Goal: Task Accomplishment & Management: Manage account settings

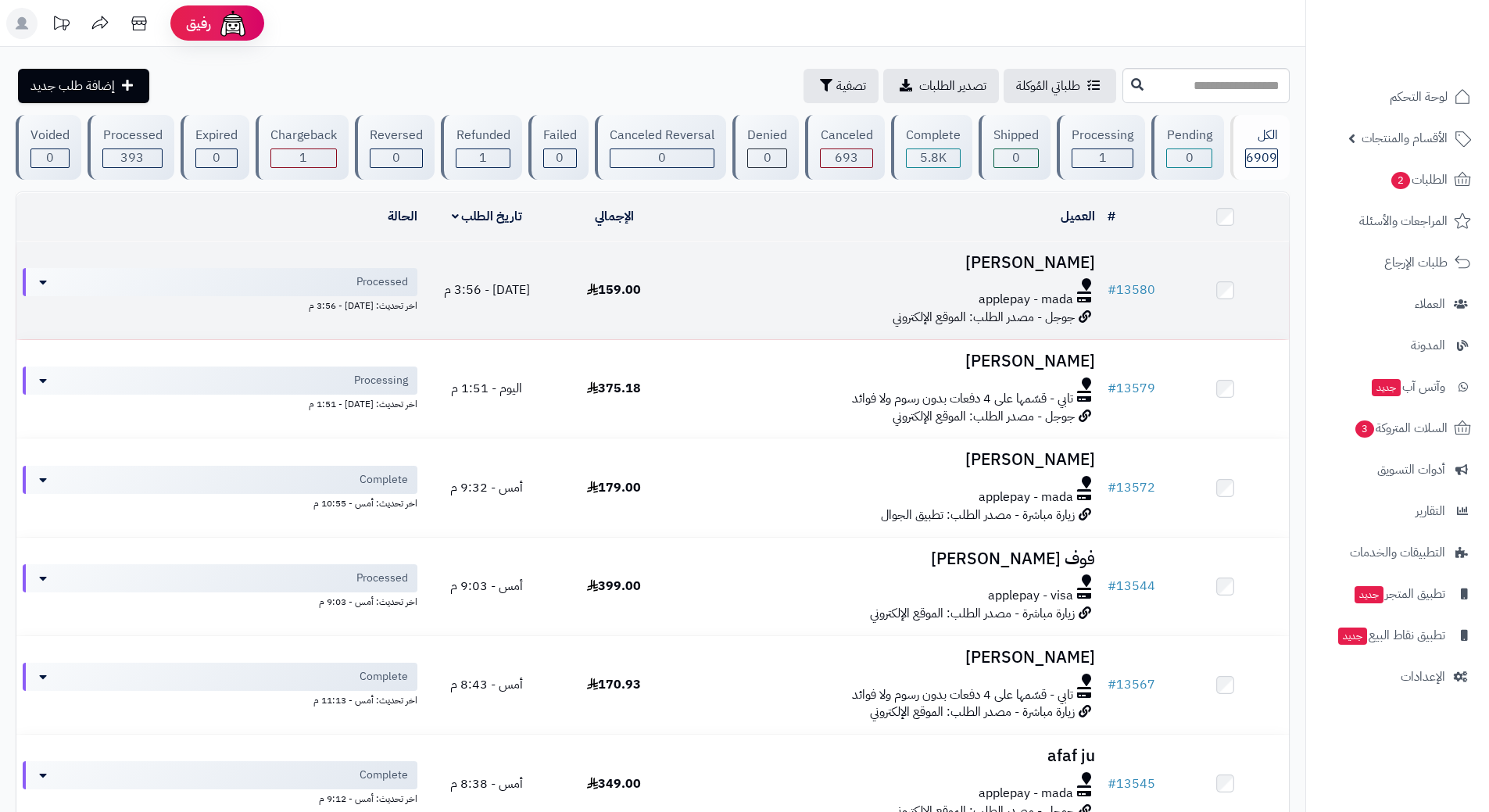
click at [1141, 270] on td "# 13580" at bounding box center [1132, 291] width 60 height 98
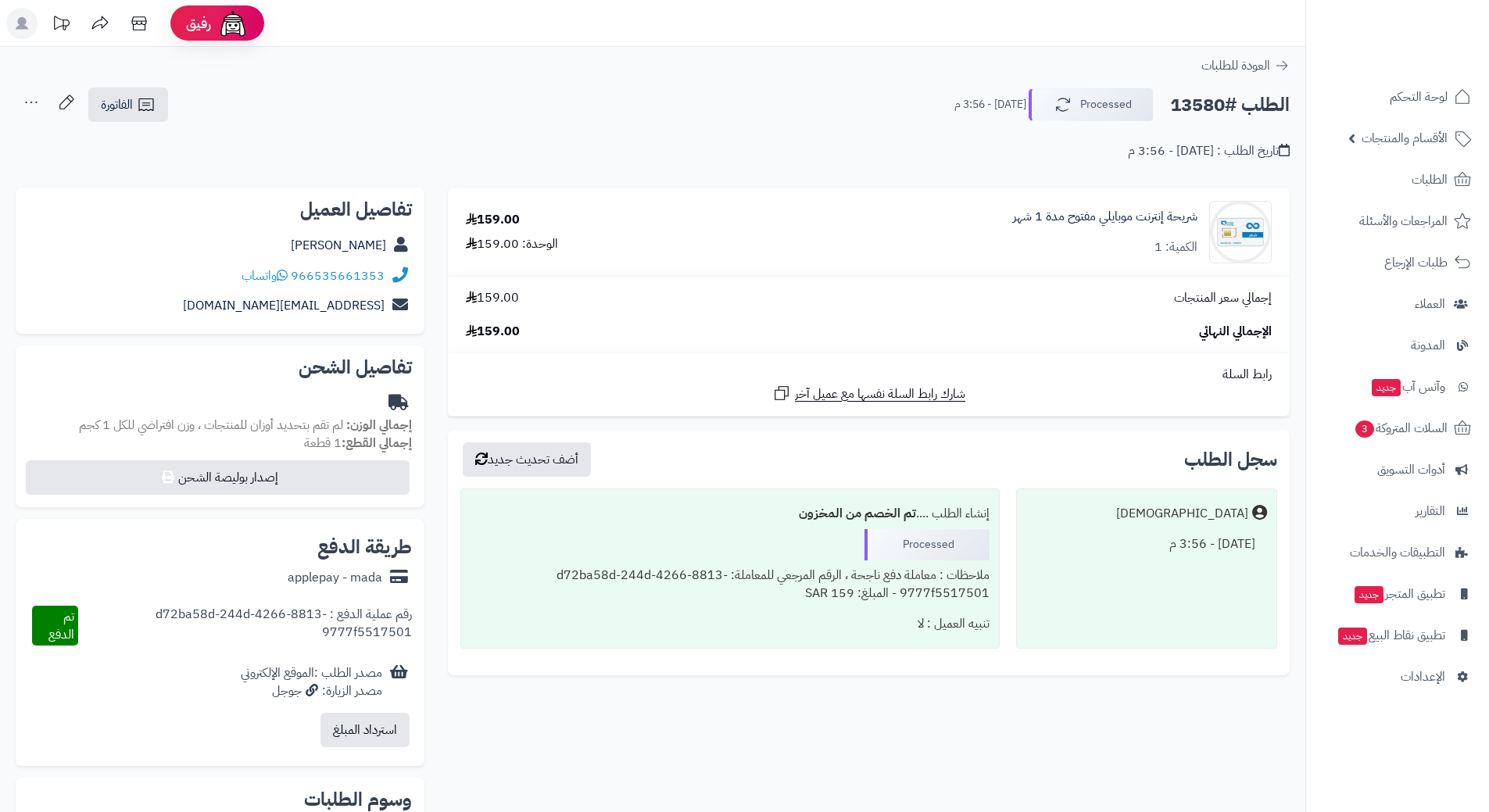
click at [1239, 104] on h2 "الطلب #13580" at bounding box center [1230, 105] width 120 height 32
copy div "الطلب #13580 Processed"
click at [372, 275] on link "966535661353" at bounding box center [338, 276] width 94 height 19
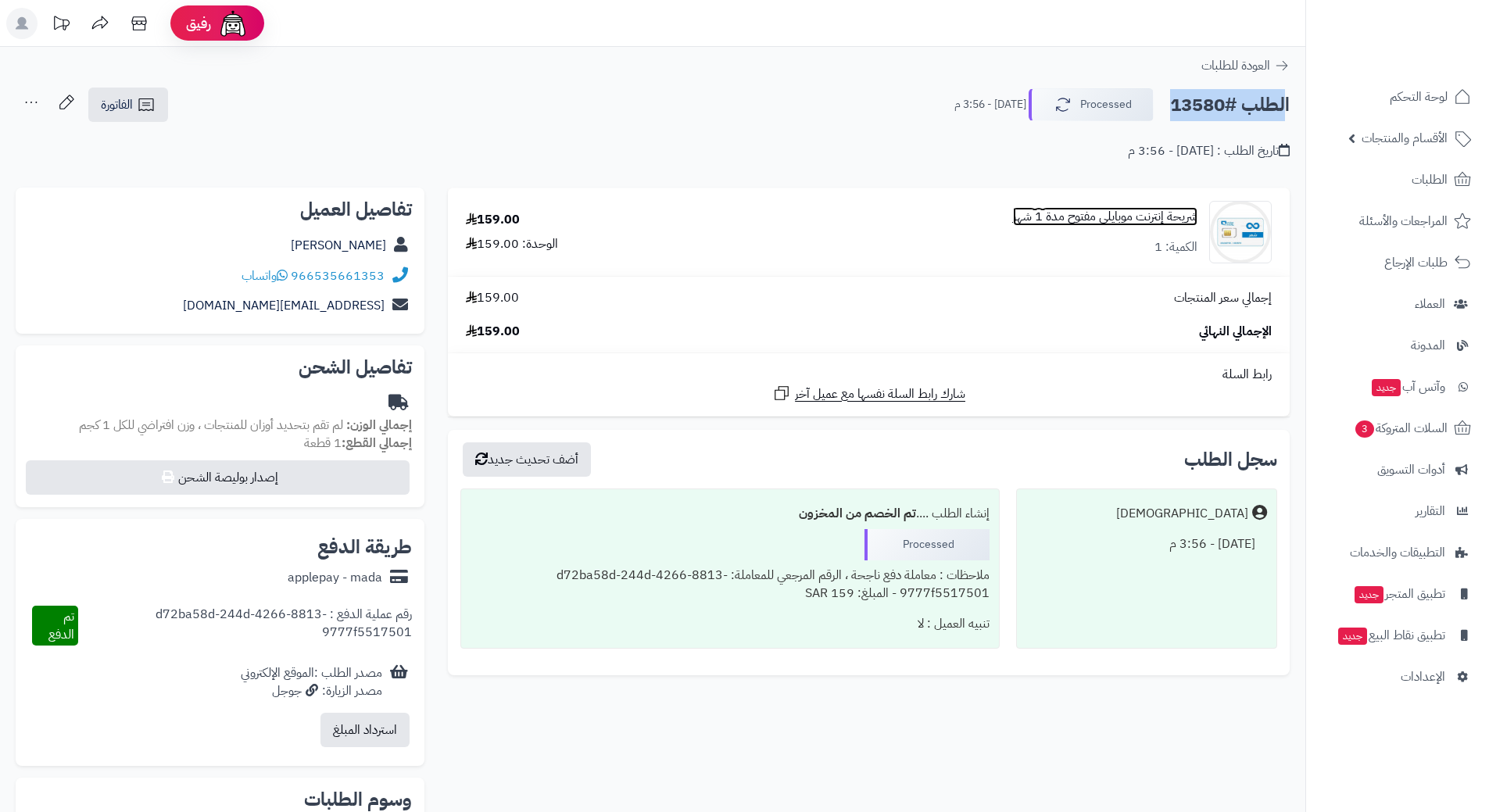
click at [1082, 217] on link "شريحة إنترنت موبايلي مفتوح مدة 1 شهر" at bounding box center [1106, 217] width 185 height 18
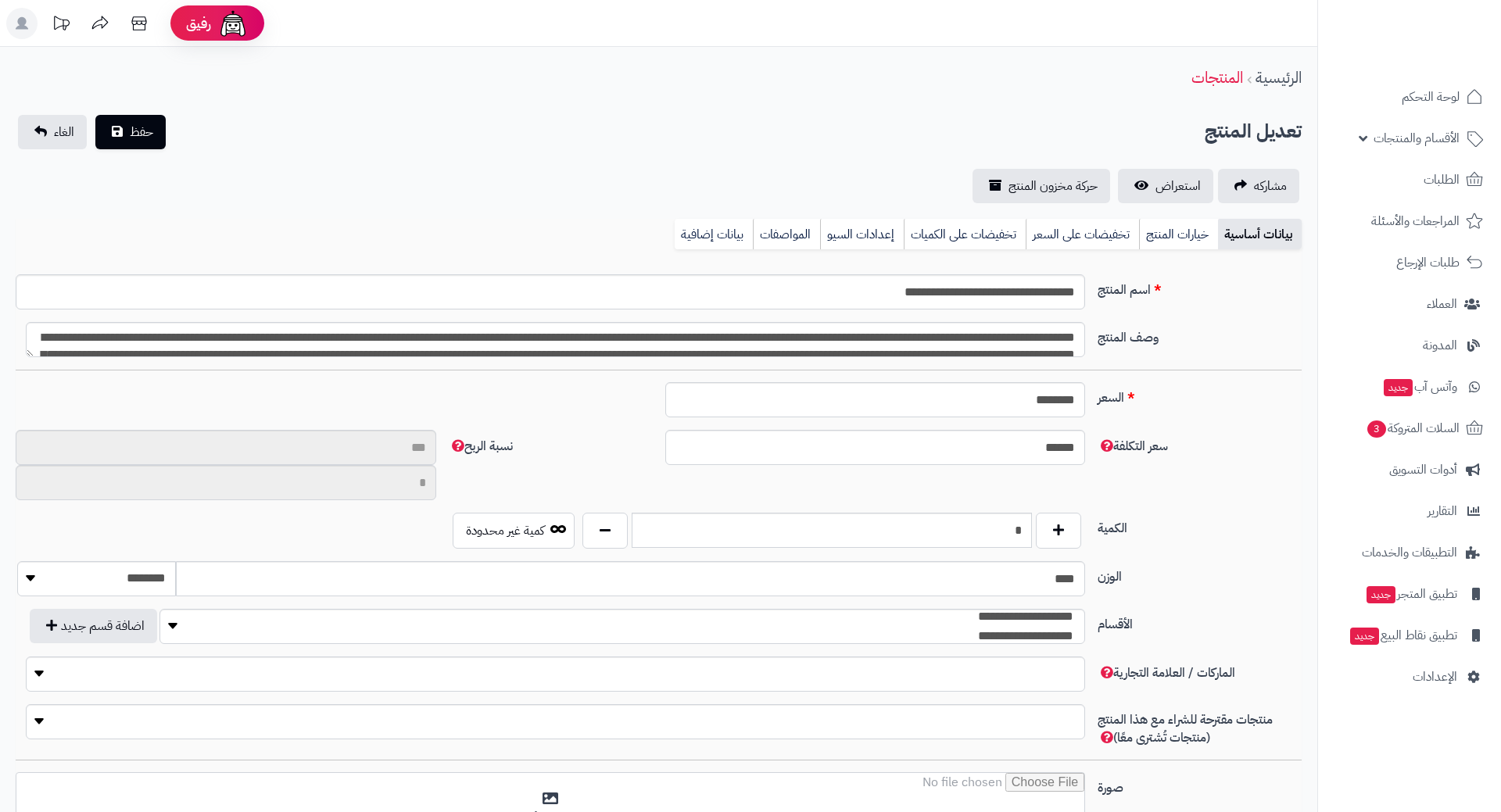
type input "**"
type input "**********"
type input "******"
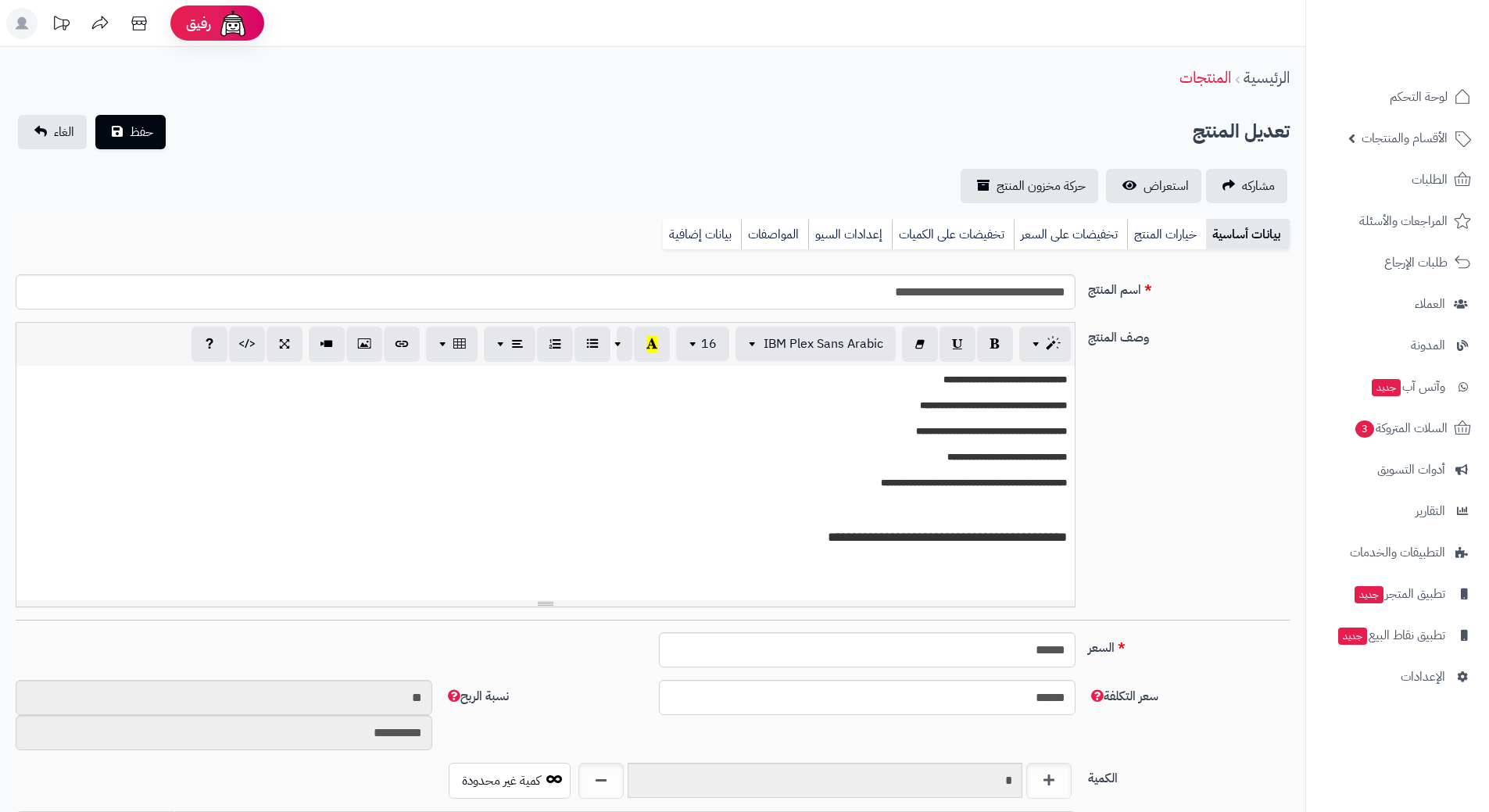
scroll to position [1360, 0]
click at [967, 293] on input "**********" at bounding box center [545, 292] width 1060 height 35
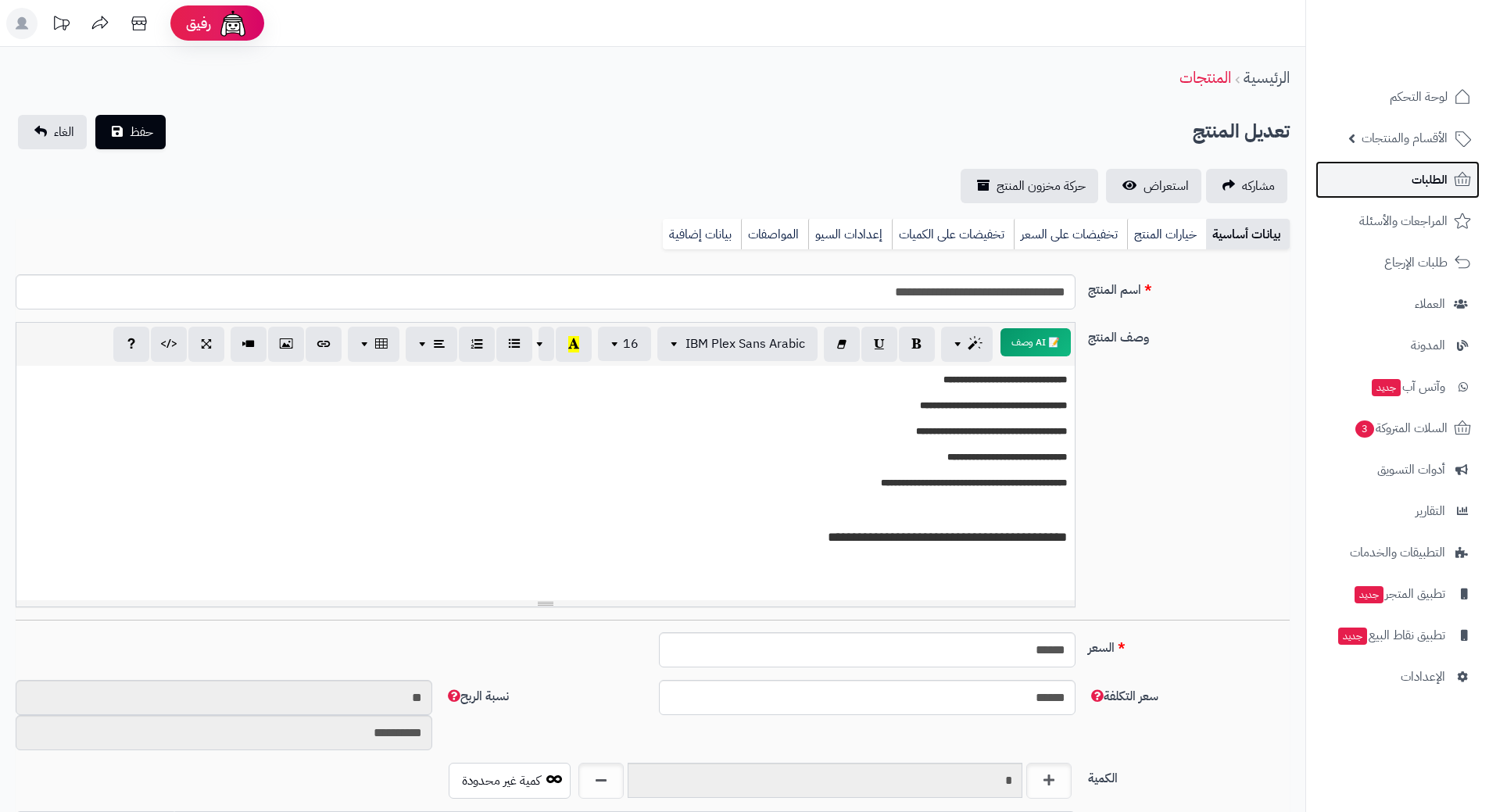
click at [1437, 183] on span "الطلبات" at bounding box center [1429, 180] width 36 height 22
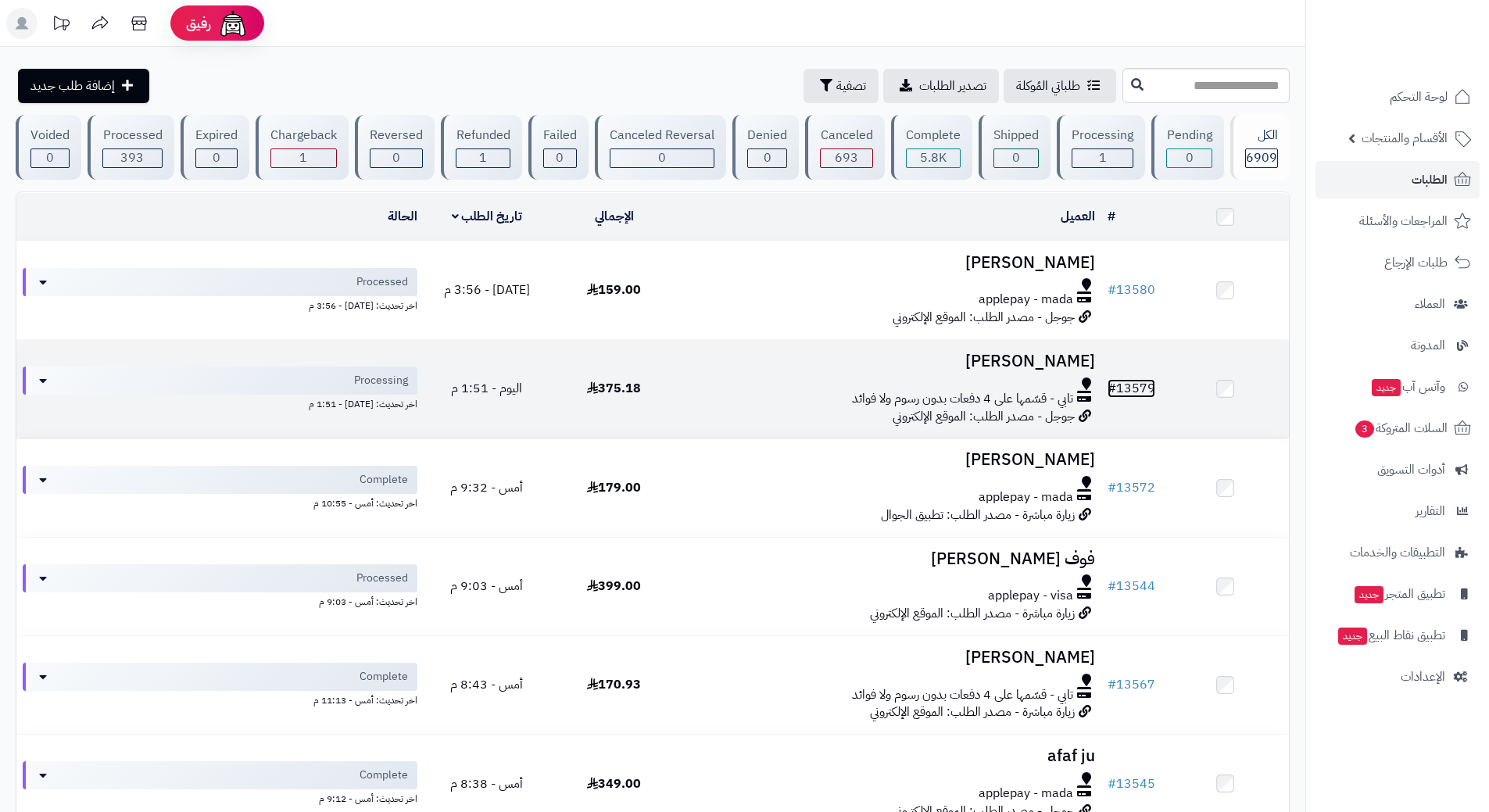
click at [1140, 381] on link "# 13579" at bounding box center [1131, 388] width 47 height 19
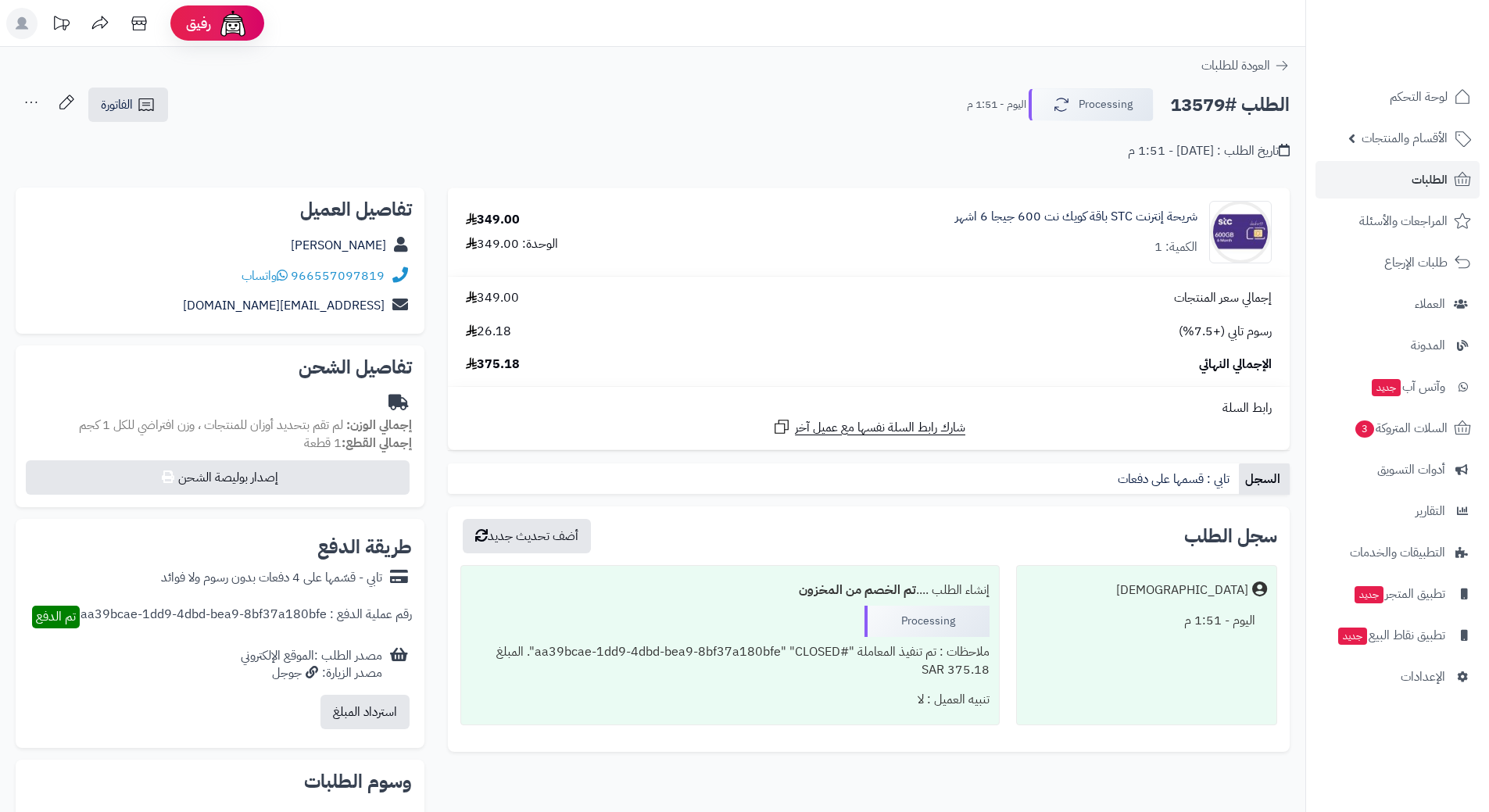
click at [1216, 101] on h2 "الطلب #13579" at bounding box center [1230, 105] width 120 height 32
copy div "الطلب #13579 Processing"
click at [383, 276] on link "966557097819" at bounding box center [338, 276] width 94 height 19
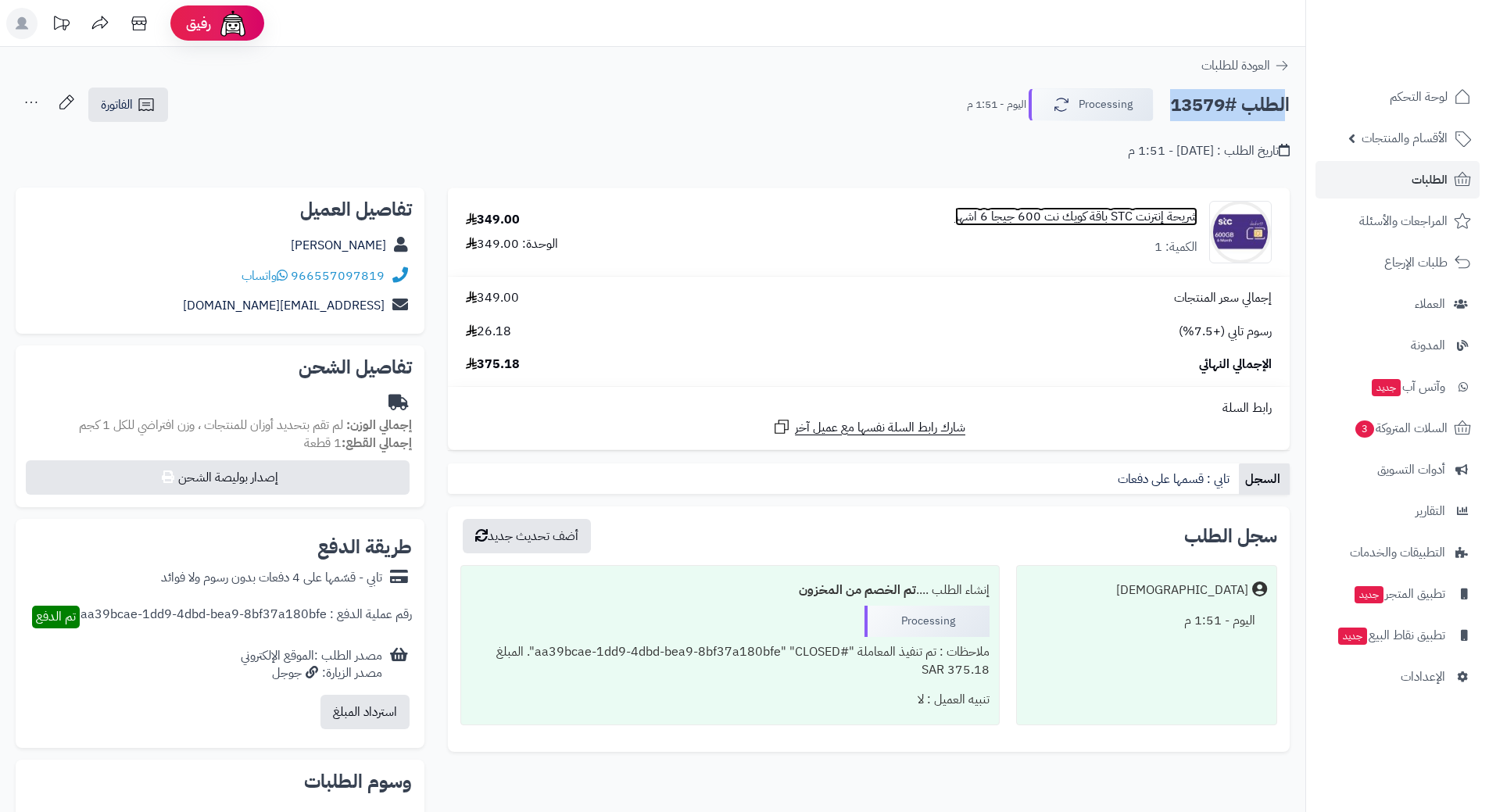
click at [1151, 219] on link "شريحة إنترنت STC باقة كويك نت 600 جيجا 6 اشهر" at bounding box center [1077, 217] width 243 height 18
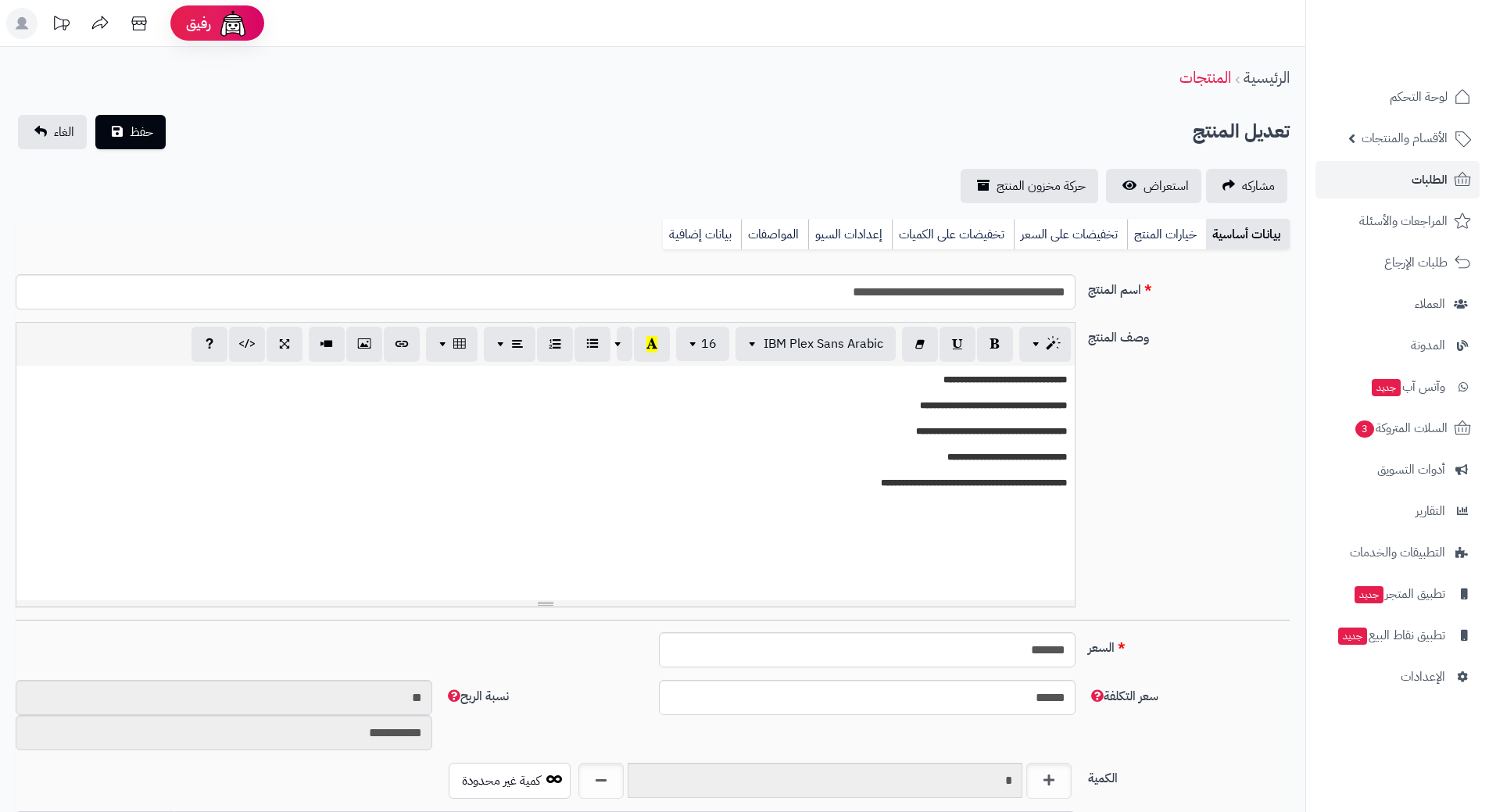
scroll to position [1360, 0]
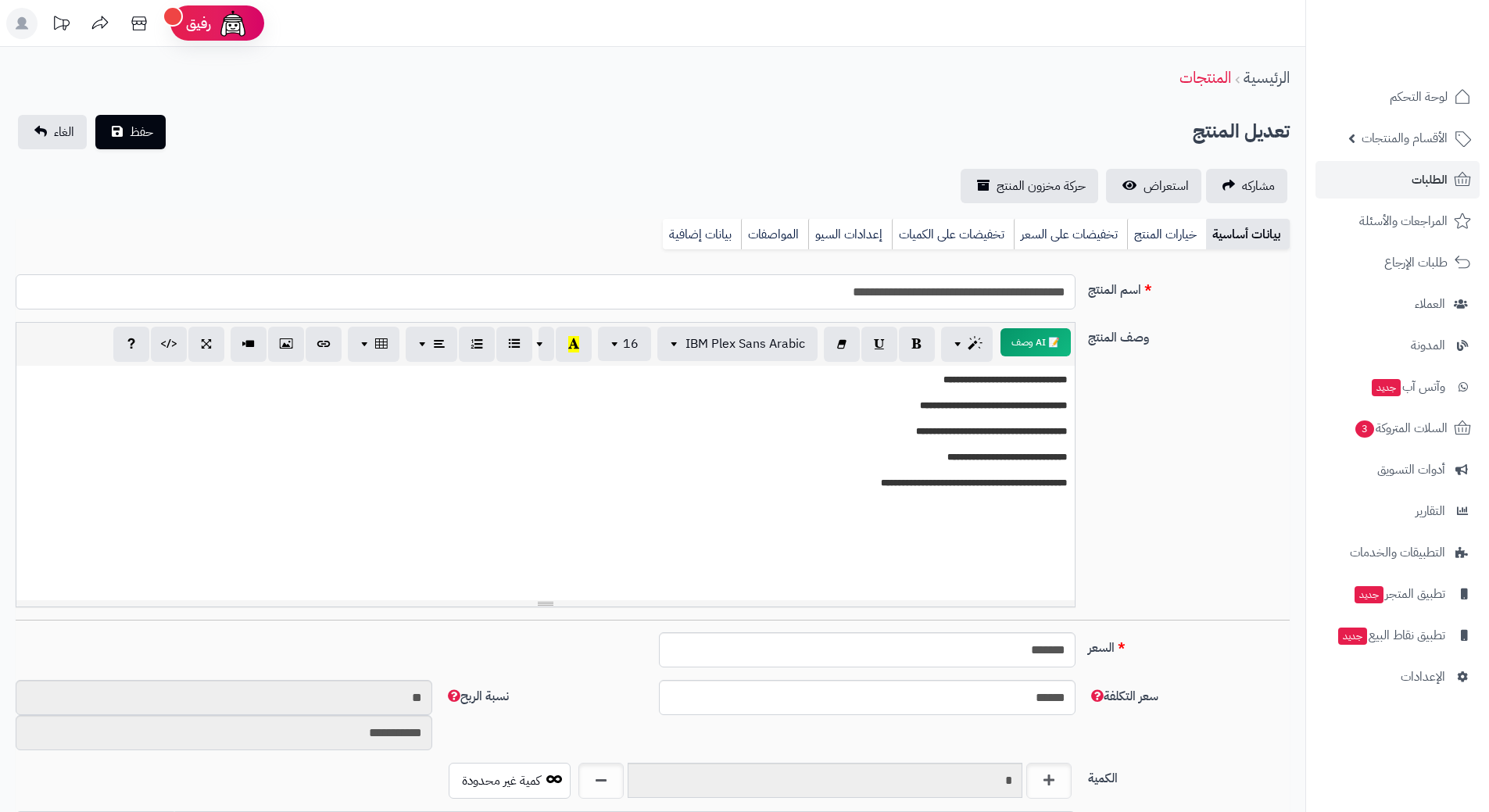
click at [996, 293] on input "**********" at bounding box center [545, 292] width 1060 height 35
click at [996, 290] on input "**********" at bounding box center [545, 292] width 1060 height 35
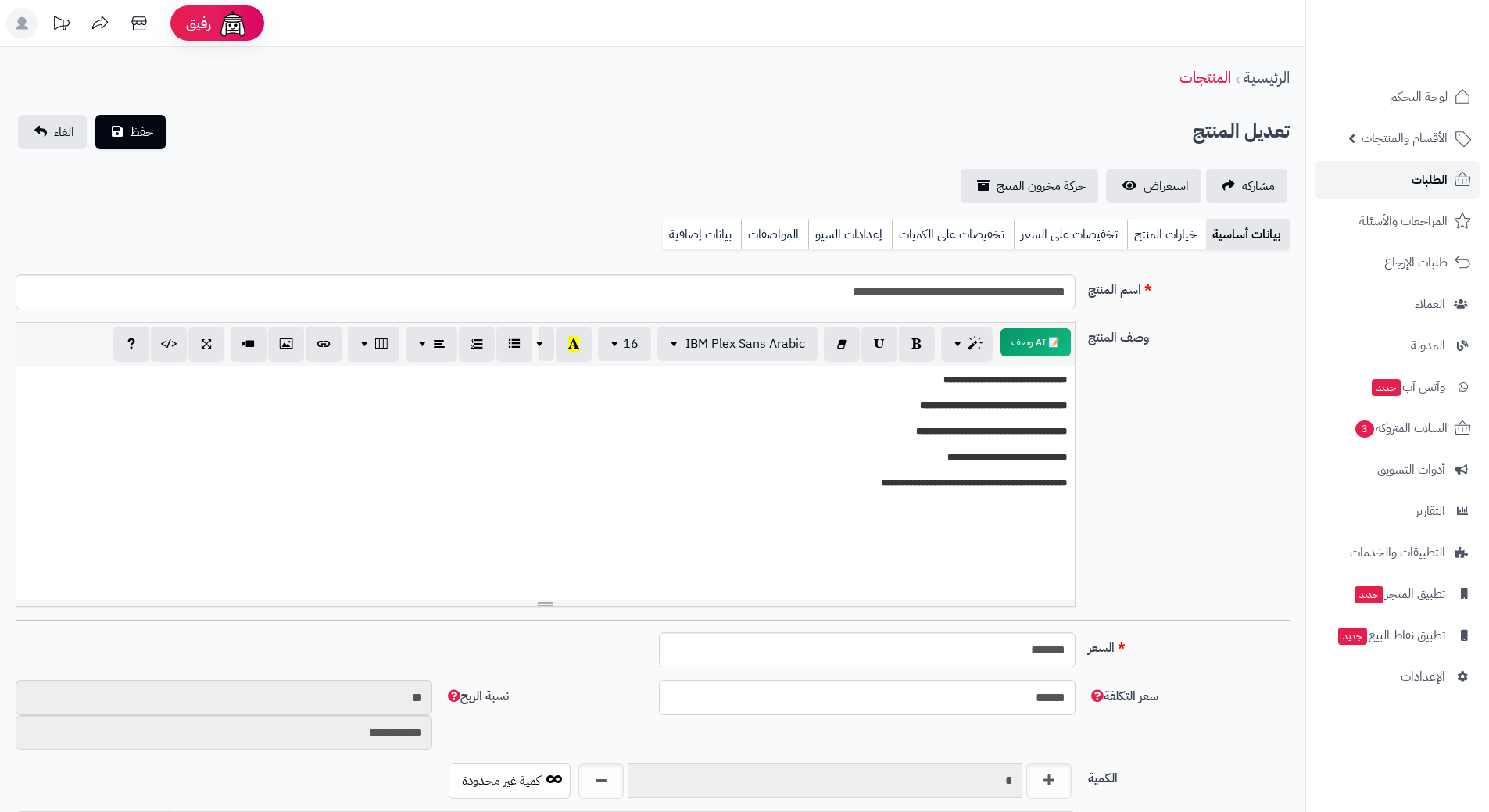
click at [1438, 172] on span "الطلبات" at bounding box center [1429, 180] width 36 height 22
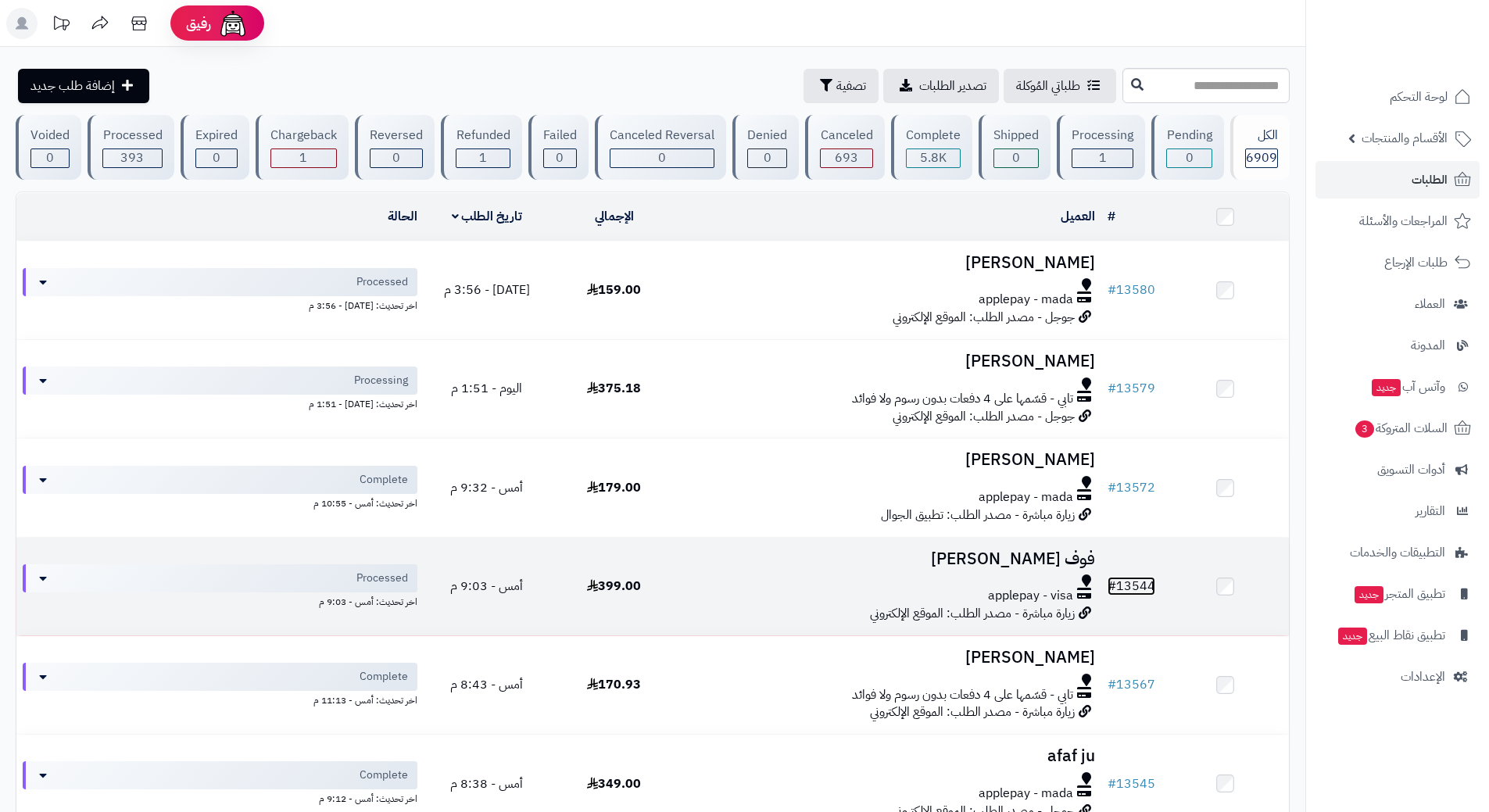
click at [1143, 577] on link "# 13544" at bounding box center [1131, 586] width 47 height 19
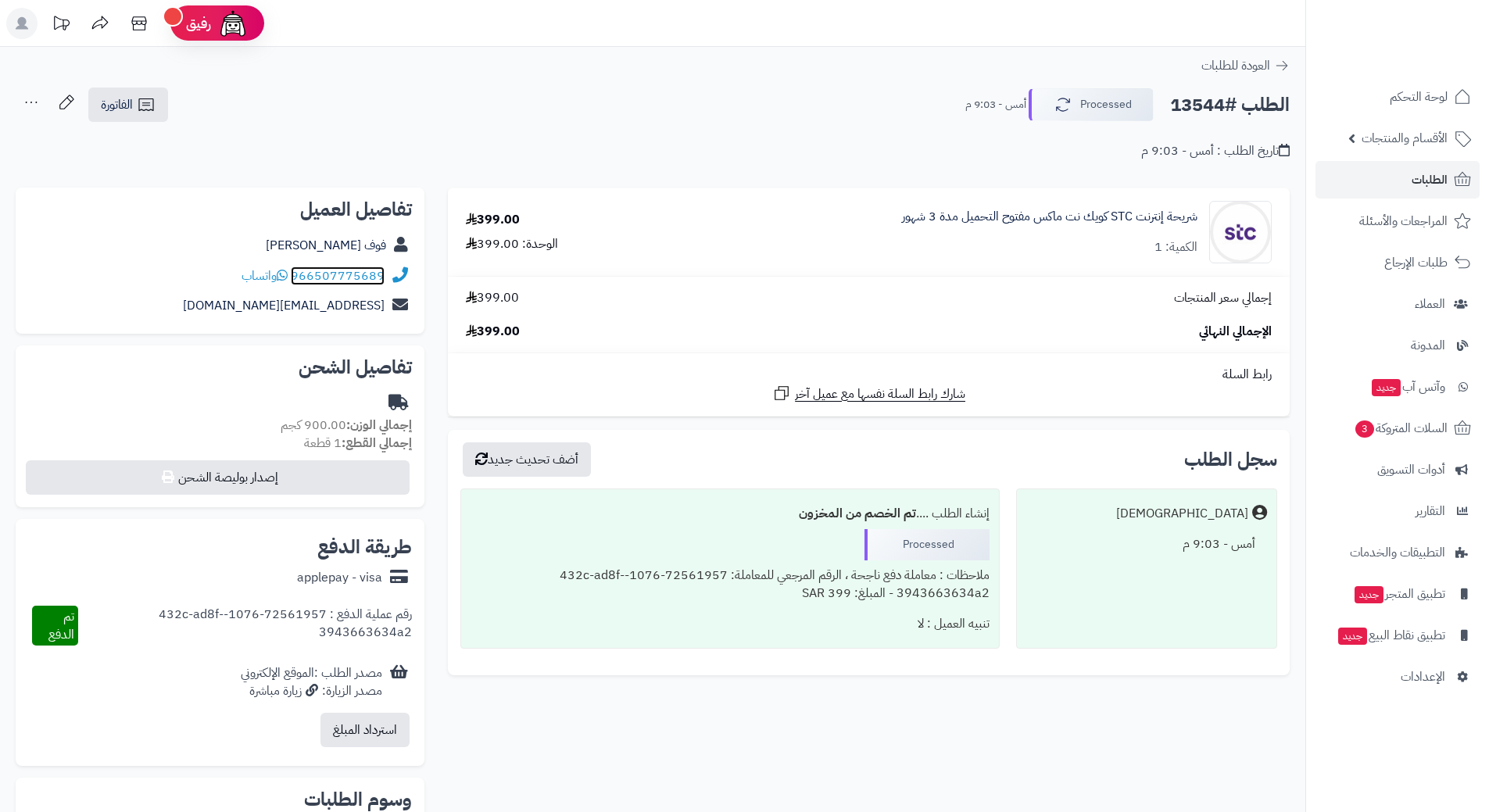
click at [350, 273] on link "966507775689" at bounding box center [338, 276] width 94 height 19
click at [357, 277] on link "966507775689" at bounding box center [338, 276] width 94 height 19
click at [1286, 71] on icon at bounding box center [1282, 66] width 16 height 16
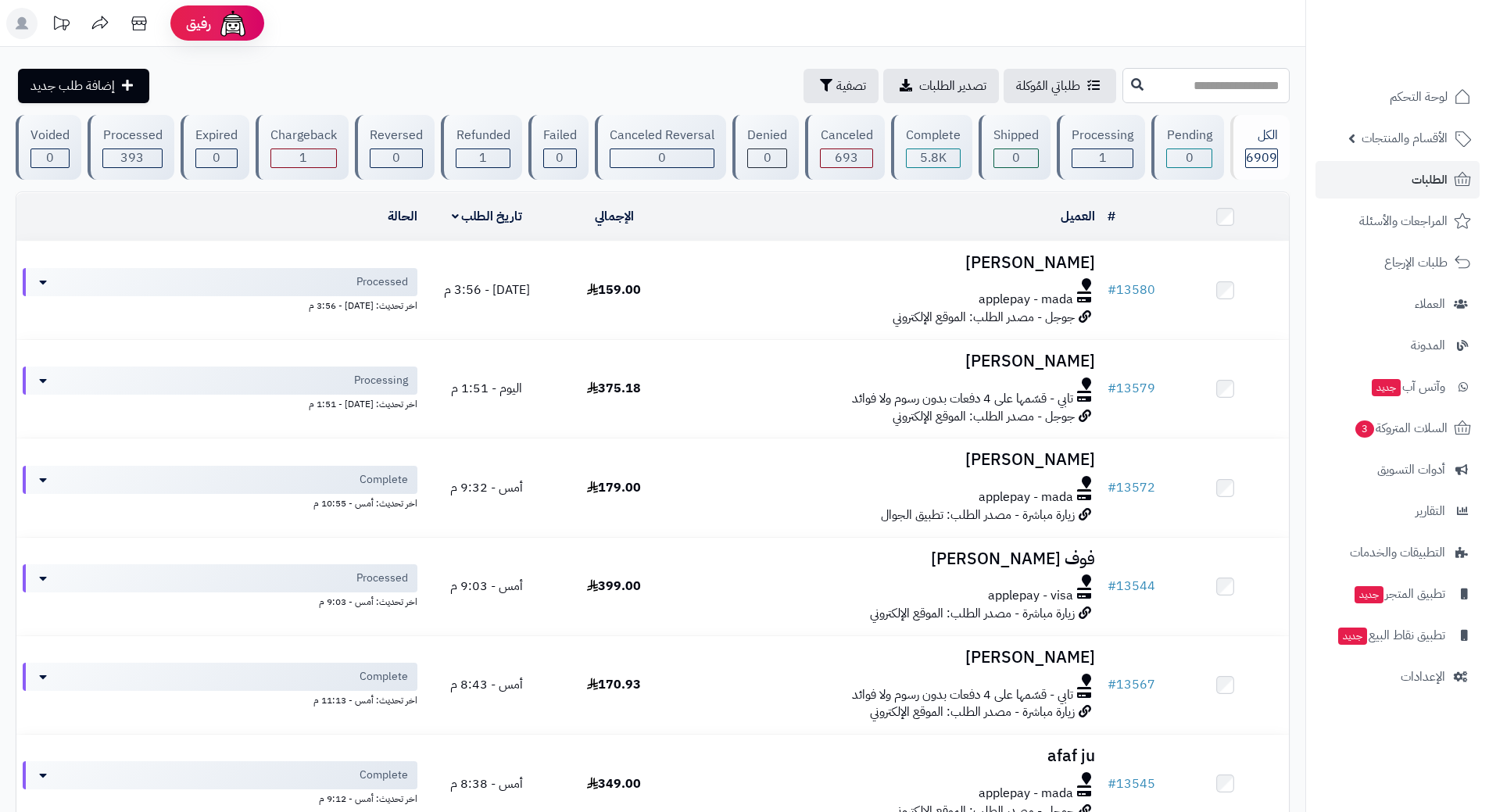
click at [1230, 80] on input "text" at bounding box center [1205, 86] width 167 height 35
type input "*****"
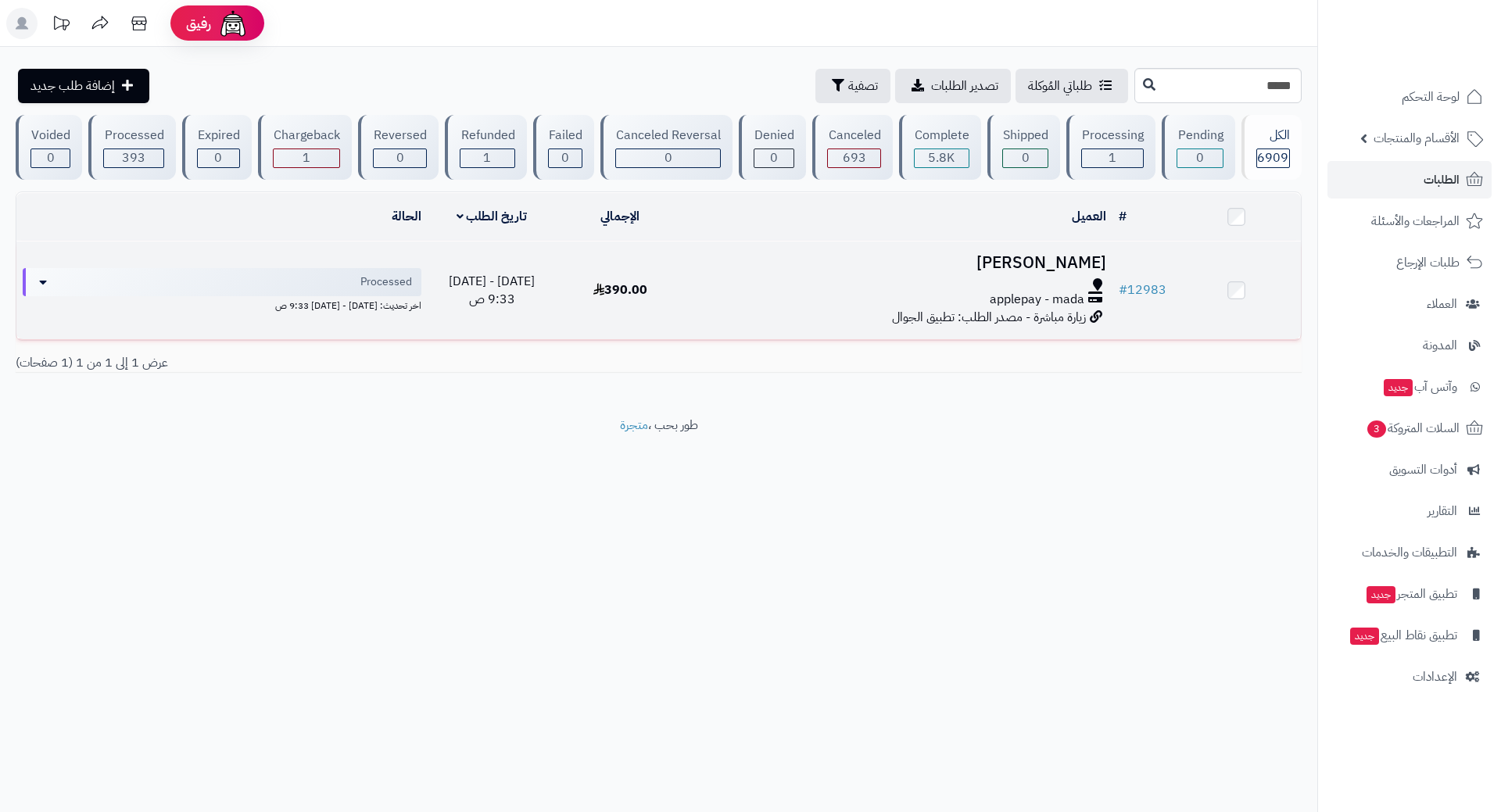
click at [1010, 281] on div at bounding box center [898, 284] width 415 height 12
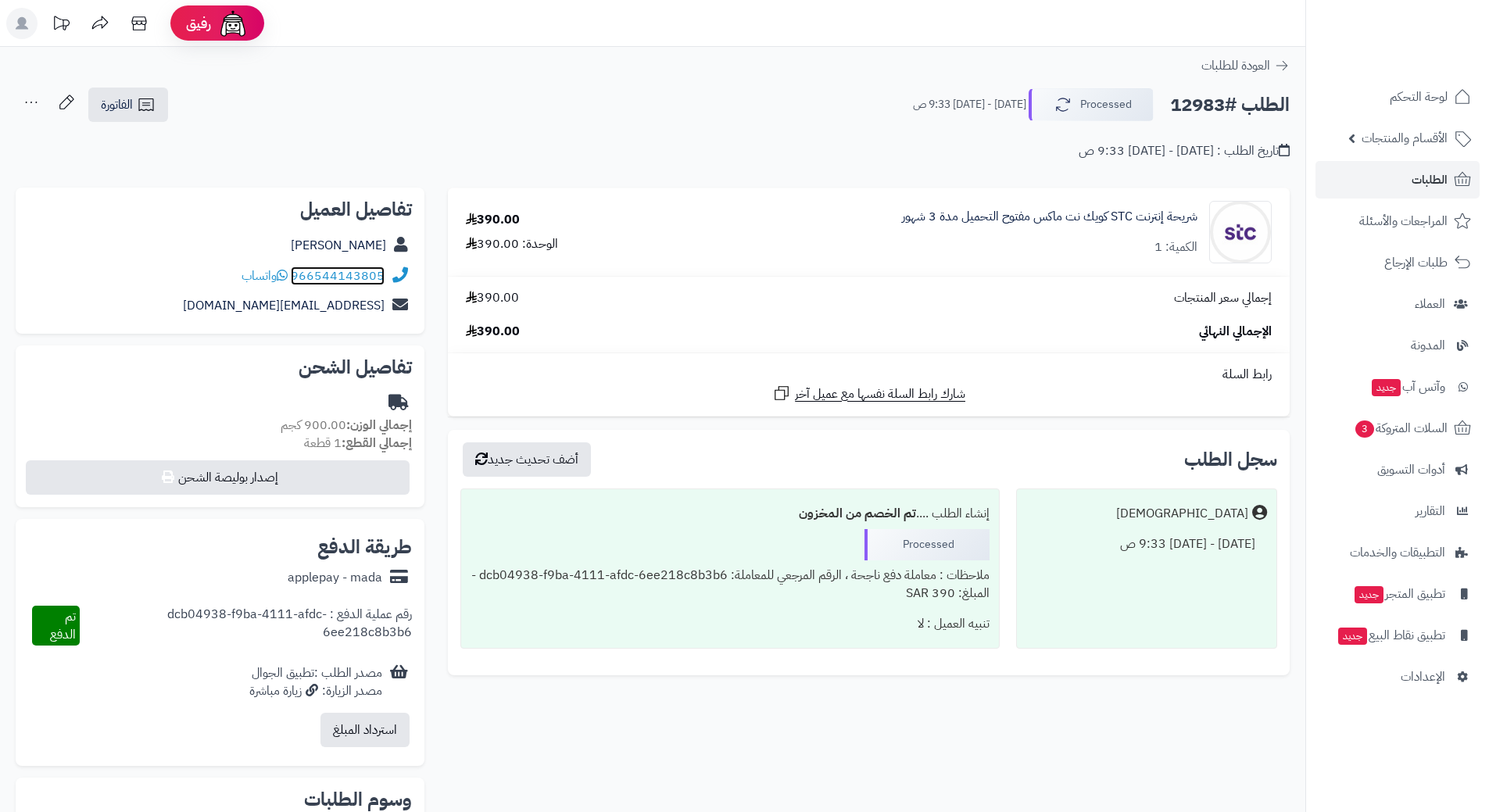
click at [364, 280] on link "966544143805" at bounding box center [338, 276] width 94 height 19
click at [1435, 180] on span "الطلبات" at bounding box center [1429, 180] width 36 height 22
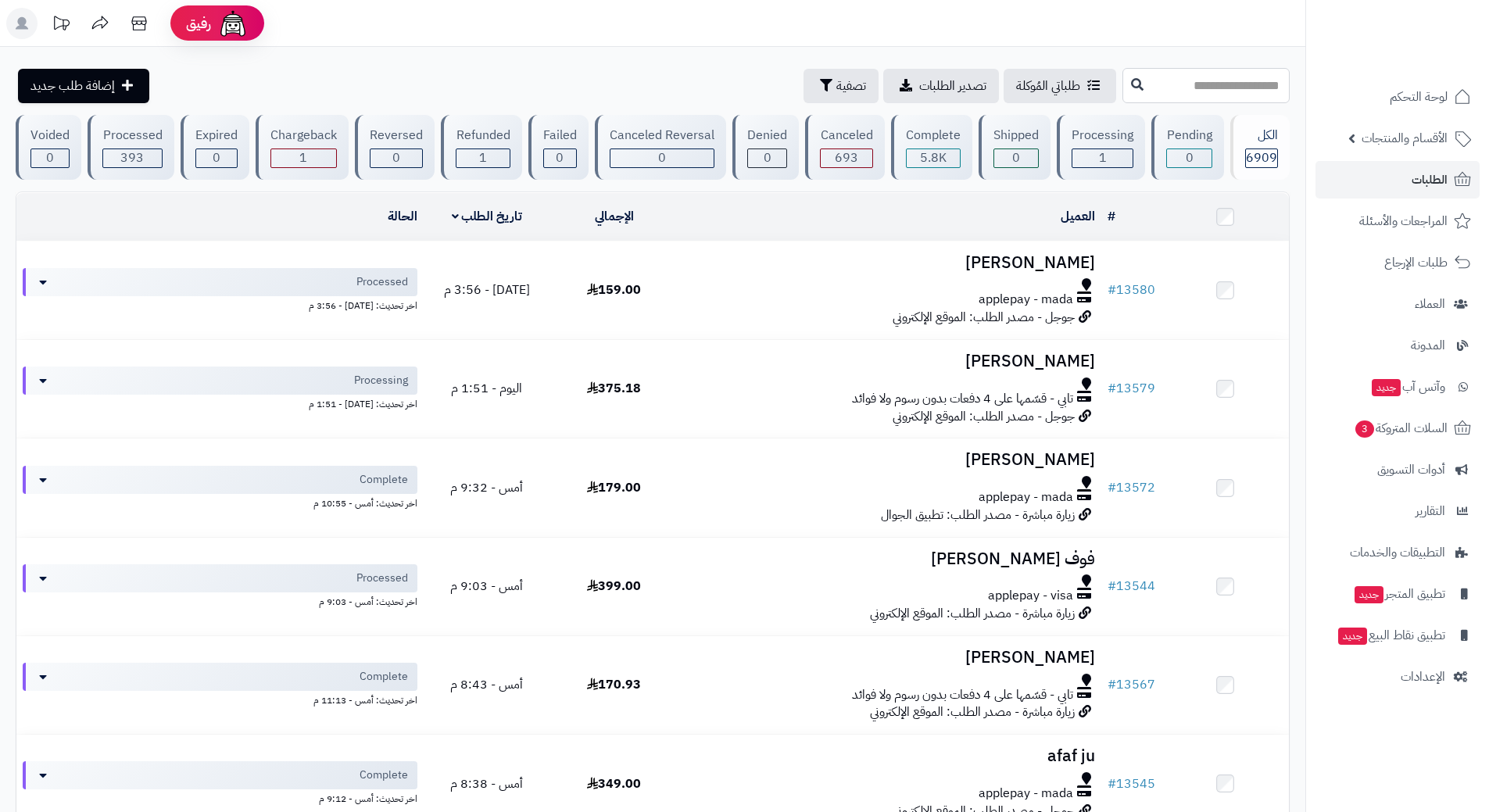
click at [1190, 93] on input "text" at bounding box center [1205, 86] width 167 height 35
type input "*****"
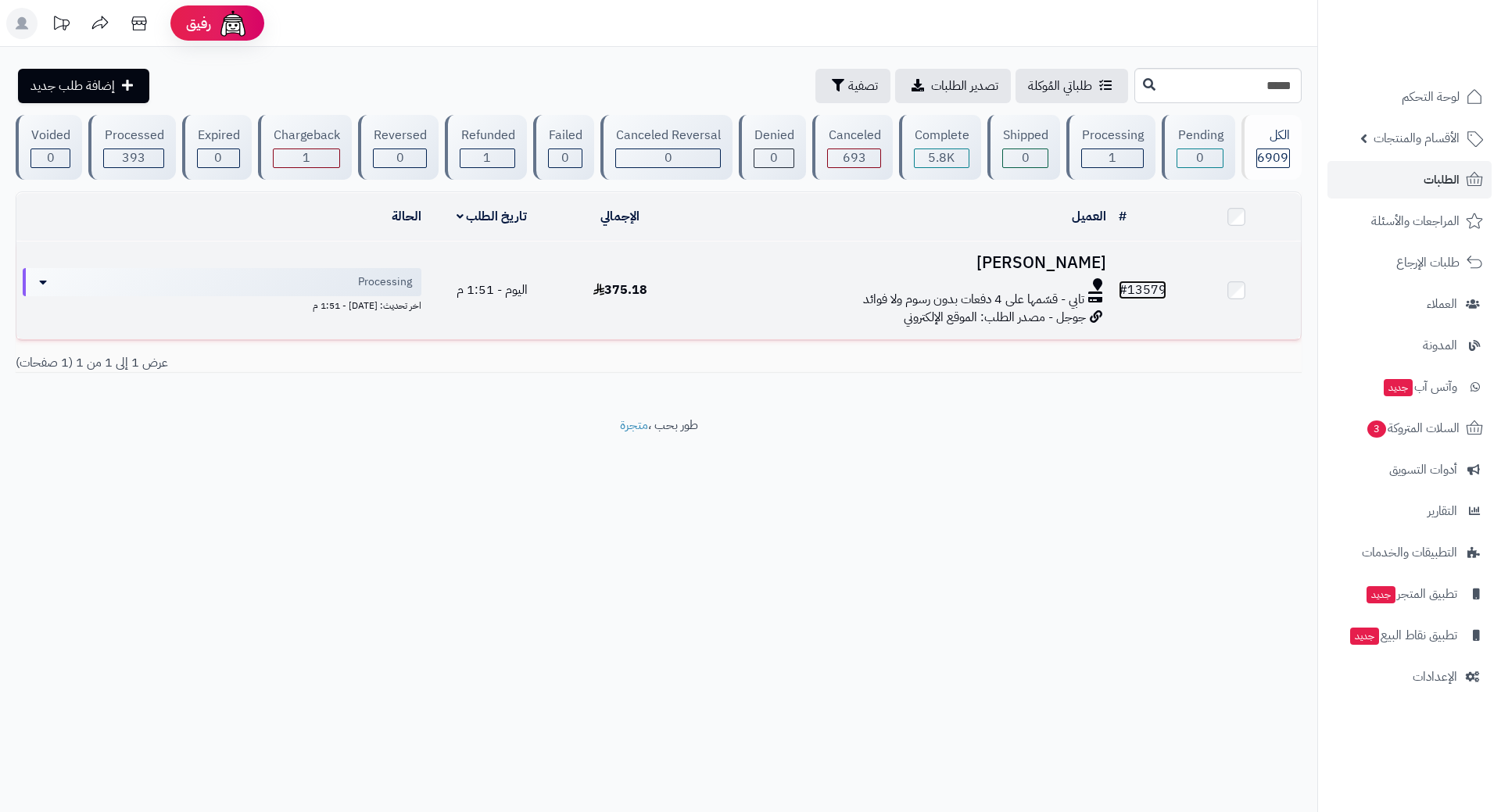
click at [1162, 283] on link "# 13579" at bounding box center [1143, 290] width 47 height 19
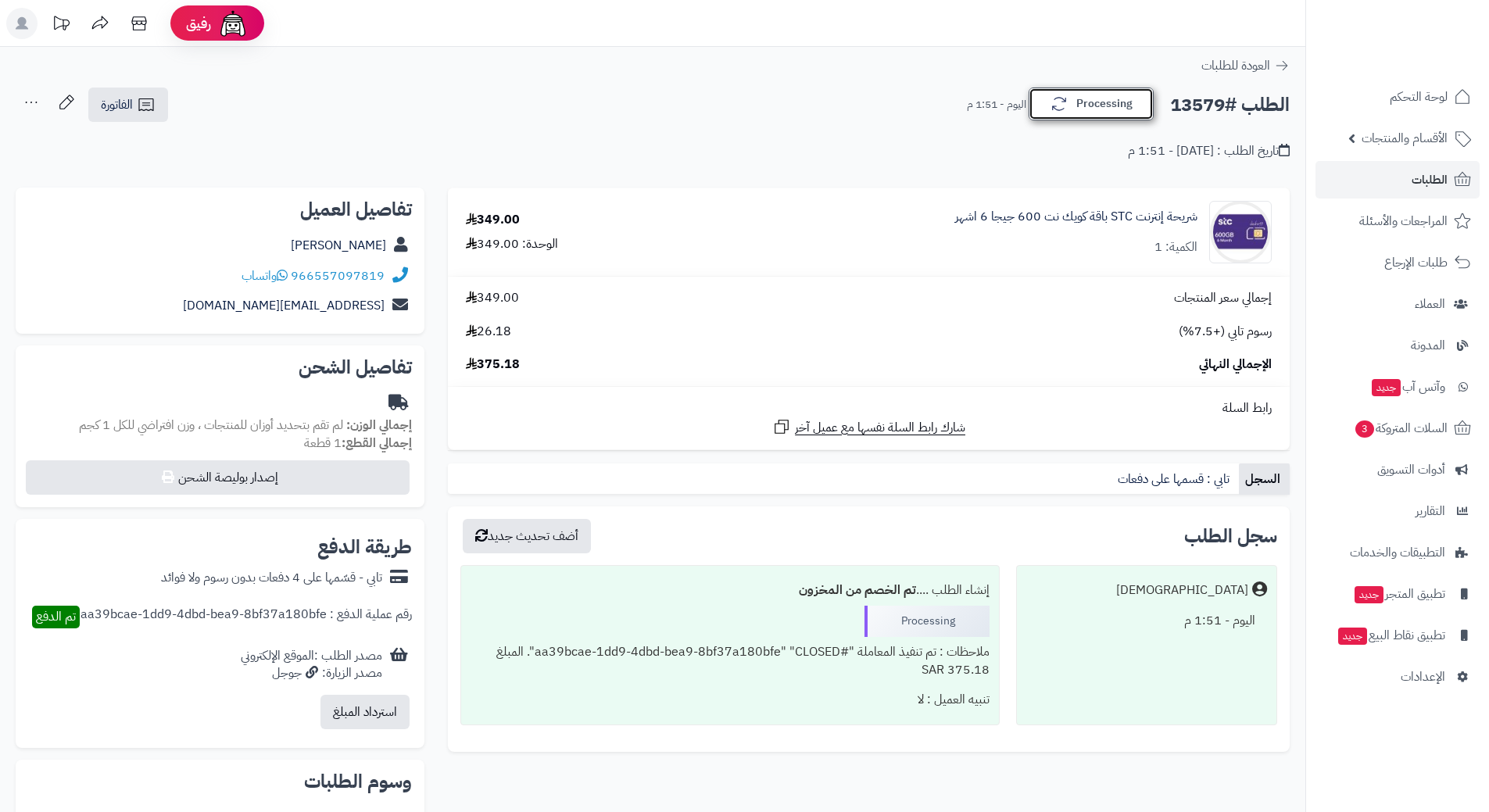
click at [1098, 110] on button "Processing" at bounding box center [1091, 103] width 125 height 32
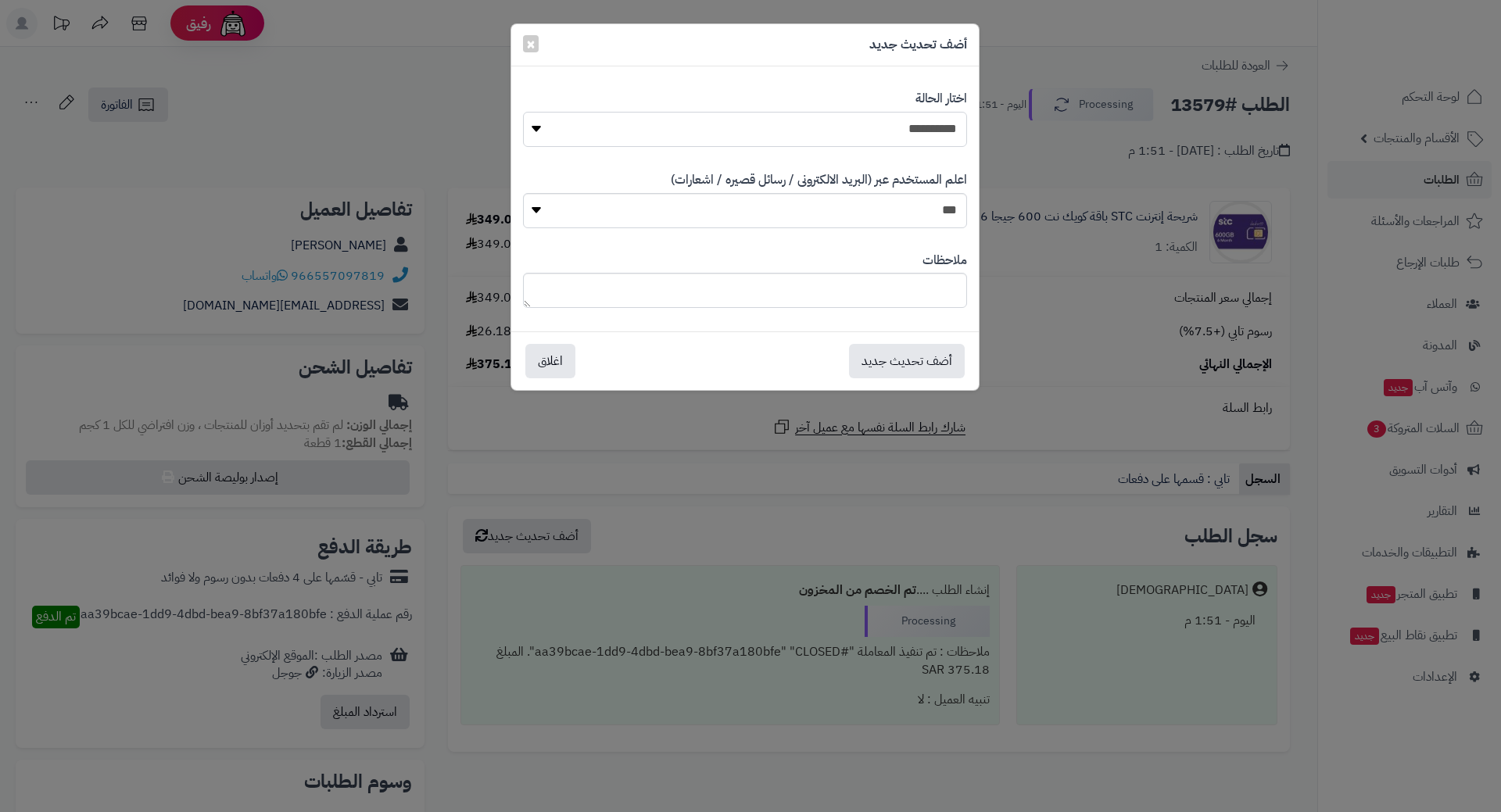
click at [936, 133] on select "**********" at bounding box center [745, 129] width 444 height 35
select select "*"
click at [523, 111] on select "**********" at bounding box center [745, 129] width 444 height 35
click at [918, 350] on button "أضف تحديث جديد" at bounding box center [906, 360] width 116 height 34
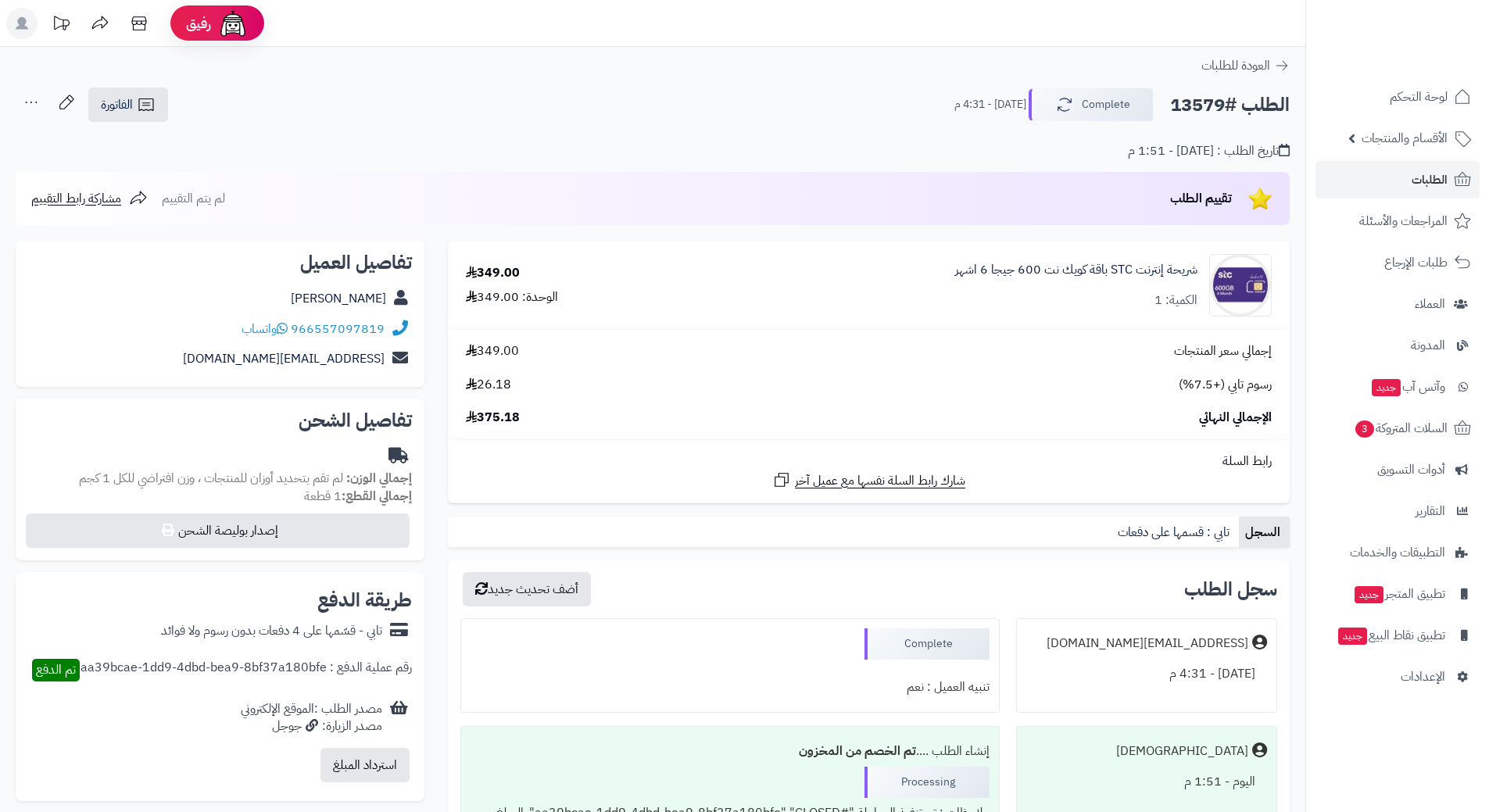
click at [1189, 106] on h2 "الطلب #13579" at bounding box center [1230, 105] width 120 height 32
copy h2 "13579"
click at [1435, 182] on span "الطلبات" at bounding box center [1429, 180] width 36 height 22
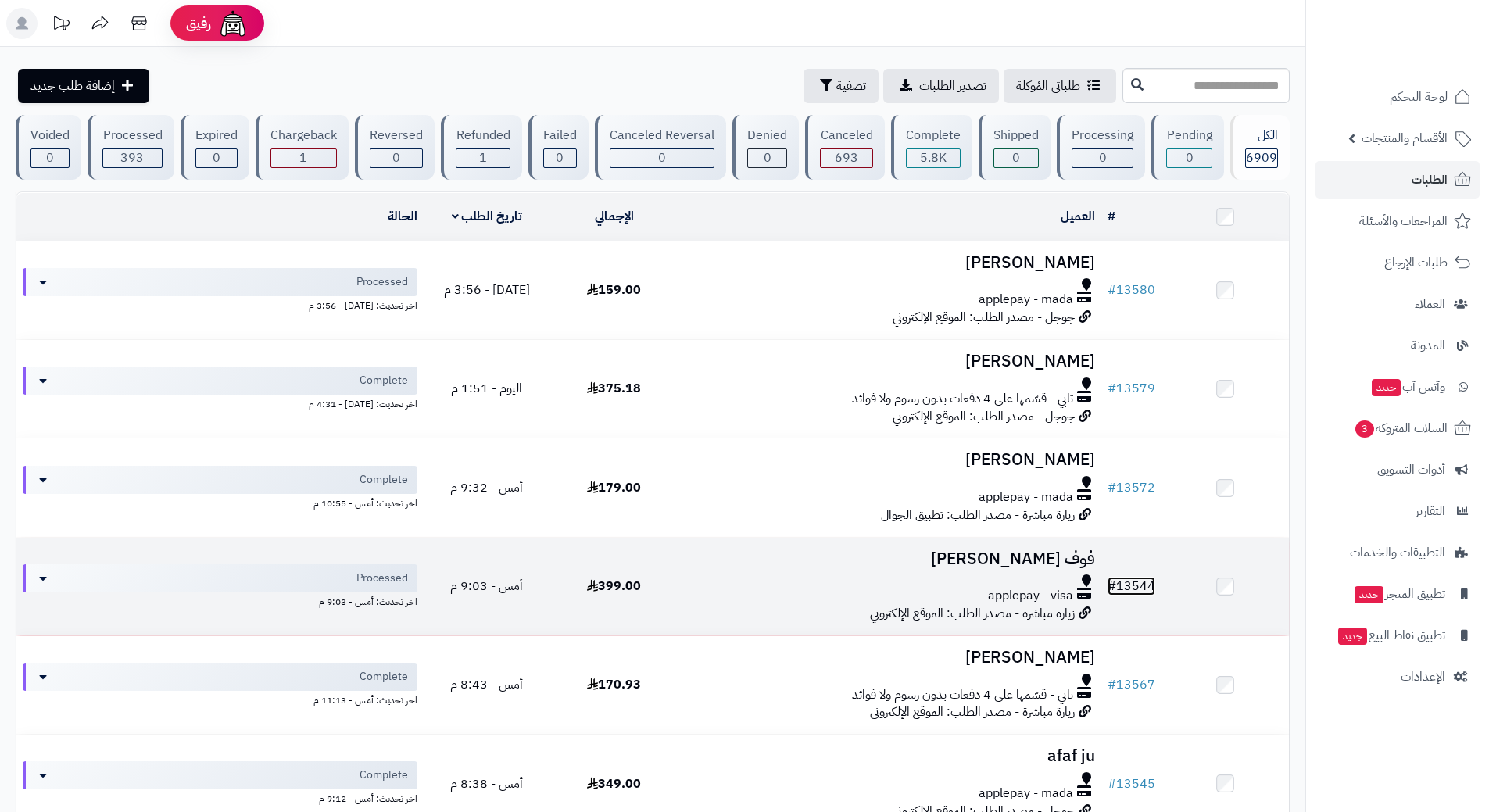
click at [1148, 580] on link "# 13544" at bounding box center [1131, 586] width 47 height 19
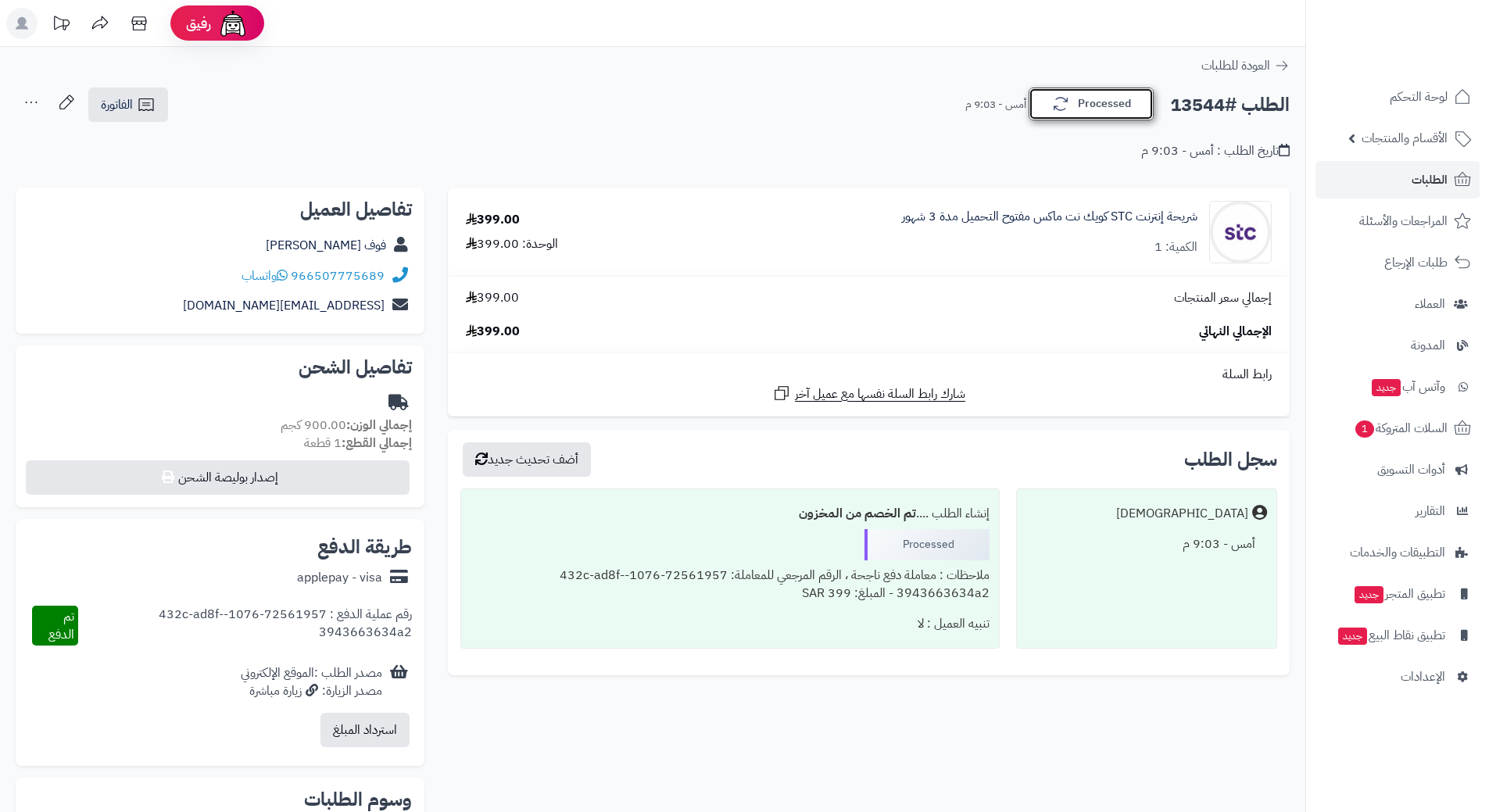
click at [1127, 108] on button "Processed" at bounding box center [1091, 103] width 125 height 32
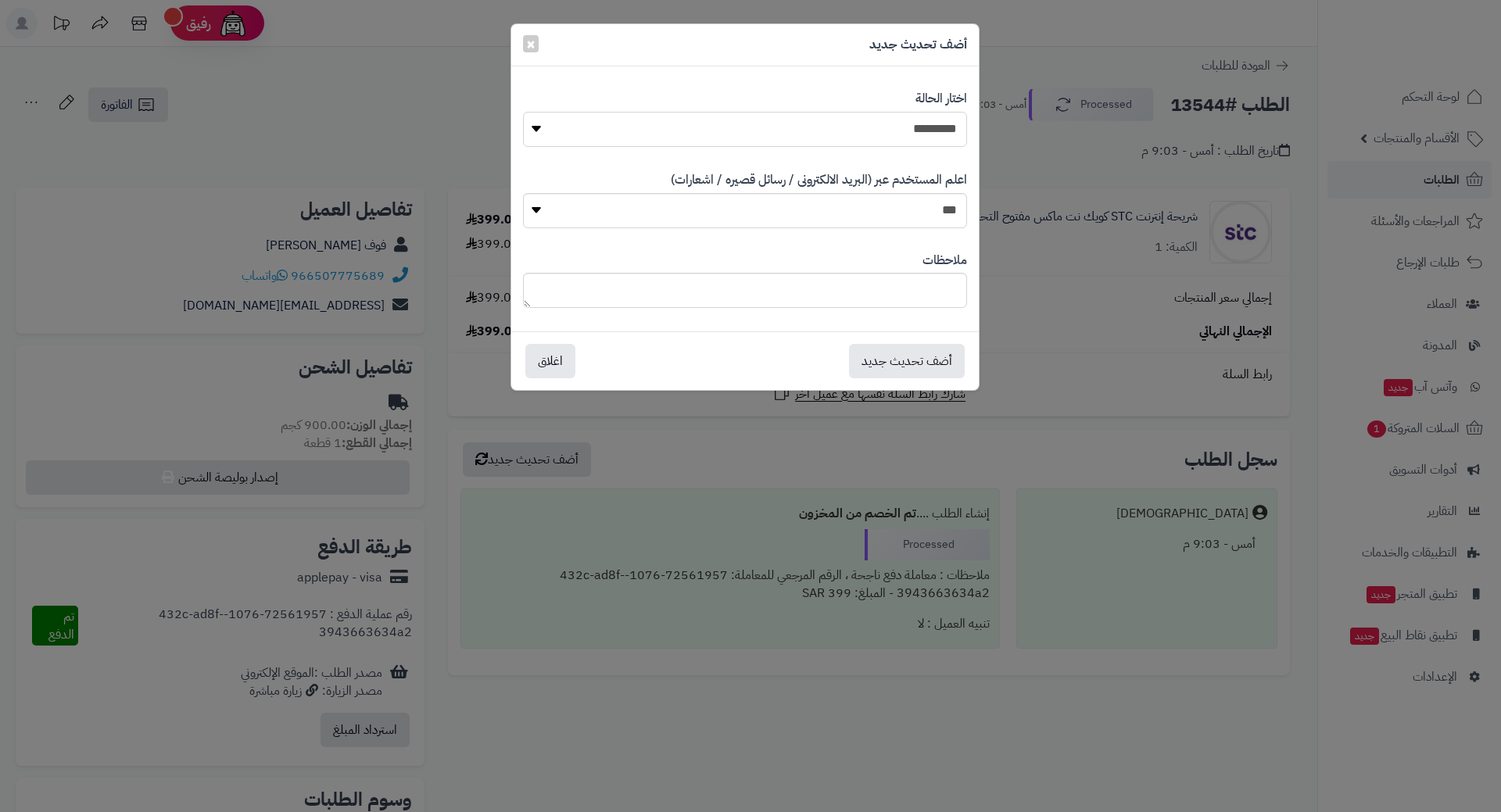
click at [940, 132] on select "**********" at bounding box center [745, 129] width 444 height 35
select select "*"
click at [523, 111] on select "**********" at bounding box center [745, 129] width 444 height 35
click at [919, 363] on button "أضف تحديث جديد" at bounding box center [906, 360] width 116 height 34
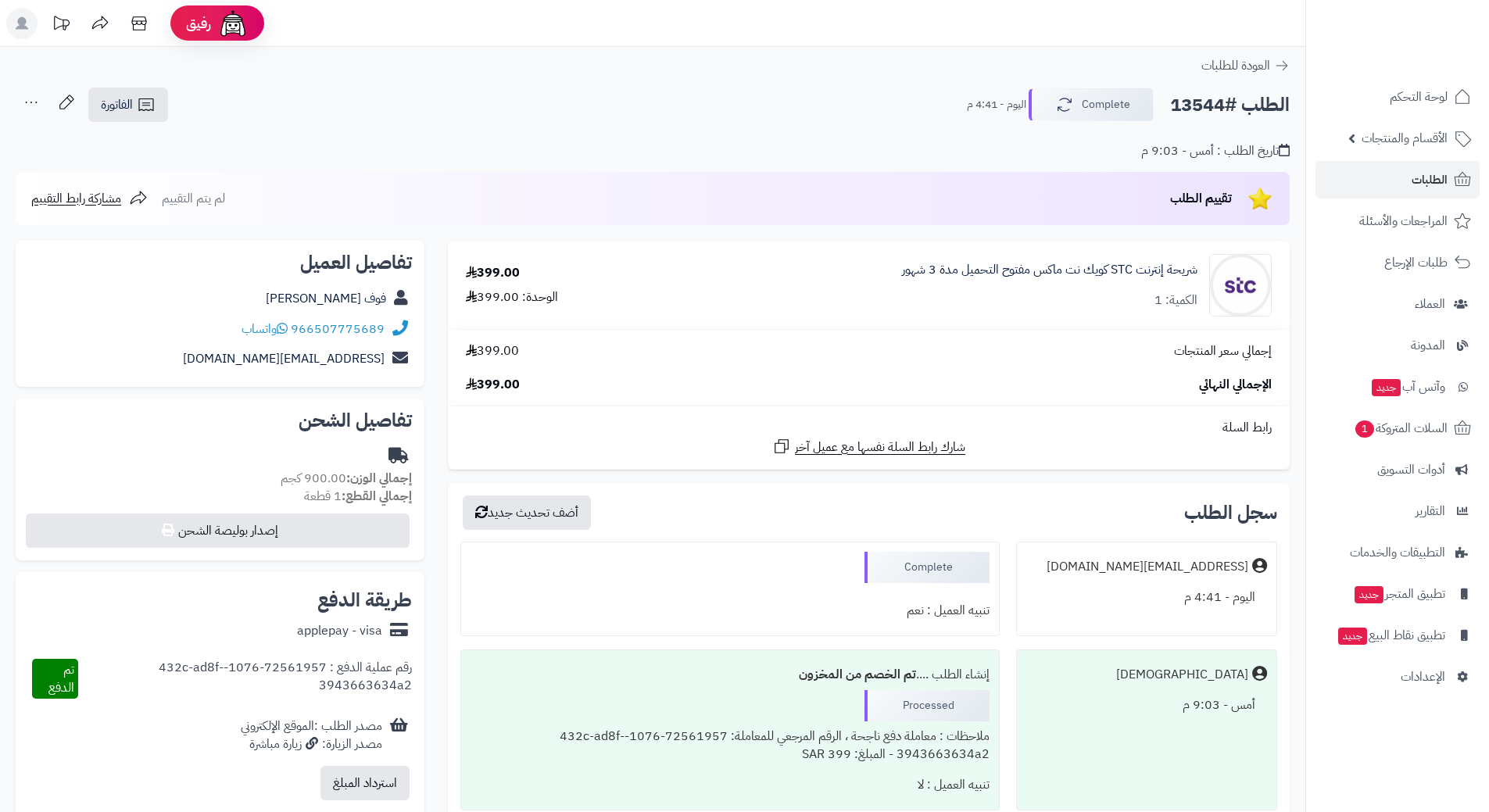
click at [1205, 107] on h2 "الطلب #13544" at bounding box center [1230, 105] width 120 height 32
copy h2 "13544"
click at [1428, 175] on span "الطلبات" at bounding box center [1429, 180] width 36 height 22
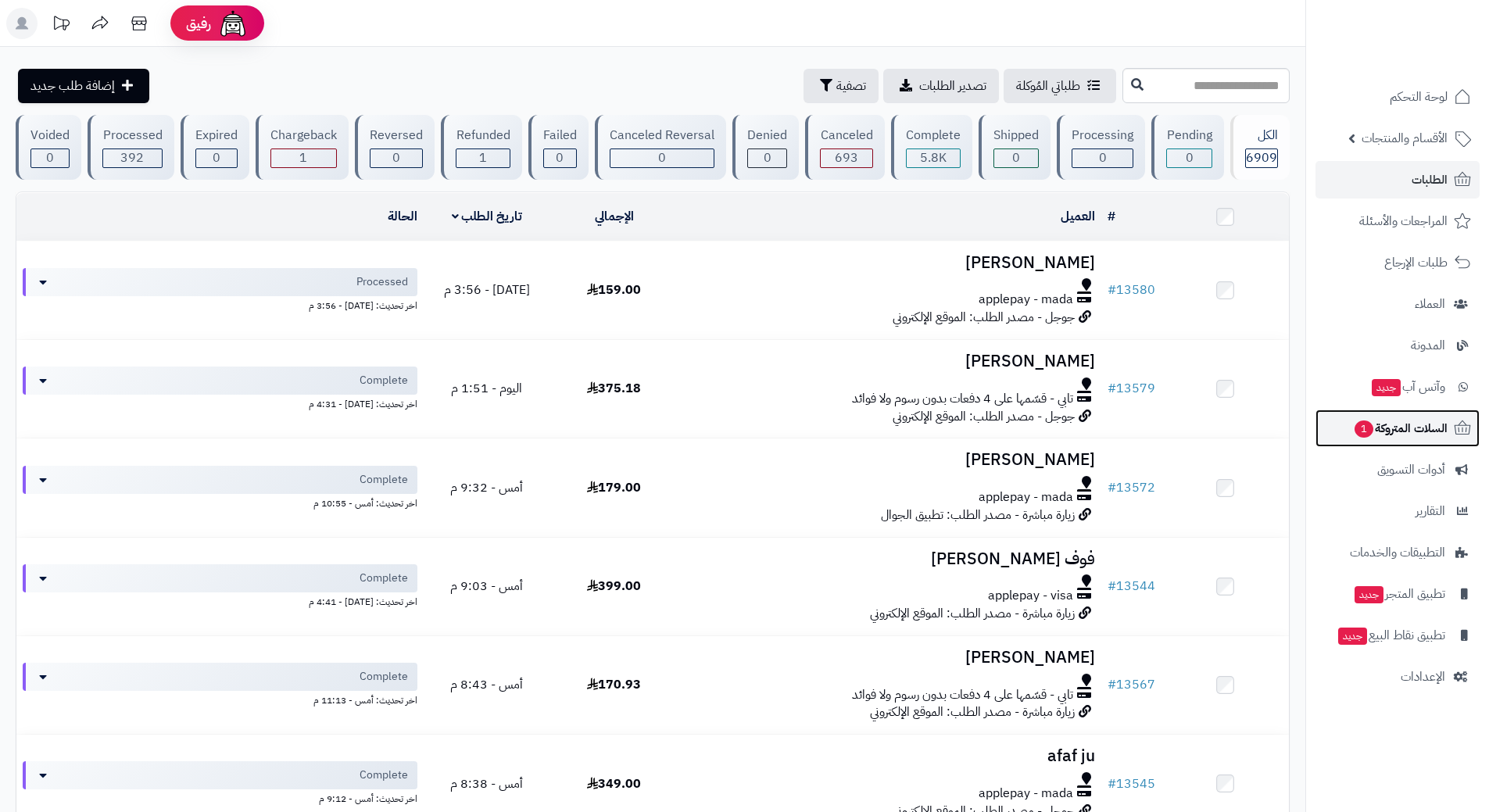
click at [1393, 437] on span "السلات المتروكة 1" at bounding box center [1401, 428] width 95 height 22
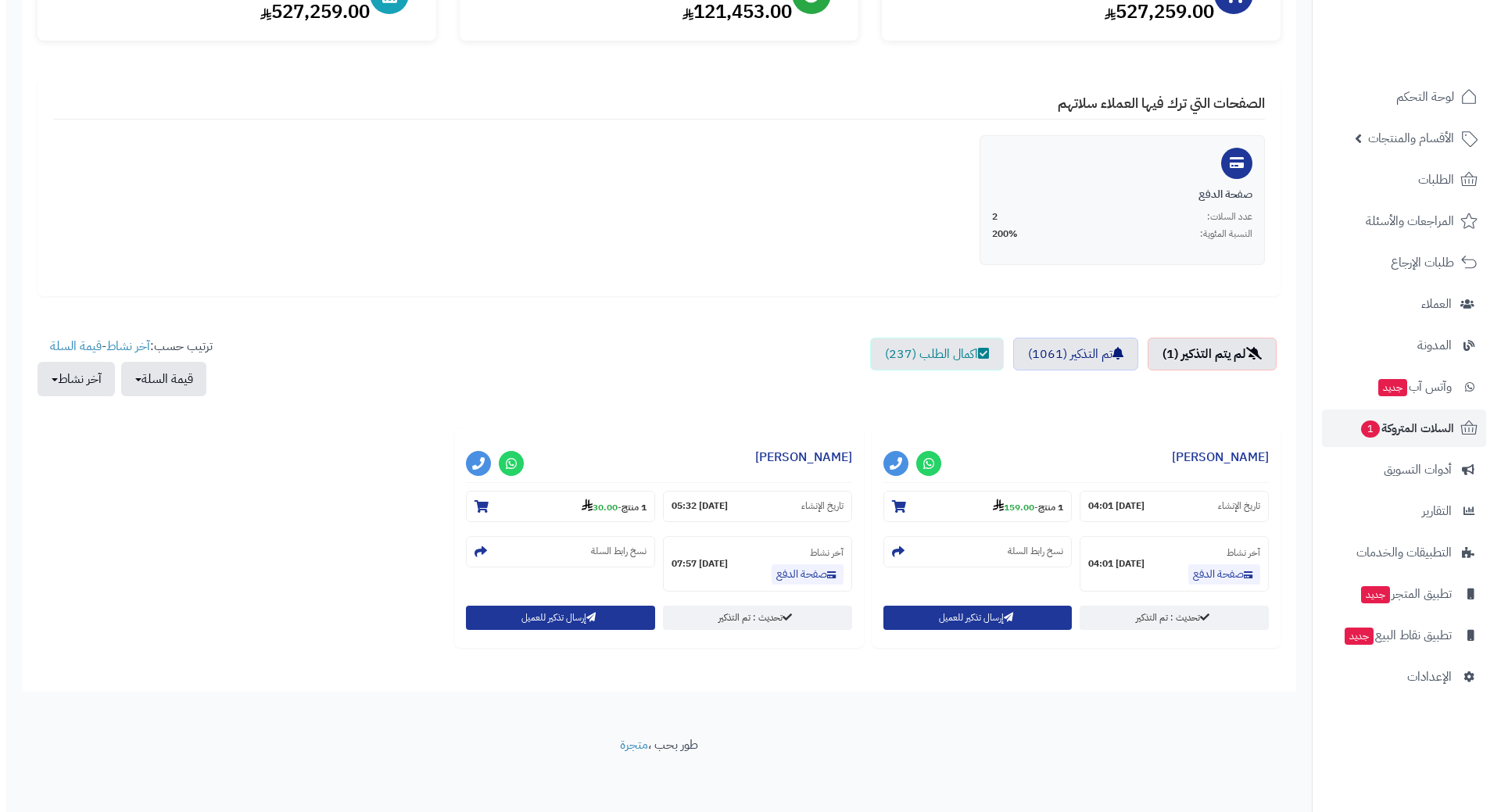
scroll to position [237, 0]
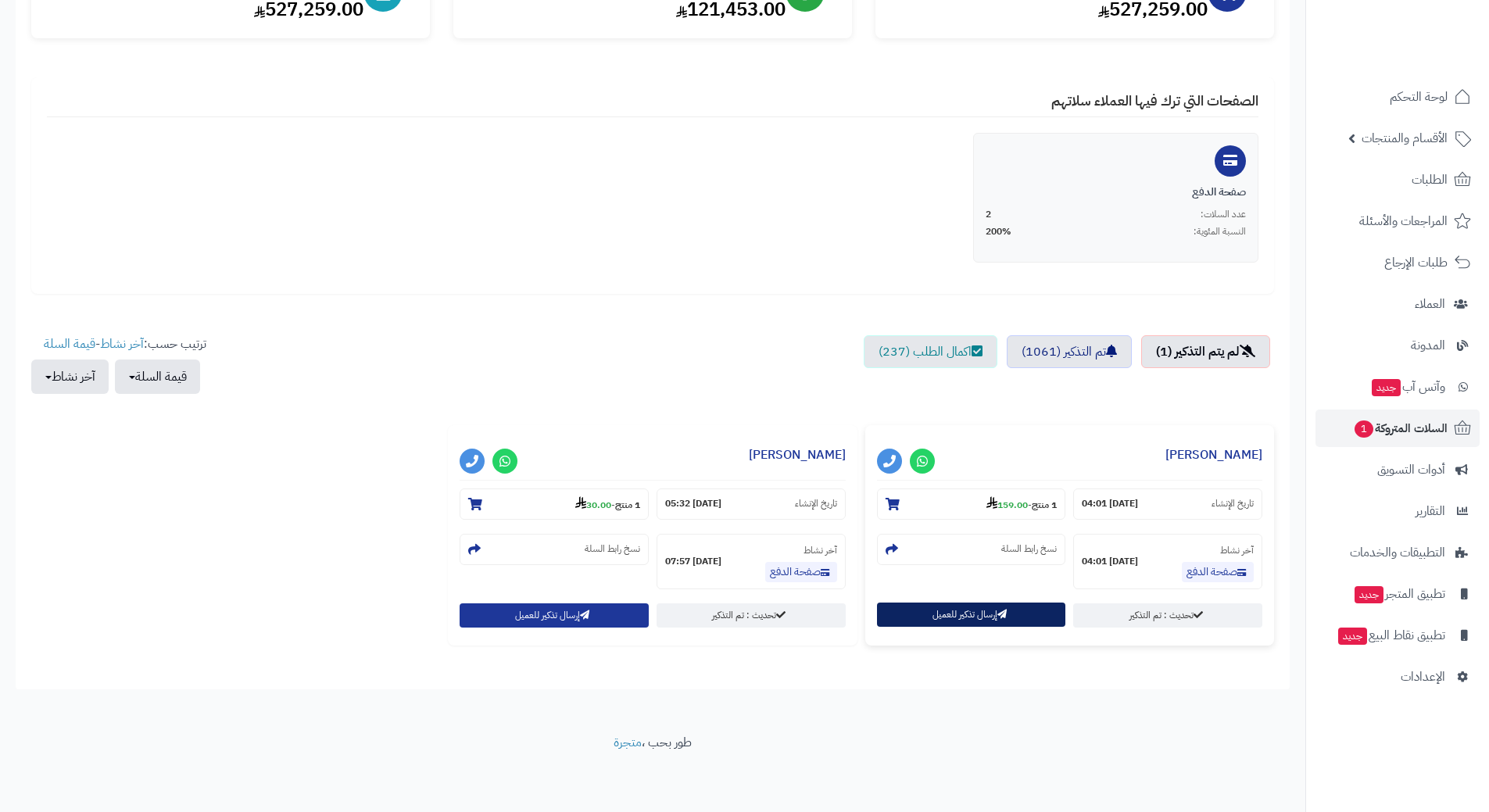
click at [989, 616] on button "إرسال تذكير للعميل" at bounding box center [972, 614] width 190 height 24
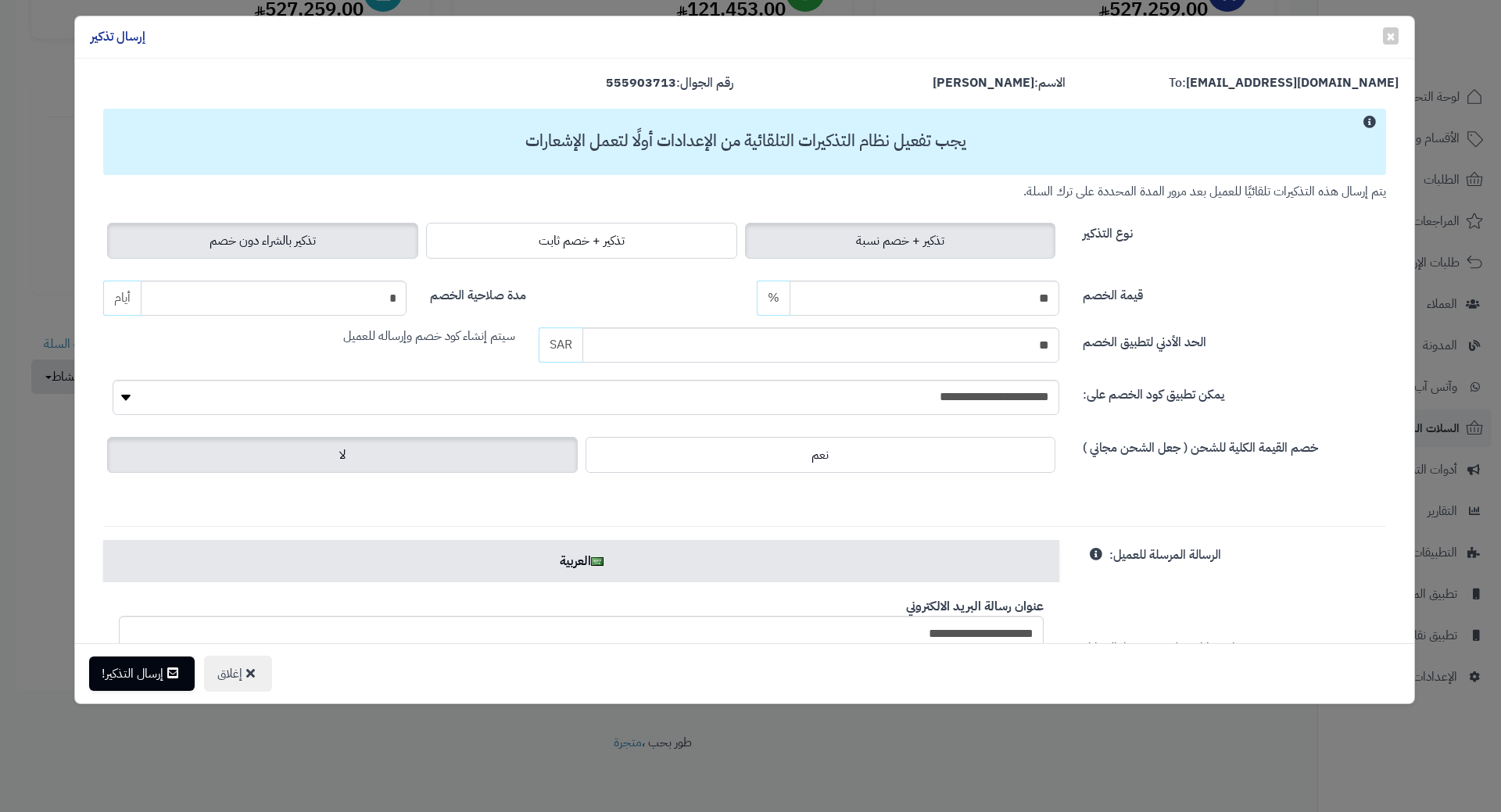
click at [304, 248] on span "تذكير بالشراء دون خصم" at bounding box center [263, 240] width 106 height 19
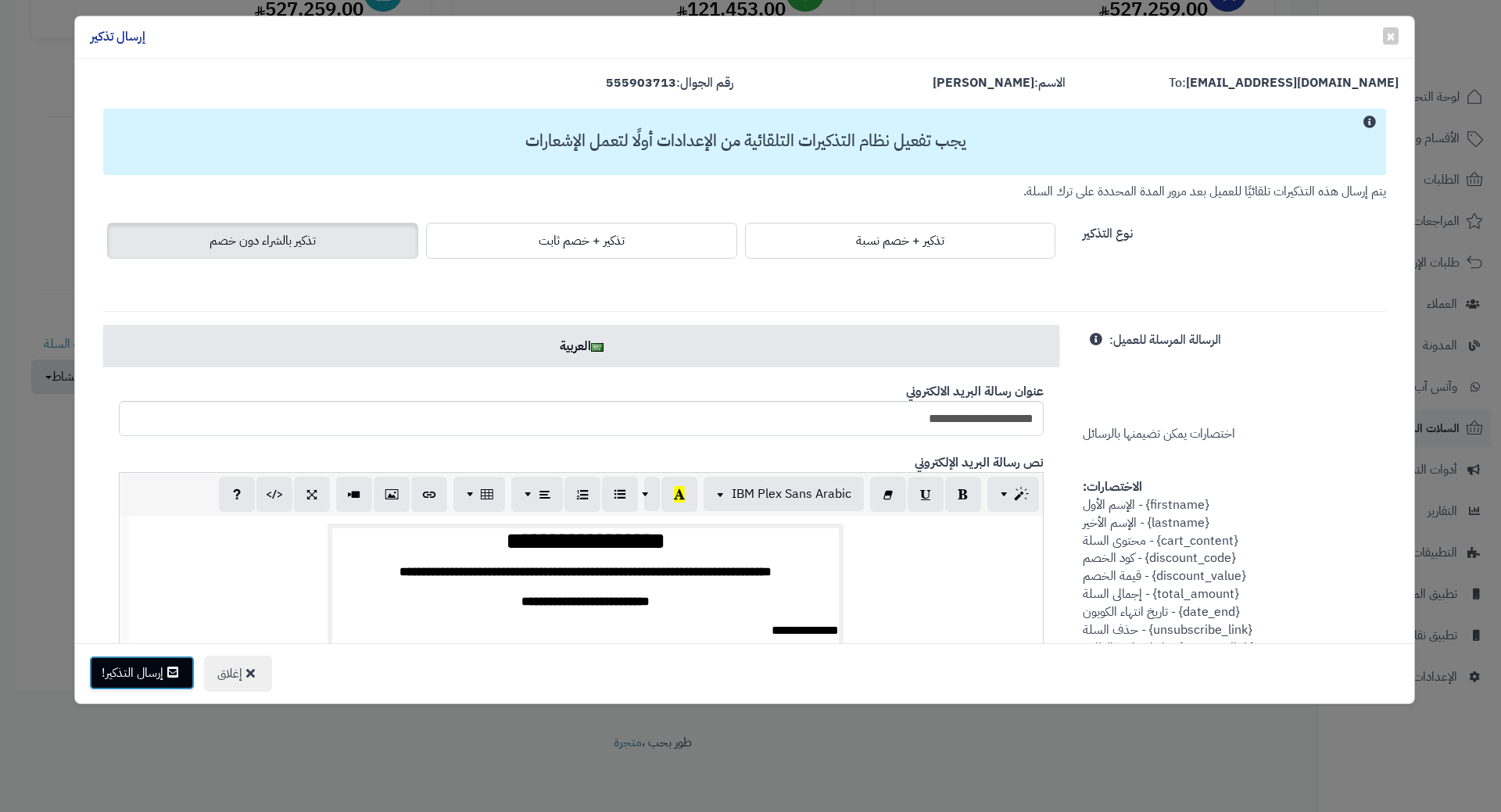
click at [148, 668] on button "إرسال التذكير!" at bounding box center [141, 672] width 106 height 34
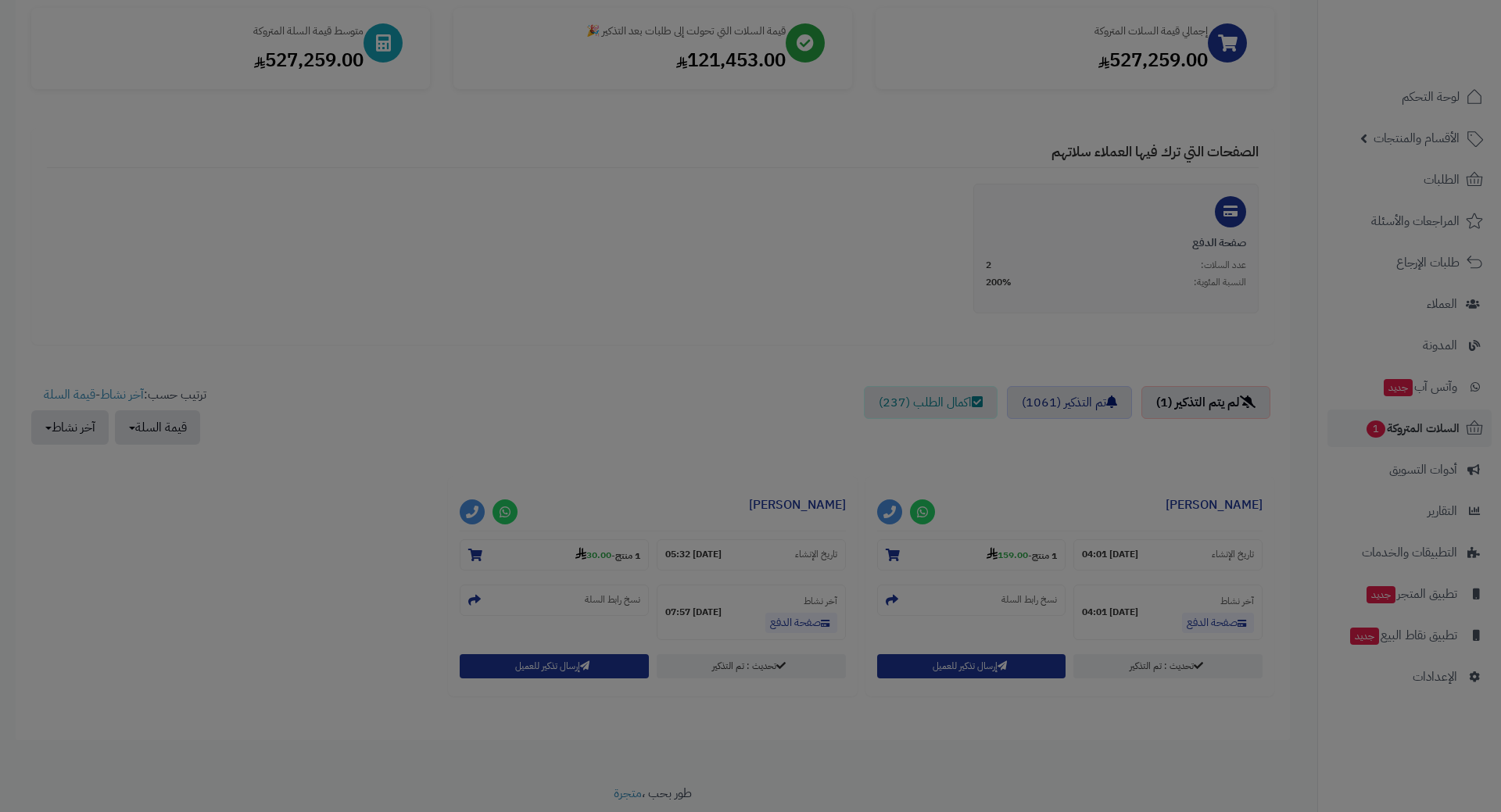
scroll to position [288, 0]
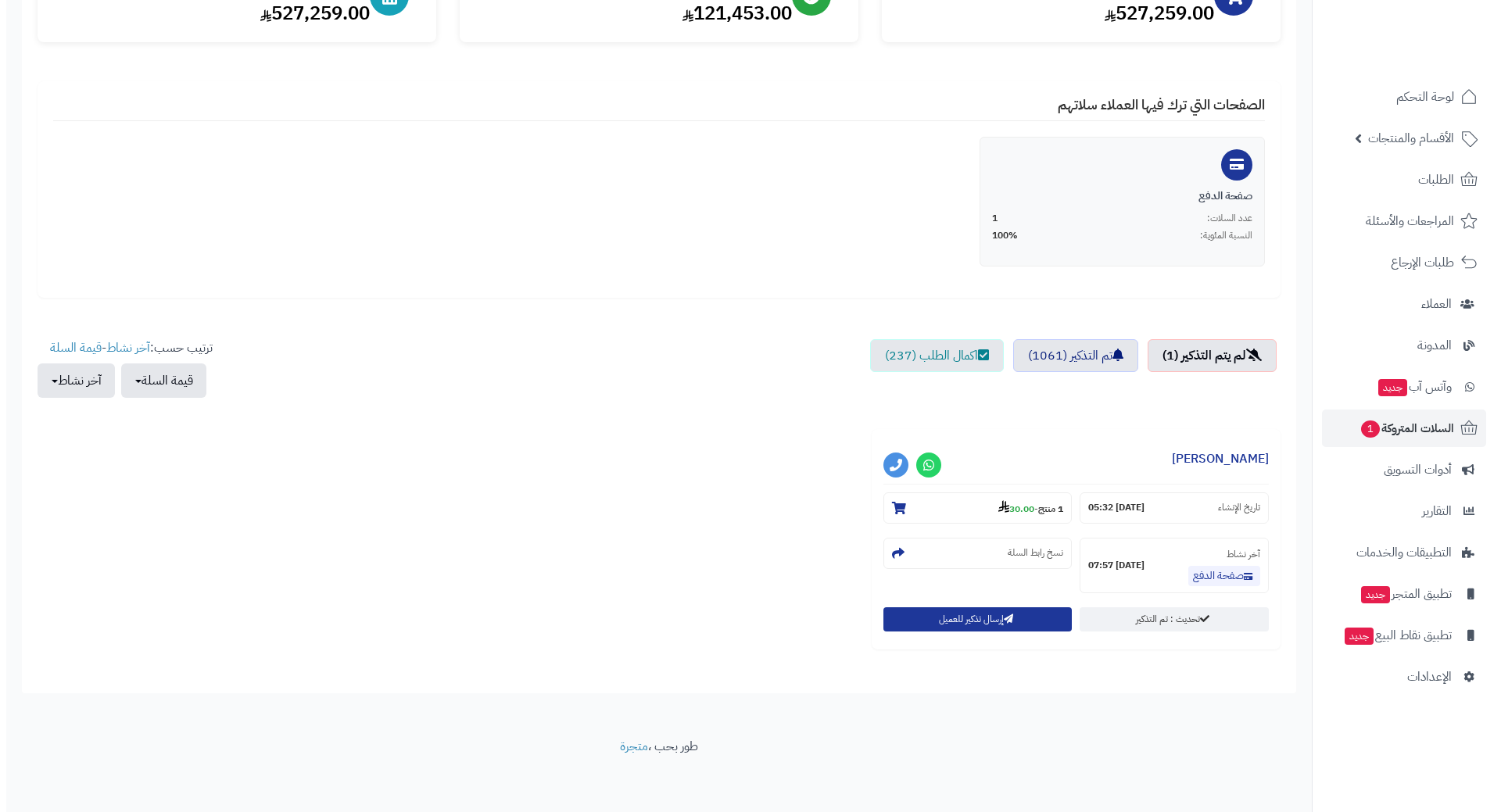
scroll to position [237, 0]
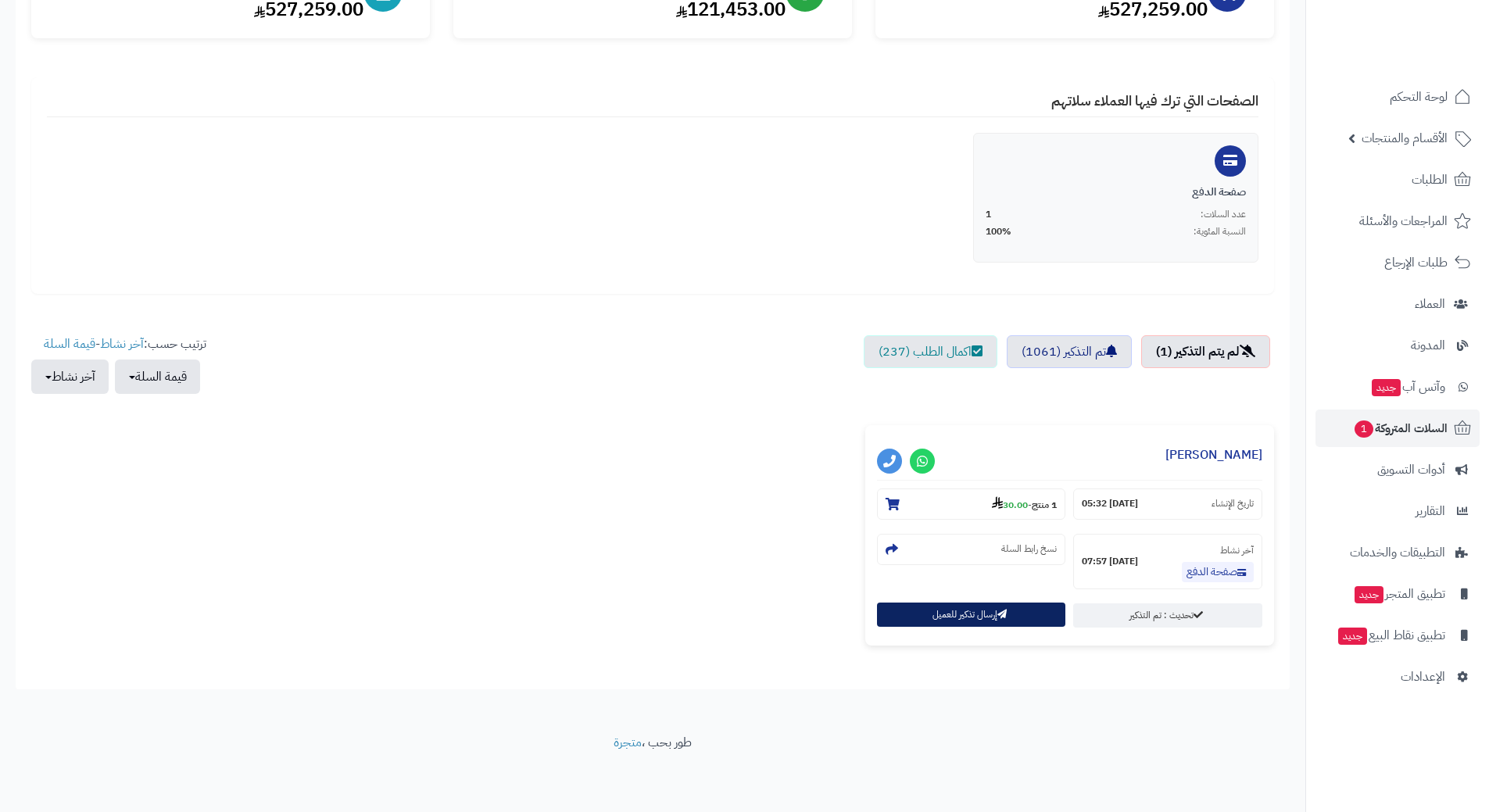
click at [920, 618] on button "إرسال تذكير للعميل" at bounding box center [972, 614] width 190 height 24
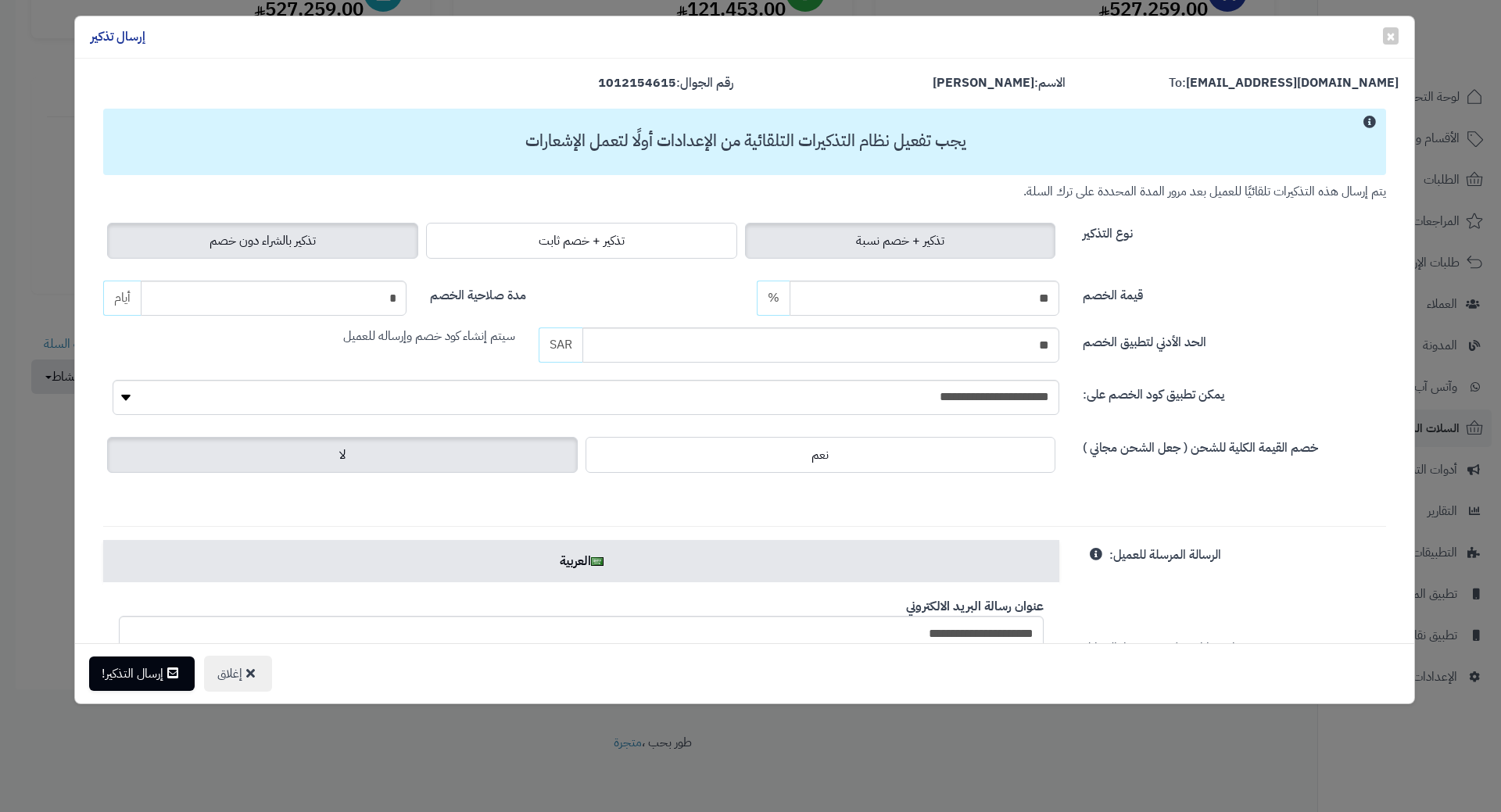
click at [258, 223] on label "تذكير بالشراء دون خصم" at bounding box center [263, 240] width 311 height 36
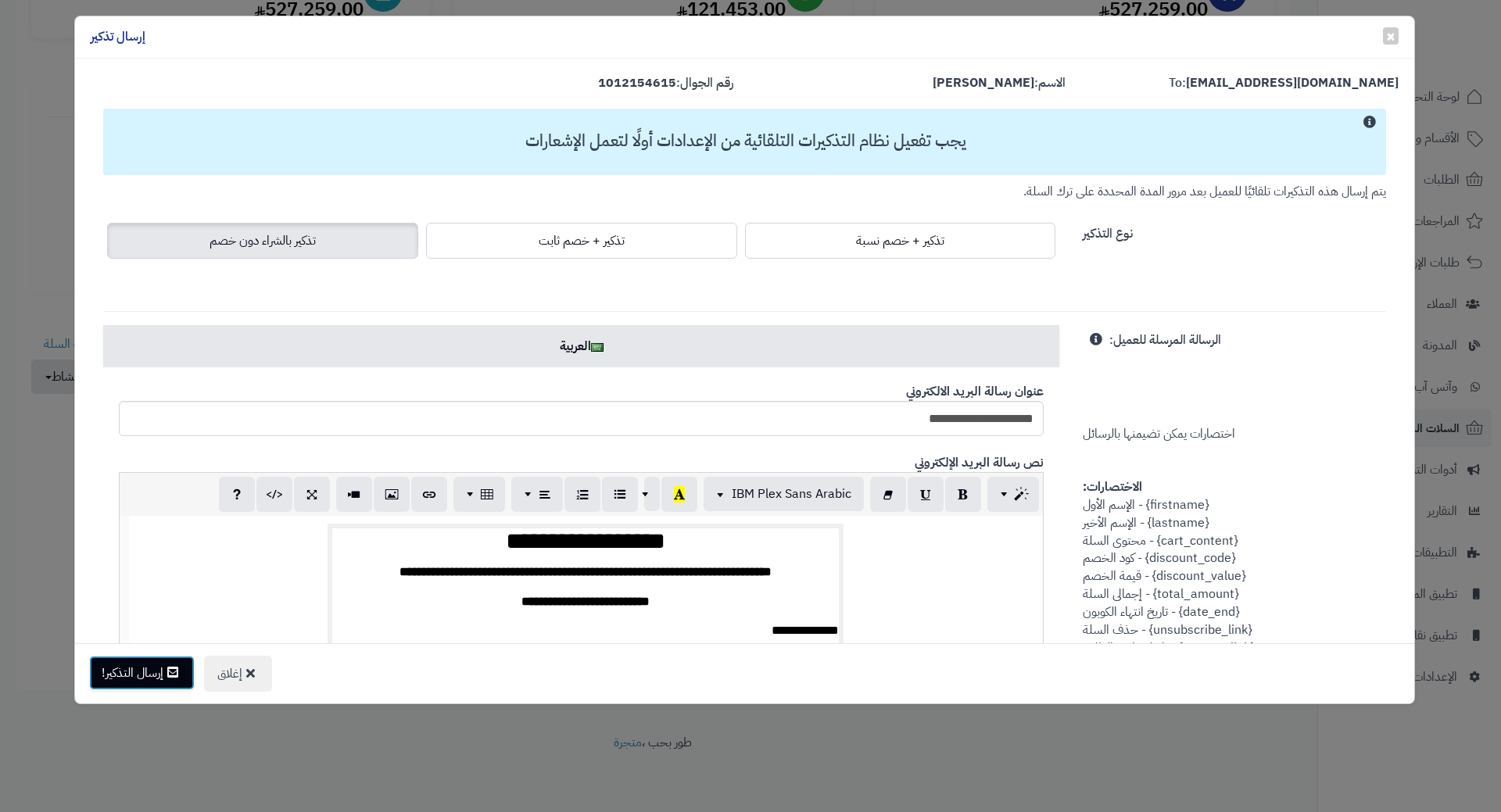
click at [142, 683] on button "إرسال التذكير!" at bounding box center [141, 672] width 106 height 34
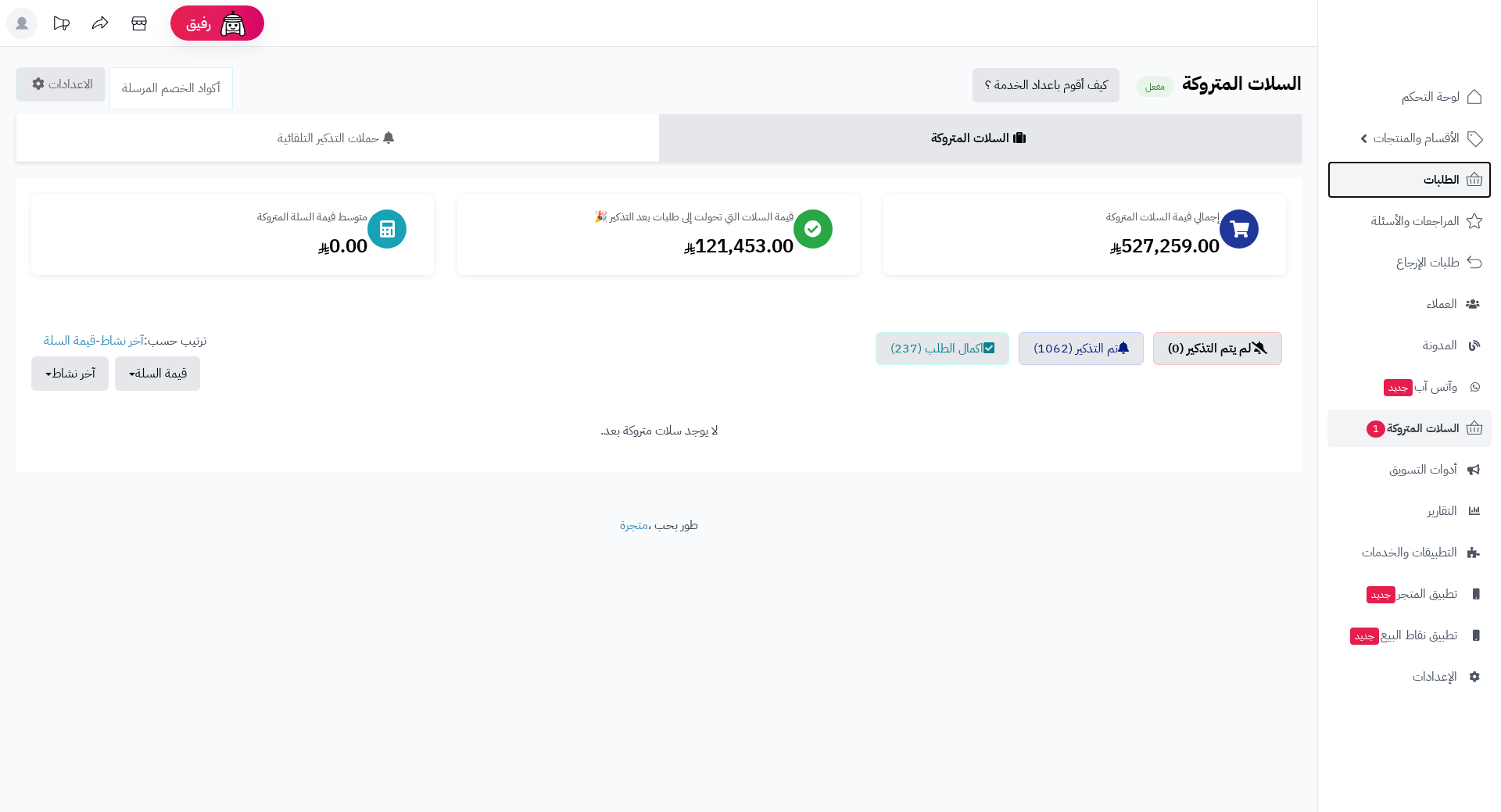
click at [1370, 179] on link "الطلبات" at bounding box center [1410, 180] width 164 height 37
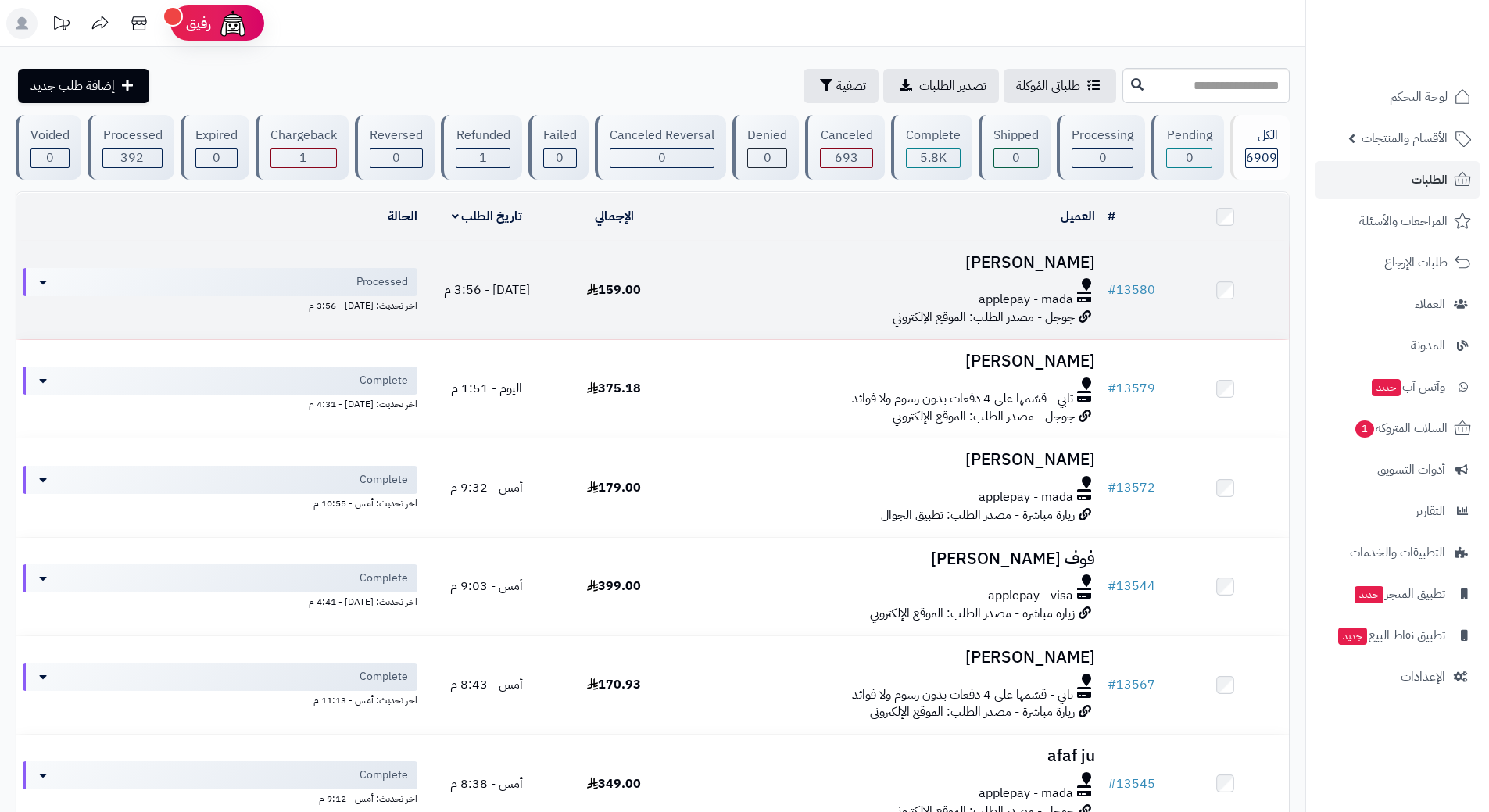
click at [737, 279] on div at bounding box center [890, 284] width 412 height 12
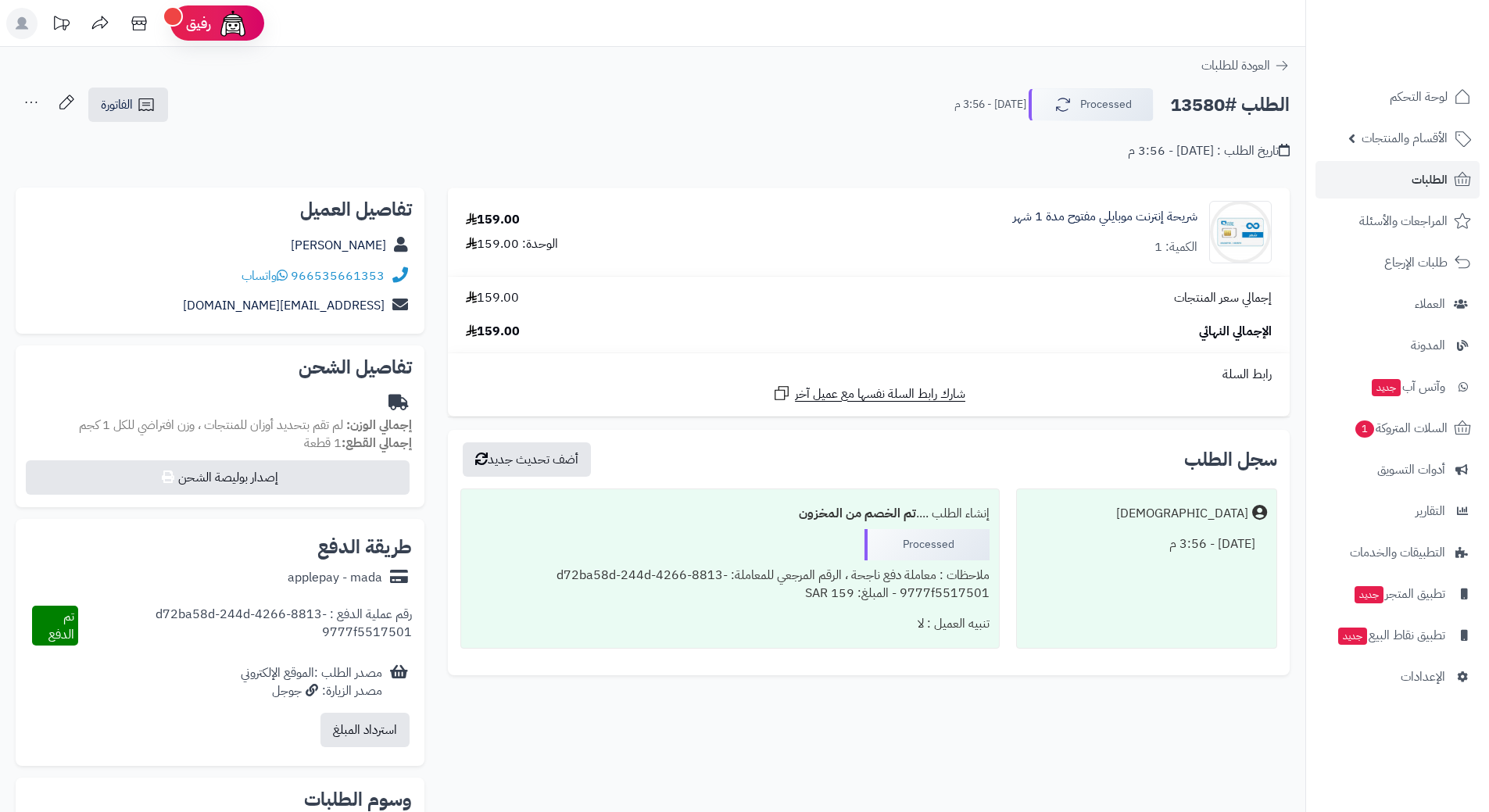
click at [1243, 108] on h2 "الطلب #13580" at bounding box center [1230, 105] width 120 height 32
click at [1243, 106] on h2 "الطلب #13580" at bounding box center [1230, 105] width 120 height 32
copy div "الطلب #13580 Processed"
click at [375, 271] on link "966535661353" at bounding box center [338, 276] width 94 height 19
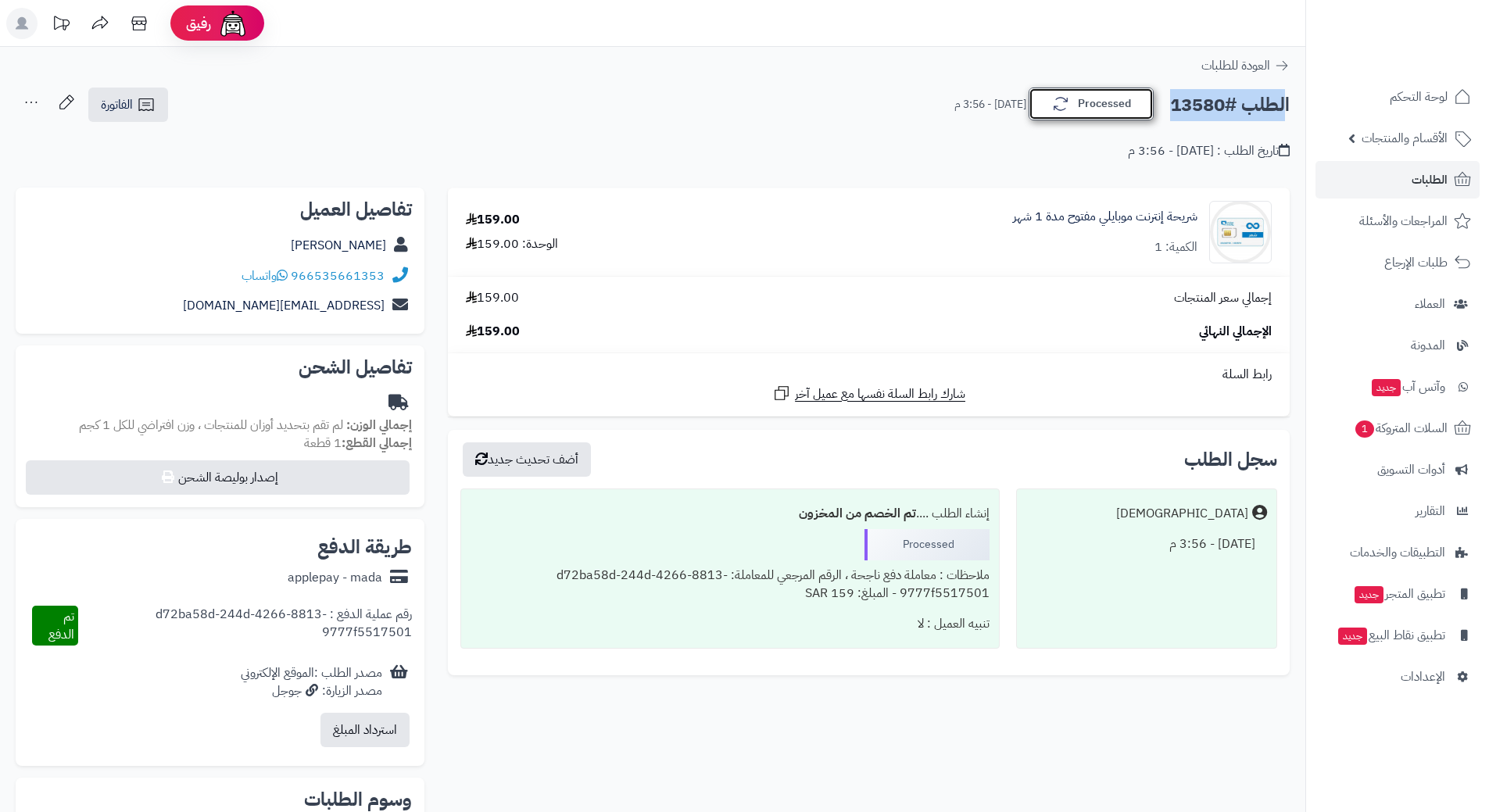
click at [1105, 95] on button "Processed" at bounding box center [1091, 103] width 125 height 32
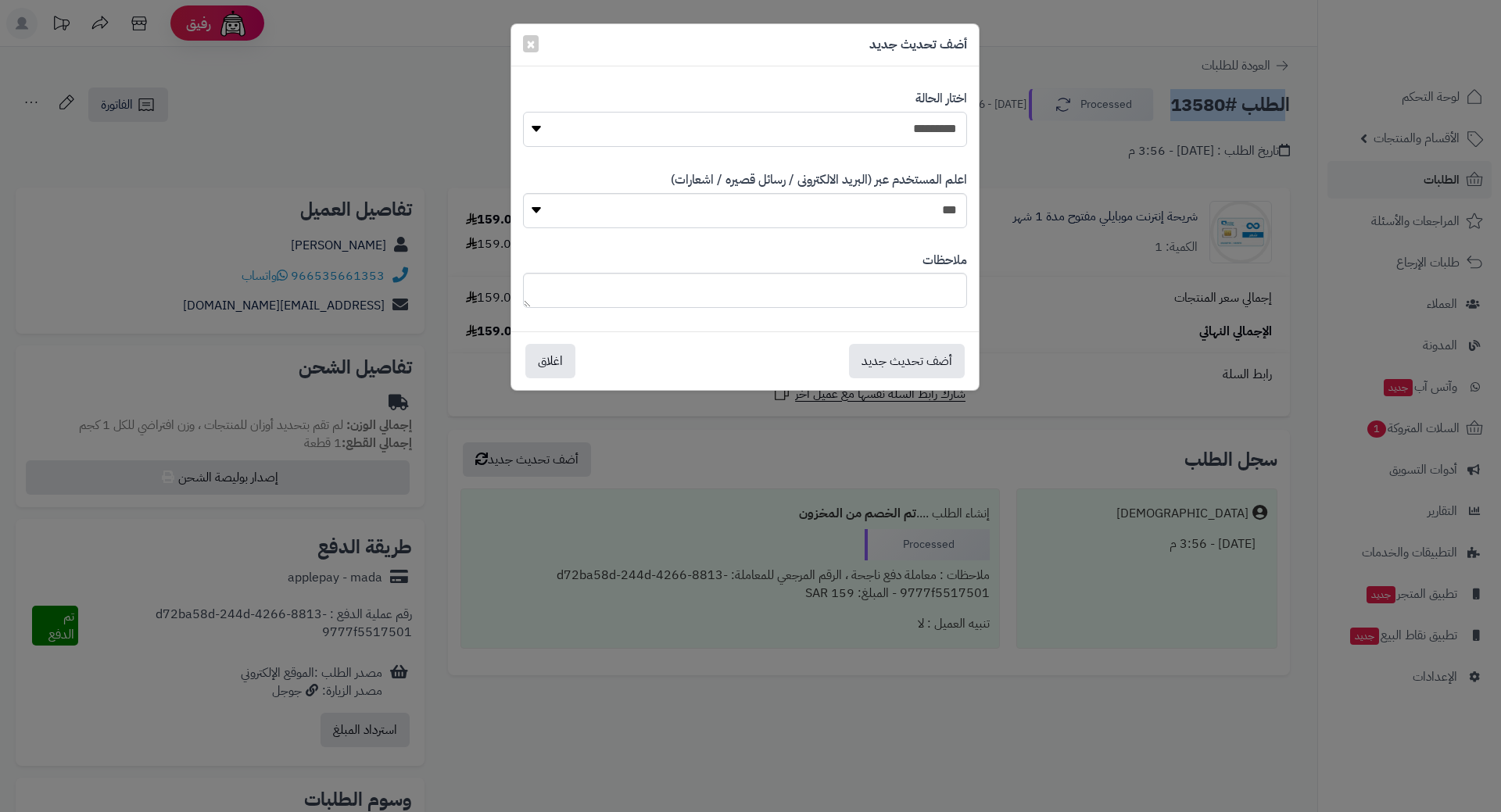
click at [916, 125] on select "**********" at bounding box center [745, 129] width 444 height 35
select select "*"
click at [523, 111] on select "**********" at bounding box center [745, 129] width 444 height 35
click at [920, 348] on button "أضف تحديث جديد" at bounding box center [906, 360] width 116 height 34
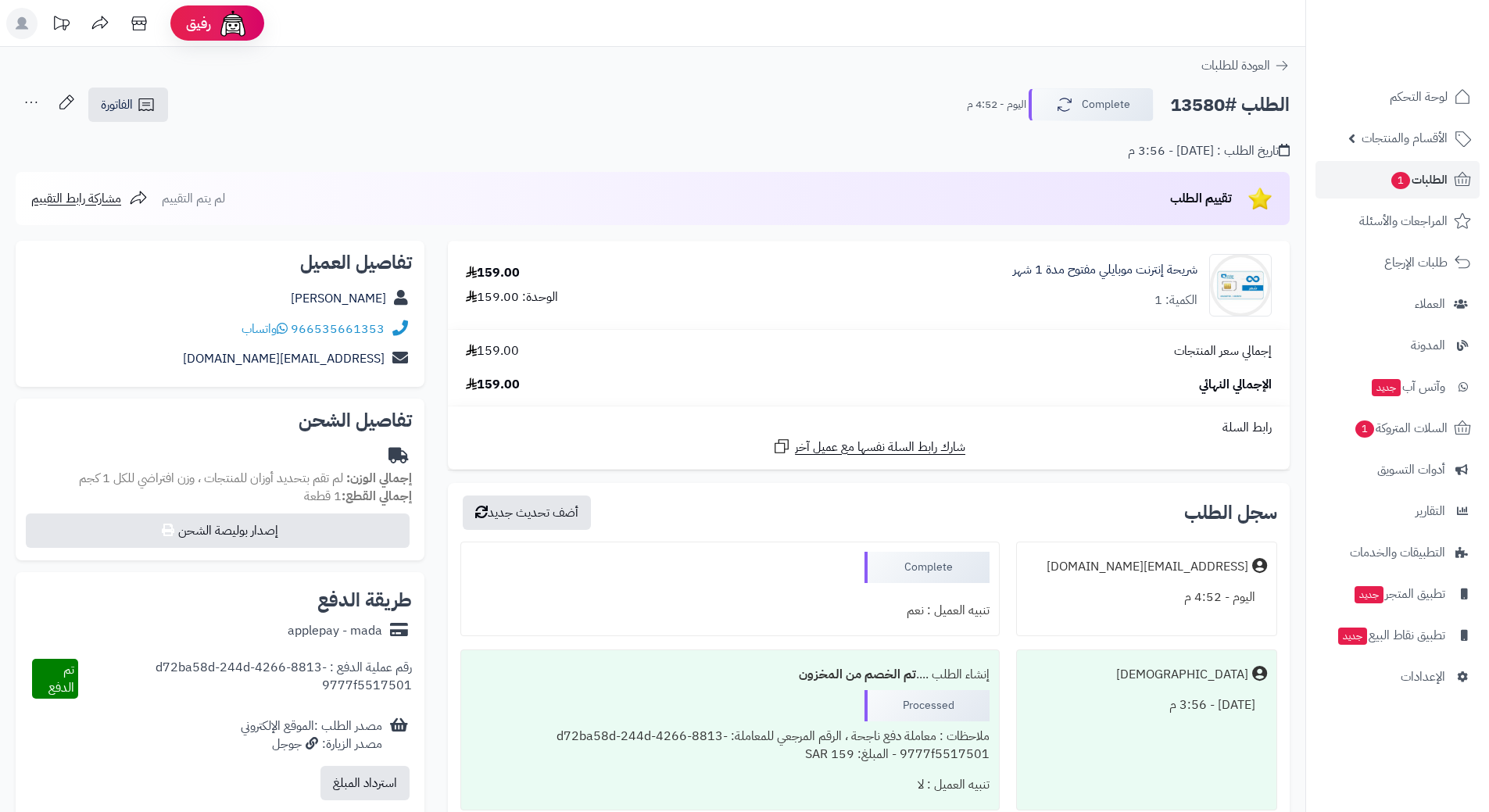
click at [1203, 111] on h2 "الطلب #13580" at bounding box center [1230, 105] width 120 height 32
copy h2 "13580"
click at [1439, 178] on span "الطلبات 1" at bounding box center [1419, 180] width 58 height 22
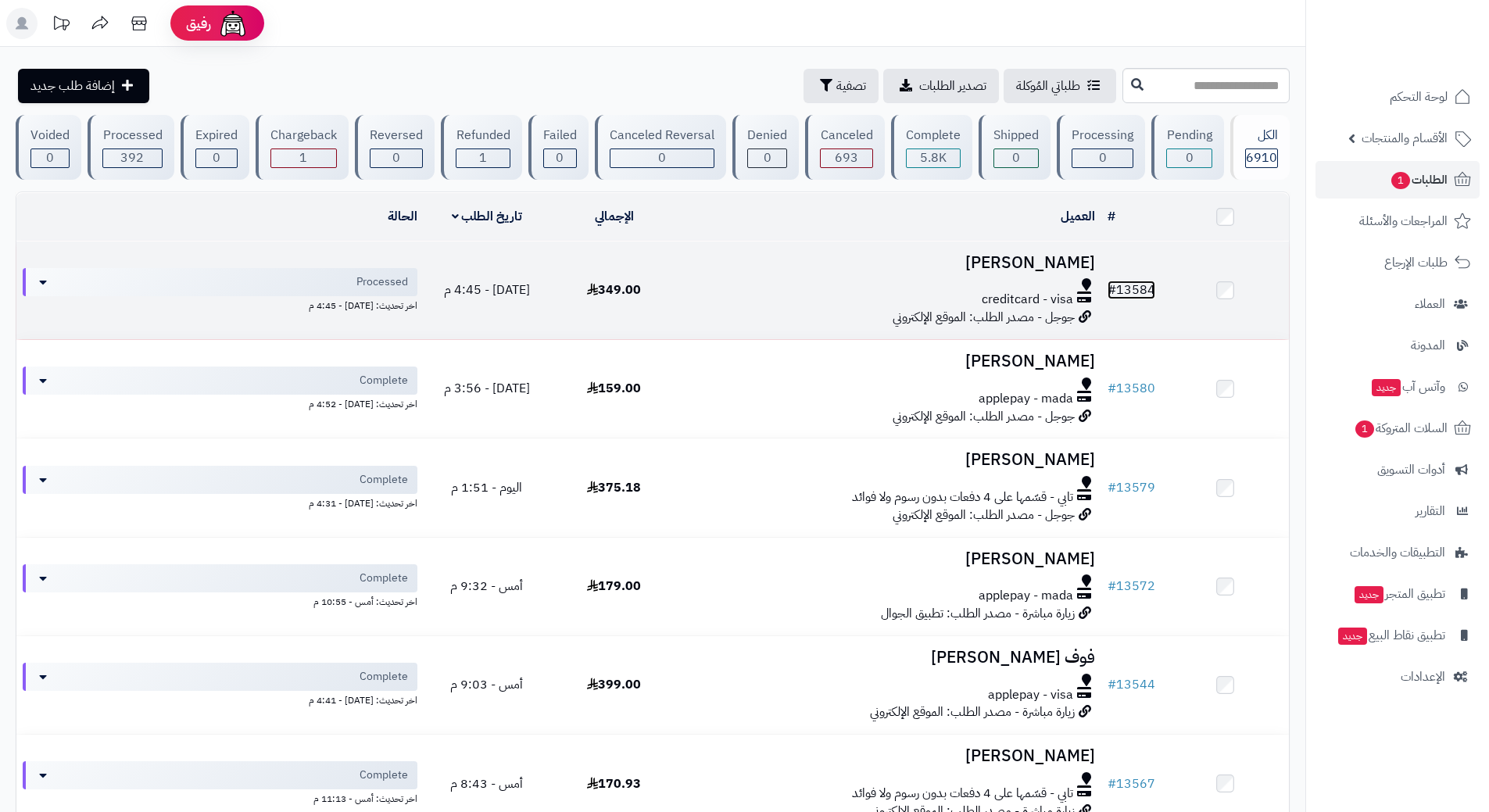
click at [1146, 283] on link "# 13584" at bounding box center [1131, 290] width 47 height 19
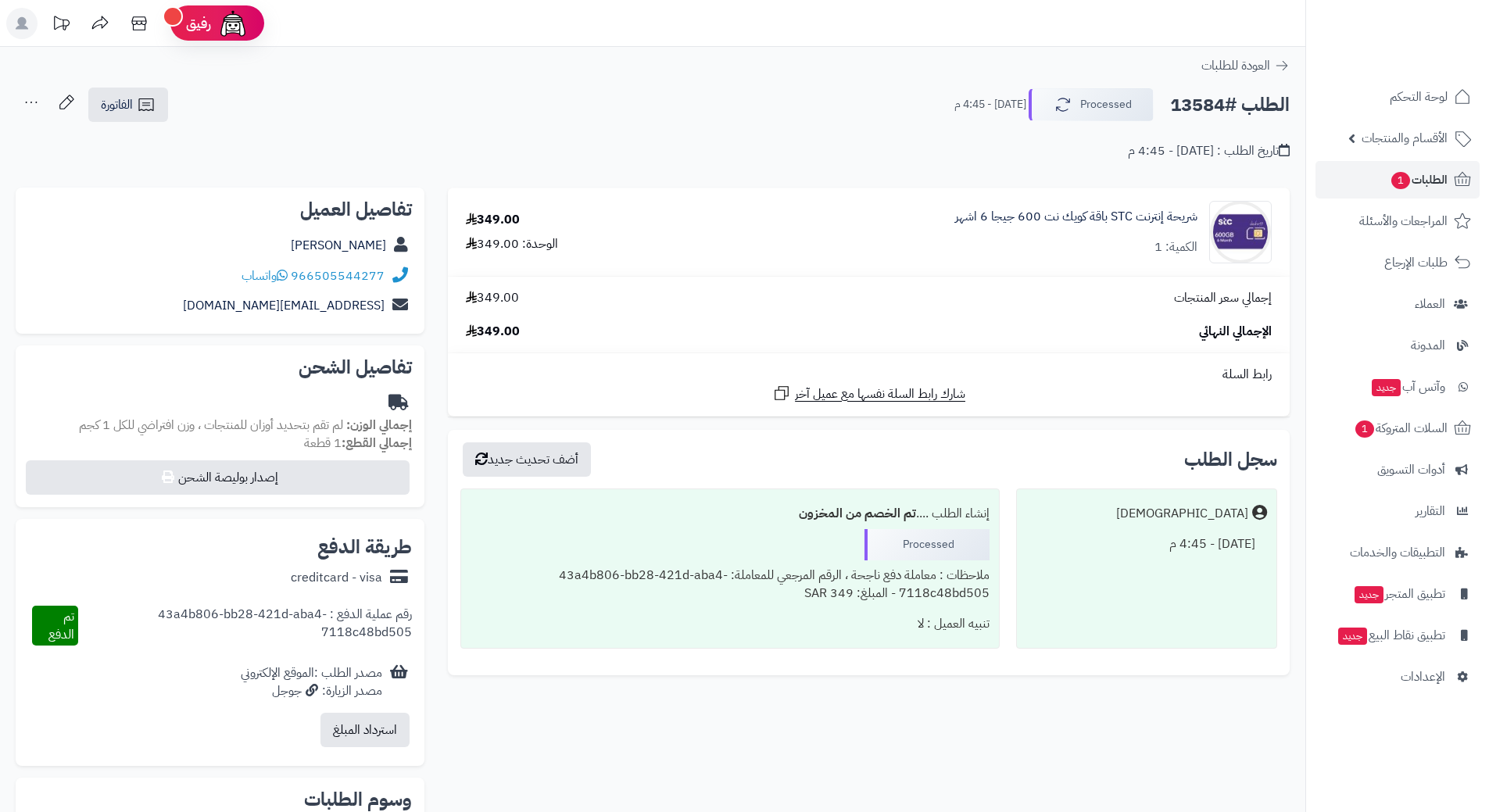
click at [1242, 104] on h2 "الطلب #13584" at bounding box center [1230, 105] width 120 height 32
copy div "الطلب #13584 Processed"
click at [383, 273] on link "966505544277" at bounding box center [338, 276] width 94 height 19
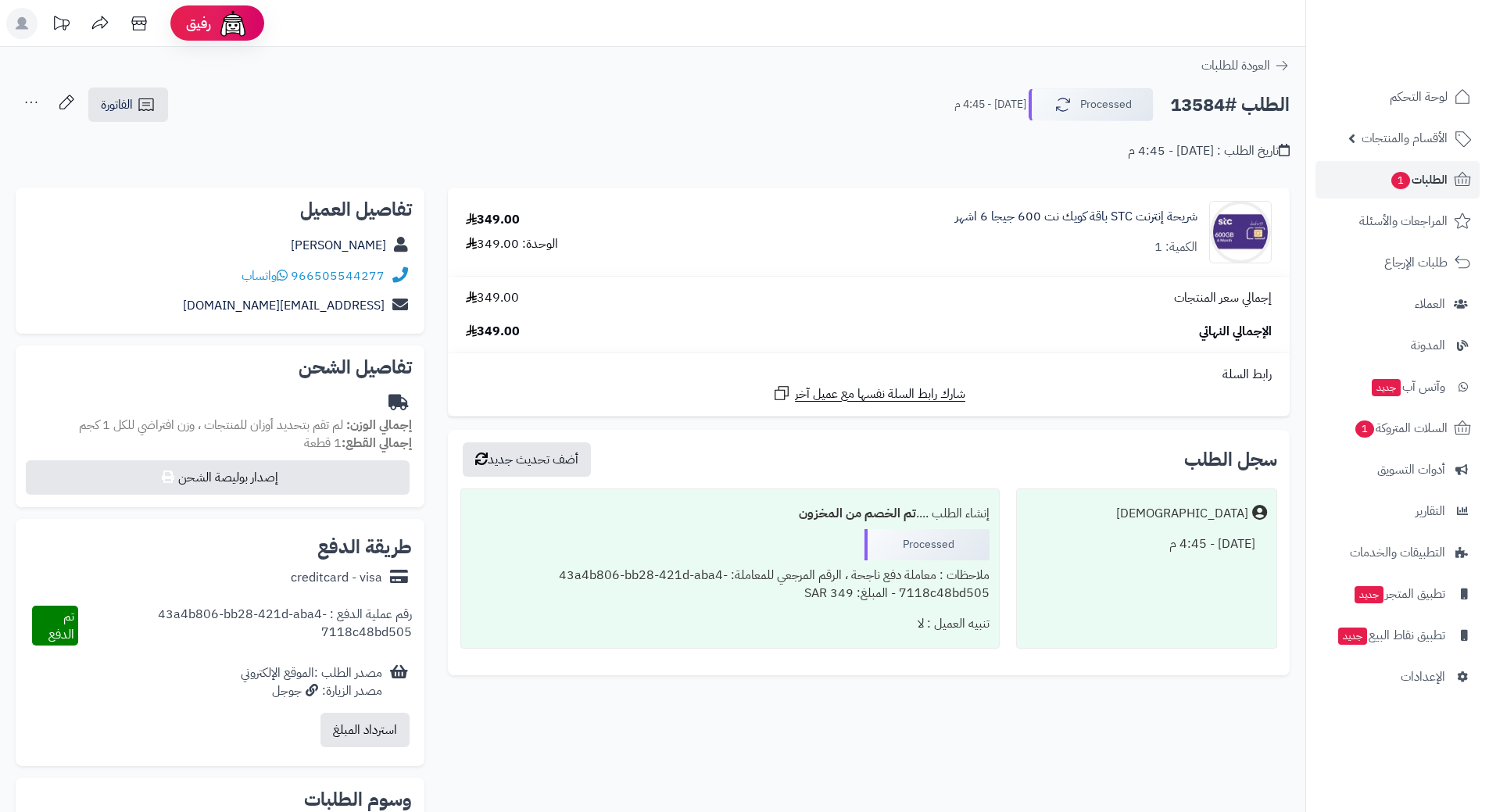
click at [810, 157] on div "تاريخ الطلب : اليوم - 4:45 م" at bounding box center [653, 142] width 1275 height 37
click at [1111, 114] on button "Processed" at bounding box center [1091, 103] width 125 height 32
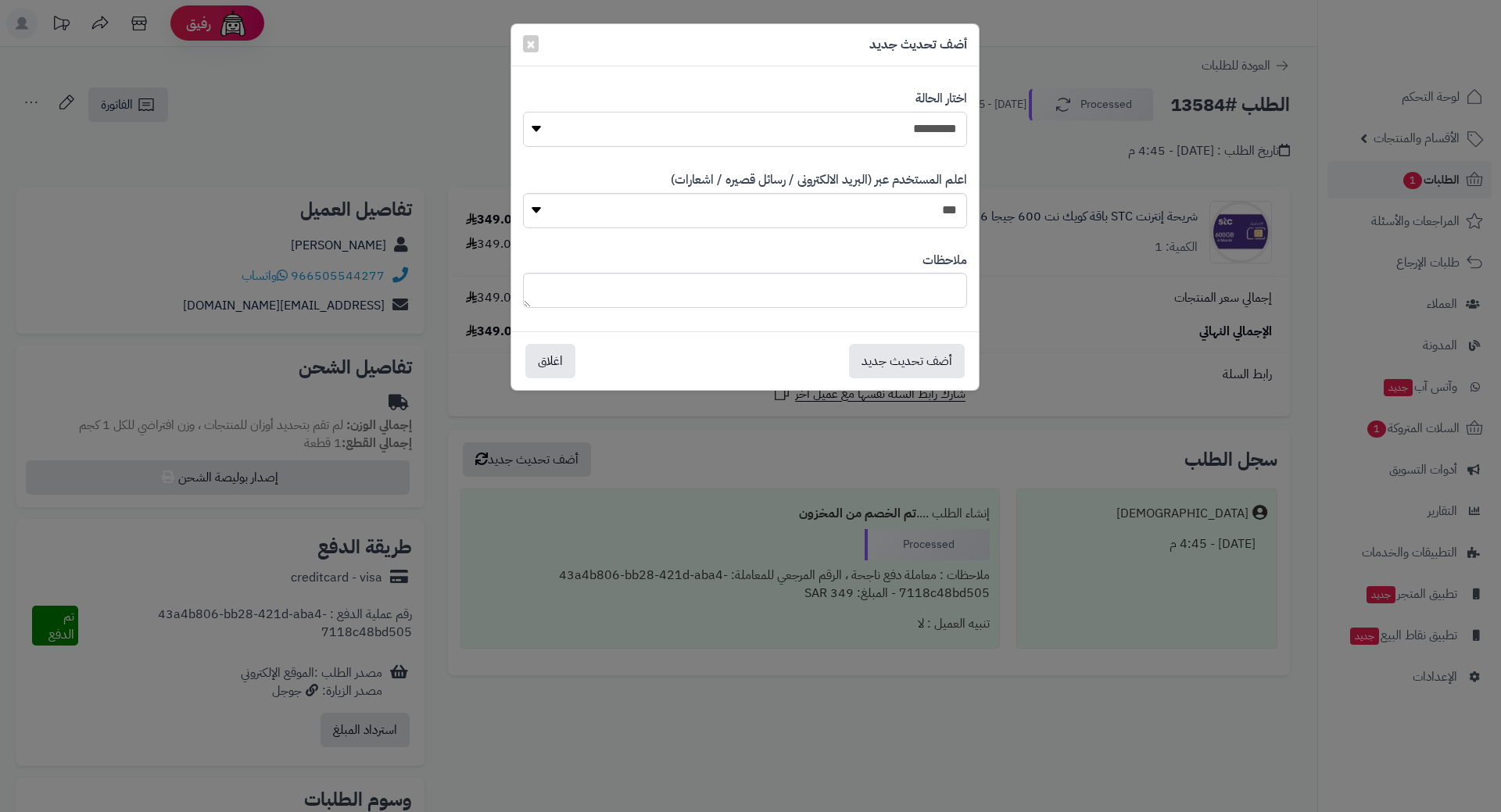
click at [941, 124] on select "**********" at bounding box center [745, 129] width 444 height 35
select select "*"
click at [523, 111] on select "**********" at bounding box center [745, 129] width 444 height 35
click at [921, 355] on button "أضف تحديث جديد" at bounding box center [906, 360] width 116 height 34
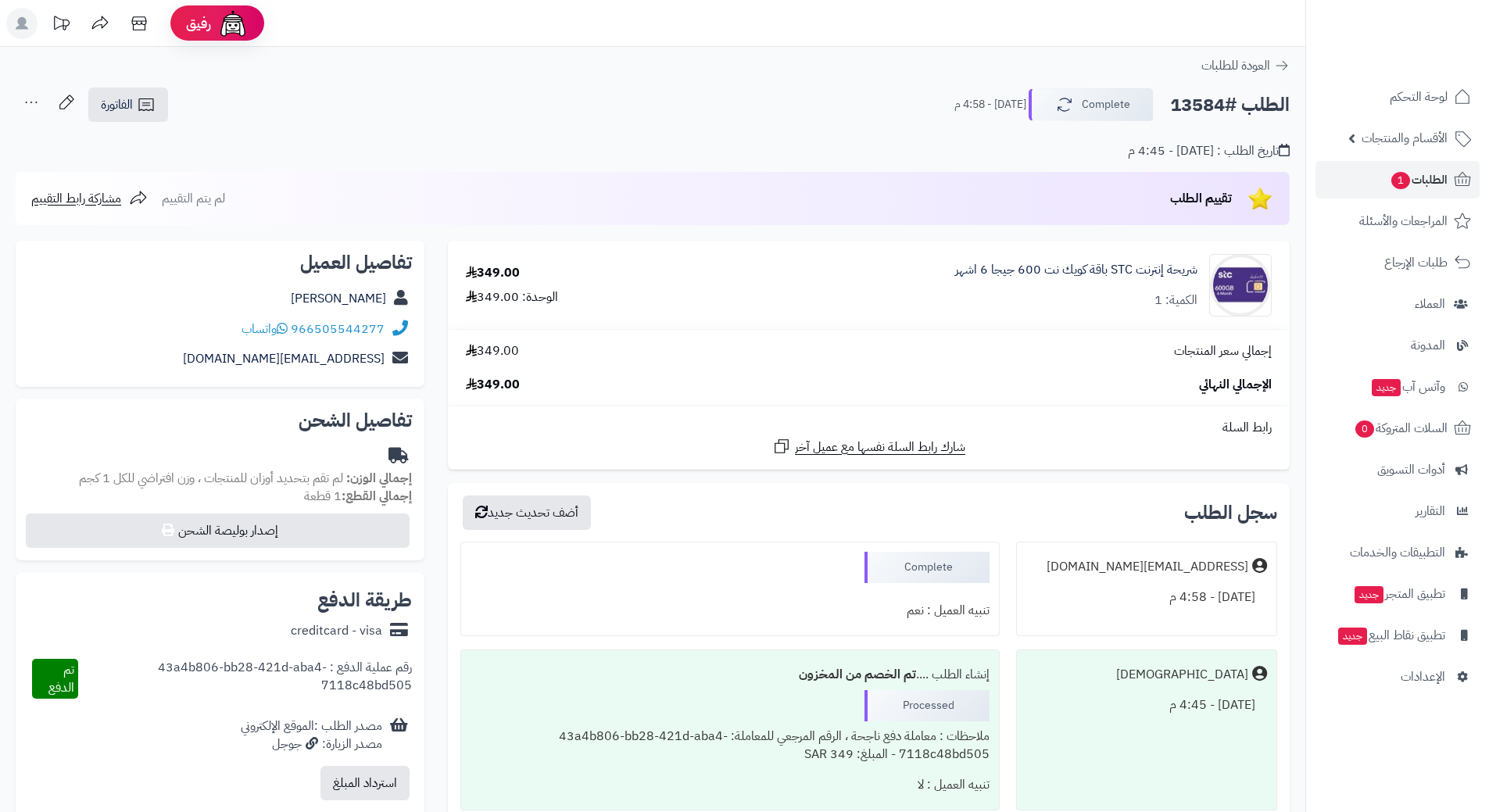
click at [1193, 105] on h2 "الطلب #13584" at bounding box center [1230, 105] width 120 height 32
copy h2 "13584"
click at [1408, 171] on span "الطلبات 1" at bounding box center [1419, 180] width 58 height 22
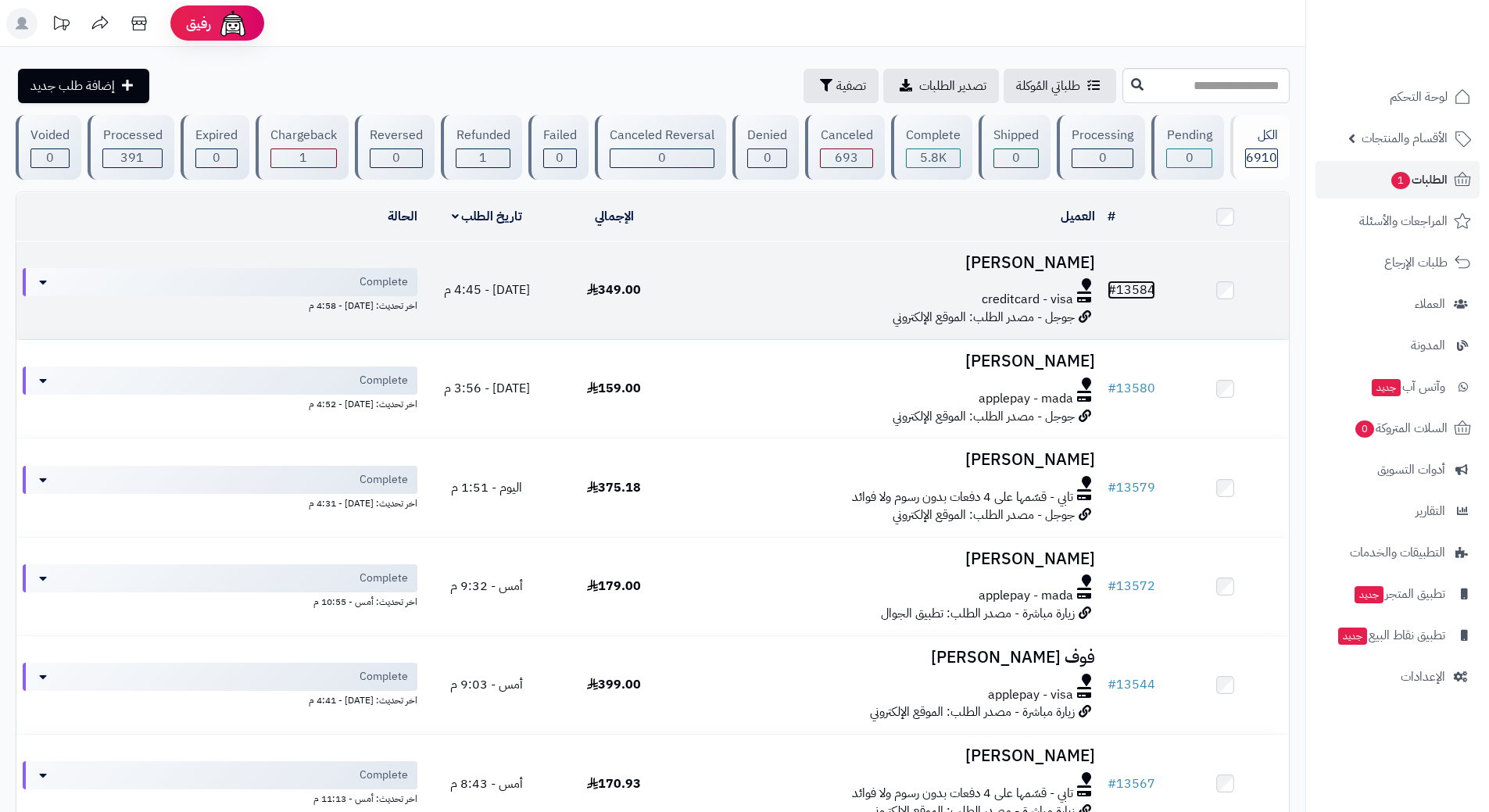
click at [1143, 281] on link "# 13584" at bounding box center [1131, 290] width 47 height 19
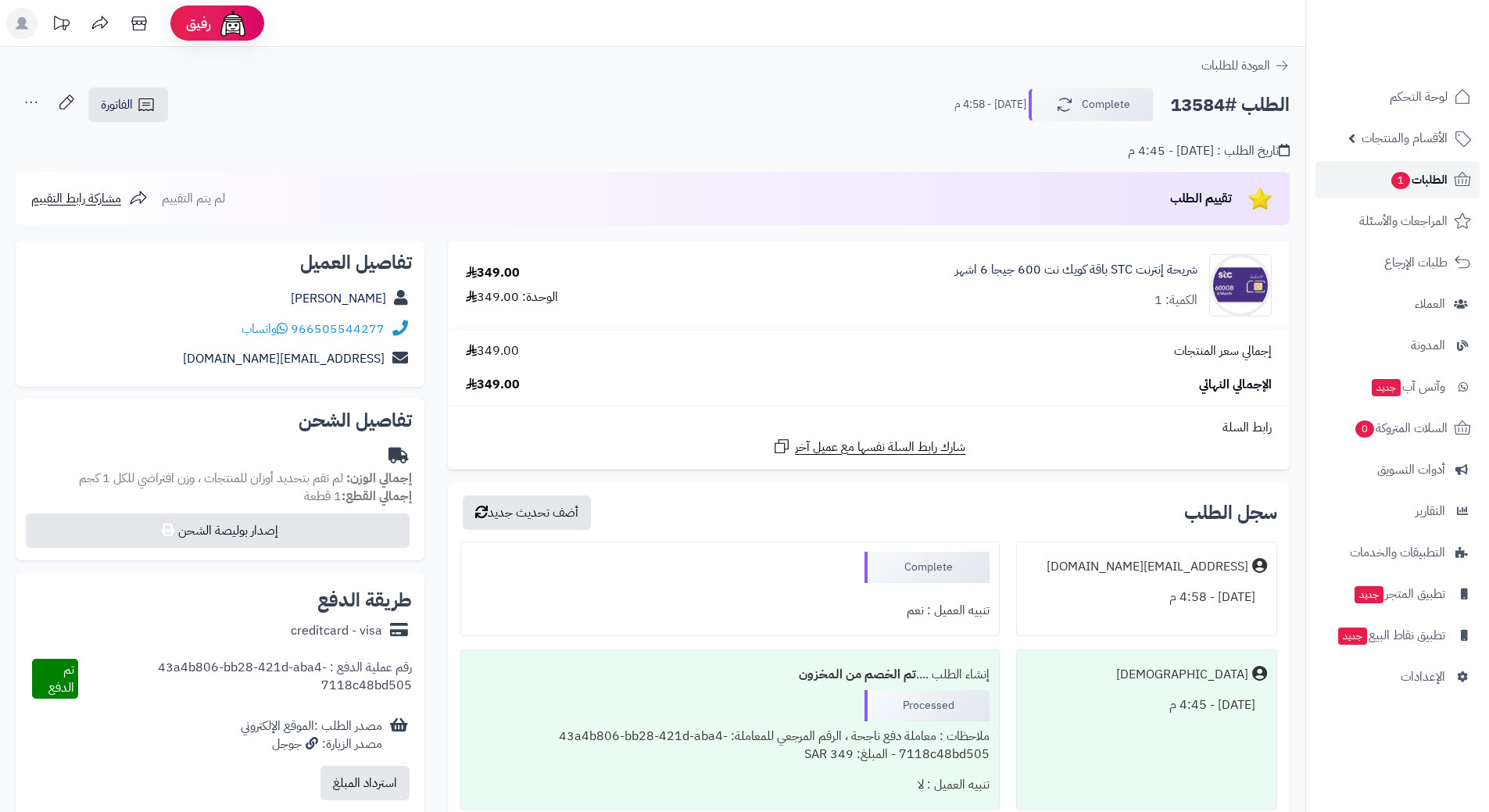
click at [1418, 177] on span "الطلبات 1" at bounding box center [1419, 180] width 58 height 22
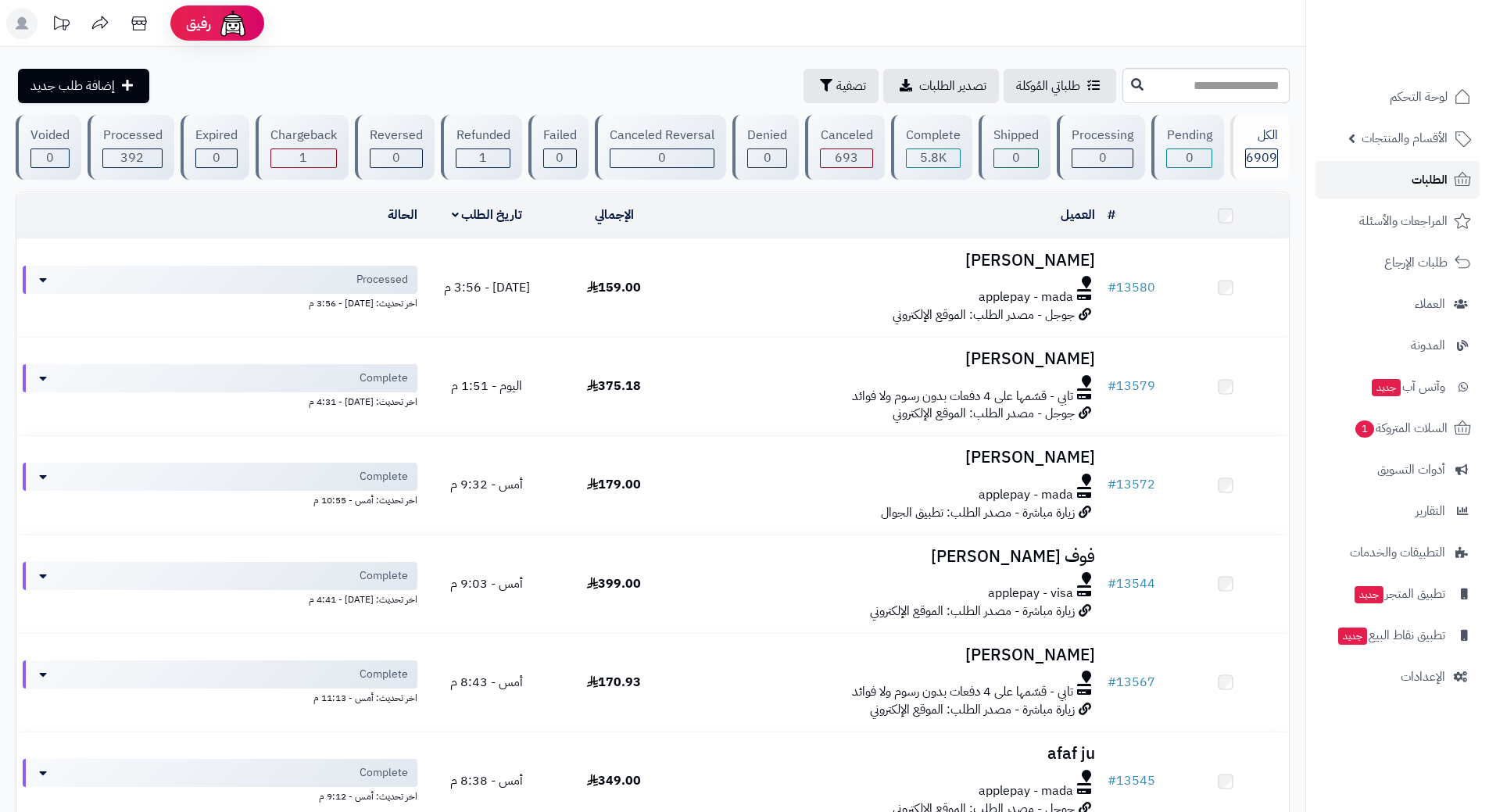
click at [1422, 175] on span "الطلبات" at bounding box center [1429, 180] width 36 height 22
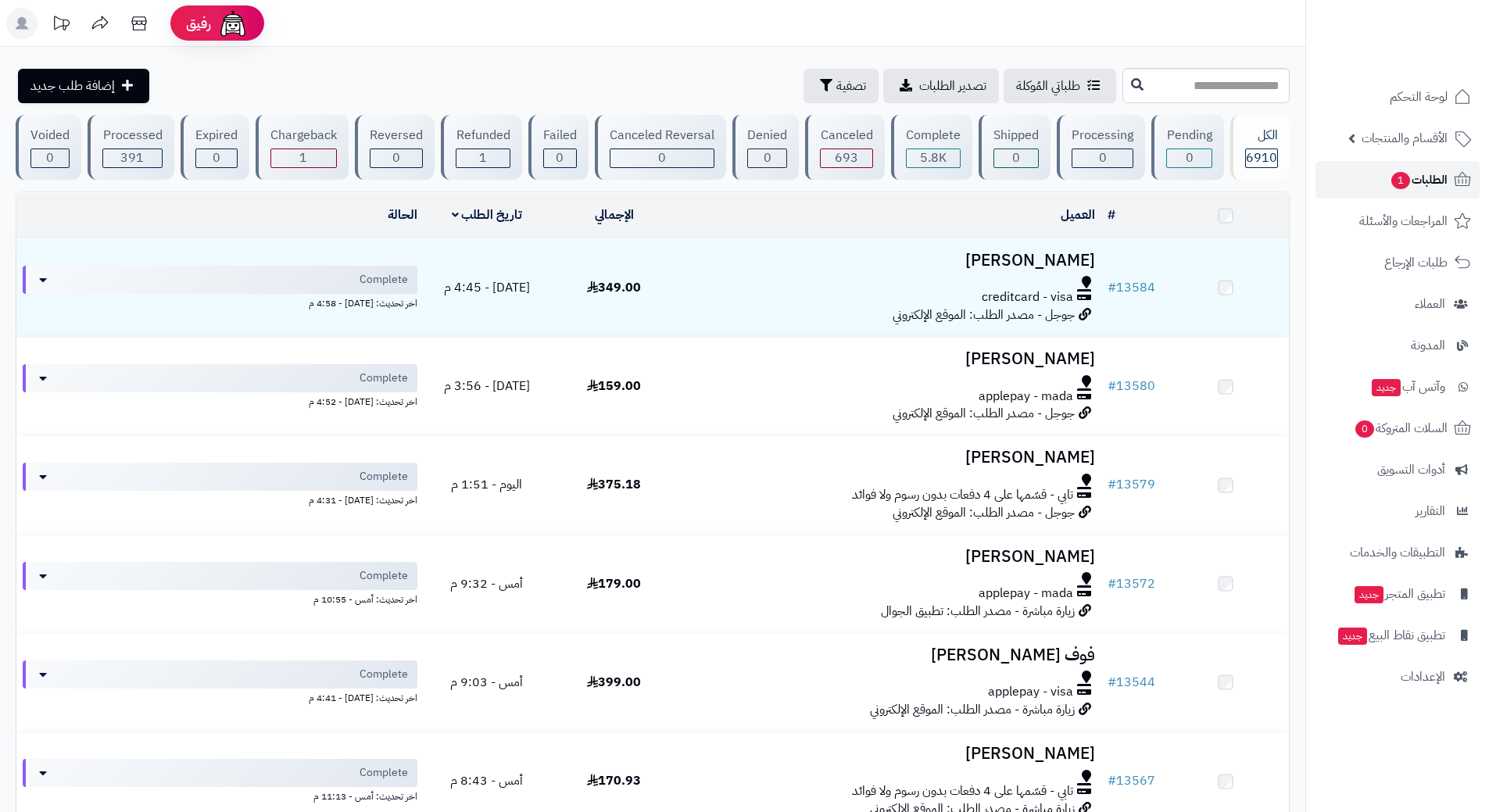
drag, startPoint x: 0, startPoint y: 0, endPoint x: 1379, endPoint y: 176, distance: 1390.2
click at [1379, 176] on link "الطلبات 1" at bounding box center [1398, 180] width 164 height 37
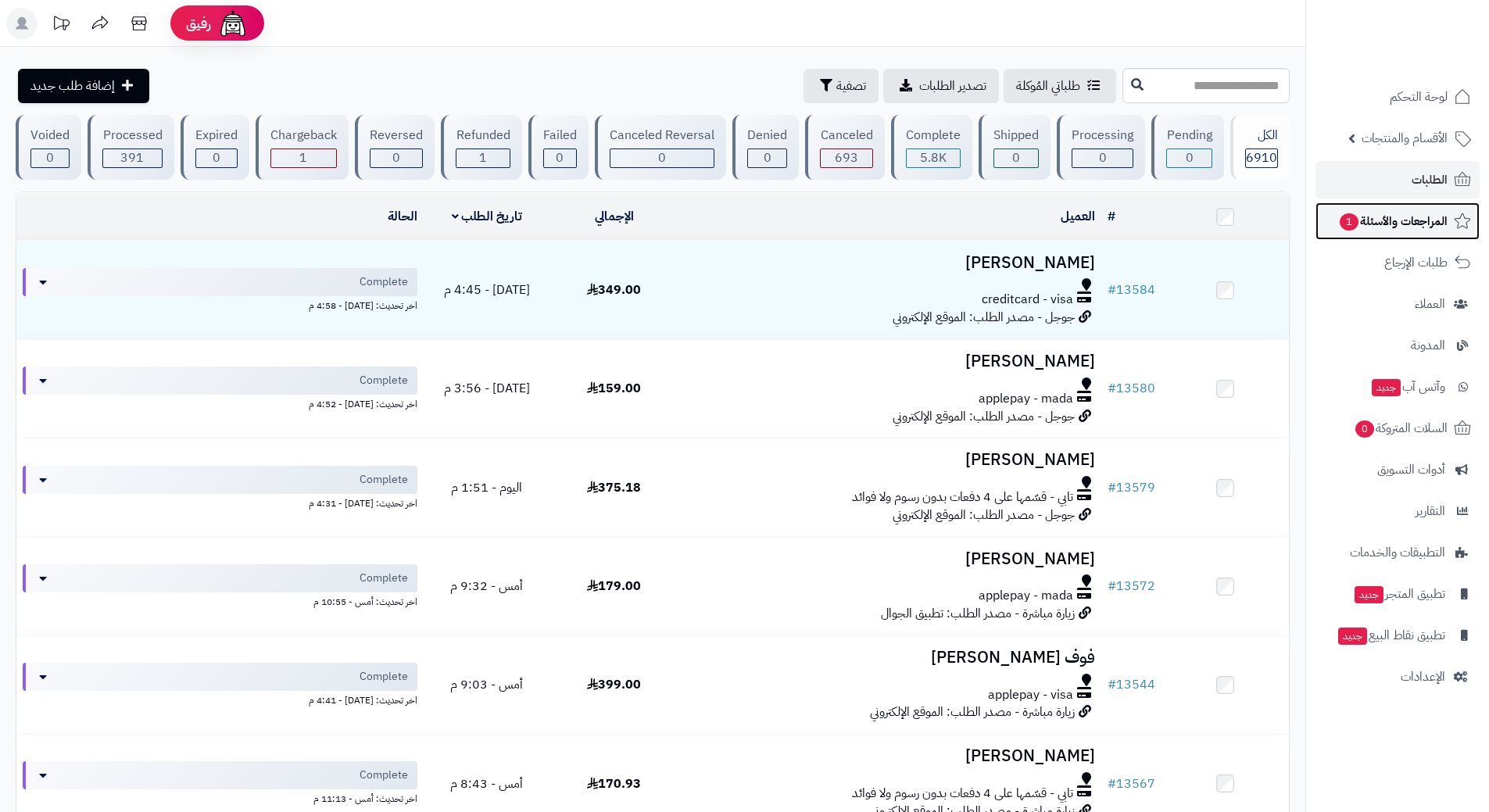
click at [1390, 222] on span "المراجعات والأسئلة 1" at bounding box center [1393, 221] width 110 height 22
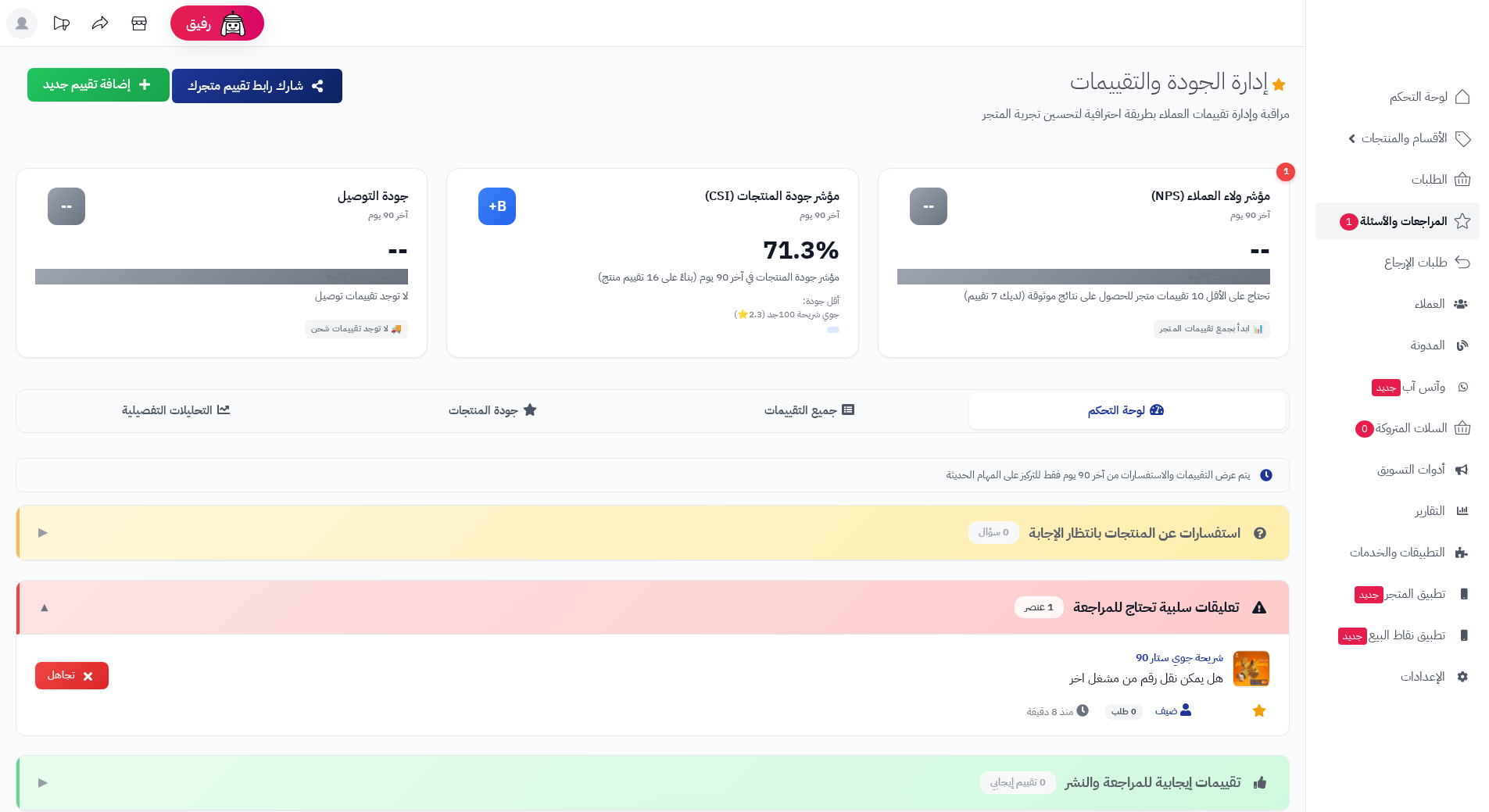
click at [1394, 224] on span "المراجعات والأسئلة 1" at bounding box center [1393, 221] width 110 height 22
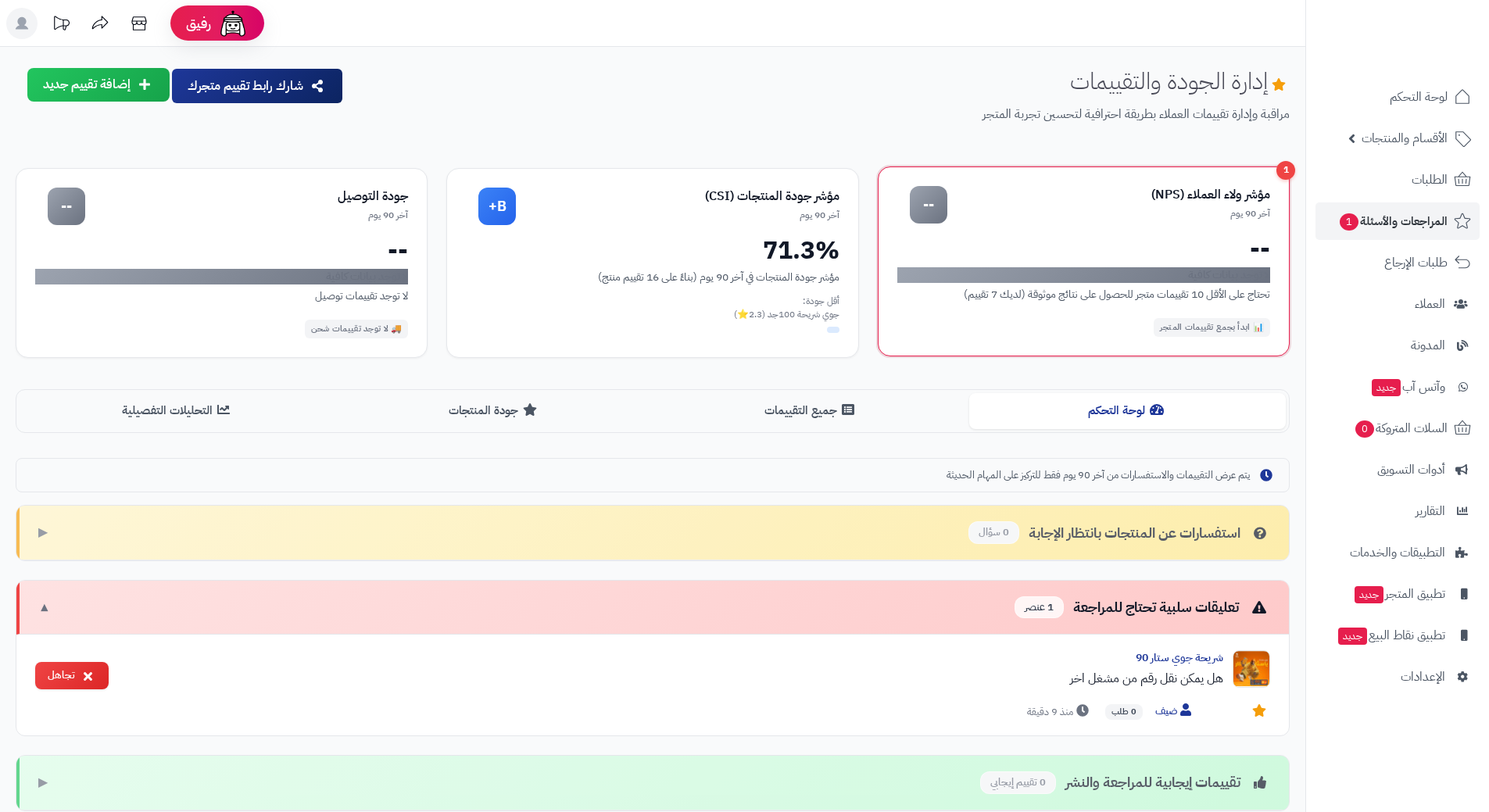
click at [1178, 214] on div "آخر 90 يوم" at bounding box center [1109, 214] width 323 height 13
click at [1077, 210] on div "آخر 90 يوم" at bounding box center [1109, 214] width 323 height 13
click at [1076, 211] on div "آخر 90 يوم" at bounding box center [1109, 214] width 323 height 13
click at [1183, 320] on div "📊 ابدأ بجمع تقييمات المتجر" at bounding box center [1212, 327] width 116 height 19
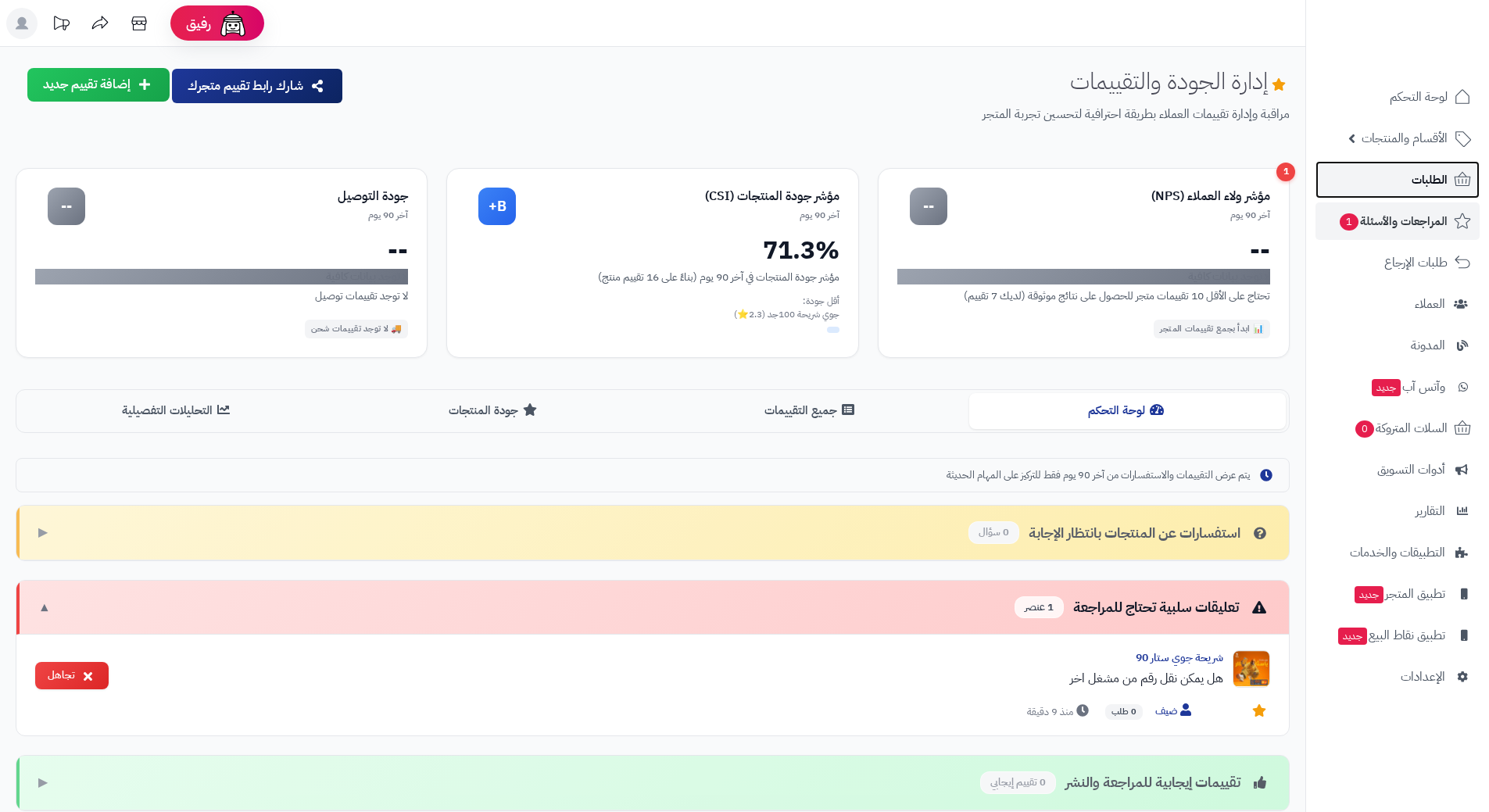
click at [1409, 178] on link "الطلبات" at bounding box center [1398, 180] width 164 height 37
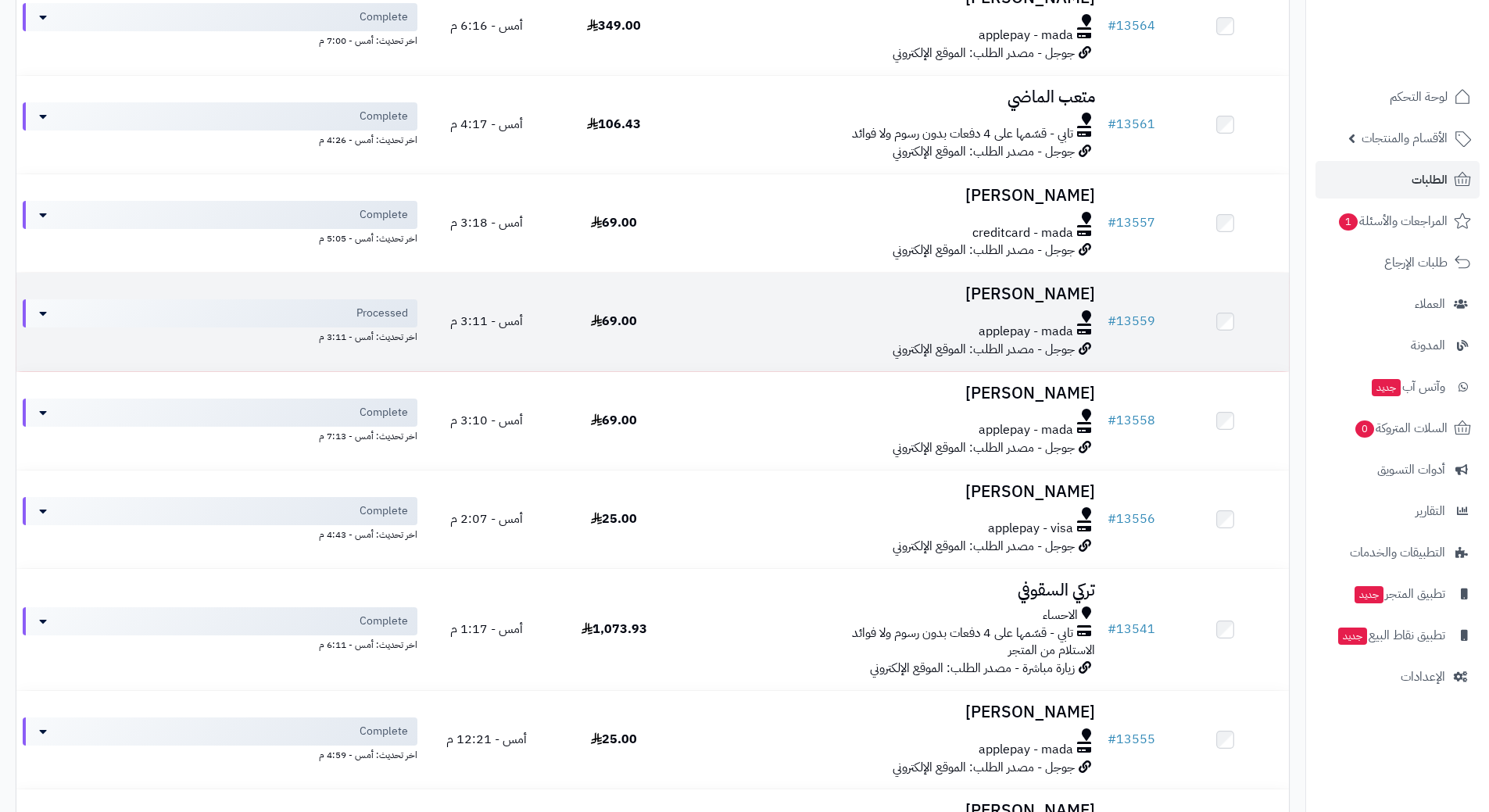
scroll to position [1125, 0]
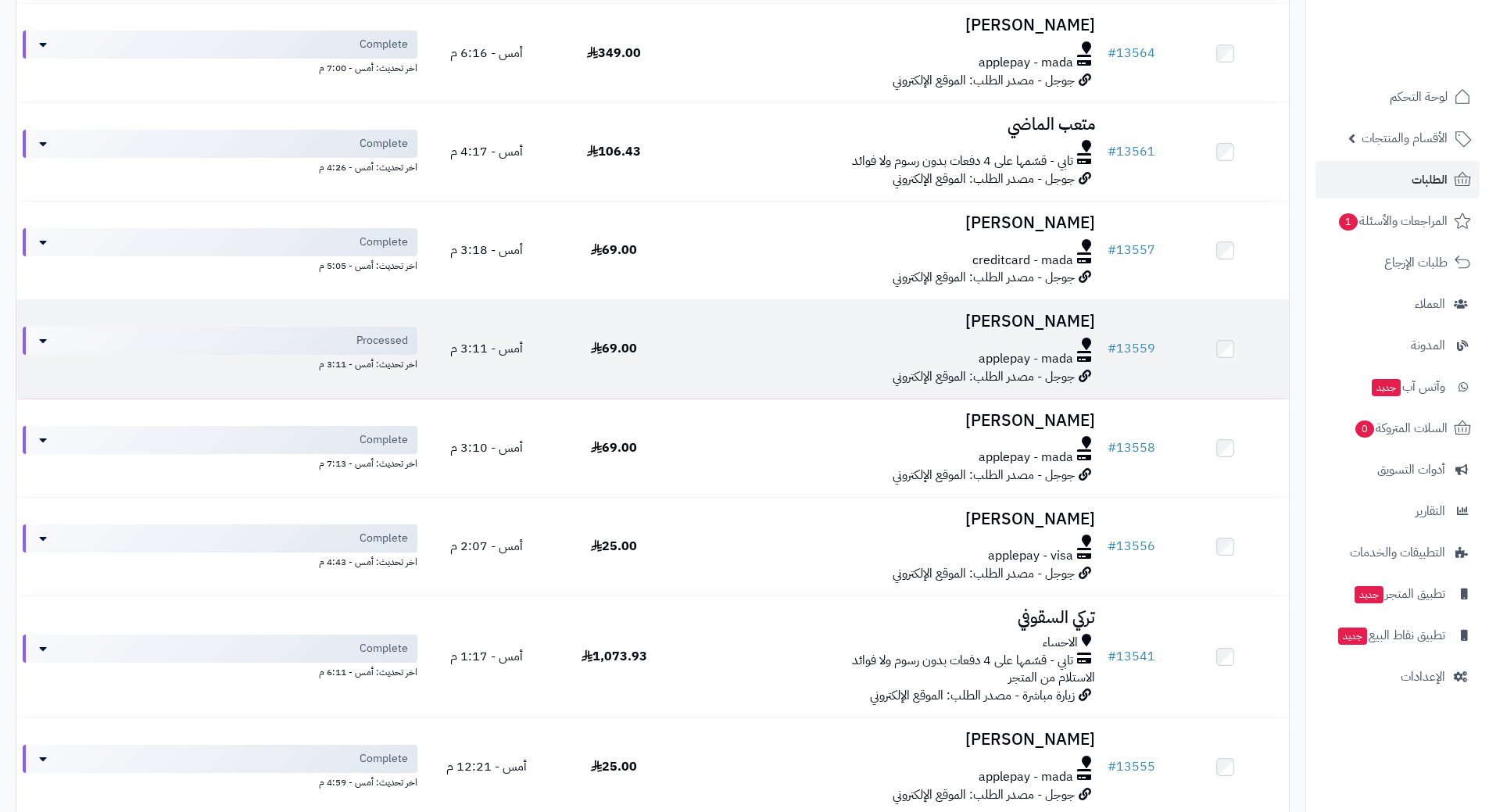
click at [711, 357] on div "applepay - mada" at bounding box center [890, 359] width 412 height 18
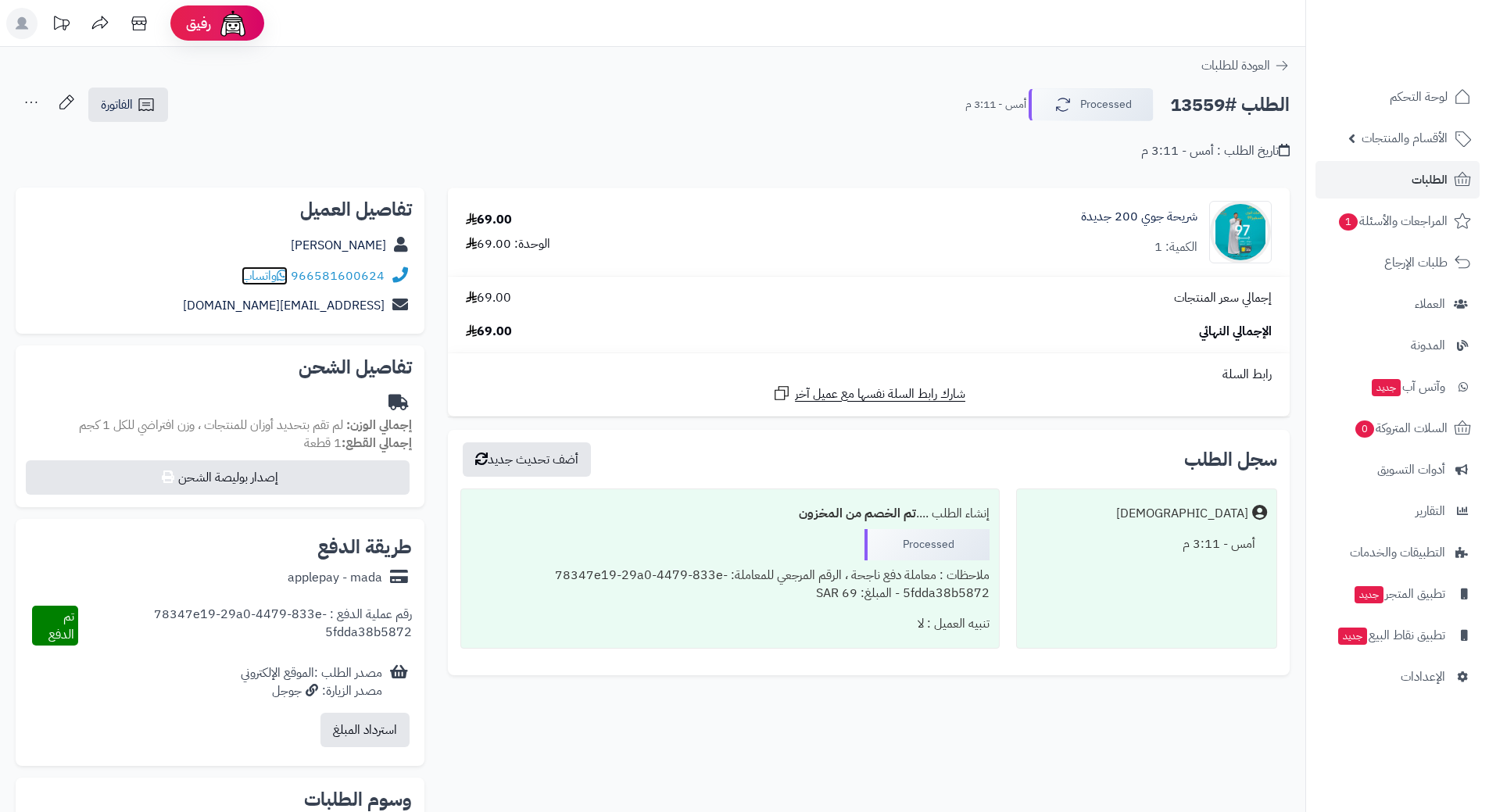
click at [284, 269] on icon at bounding box center [282, 274] width 11 height 12
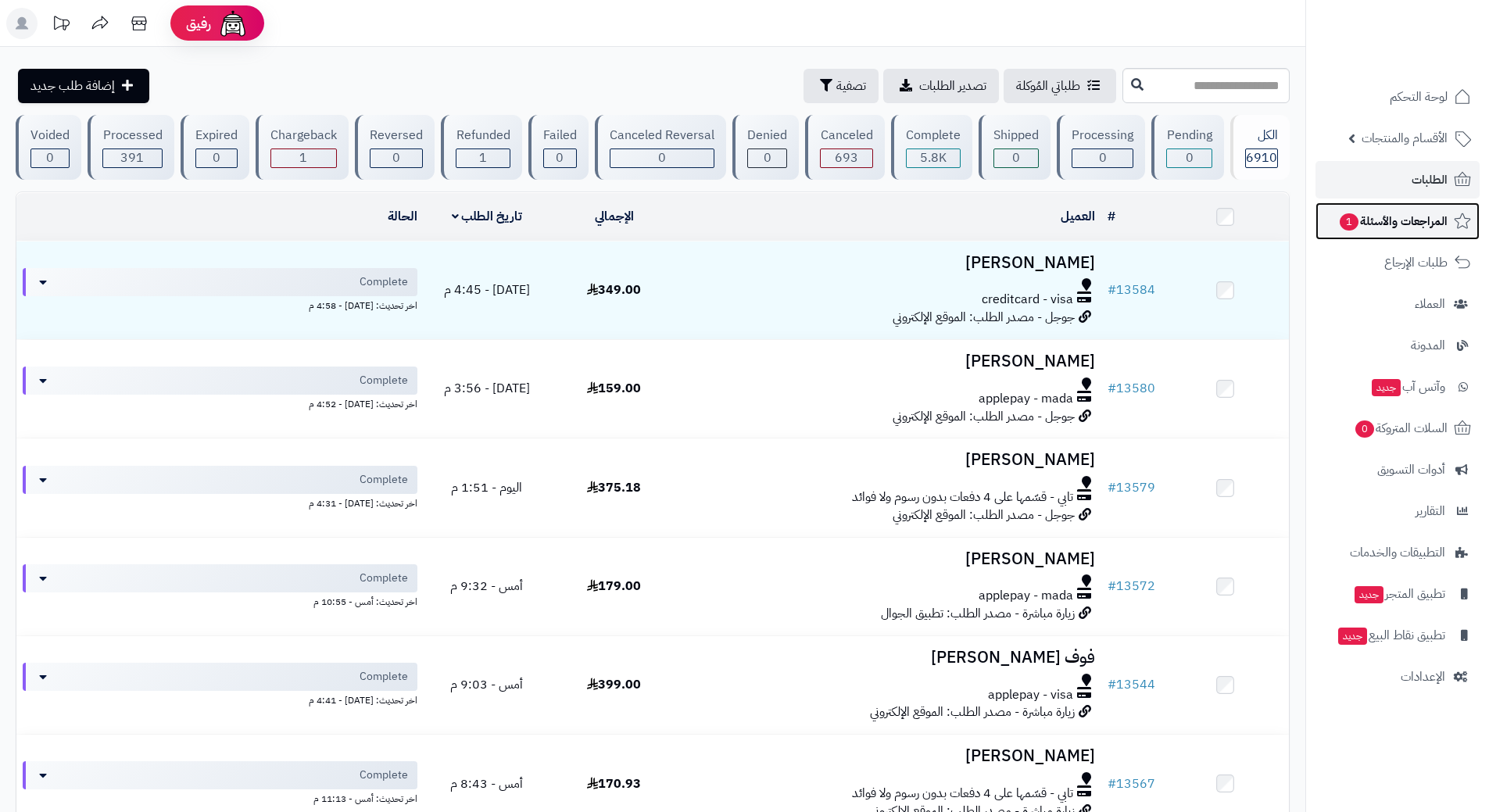
click at [1352, 207] on link "المراجعات والأسئلة 1" at bounding box center [1398, 221] width 164 height 37
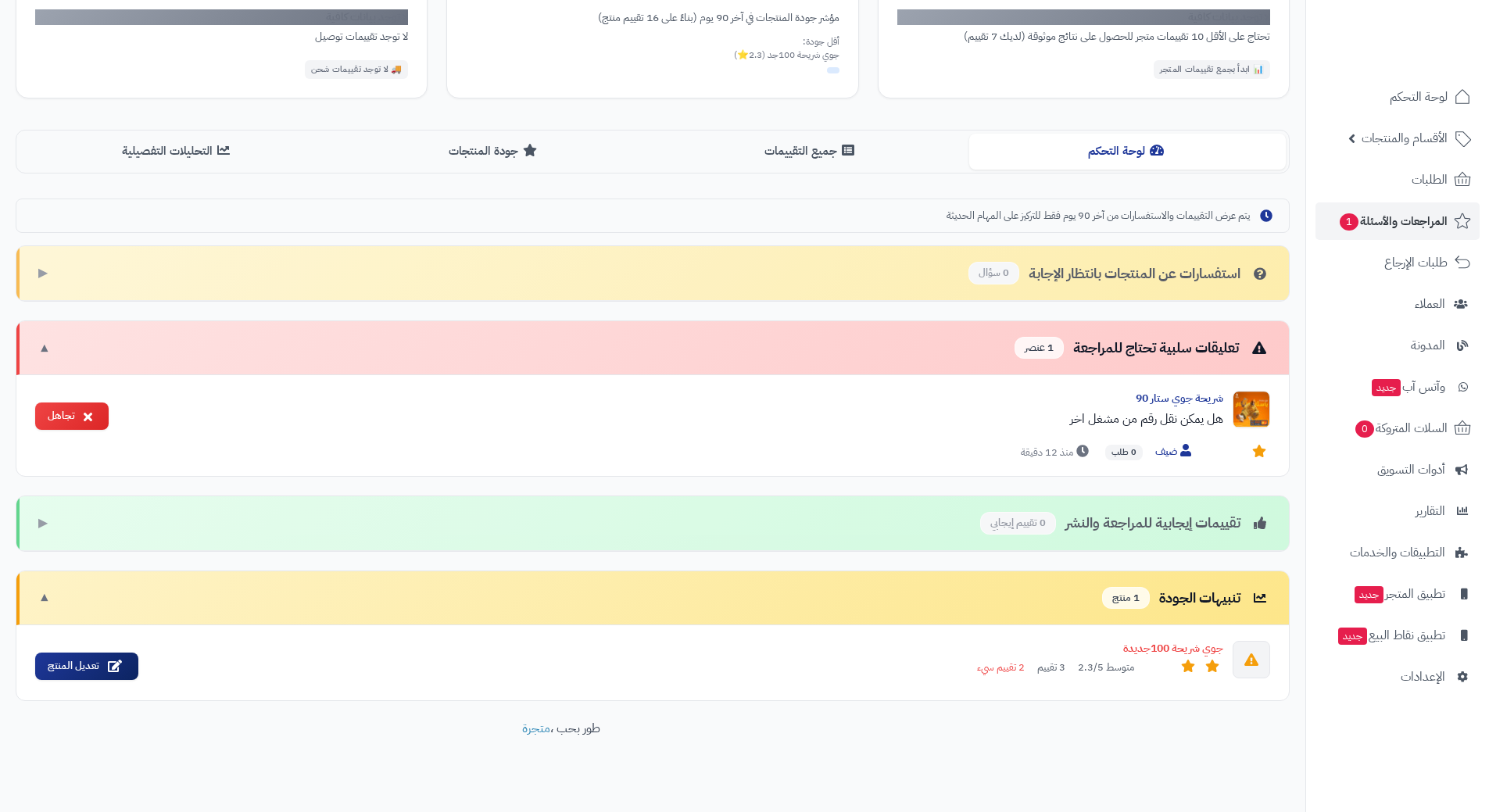
scroll to position [277, 0]
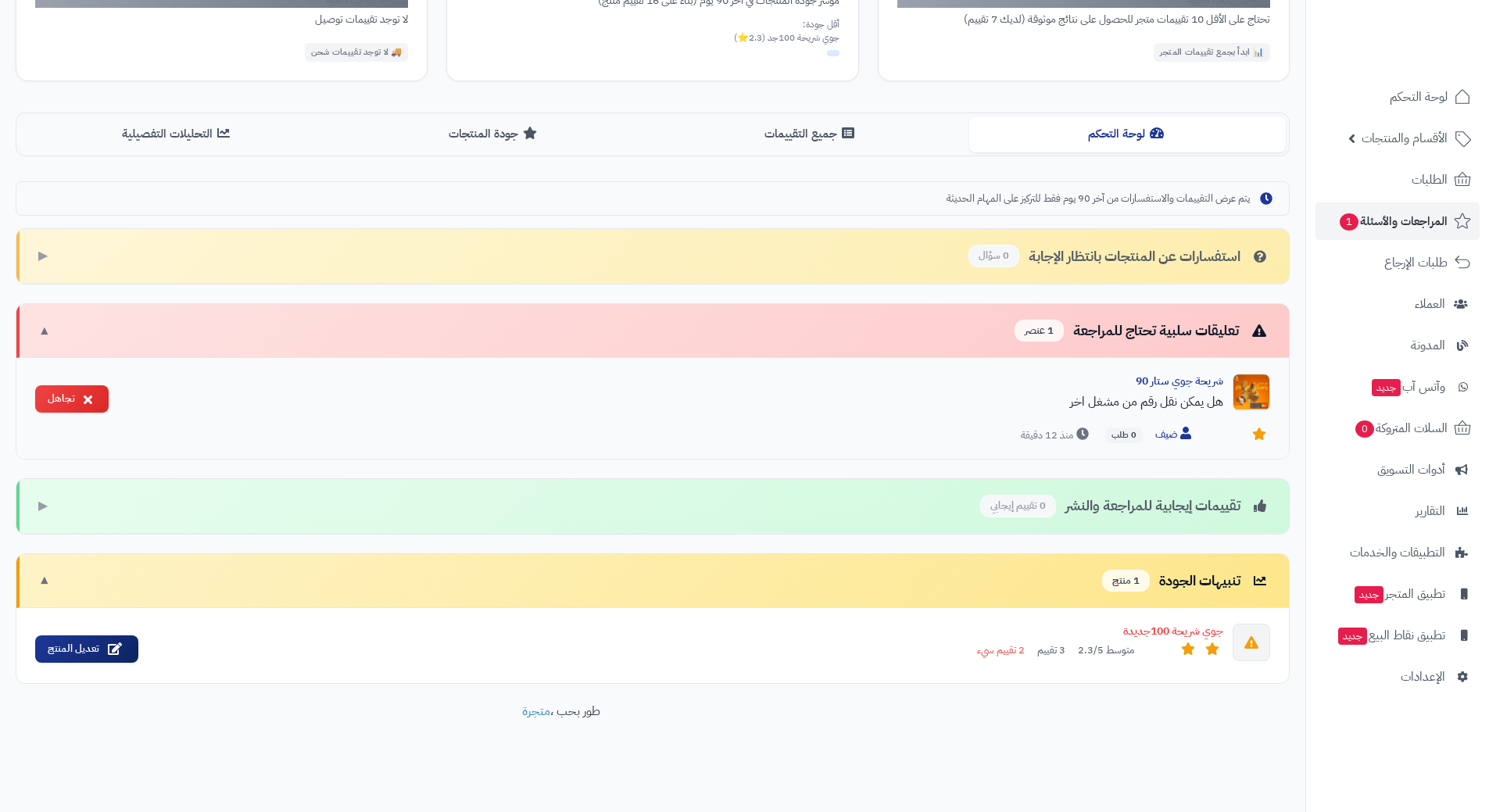
click at [855, 421] on div "شريحة جوي ستار 90 هل يمكن نقل رقم من مشغل اخر ضيف 0 طلب منذ 12 دقيقة" at bounding box center [696, 408] width 1149 height 70
drag, startPoint x: 855, startPoint y: 421, endPoint x: 897, endPoint y: 416, distance: 42.3
click at [897, 416] on div "شريحة جوي ستار 90 هل يمكن نقل رقم من مشغل اخر" at bounding box center [673, 396] width 1102 height 47
click at [1366, 177] on link "الطلبات" at bounding box center [1398, 180] width 164 height 37
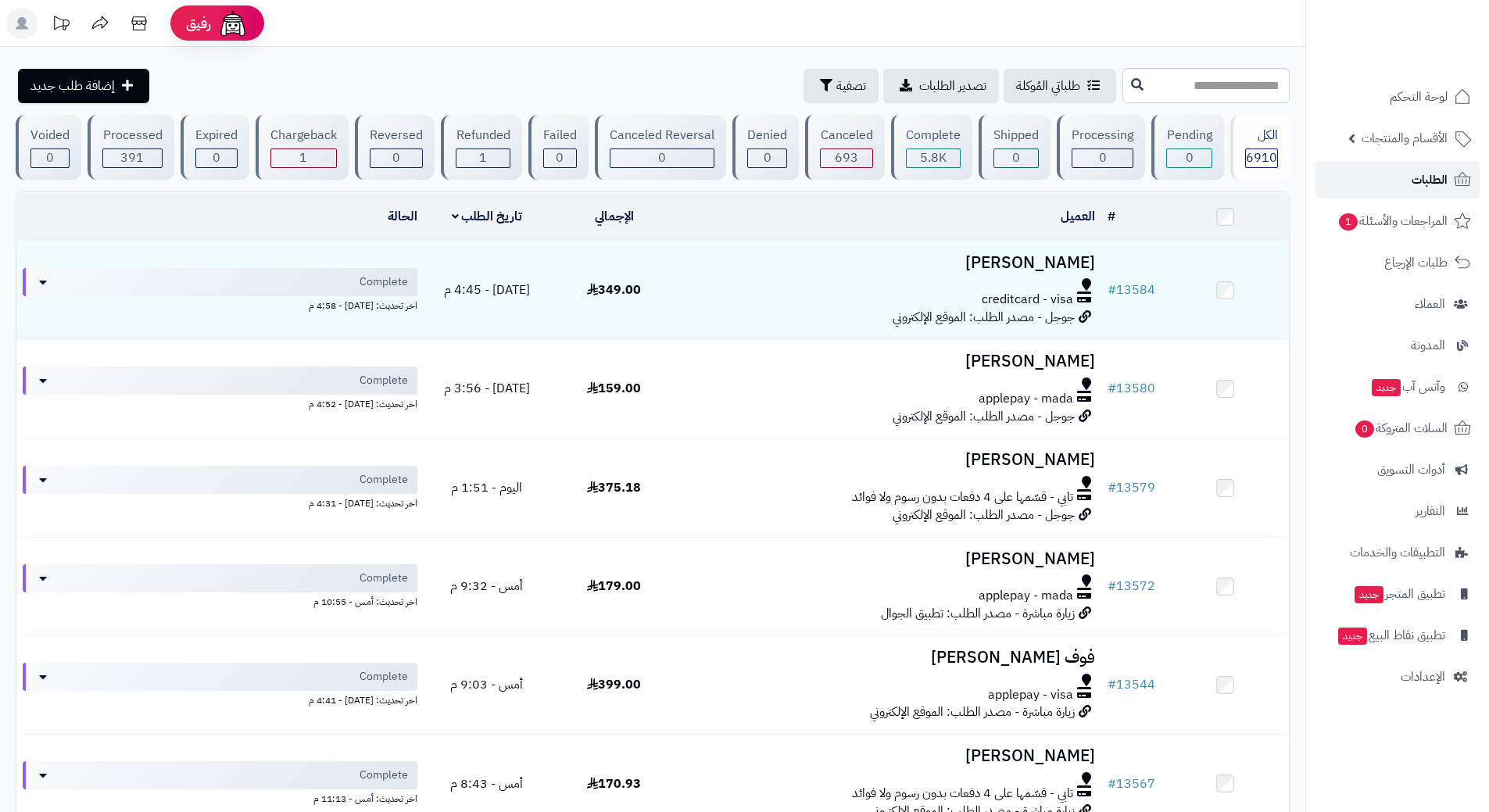
click at [1420, 178] on span "الطلبات" at bounding box center [1429, 180] width 36 height 22
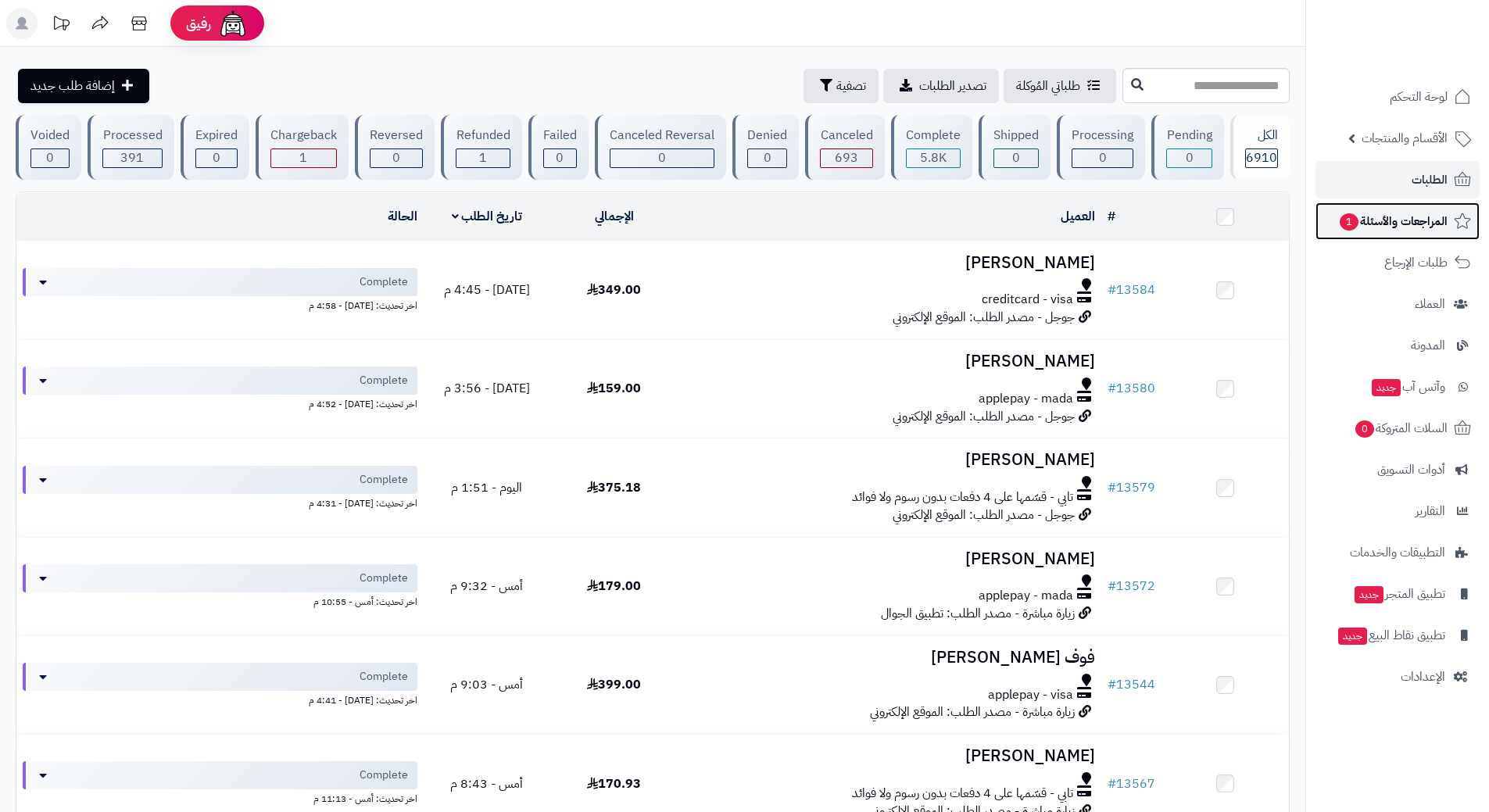
drag, startPoint x: 777, startPoint y: 599, endPoint x: 1372, endPoint y: 222, distance: 704.4
click at [1373, 222] on span "المراجعات والأسئلة 1" at bounding box center [1393, 221] width 110 height 22
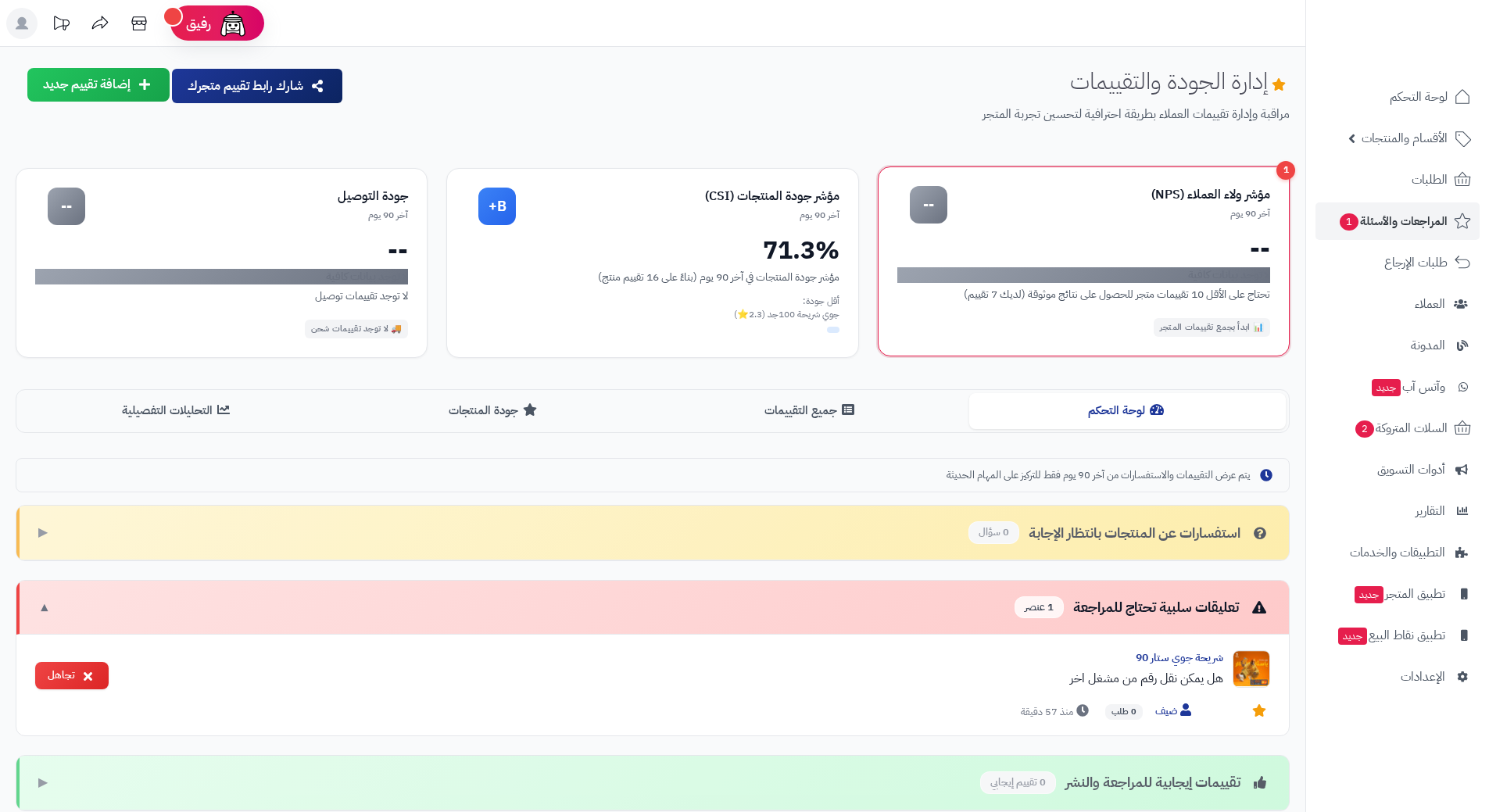
click at [1191, 225] on div "1 مؤشر ولاء العملاء (NPS) آخر 90 يوم -- -- لا توجد بيانات كافية تحتاج على الأقل…" at bounding box center [1084, 261] width 412 height 190
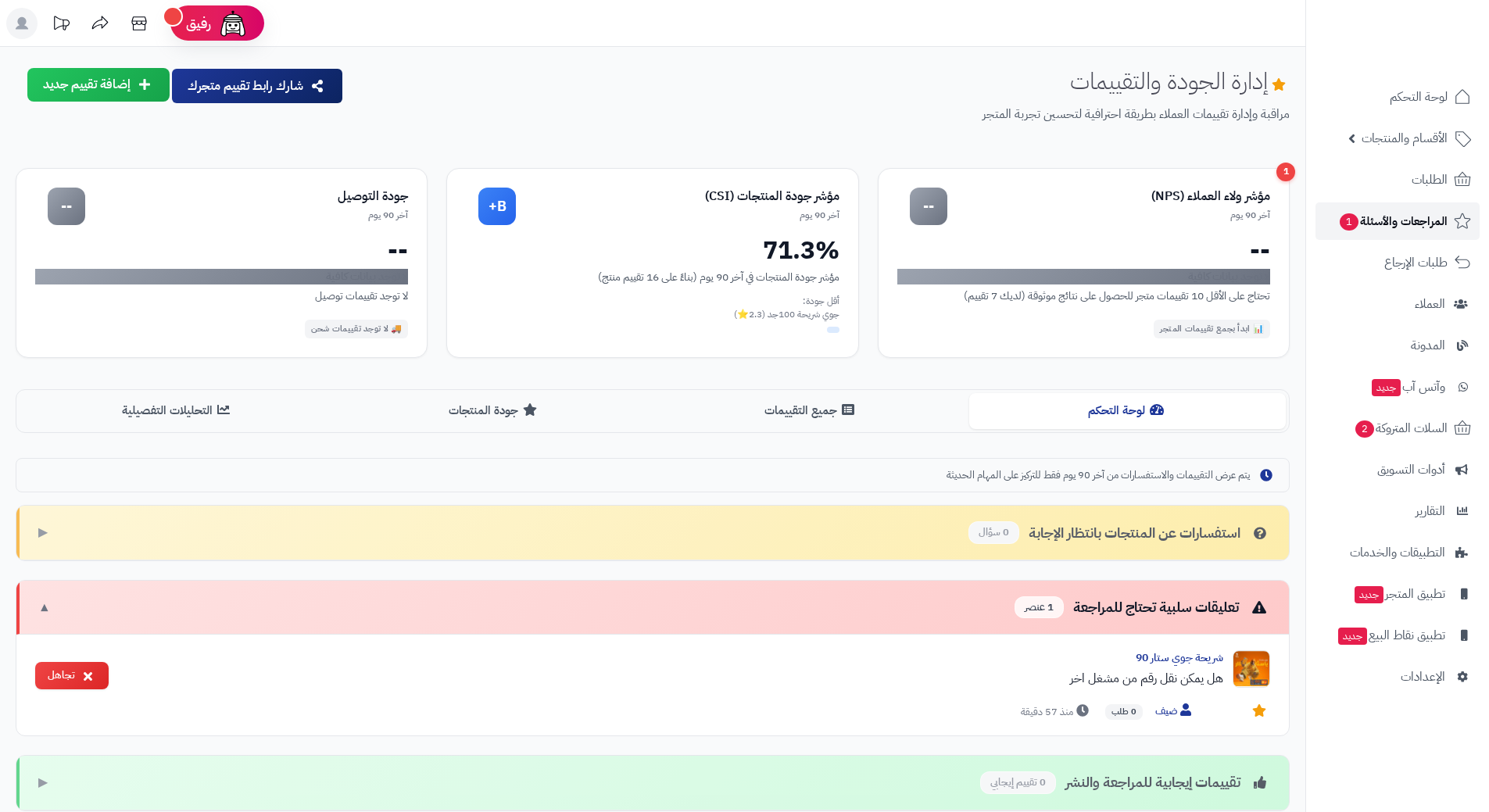
click at [1369, 216] on span "المراجعات والأسئلة 1" at bounding box center [1393, 221] width 110 height 22
click at [1367, 186] on link "الطلبات" at bounding box center [1398, 180] width 164 height 37
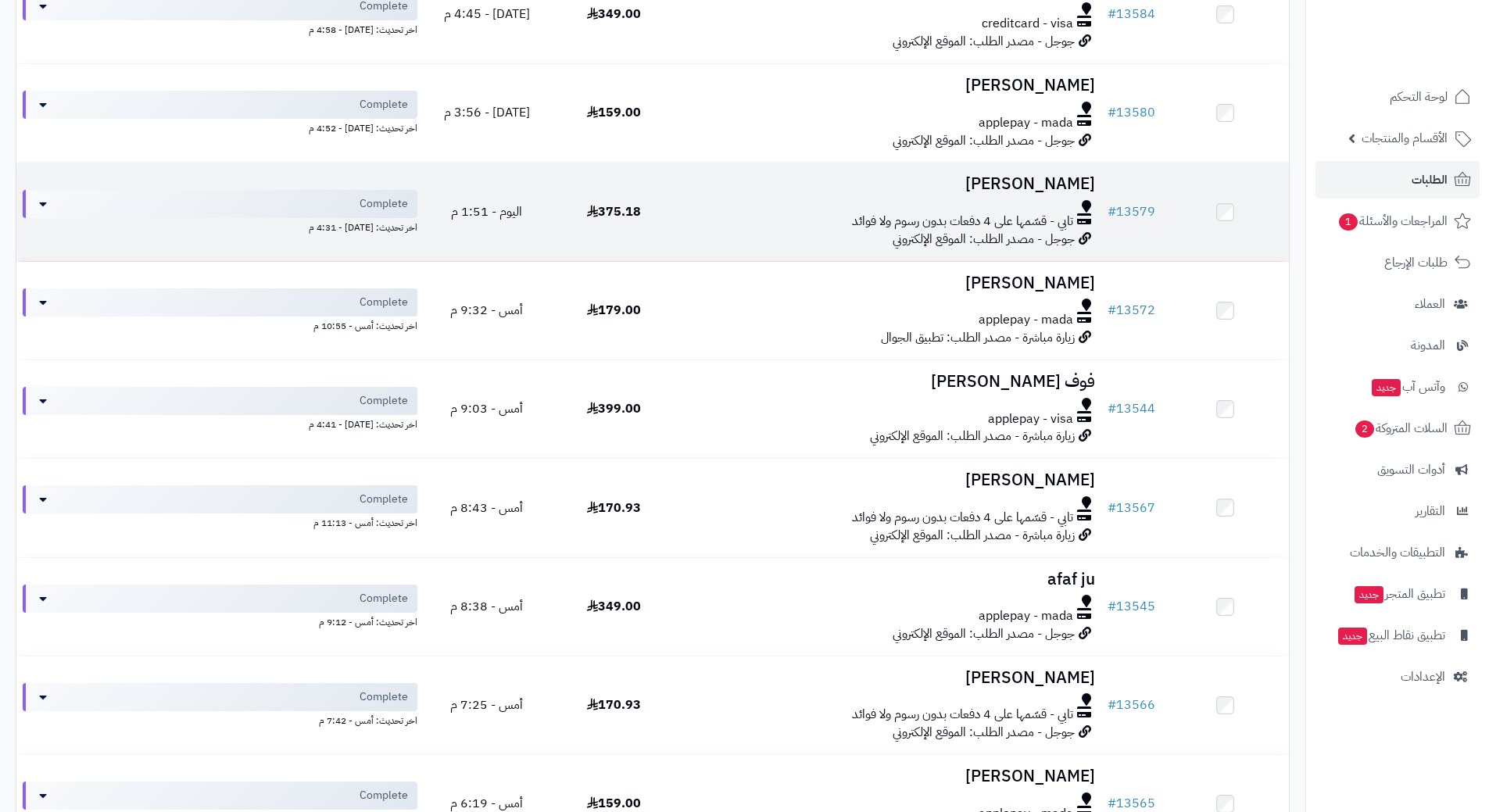
scroll to position [32, 0]
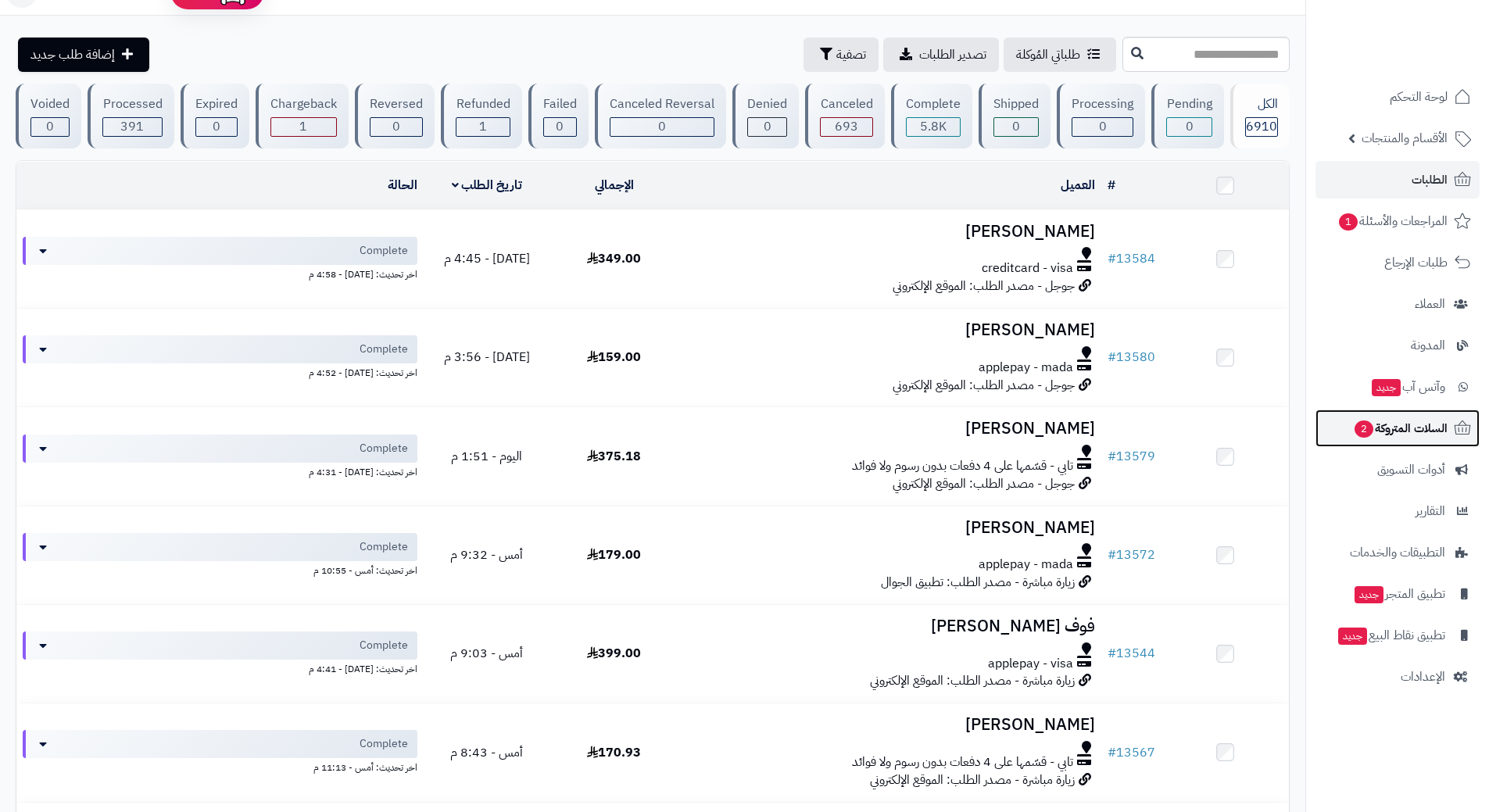
click at [1378, 432] on span "السلات المتروكة 2" at bounding box center [1401, 428] width 95 height 22
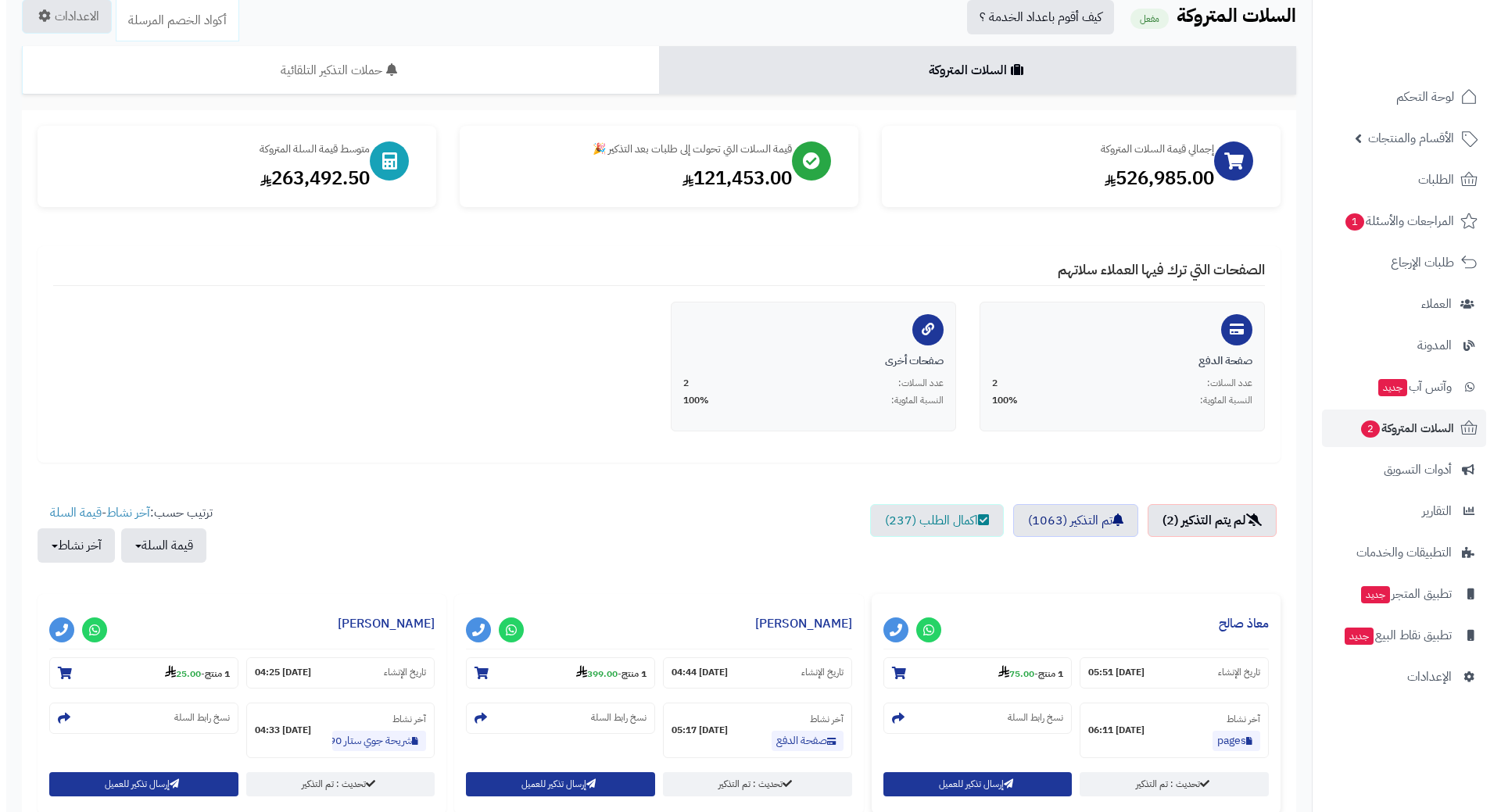
scroll to position [391, 0]
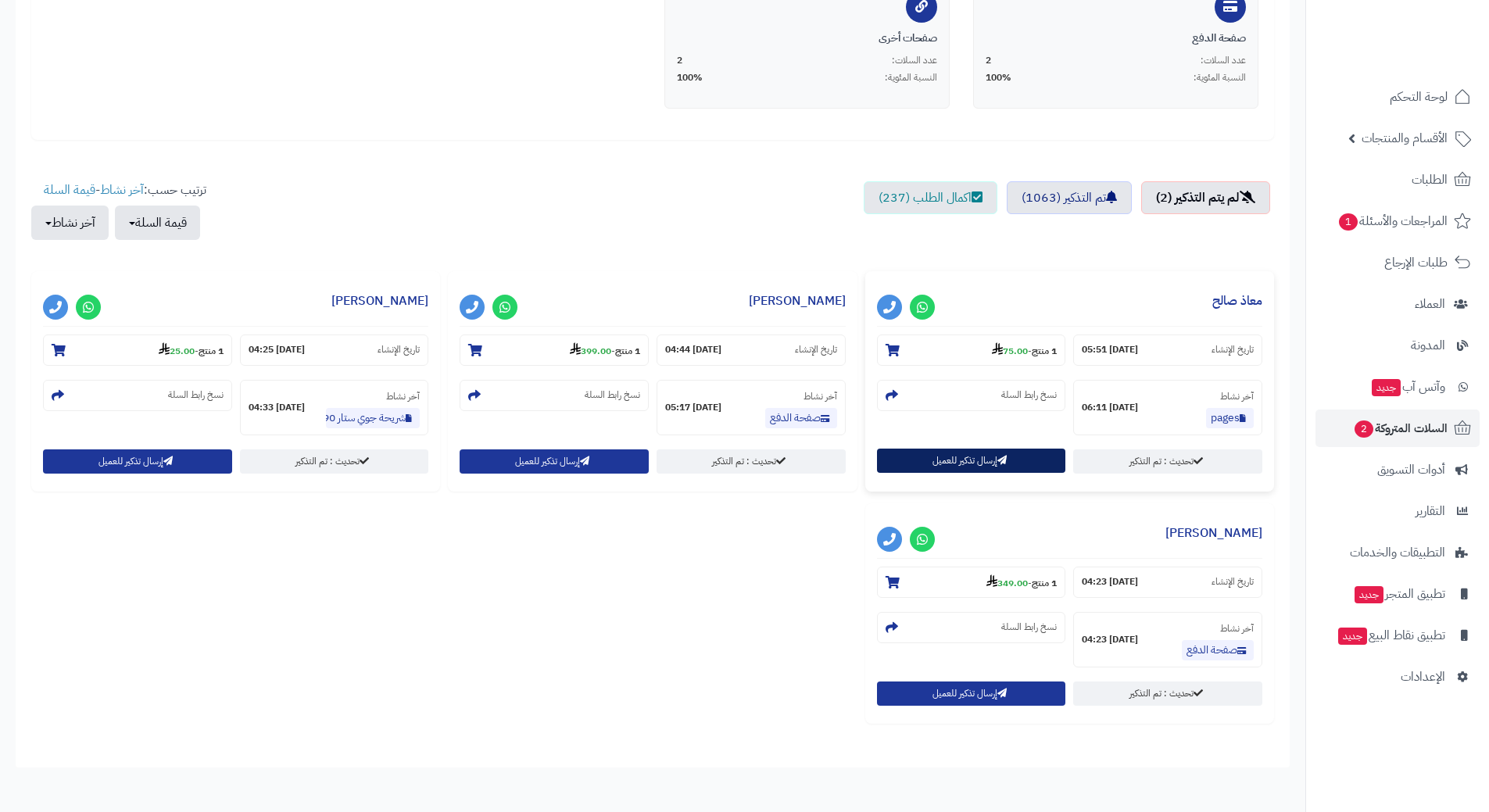
click at [951, 465] on button "إرسال تذكير للعميل" at bounding box center [972, 460] width 190 height 24
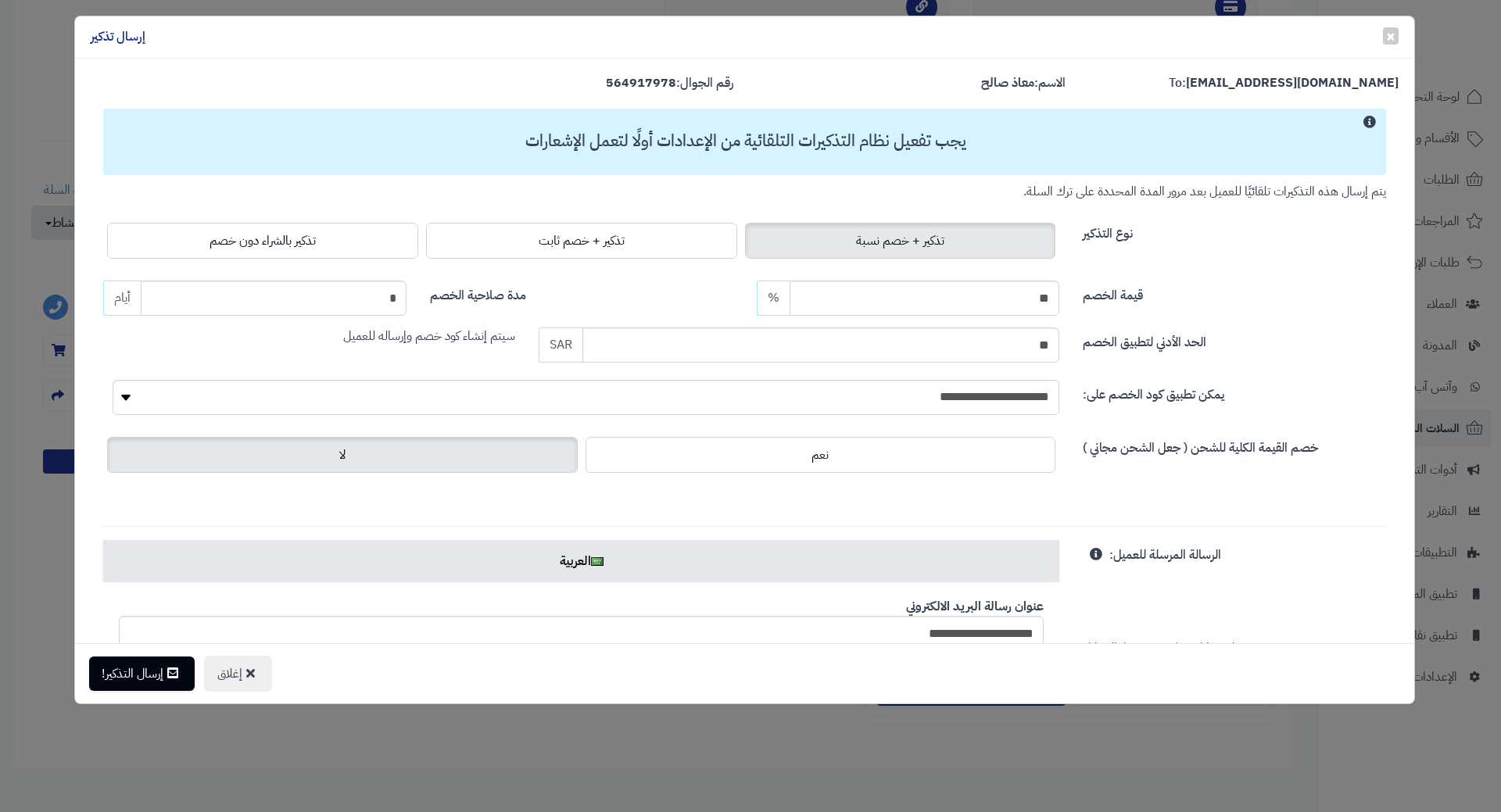
drag, startPoint x: 336, startPoint y: 244, endPoint x: 318, endPoint y: 292, distance: 51.3
click at [336, 244] on label "تذكير بالشراء دون خصم" at bounding box center [263, 240] width 311 height 36
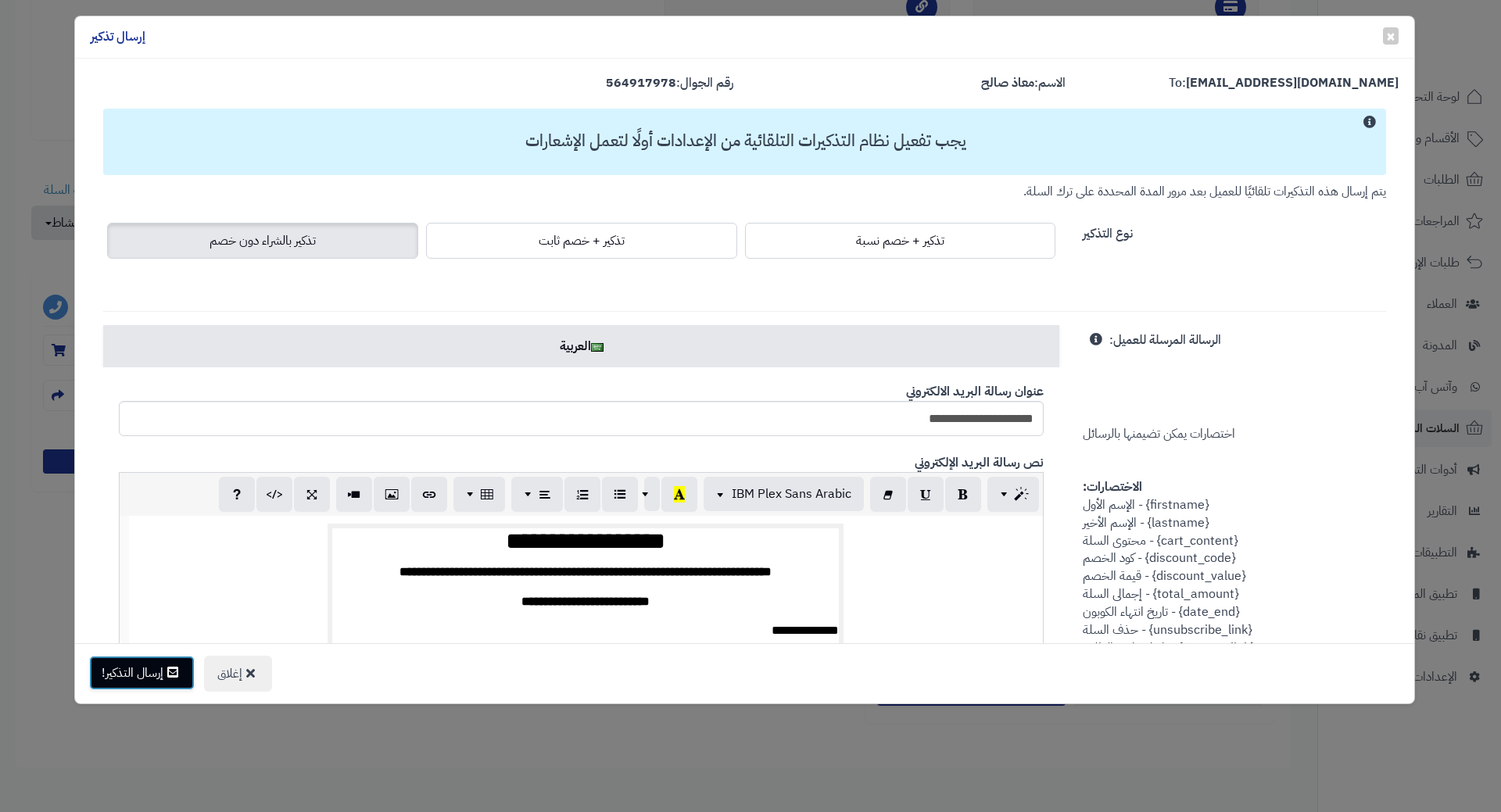
click at [150, 680] on button "إرسال التذكير!" at bounding box center [141, 672] width 106 height 34
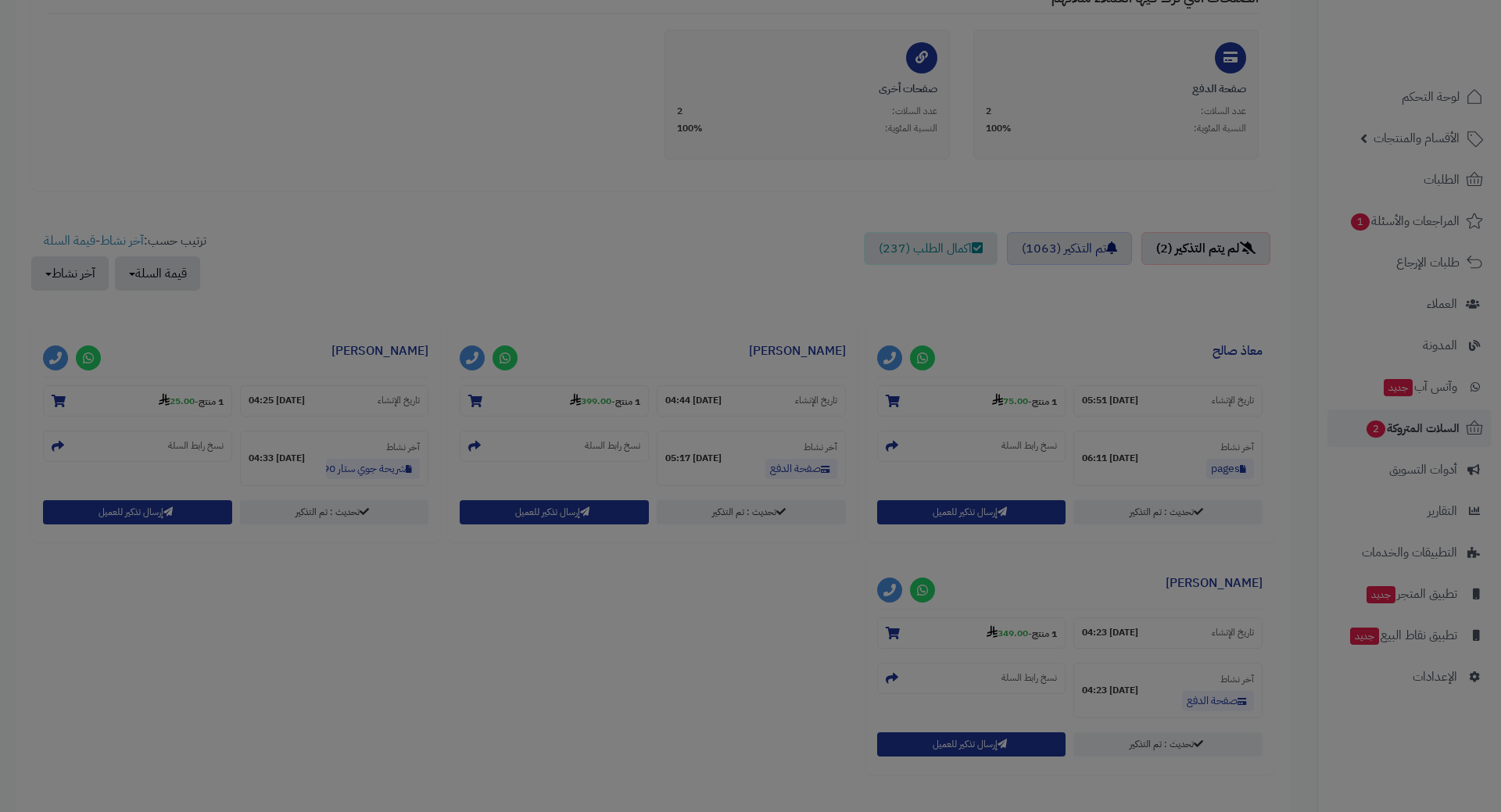
scroll to position [441, 0]
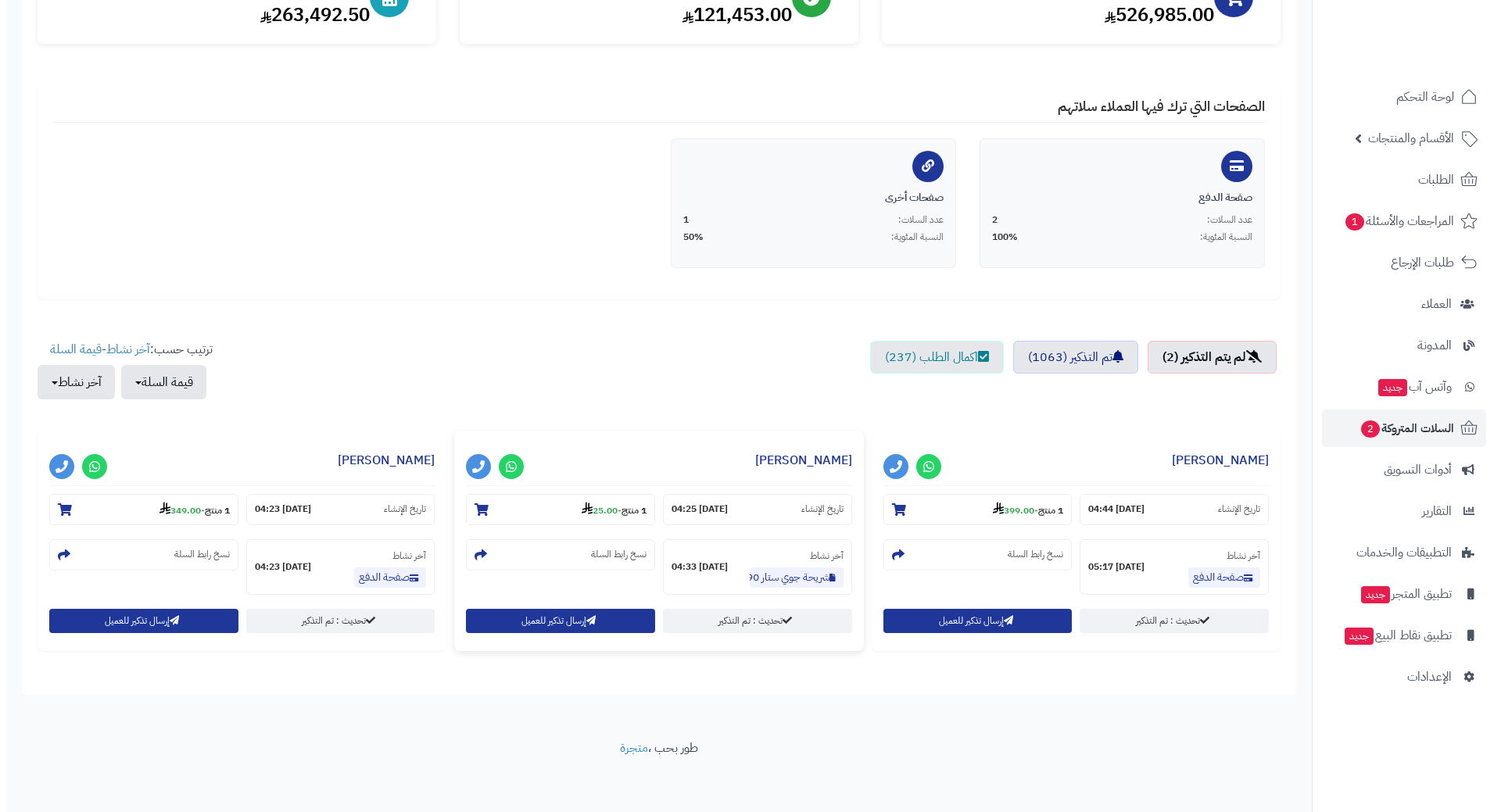
scroll to position [237, 0]
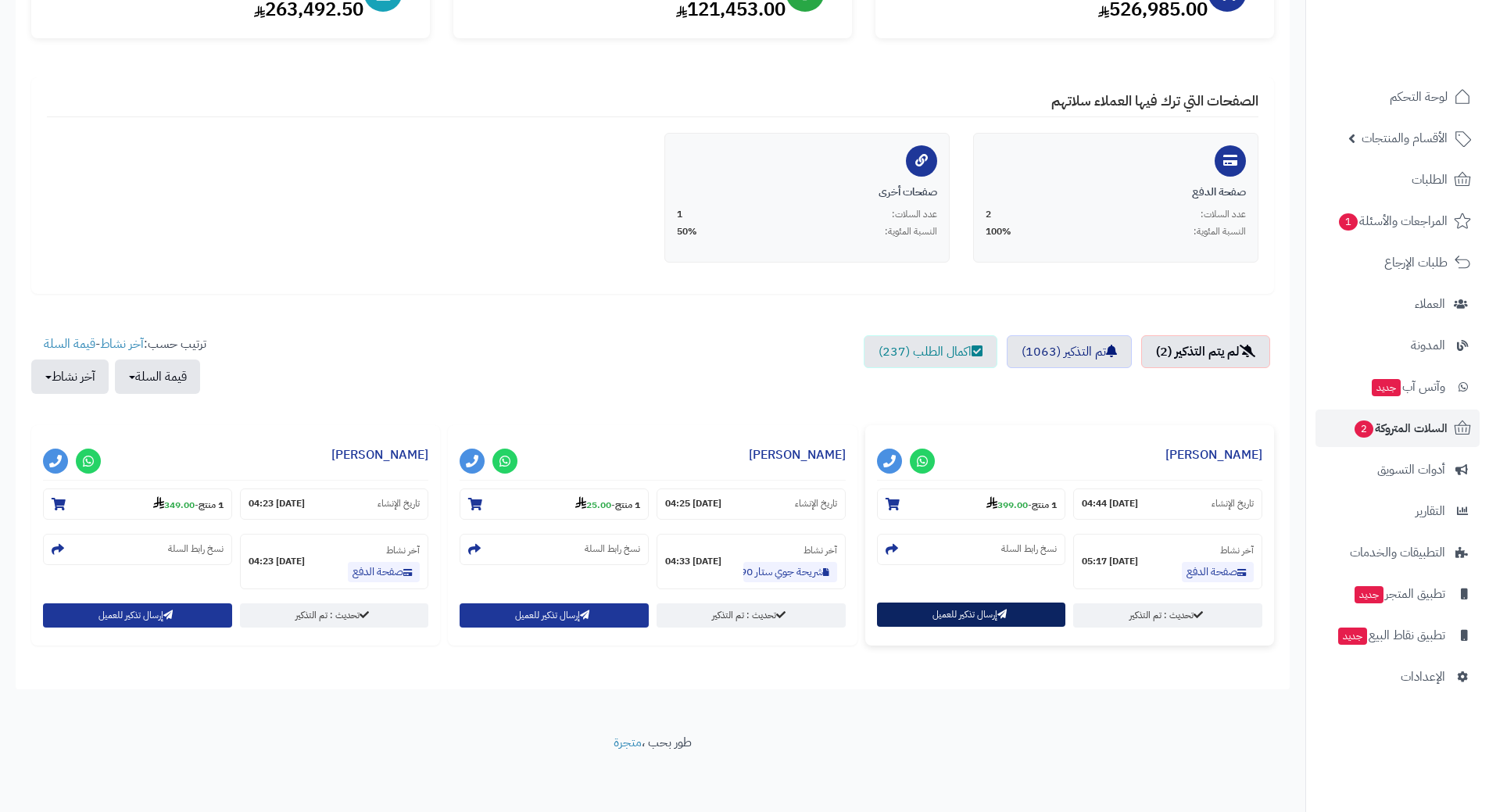
click at [918, 620] on button "إرسال تذكير للعميل" at bounding box center [972, 614] width 190 height 24
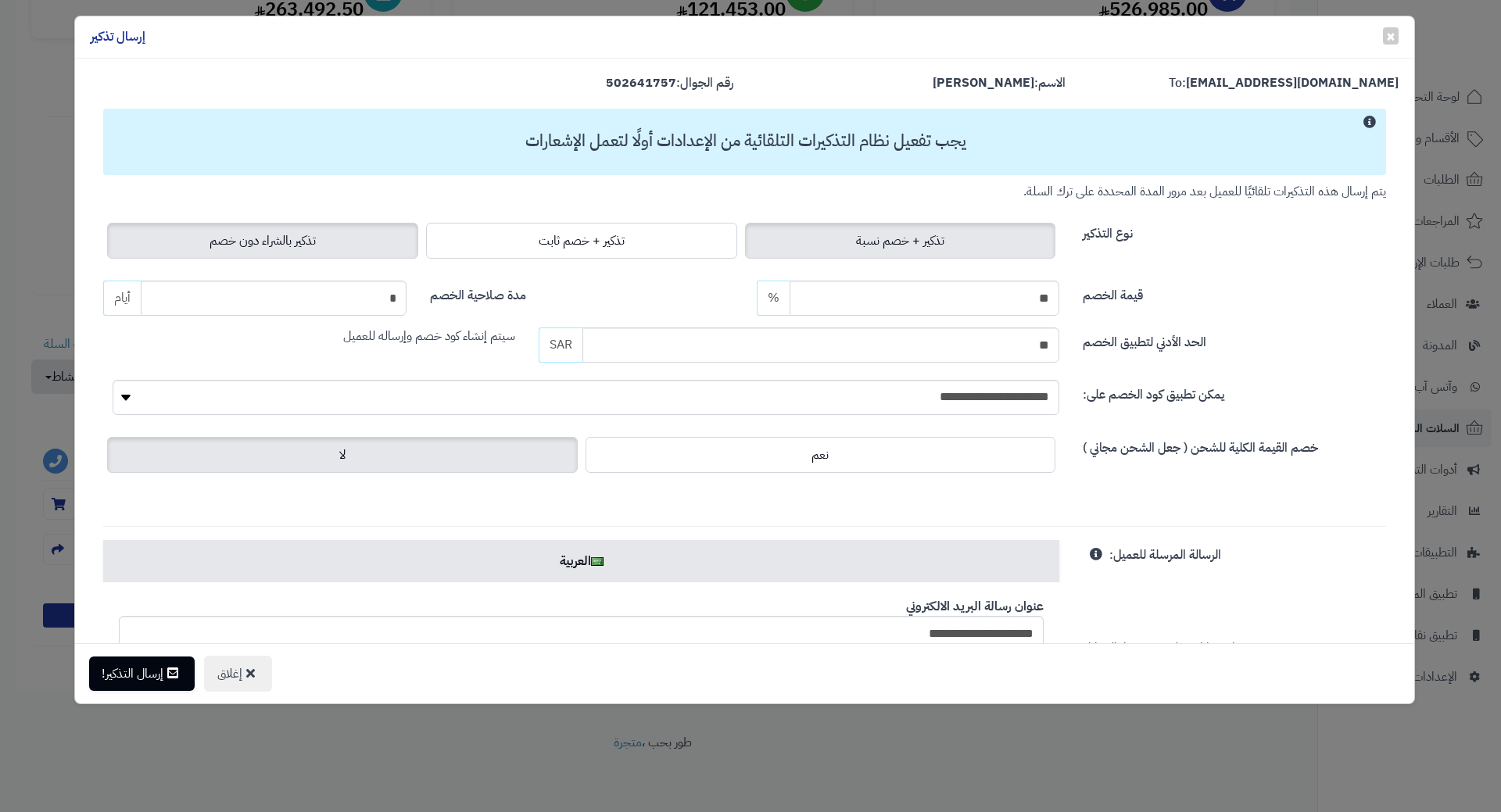
click at [211, 239] on label "تذكير بالشراء دون خصم" at bounding box center [263, 240] width 311 height 36
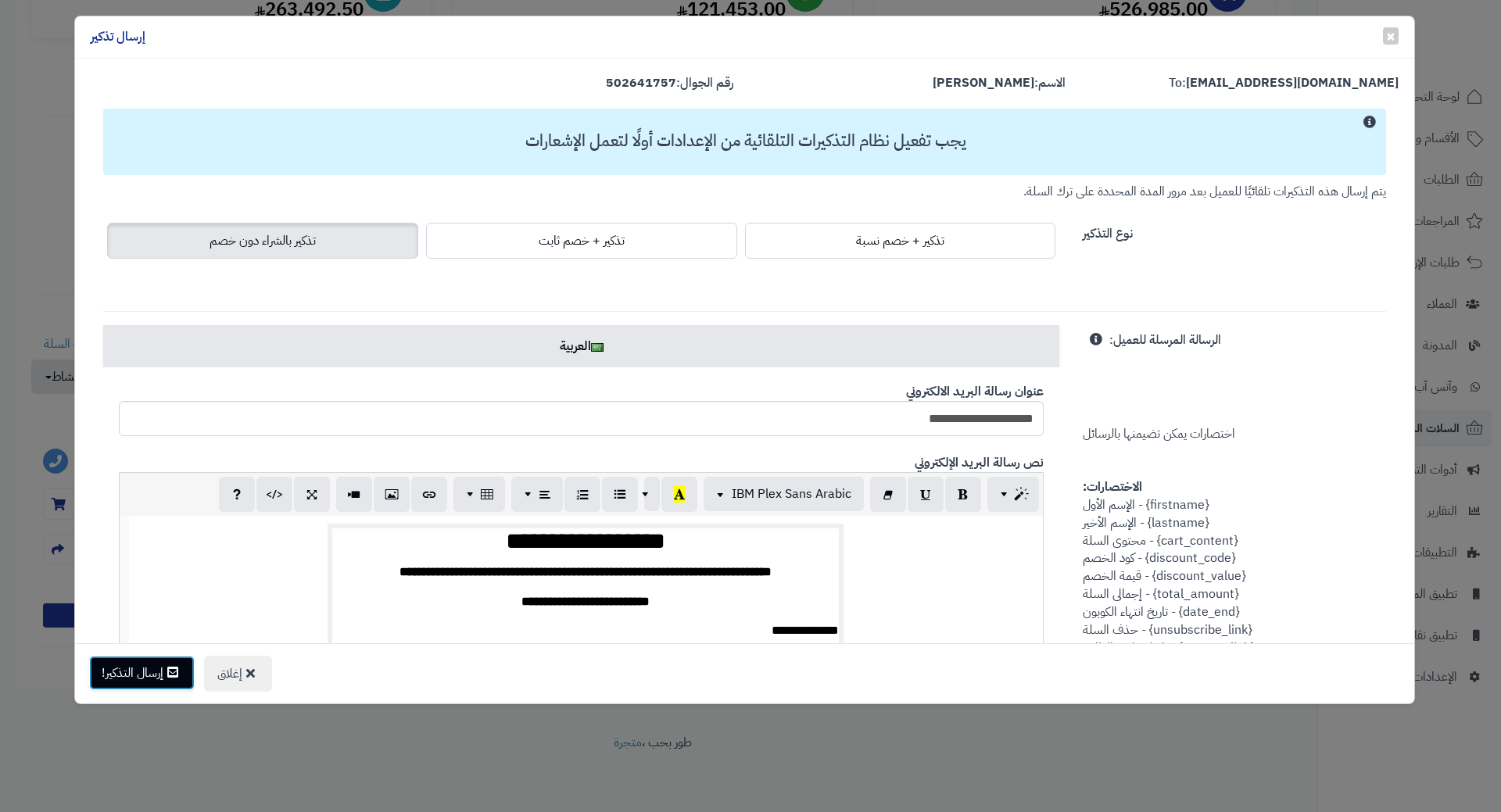
click at [121, 687] on button "إرسال التذكير!" at bounding box center [141, 672] width 106 height 34
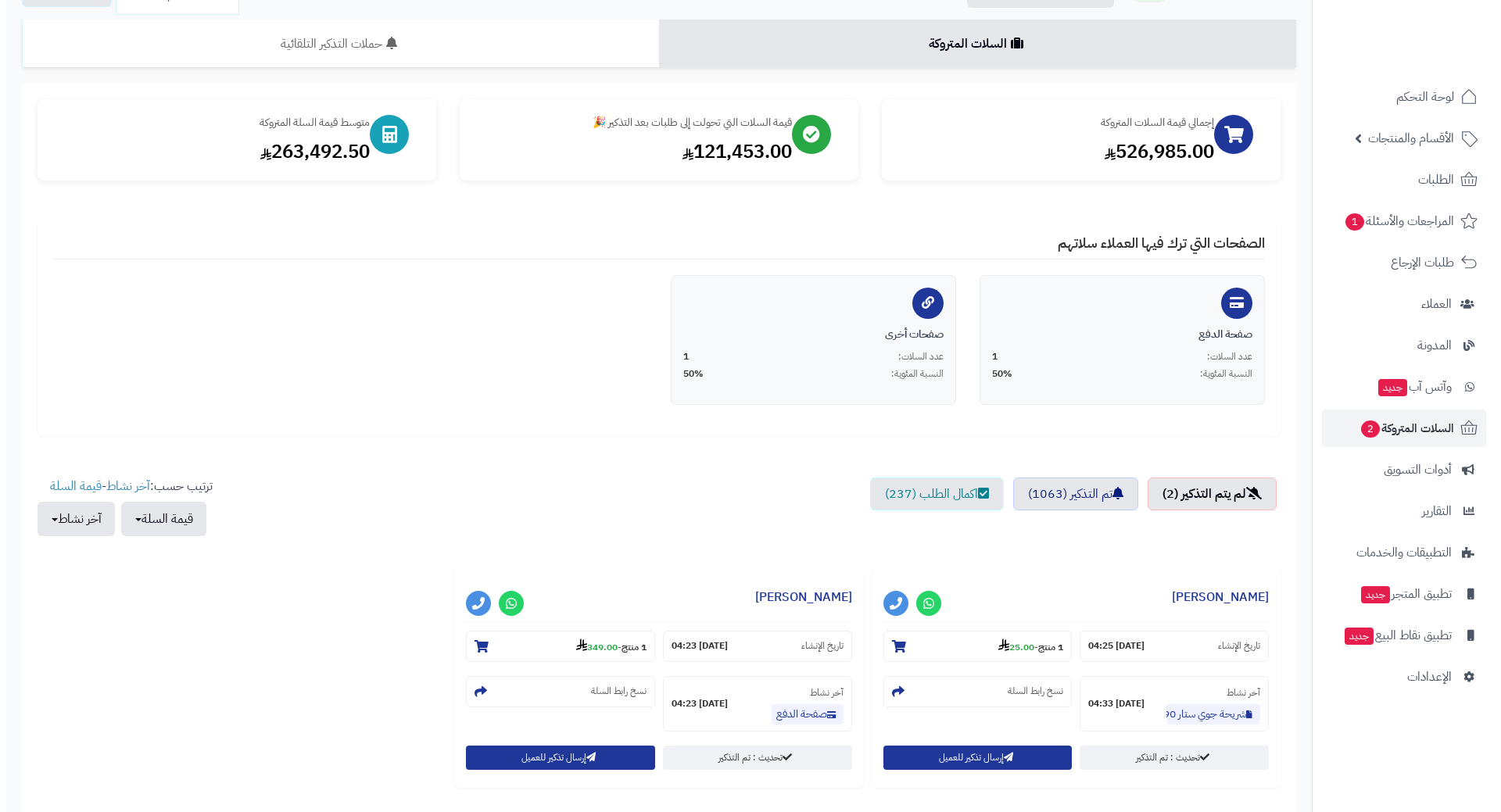
scroll to position [237, 0]
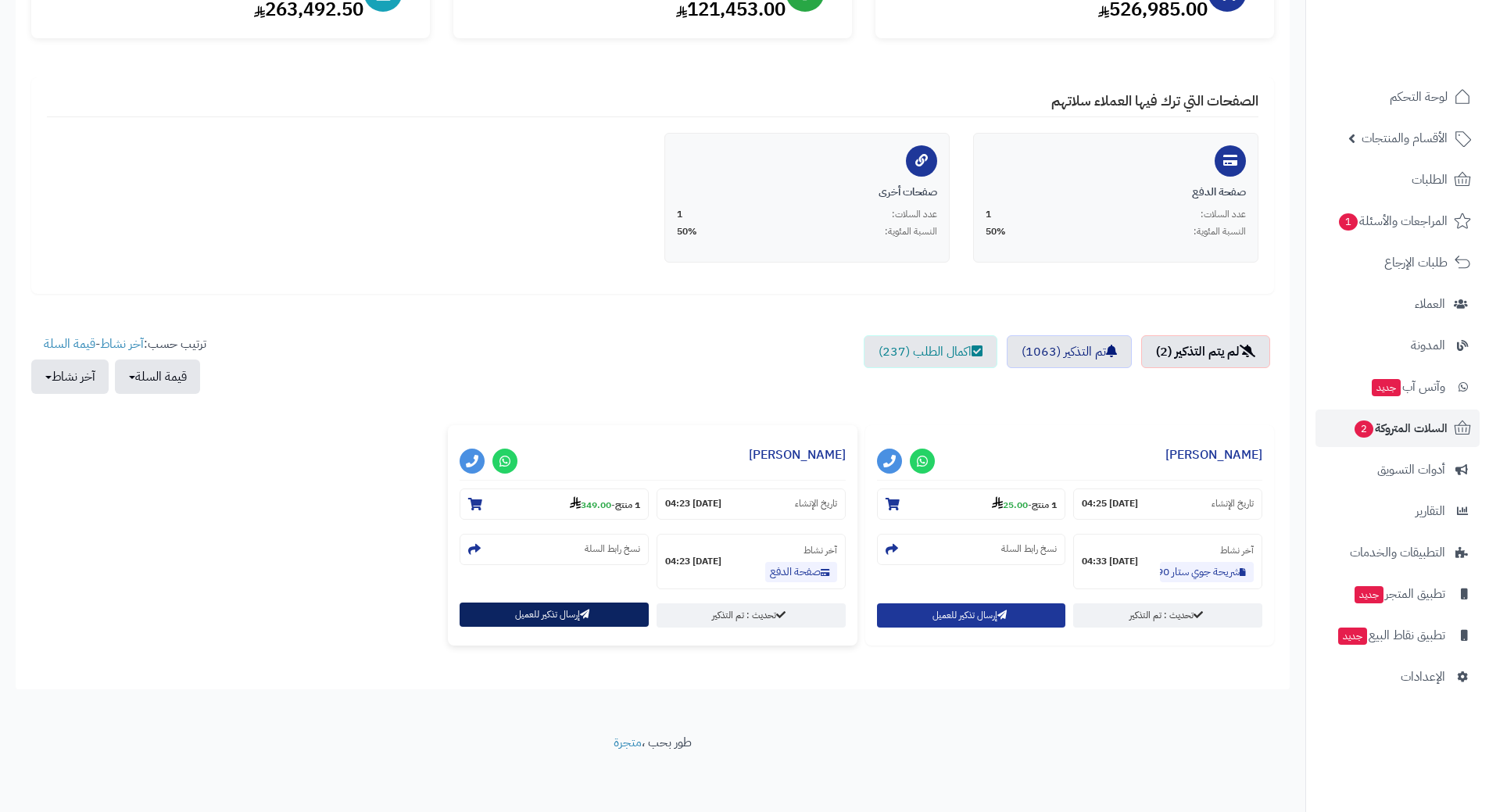
click at [531, 607] on button "إرسال تذكير للعميل" at bounding box center [555, 614] width 190 height 24
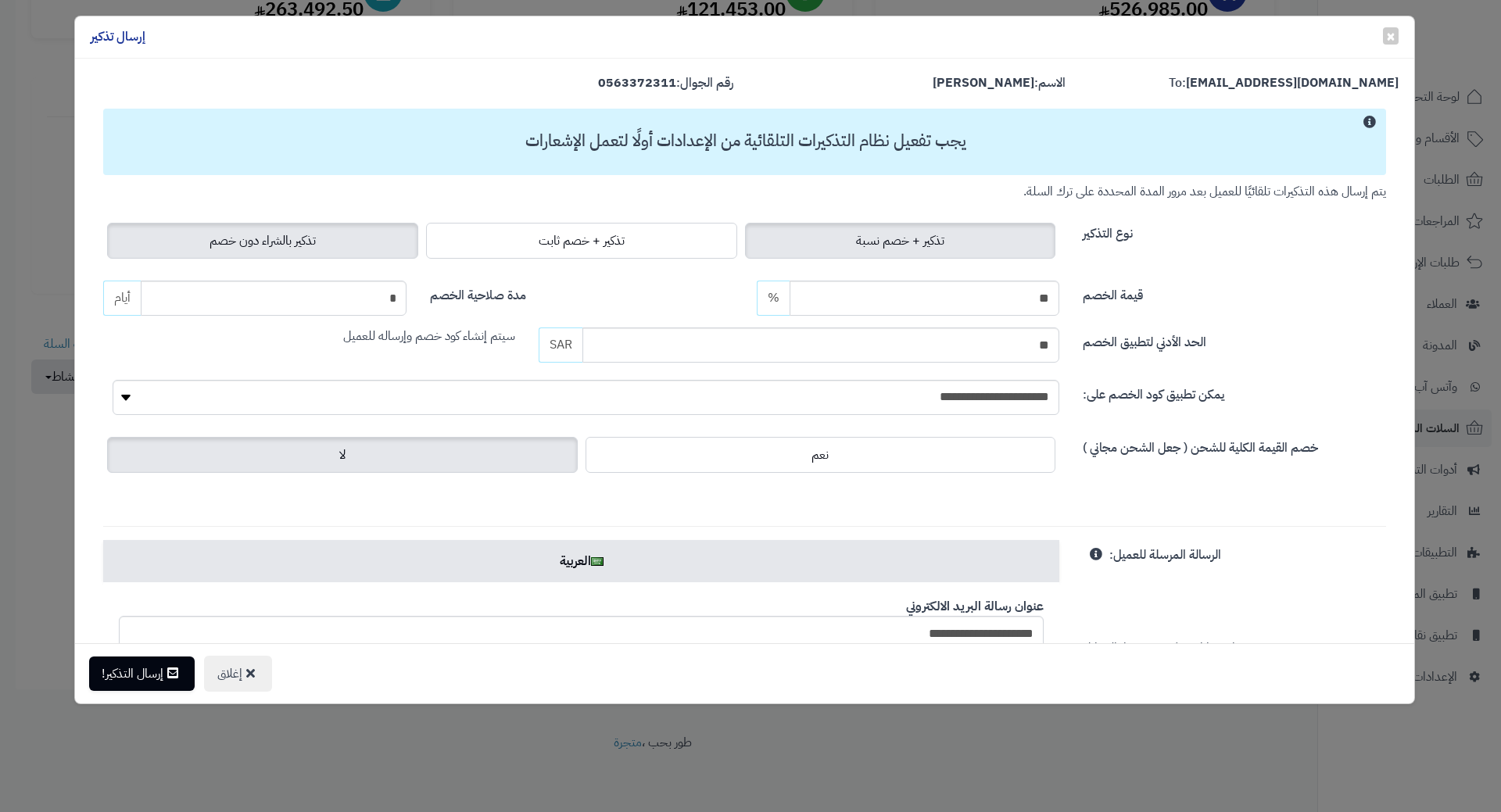
click at [217, 252] on label "تذكير بالشراء دون خصم" at bounding box center [263, 240] width 311 height 36
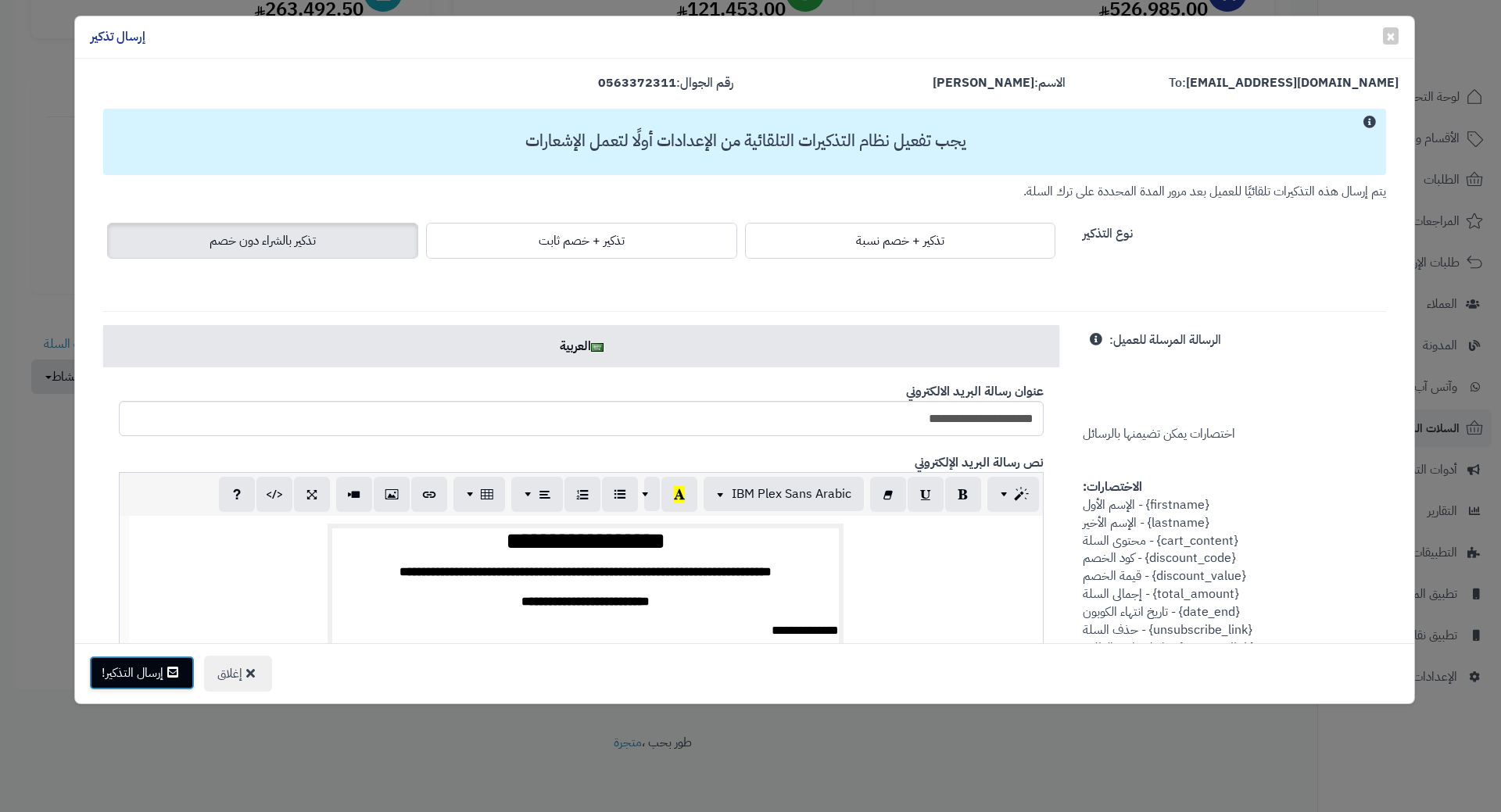
drag, startPoint x: 119, startPoint y: 677, endPoint x: 120, endPoint y: 665, distance: 12.0
click at [119, 677] on button "إرسال التذكير!" at bounding box center [141, 672] width 106 height 34
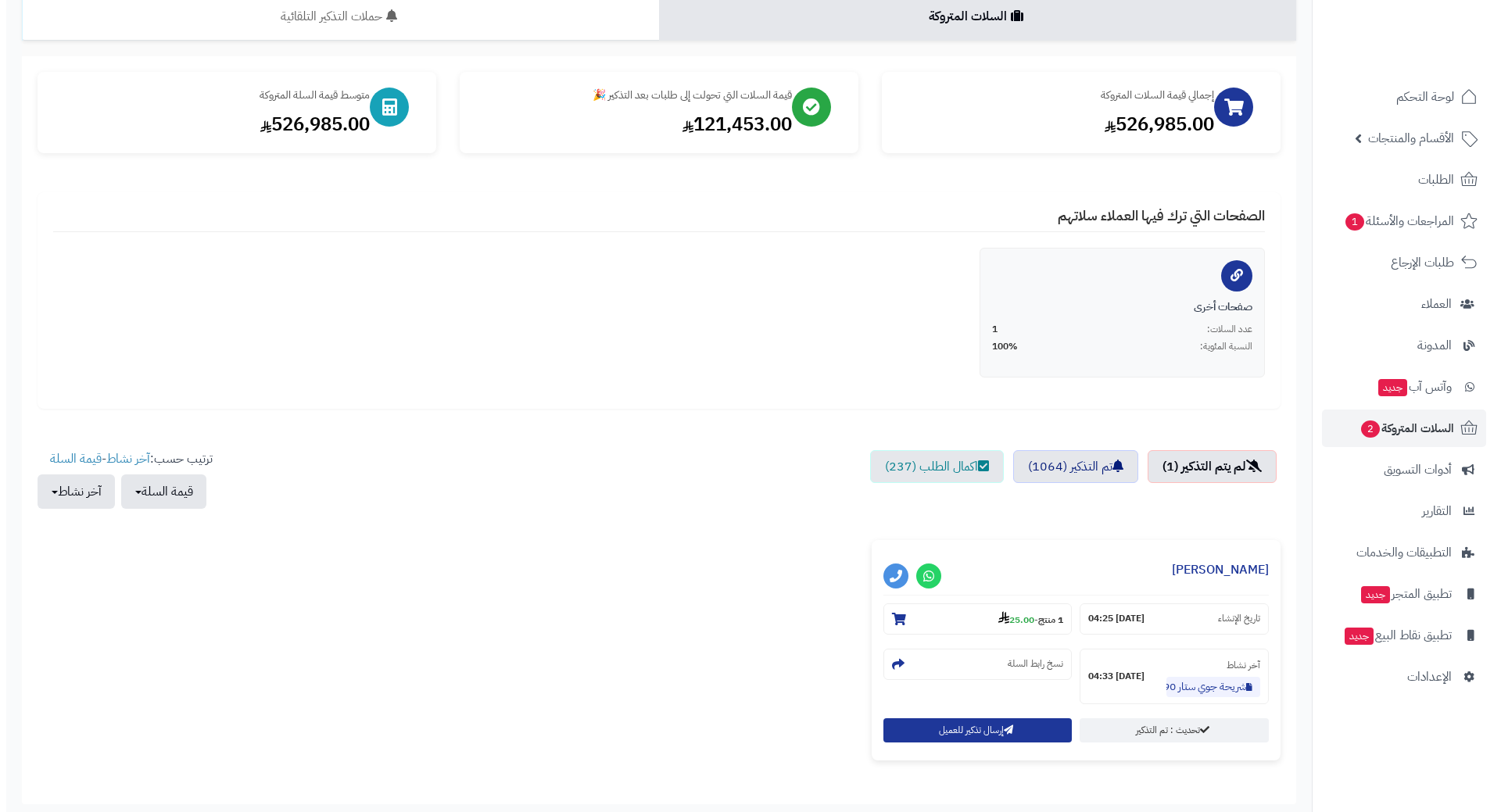
scroll to position [237, 0]
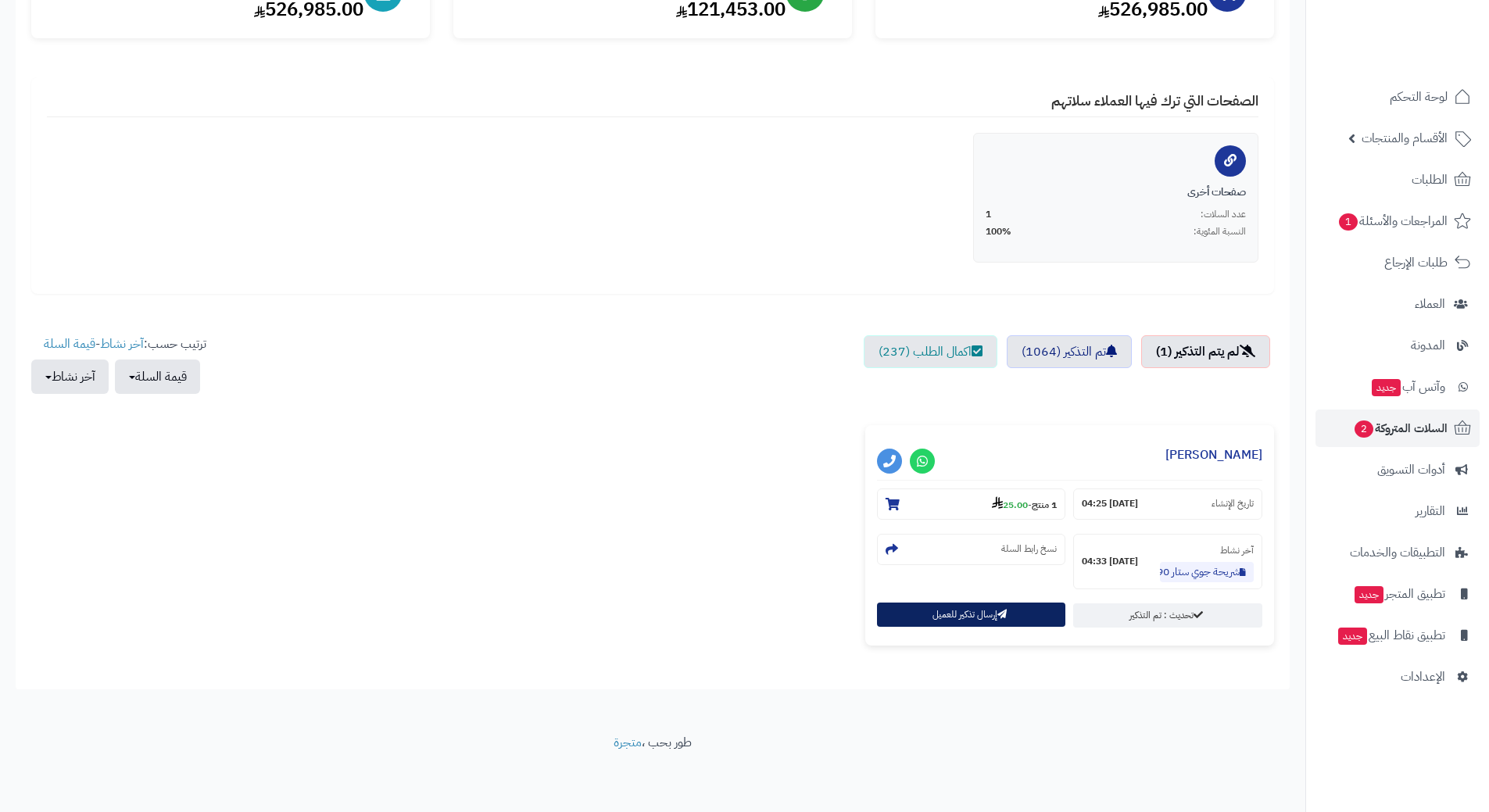
click at [949, 616] on button "إرسال تذكير للعميل" at bounding box center [972, 614] width 190 height 24
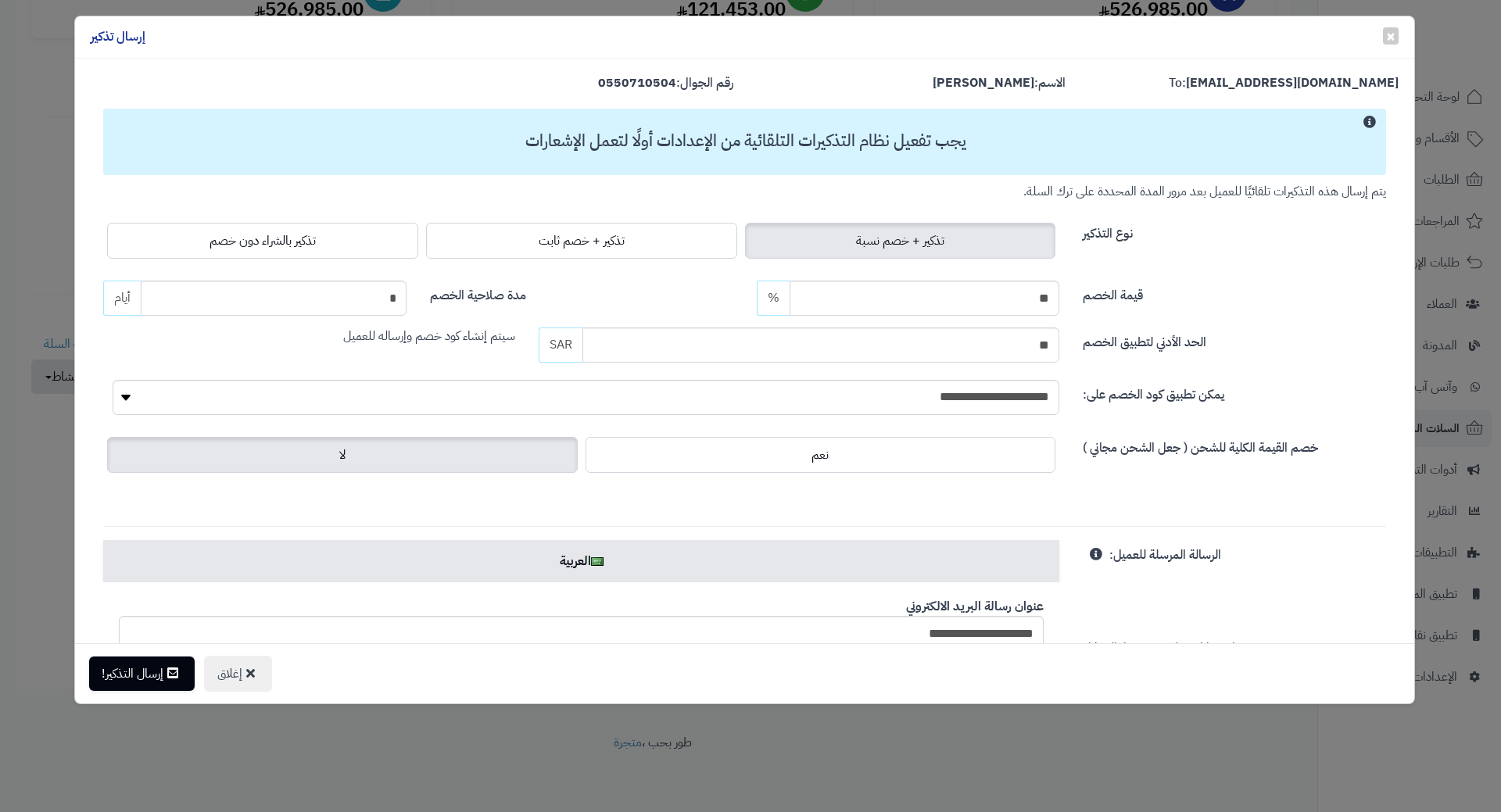
drag, startPoint x: 265, startPoint y: 229, endPoint x: 255, endPoint y: 258, distance: 30.7
click at [265, 229] on label "تذكير بالشراء دون خصم" at bounding box center [263, 240] width 311 height 36
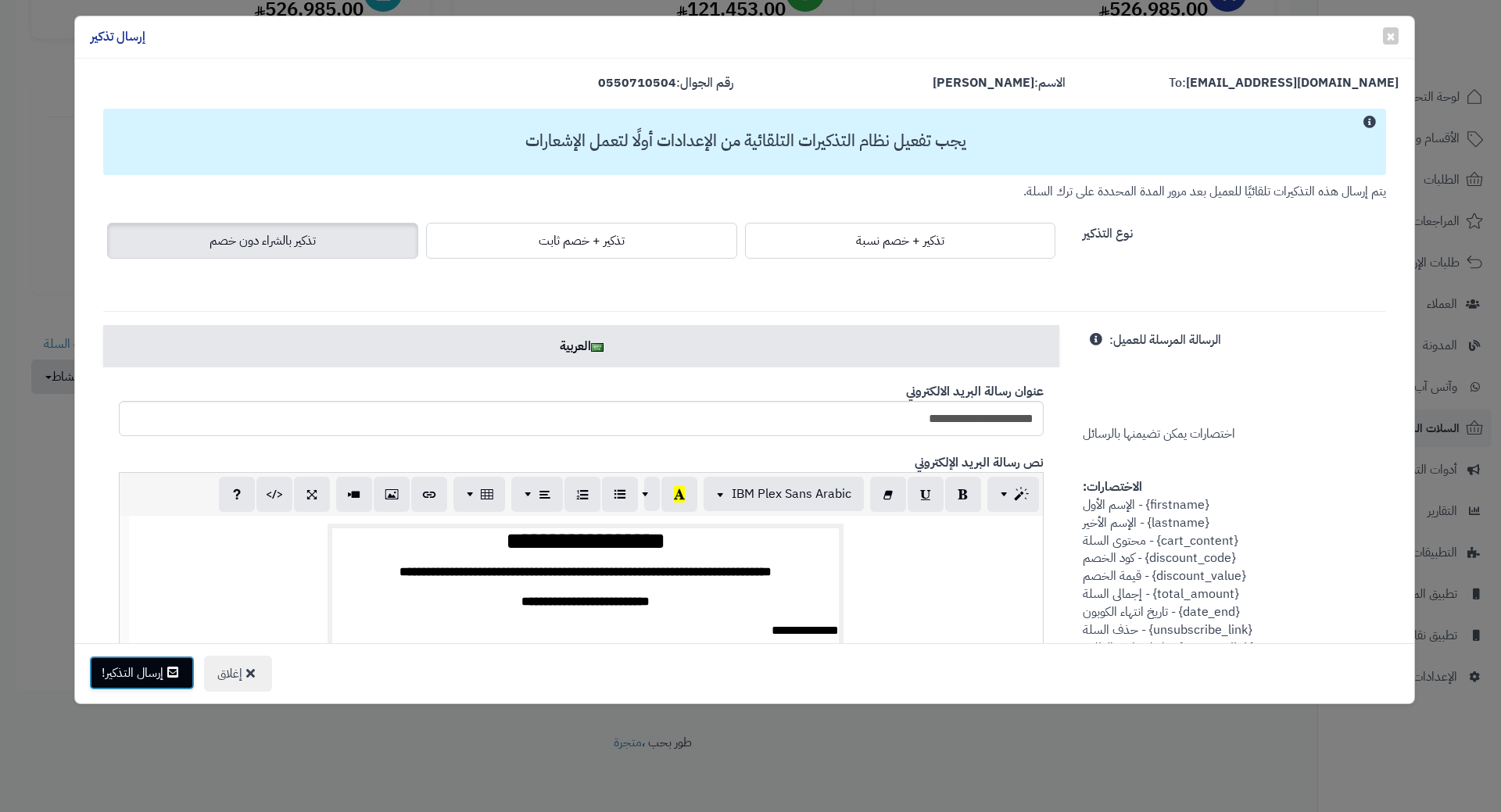
click at [160, 689] on button "إرسال التذكير!" at bounding box center [141, 672] width 106 height 34
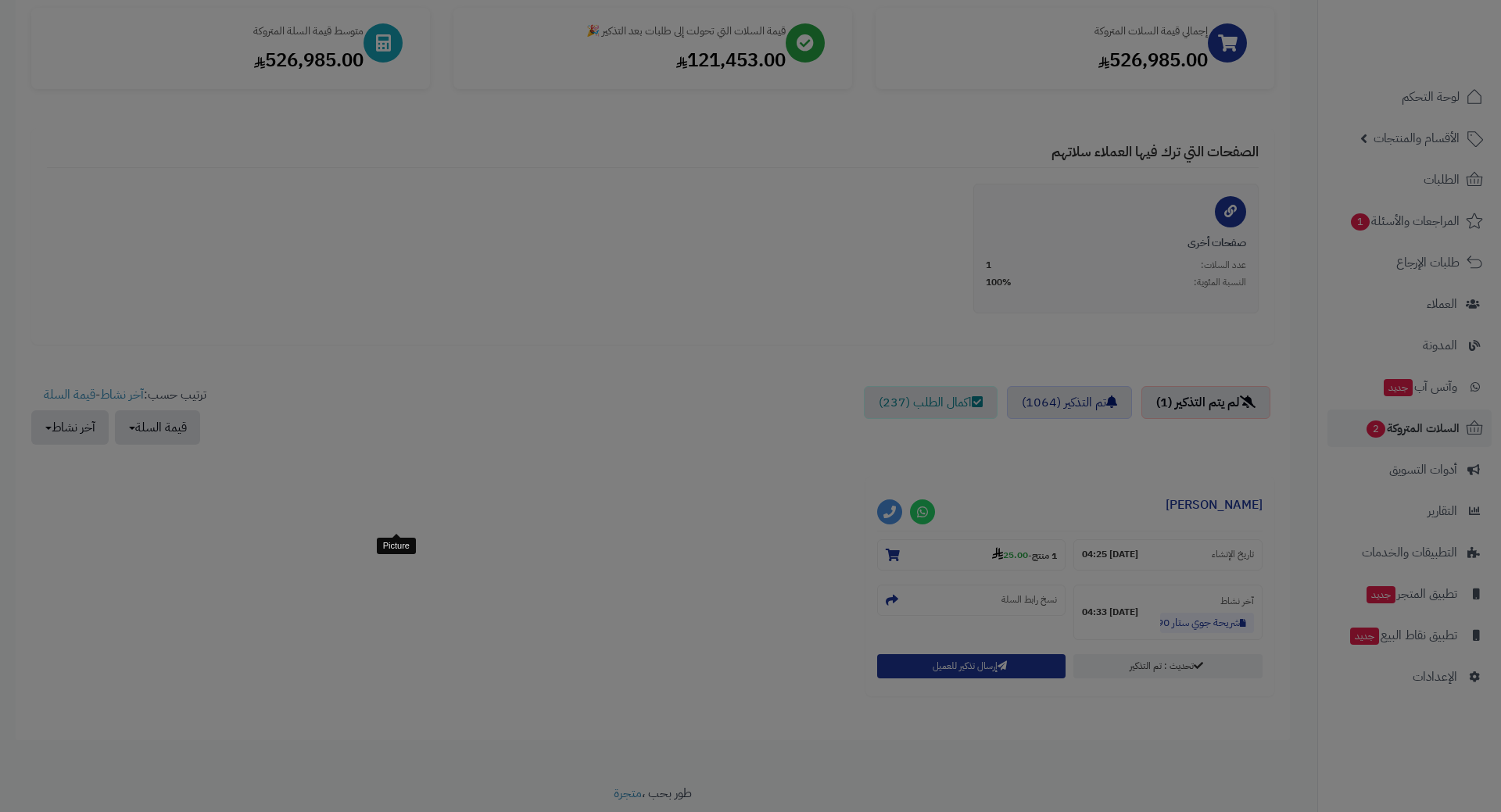
scroll to position [288, 0]
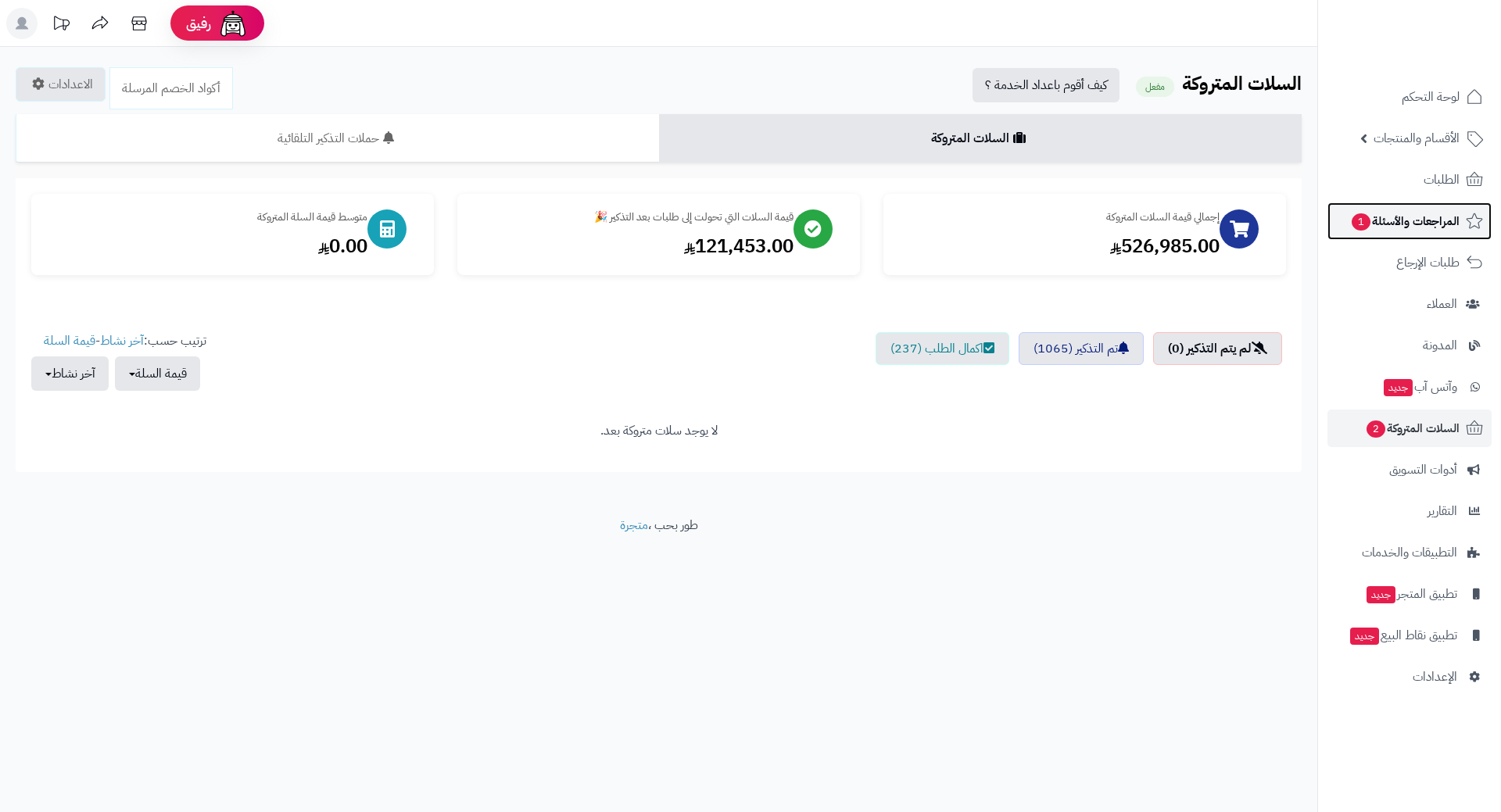
click at [1360, 225] on span "1" at bounding box center [1361, 222] width 20 height 19
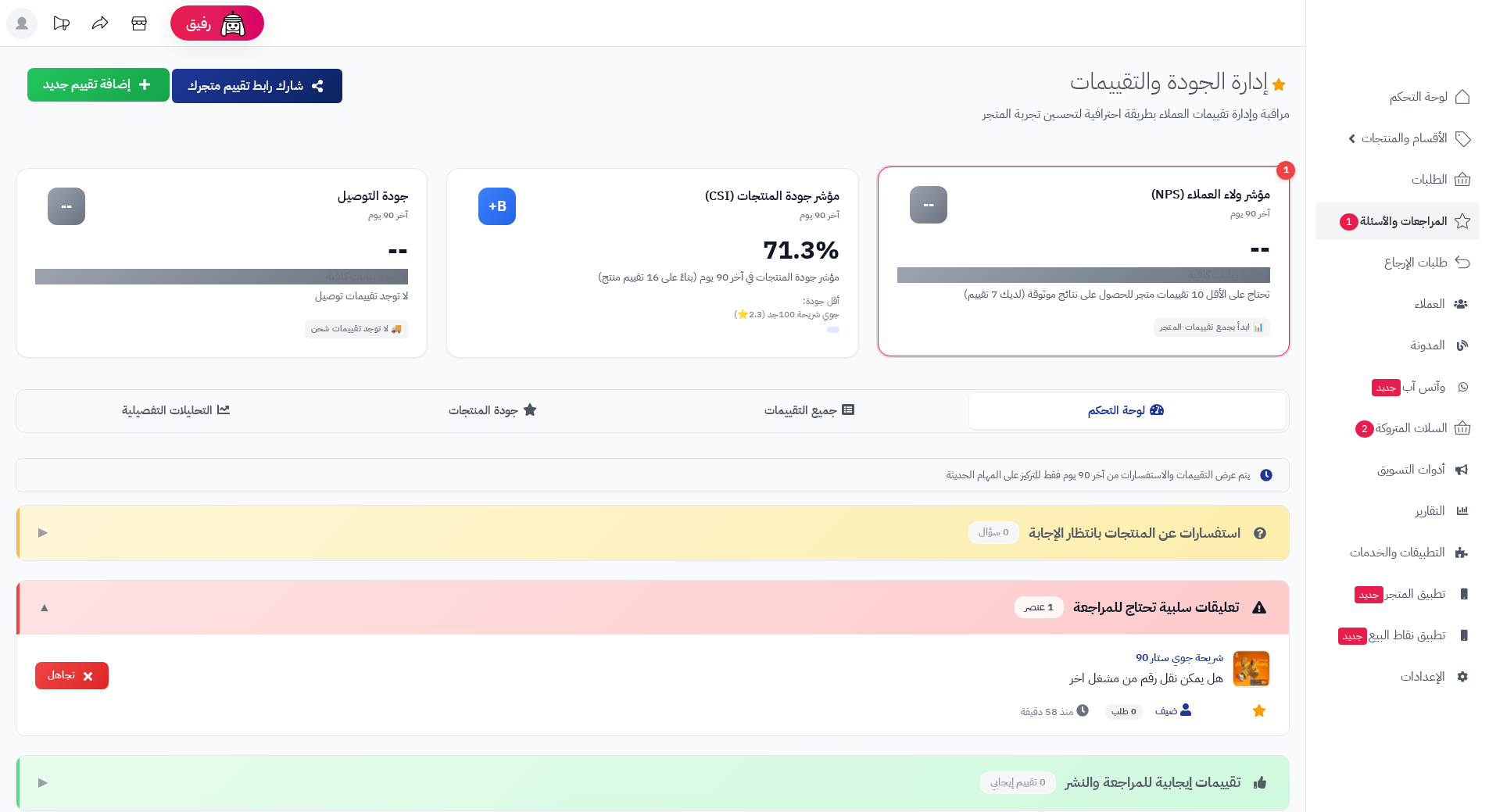
click at [1243, 214] on div "آخر 90 يوم" at bounding box center [1109, 214] width 323 height 13
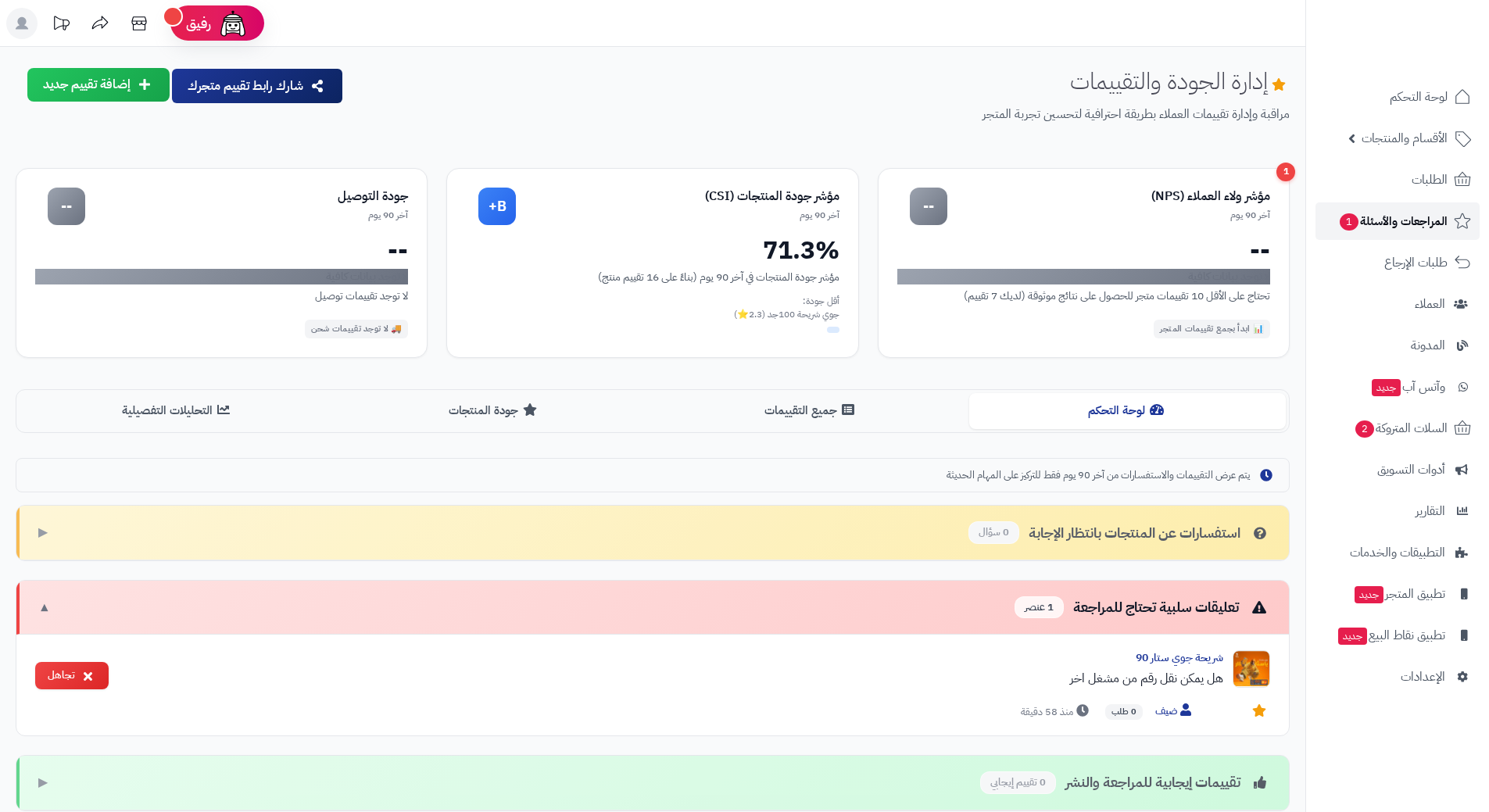
click at [1377, 208] on link "المراجعات والأسئلة 1" at bounding box center [1398, 221] width 164 height 37
click at [1374, 180] on link "الطلبات" at bounding box center [1398, 180] width 164 height 37
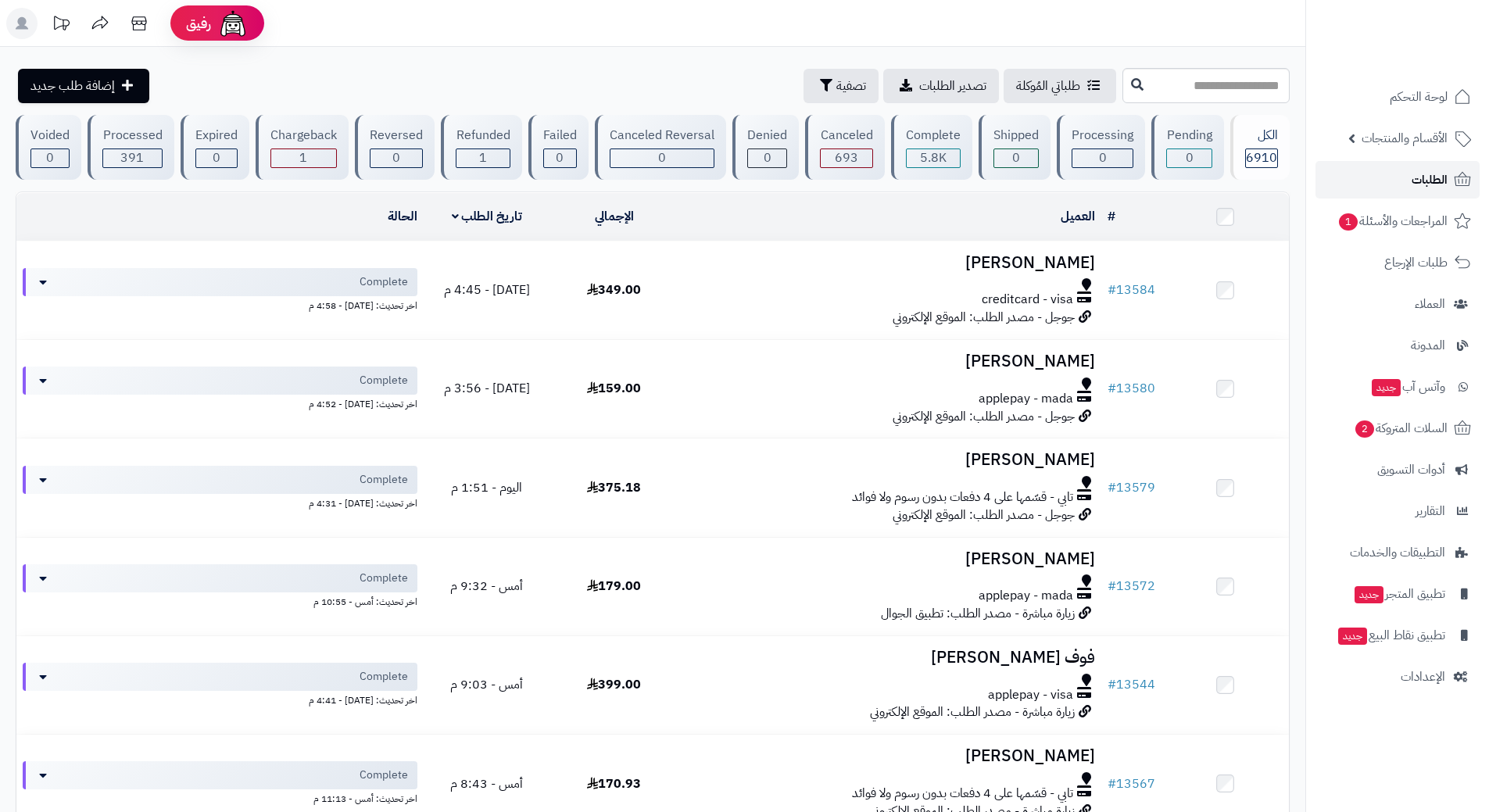
click at [1390, 170] on link "الطلبات" at bounding box center [1398, 180] width 164 height 37
click at [1346, 214] on span "1" at bounding box center [1349, 222] width 19 height 17
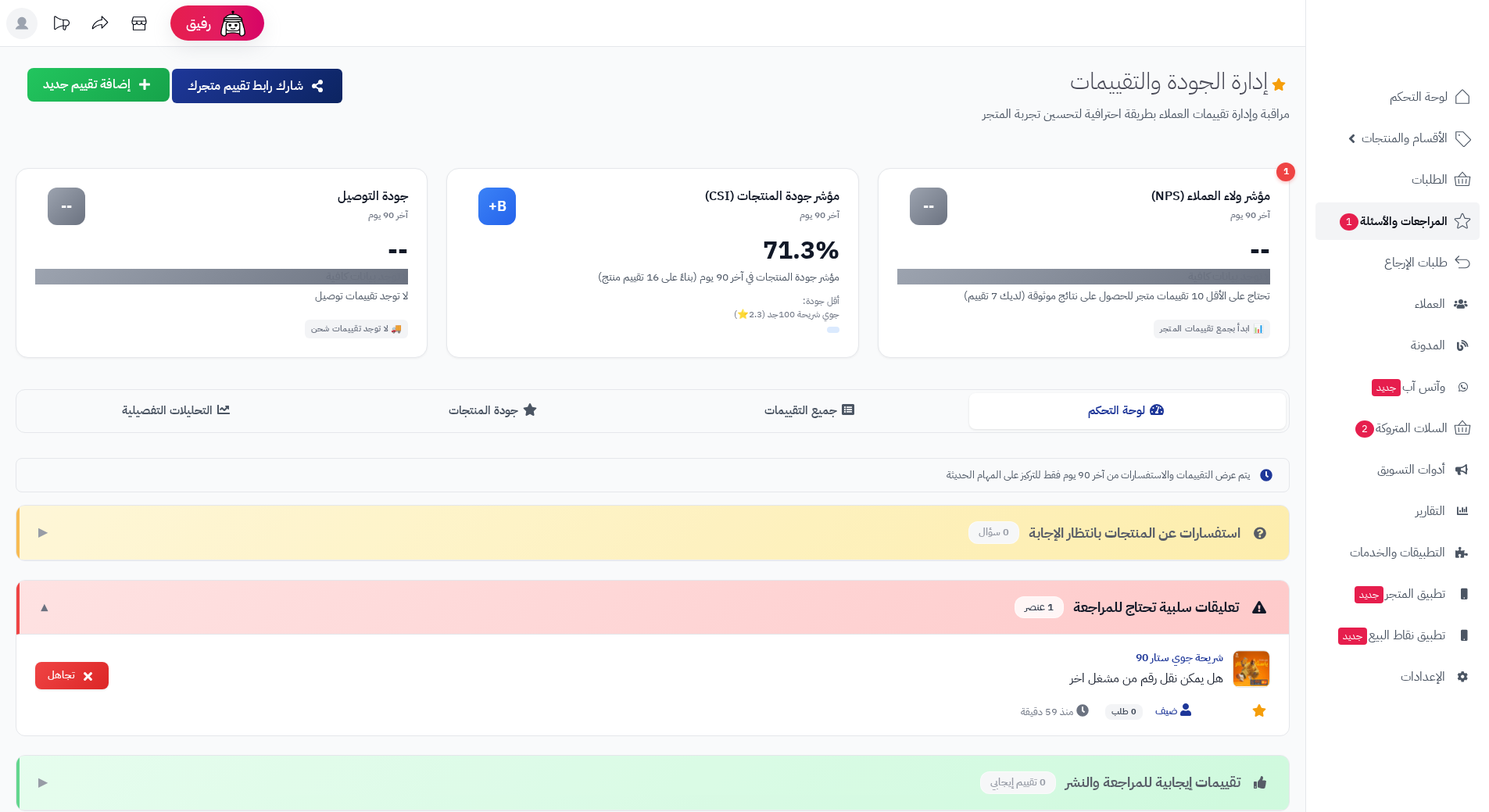
click at [1344, 206] on link "المراجعات والأسئلة 1" at bounding box center [1398, 221] width 164 height 37
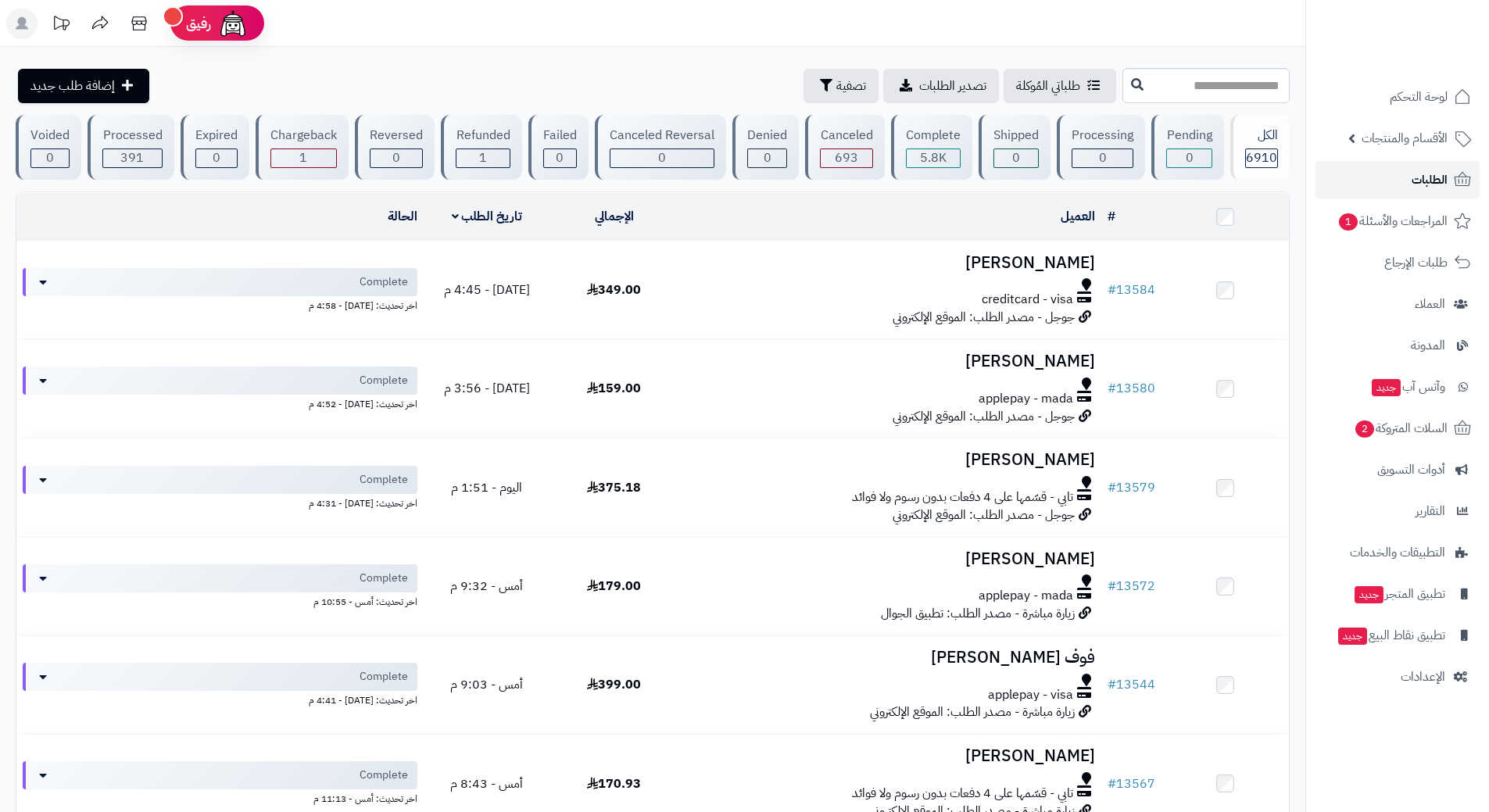
click at [1355, 161] on link "الطلبات" at bounding box center [1398, 180] width 164 height 37
click at [1374, 210] on link "المراجعات والأسئلة 1" at bounding box center [1398, 221] width 164 height 37
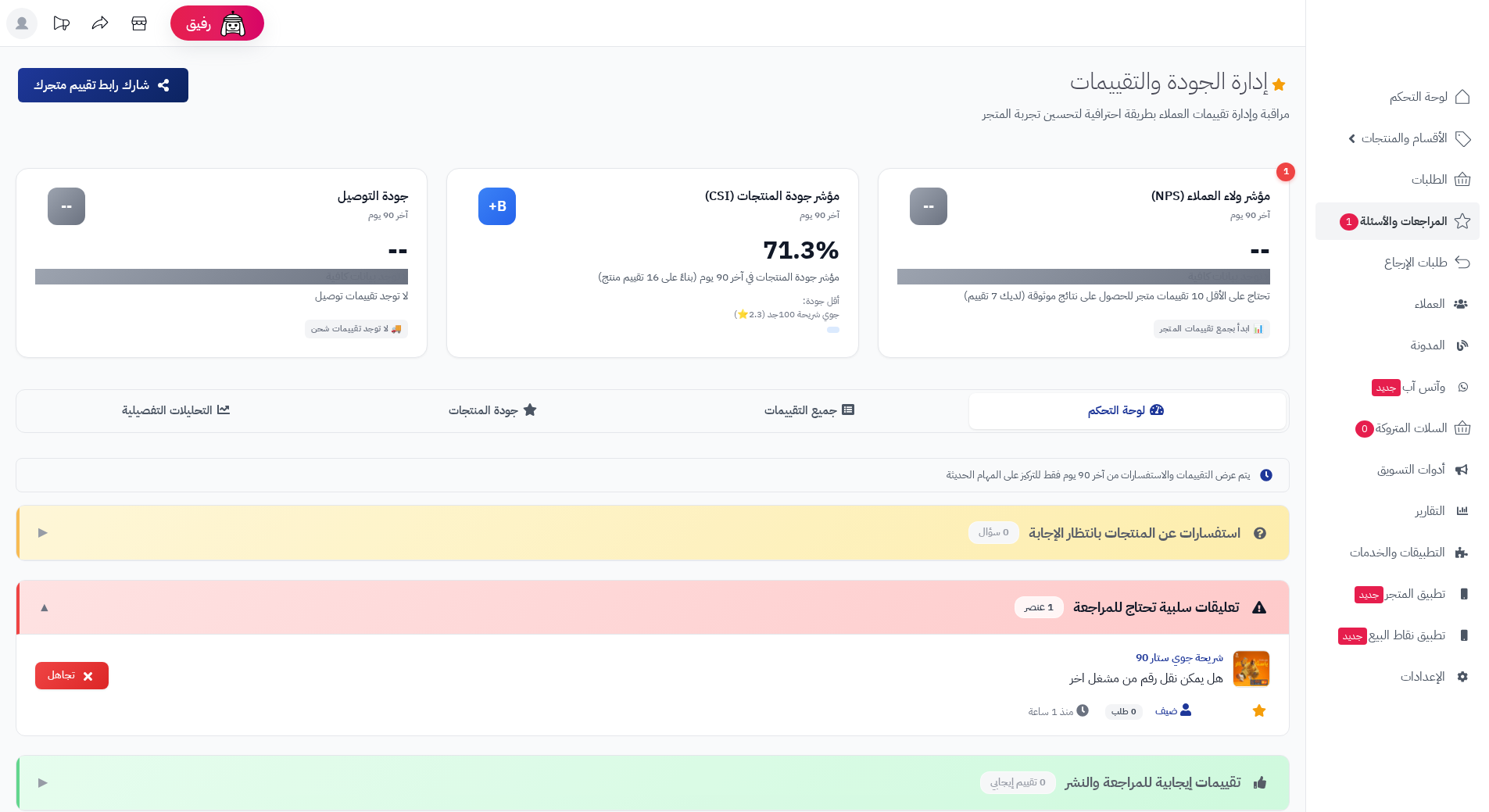
click at [1368, 186] on link "الطلبات" at bounding box center [1398, 180] width 164 height 37
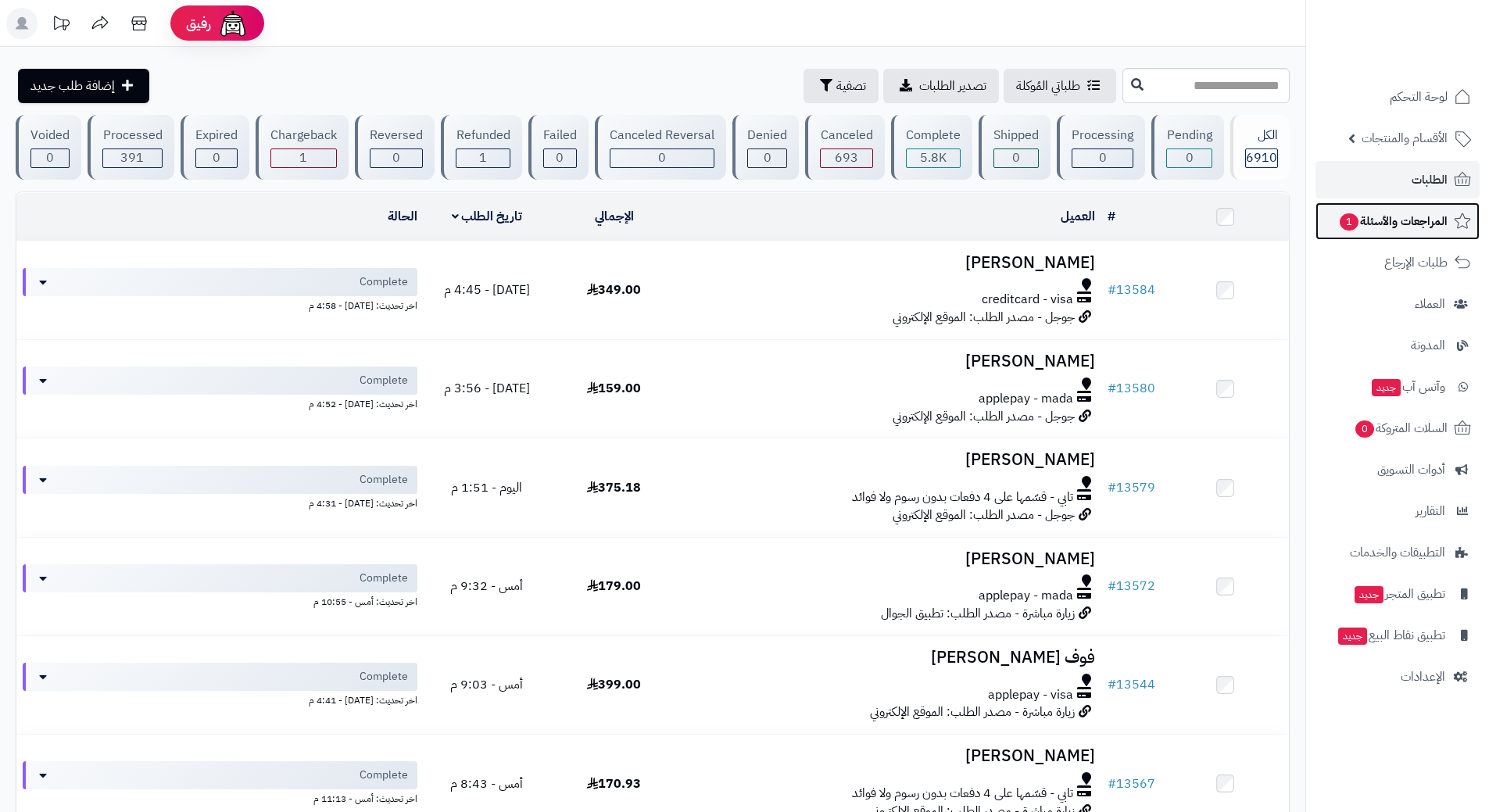
click at [1369, 222] on span "المراجعات والأسئلة 1" at bounding box center [1393, 221] width 110 height 22
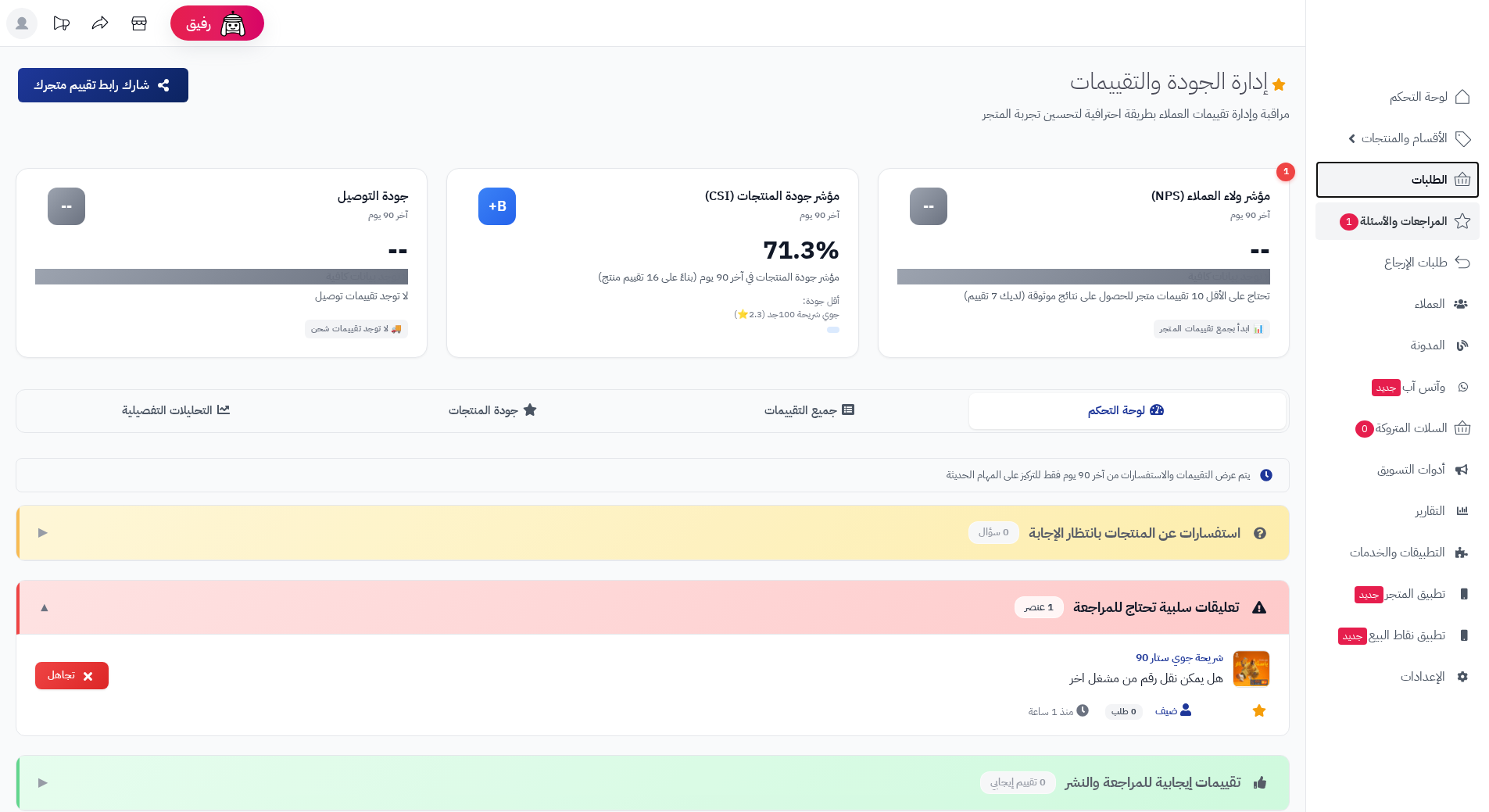
drag, startPoint x: 0, startPoint y: 0, endPoint x: 1379, endPoint y: 186, distance: 1391.5
click at [1379, 186] on link "الطلبات" at bounding box center [1398, 180] width 164 height 37
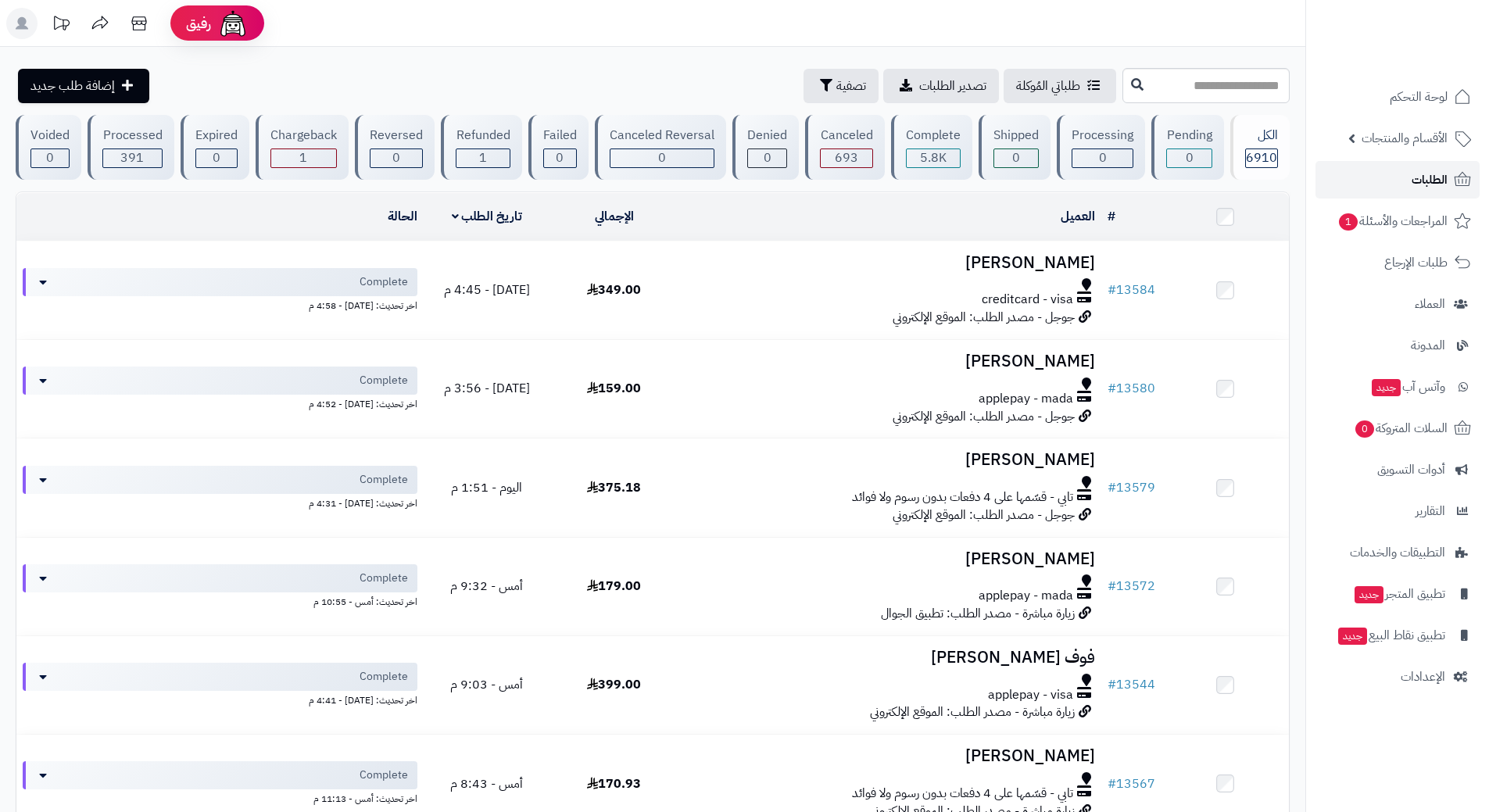
click at [1374, 184] on link "الطلبات" at bounding box center [1398, 180] width 164 height 37
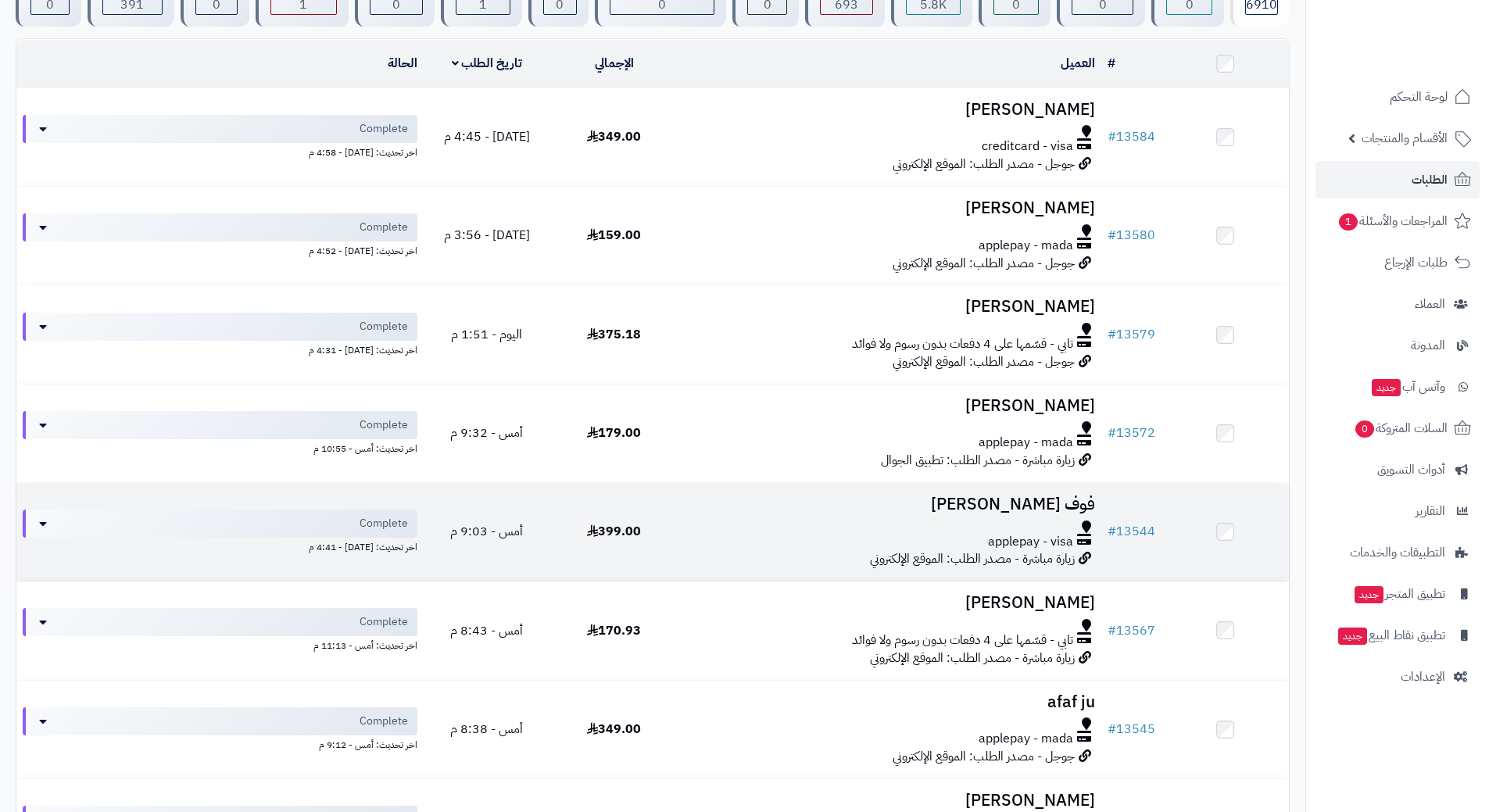
scroll to position [156, 0]
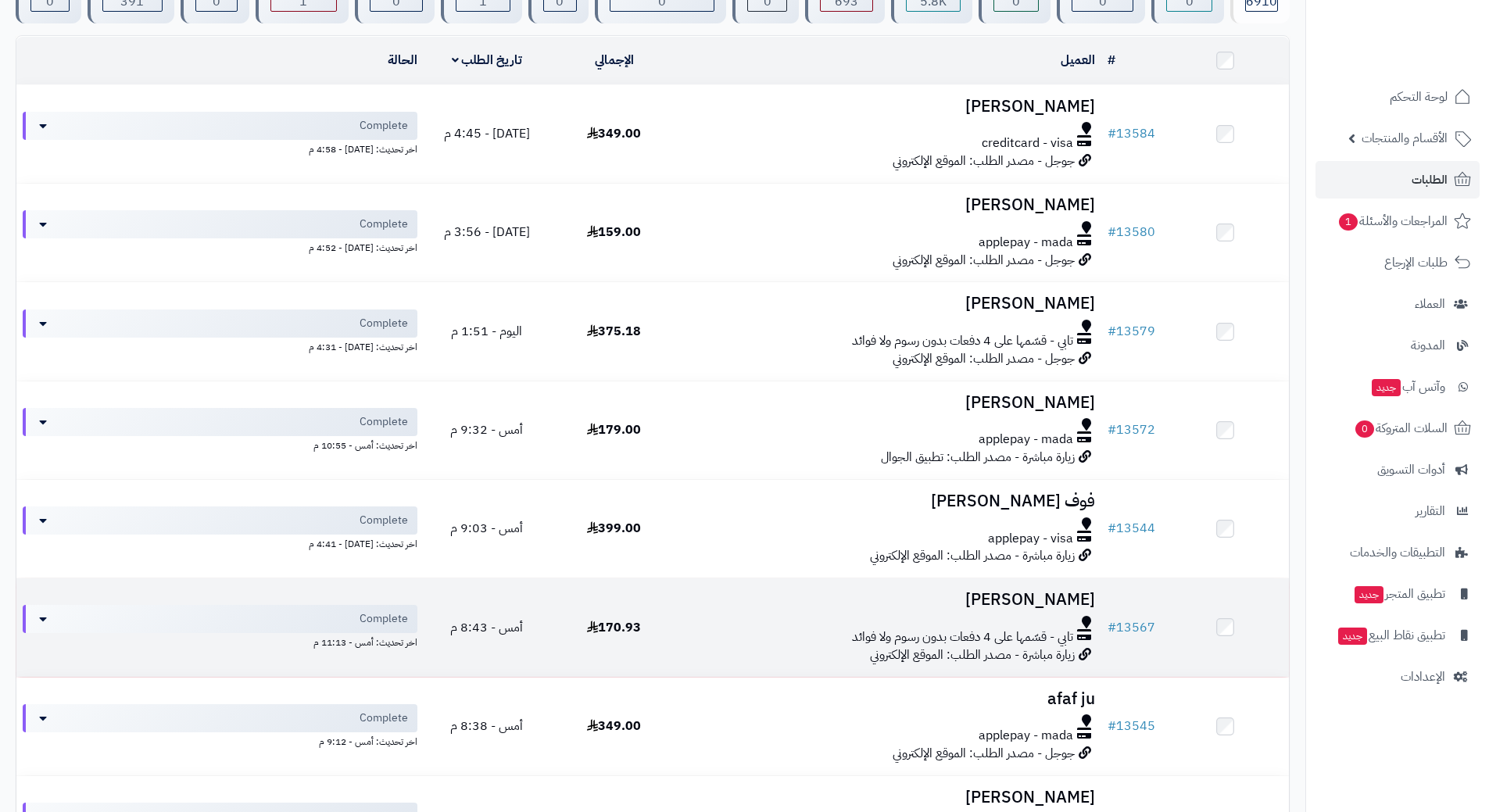
click at [711, 632] on div "تابي - قسّمها على 4 دفعات بدون رسوم ولا فوائد" at bounding box center [890, 637] width 412 height 18
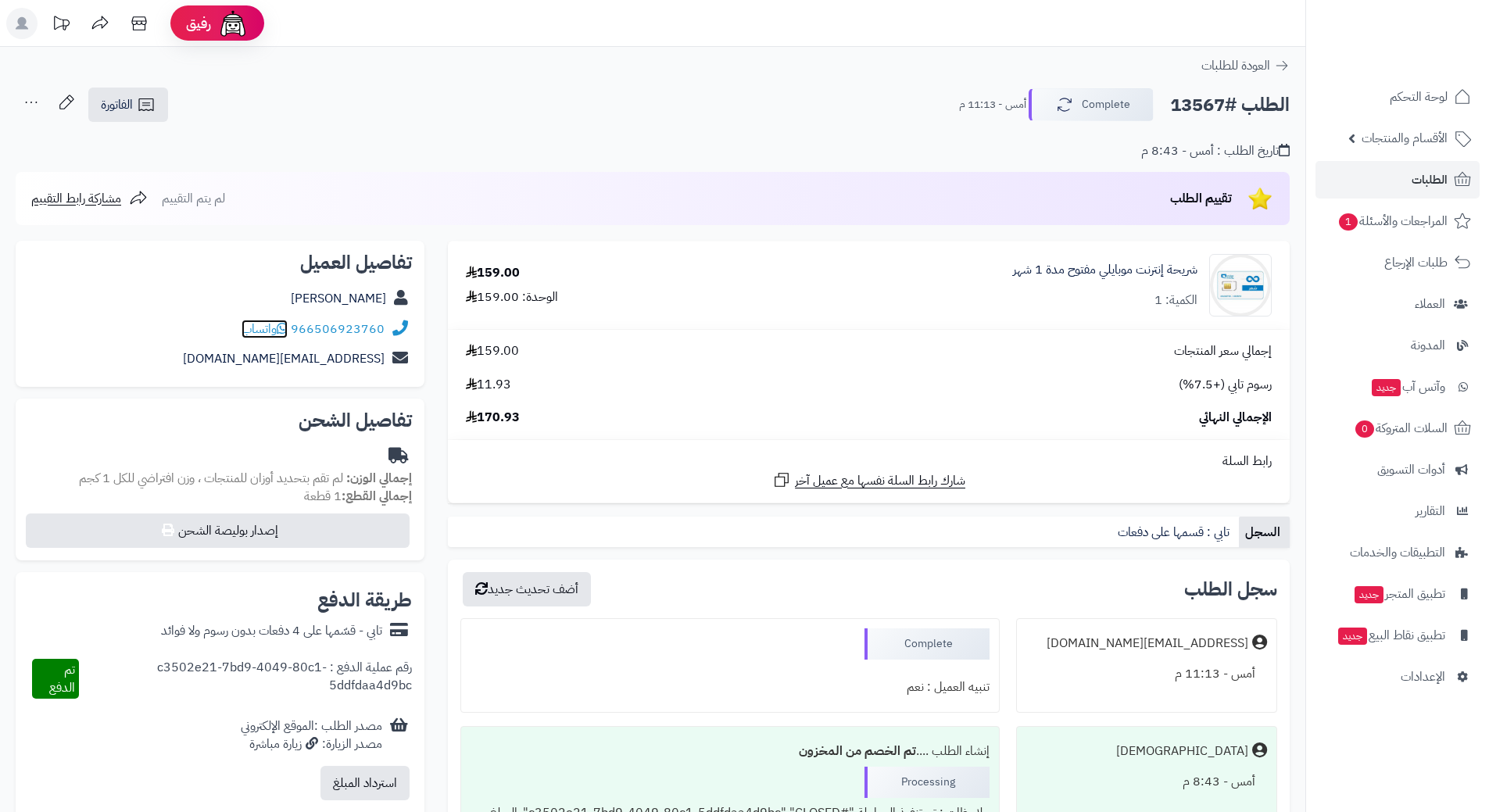
click at [282, 328] on icon at bounding box center [282, 327] width 11 height 12
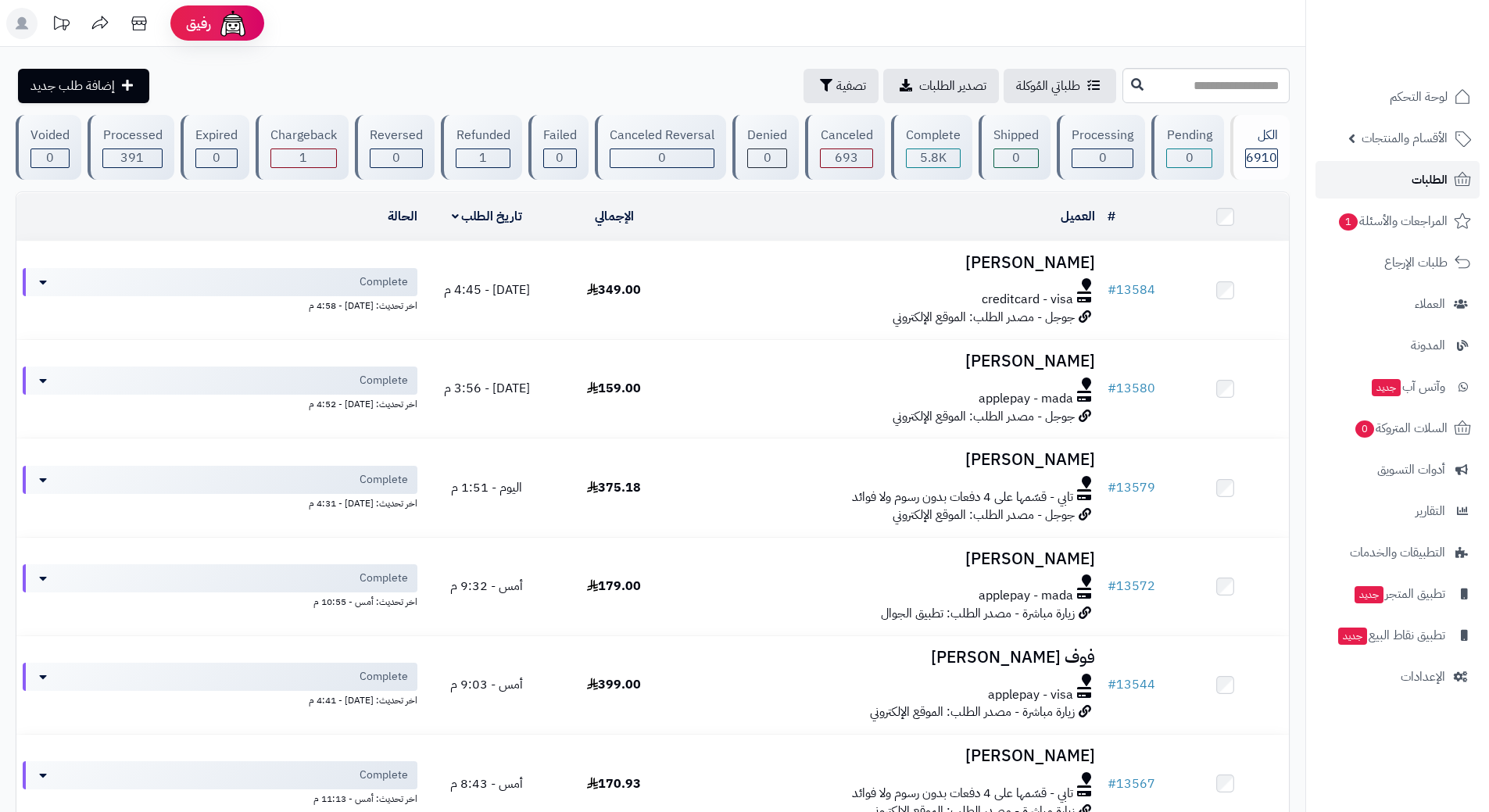
click at [1351, 171] on link "الطلبات" at bounding box center [1398, 180] width 164 height 37
click at [1347, 216] on span "1" at bounding box center [1349, 222] width 19 height 17
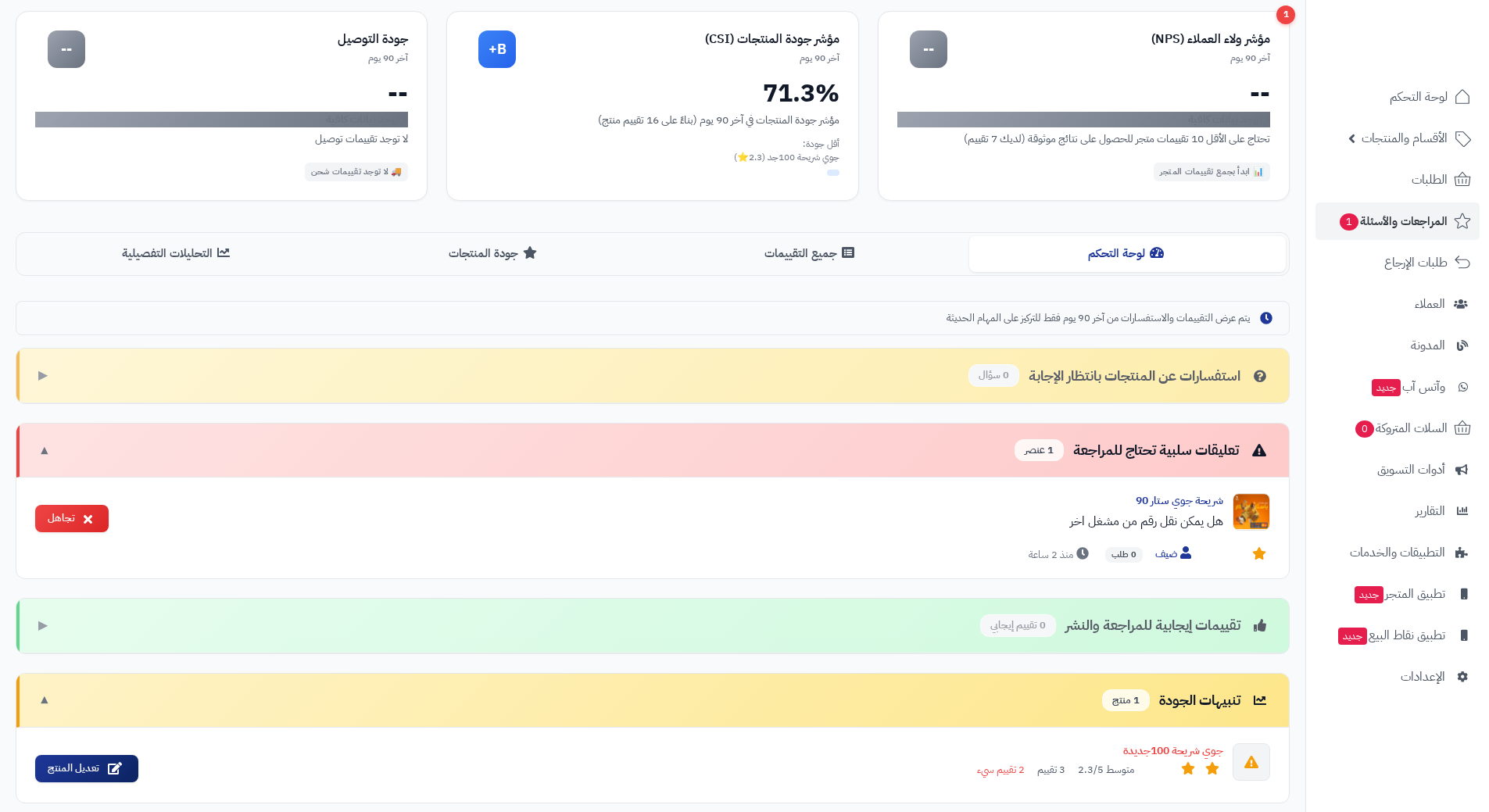
scroll to position [277, 0]
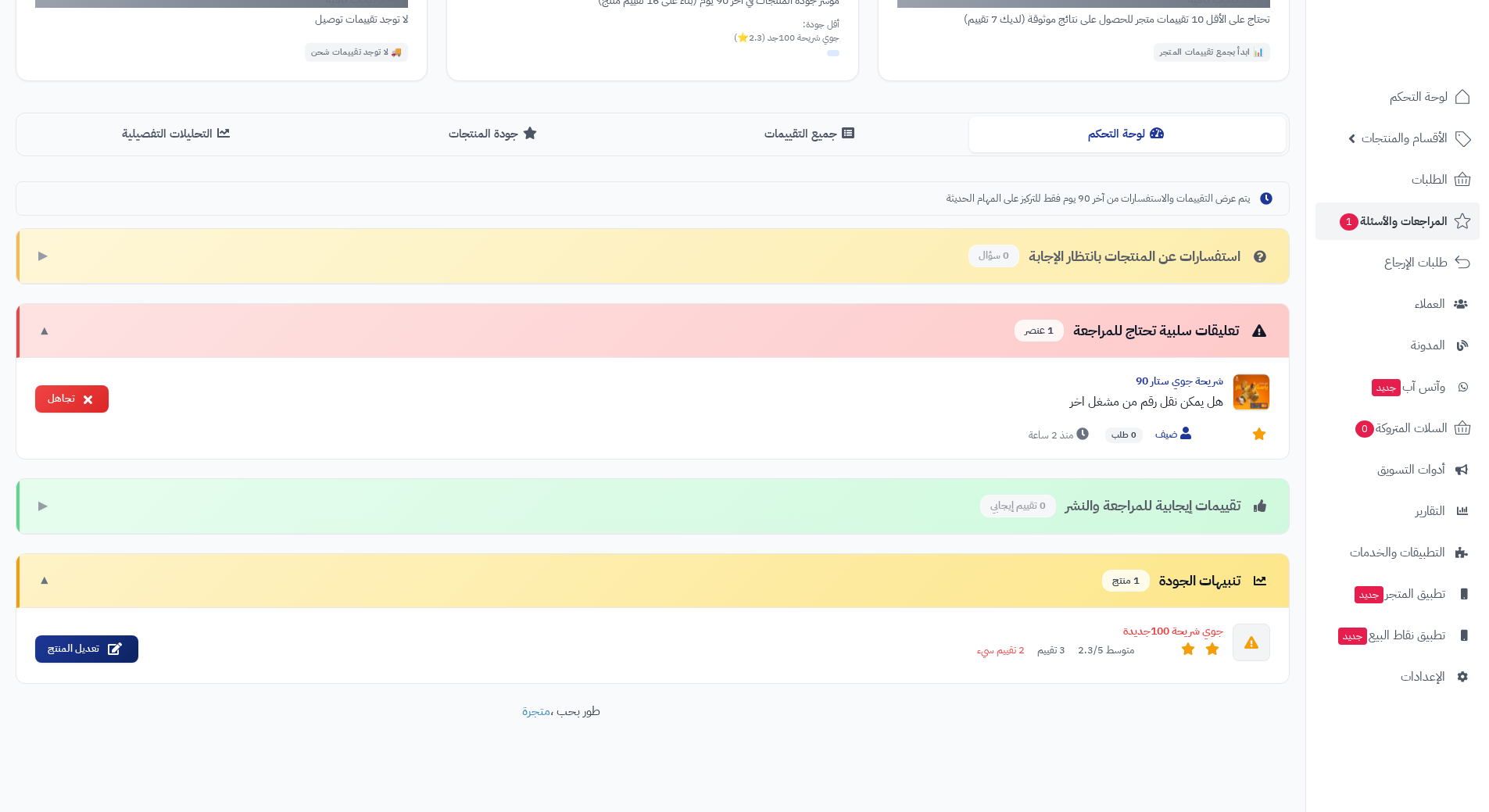
click at [1416, 160] on ul "لوحة التحكم الأقسام والمنتجات المنتجات الأقسام الماركات مواصفات المنتجات مواصفا…" at bounding box center [1398, 386] width 183 height 618
click at [1408, 173] on link "الطلبات" at bounding box center [1398, 180] width 164 height 37
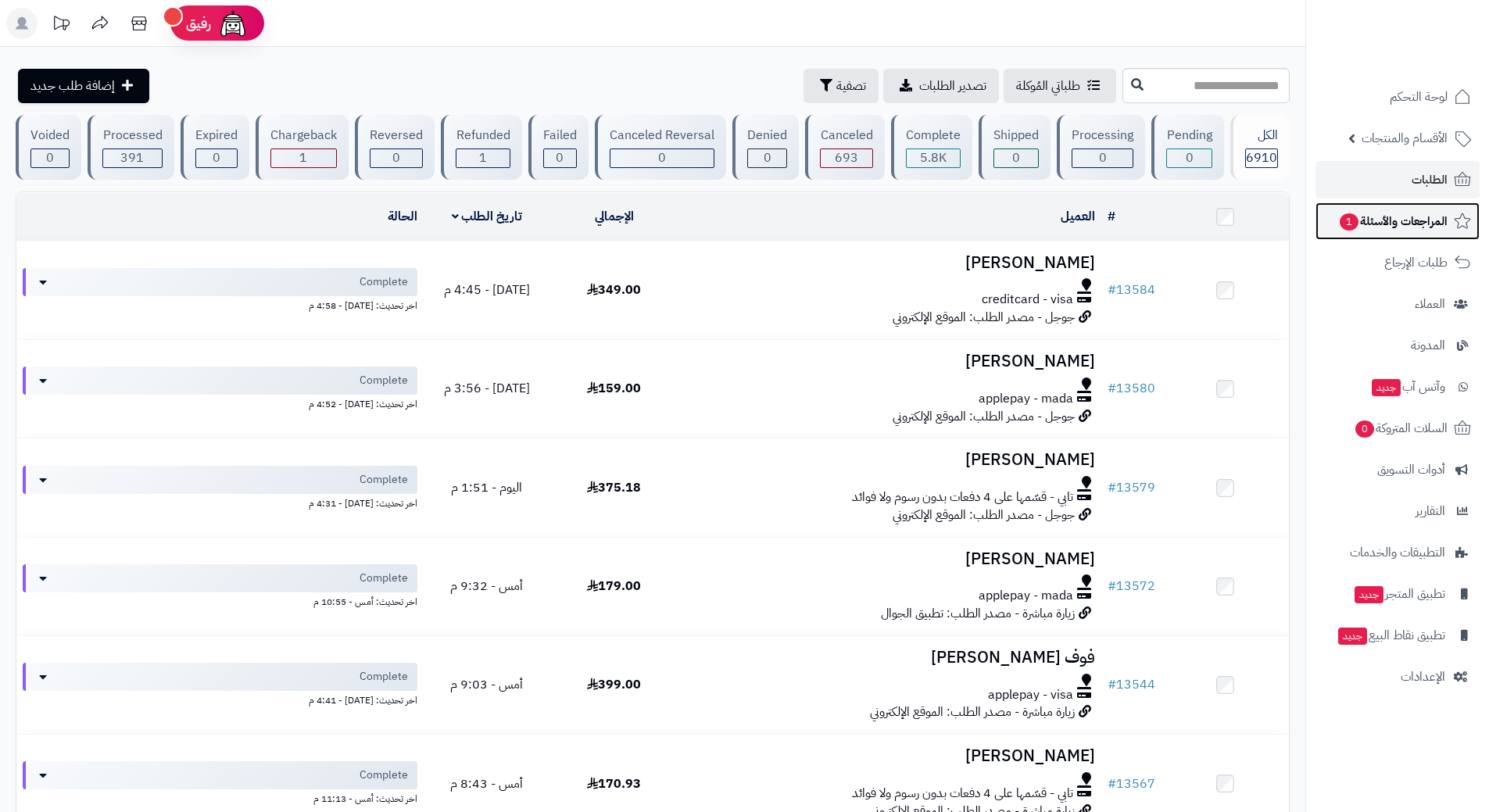
click at [1342, 214] on span "المراجعات والأسئلة 1" at bounding box center [1393, 221] width 110 height 22
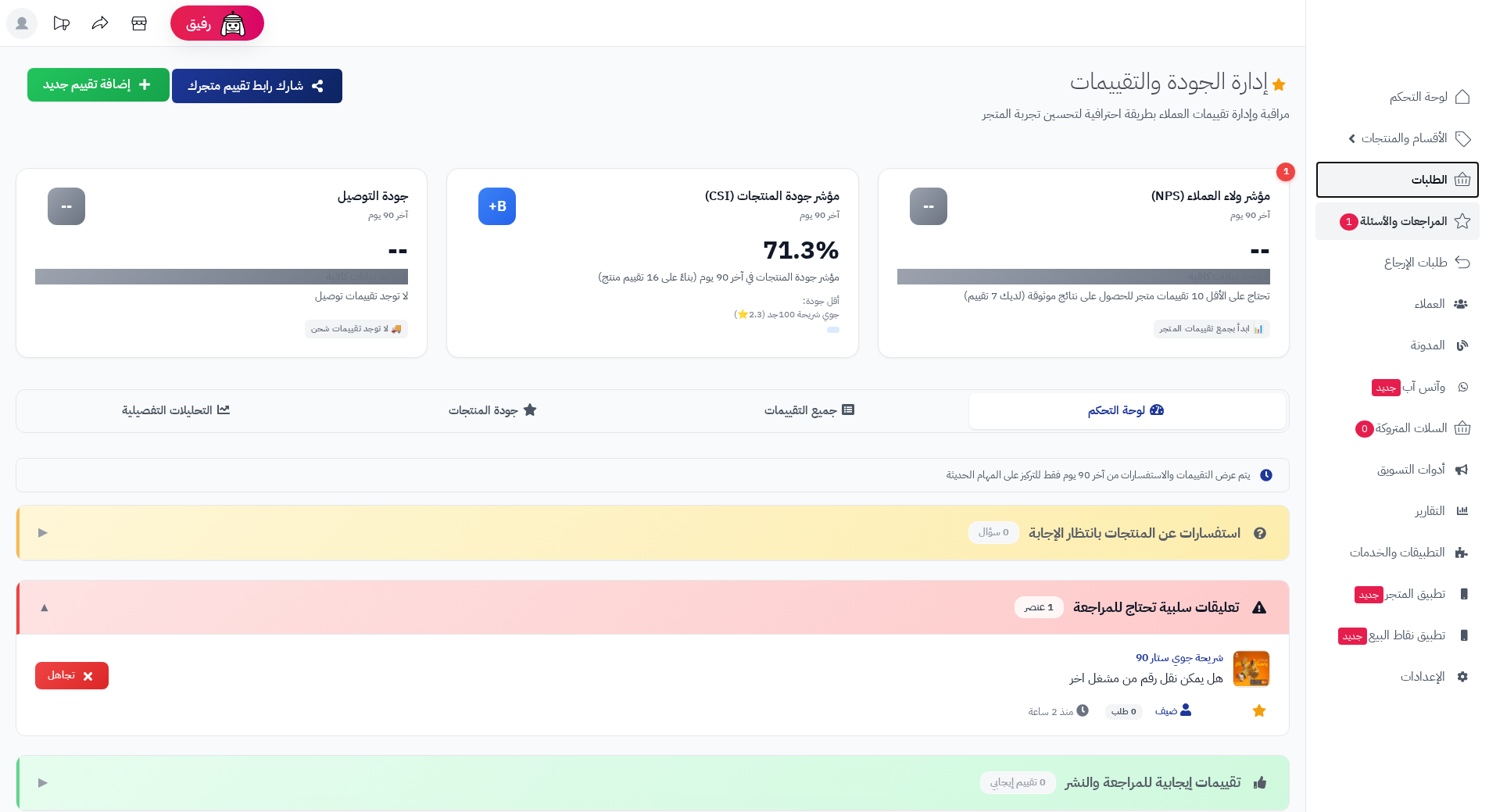
click at [1373, 186] on link "الطلبات" at bounding box center [1398, 180] width 164 height 37
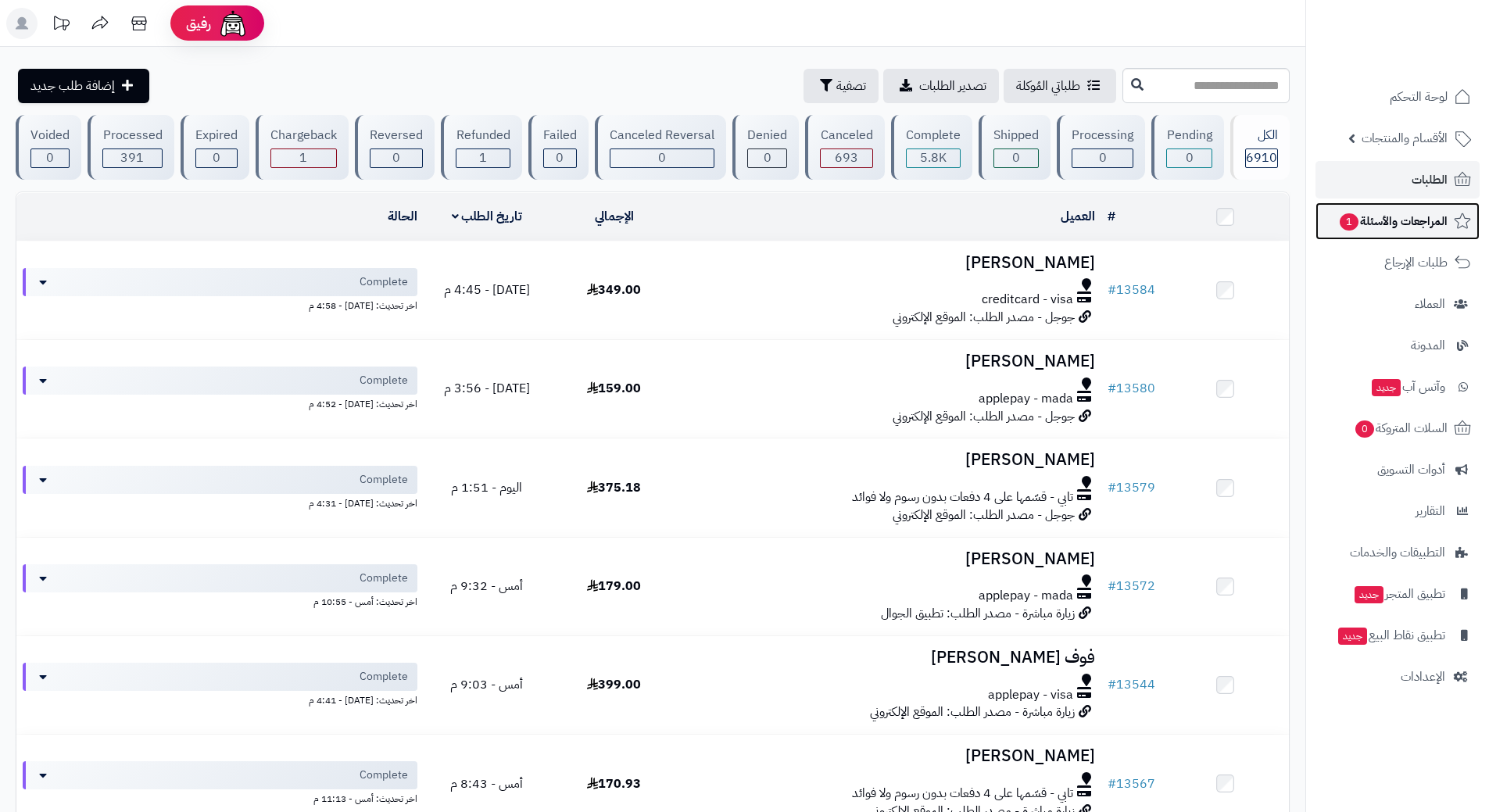
click at [1329, 209] on link "المراجعات والأسئلة 1" at bounding box center [1398, 221] width 164 height 37
click at [1349, 187] on link "الطلبات" at bounding box center [1398, 180] width 164 height 37
click at [1373, 237] on link "المراجعات والأسئلة 1" at bounding box center [1398, 221] width 164 height 37
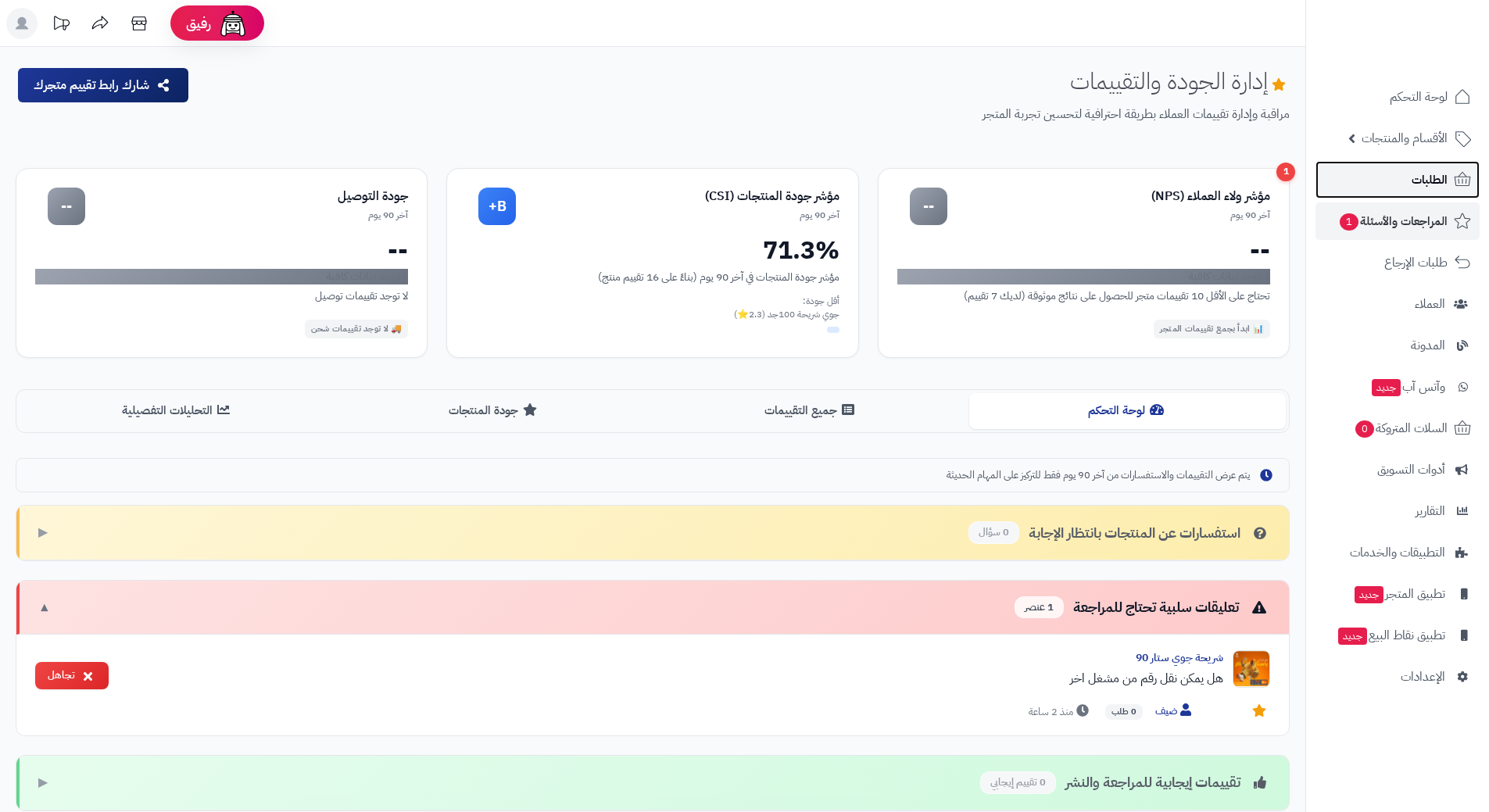
drag, startPoint x: 0, startPoint y: 0, endPoint x: 1360, endPoint y: 184, distance: 1372.4
click at [1360, 184] on link "الطلبات" at bounding box center [1398, 180] width 164 height 37
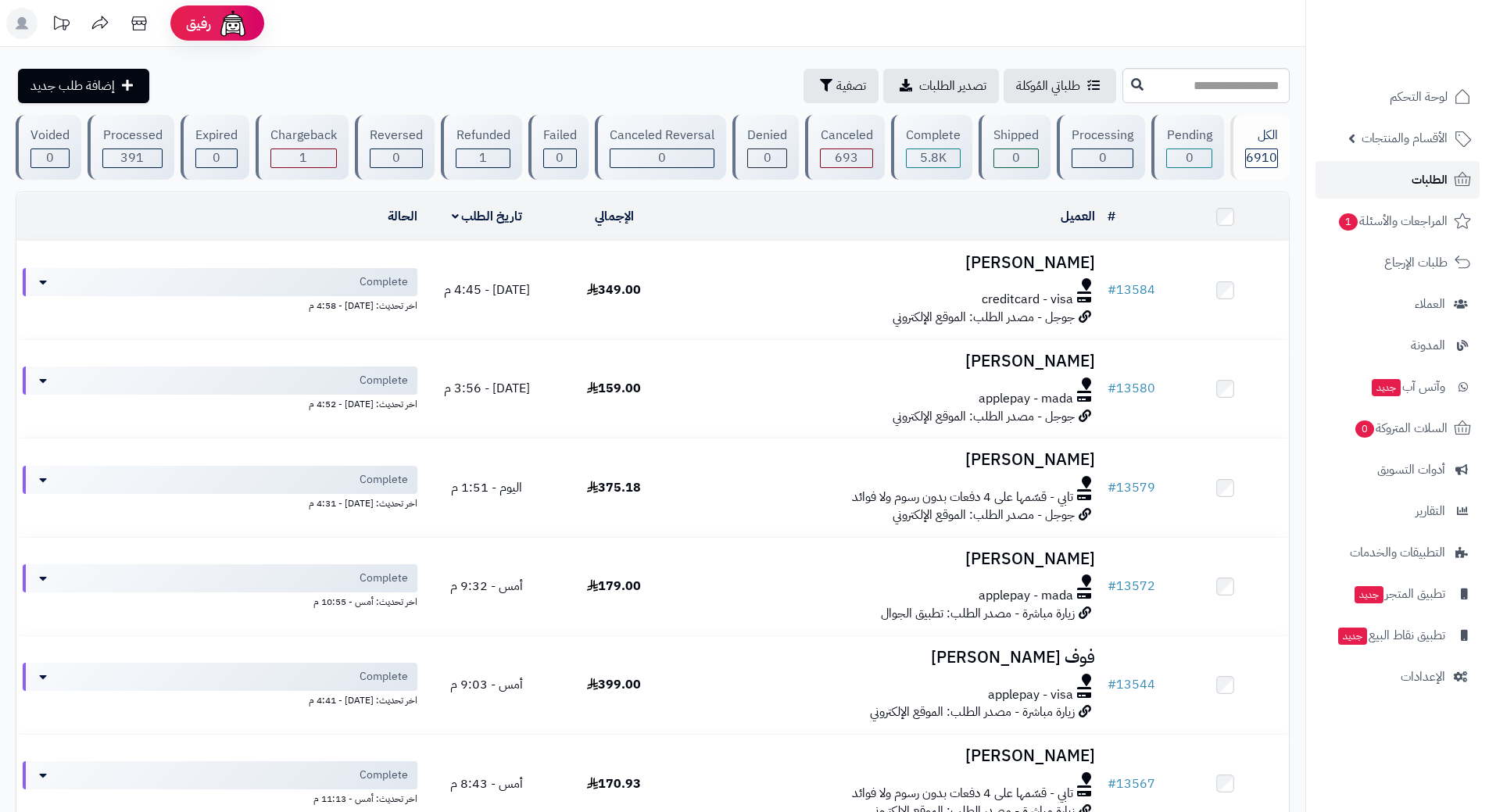
click at [1357, 185] on link "الطلبات" at bounding box center [1398, 180] width 164 height 37
click at [1334, 225] on link "المراجعات والأسئلة 1" at bounding box center [1398, 221] width 164 height 37
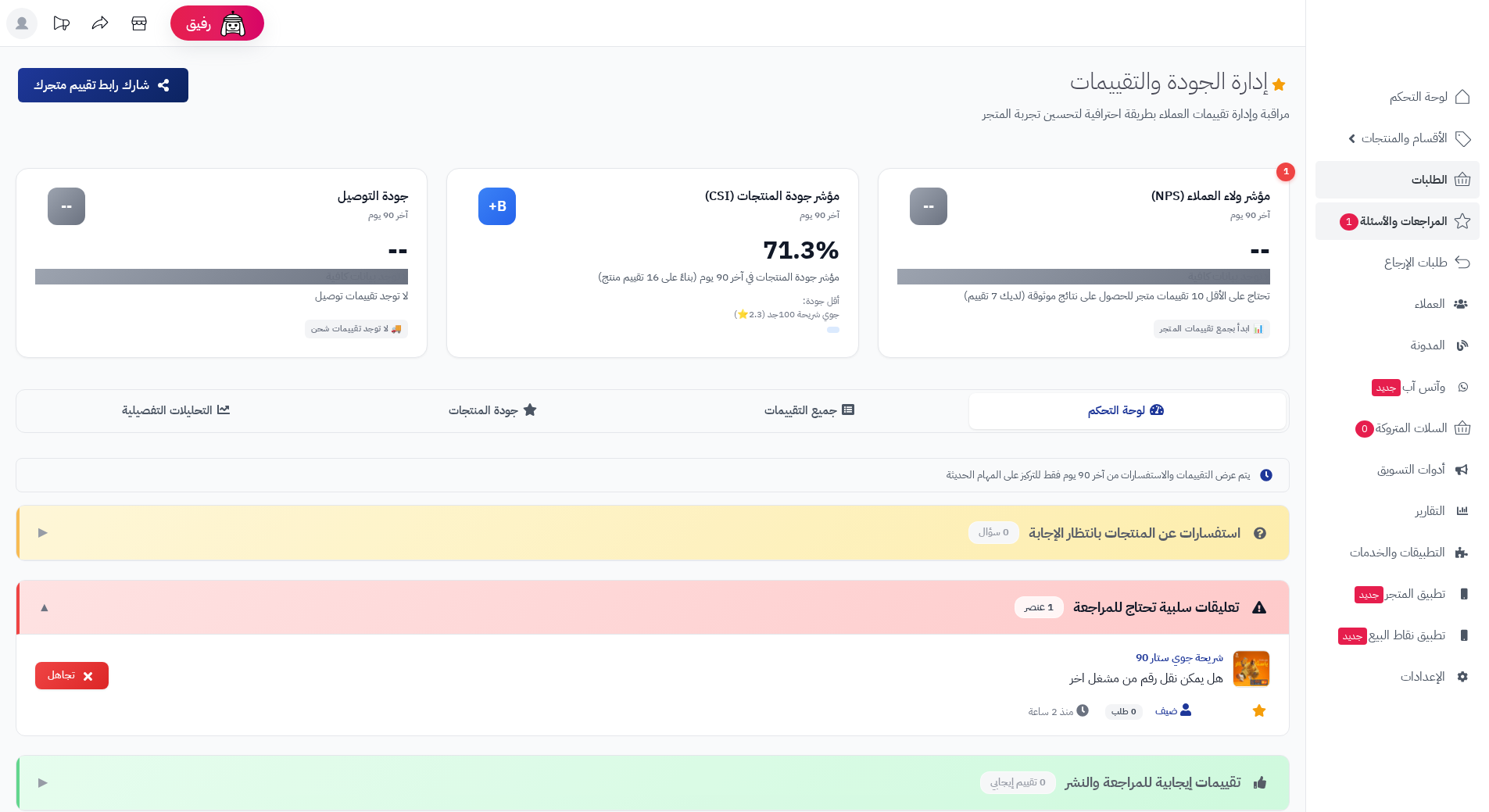
click at [1359, 185] on link "الطلبات" at bounding box center [1398, 180] width 164 height 37
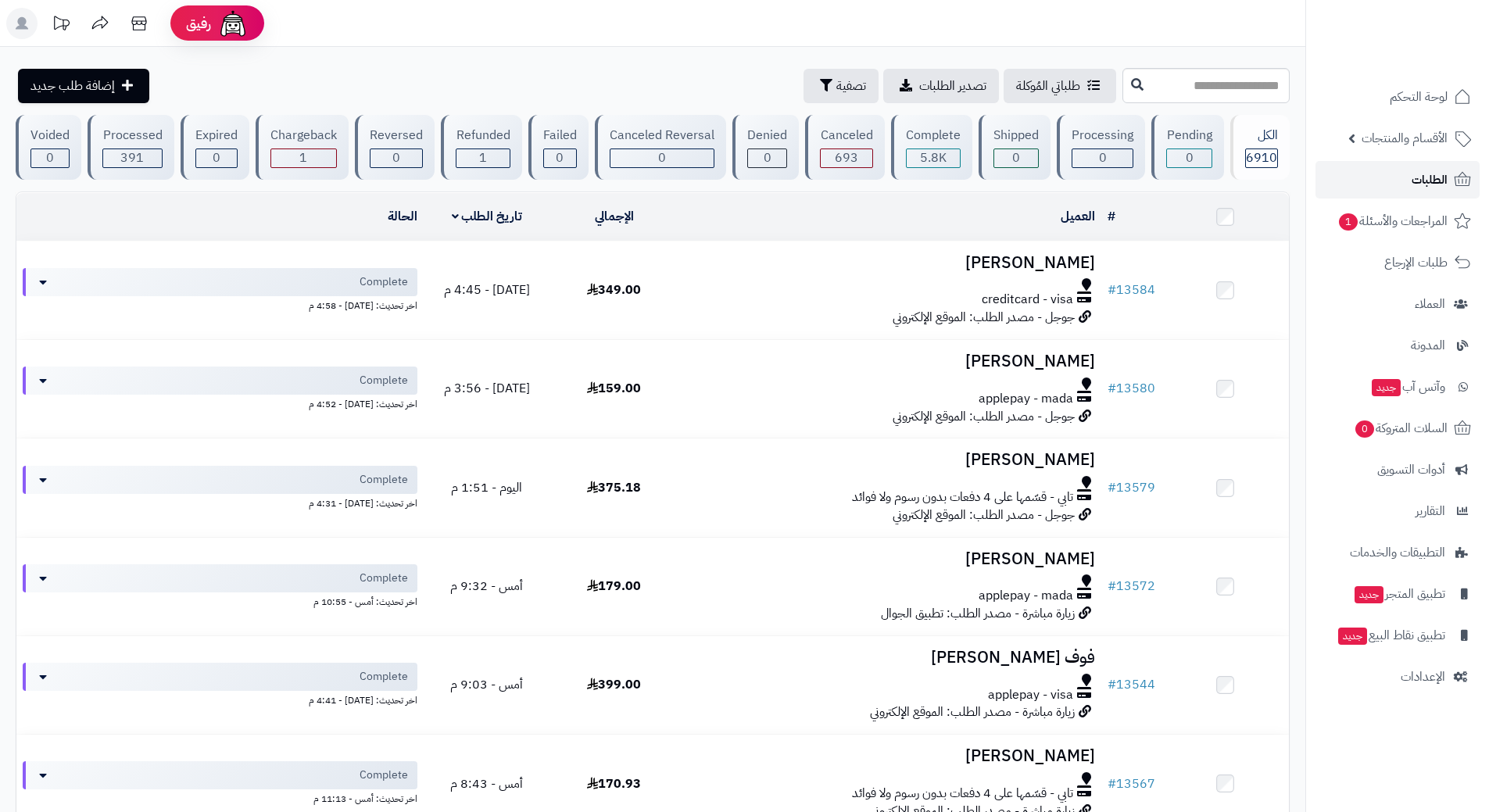
click at [1352, 185] on link "الطلبات" at bounding box center [1398, 180] width 164 height 37
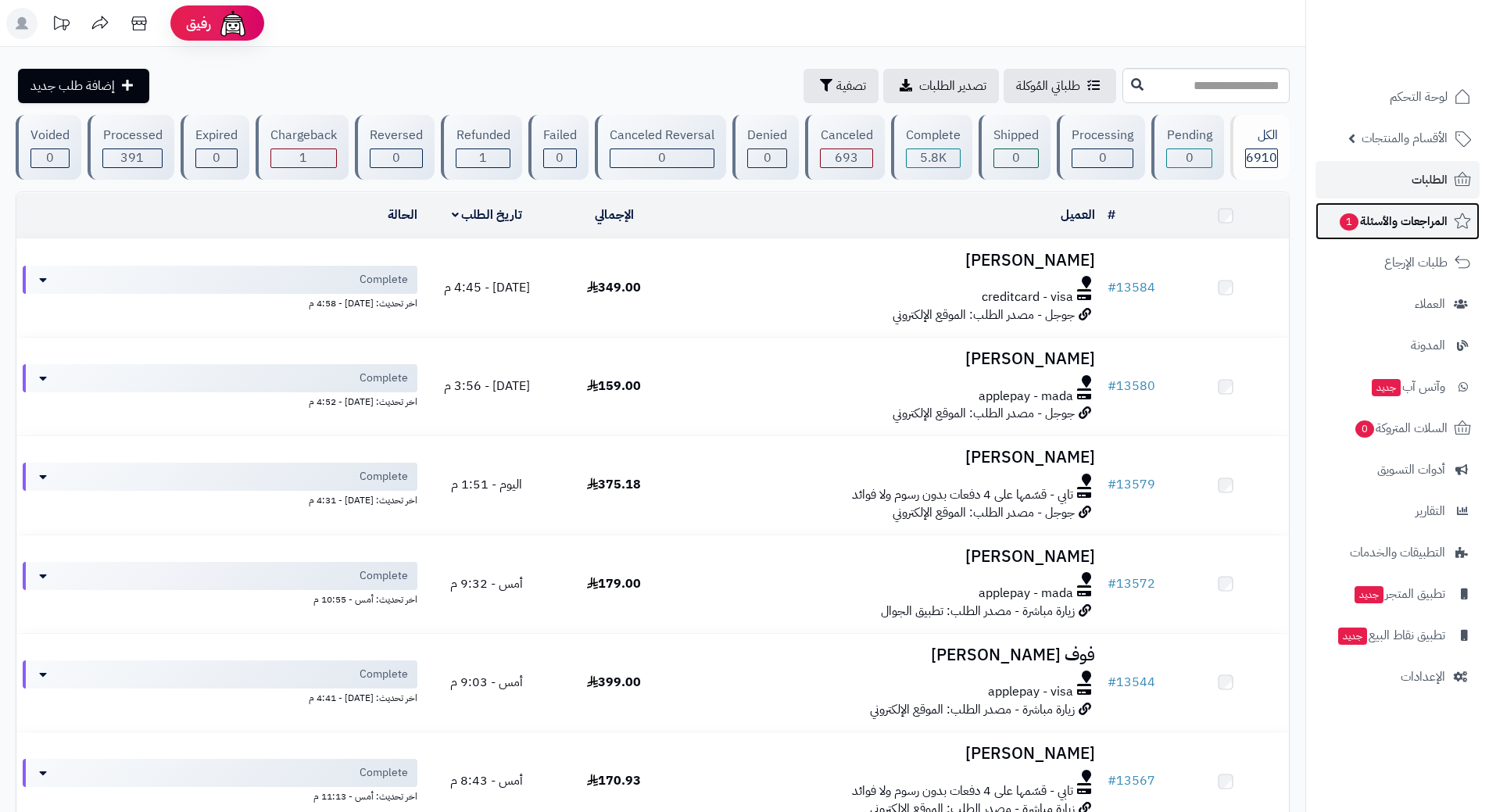
drag, startPoint x: 0, startPoint y: 0, endPoint x: 1348, endPoint y: 224, distance: 1366.5
click at [1348, 224] on span "1" at bounding box center [1349, 222] width 19 height 17
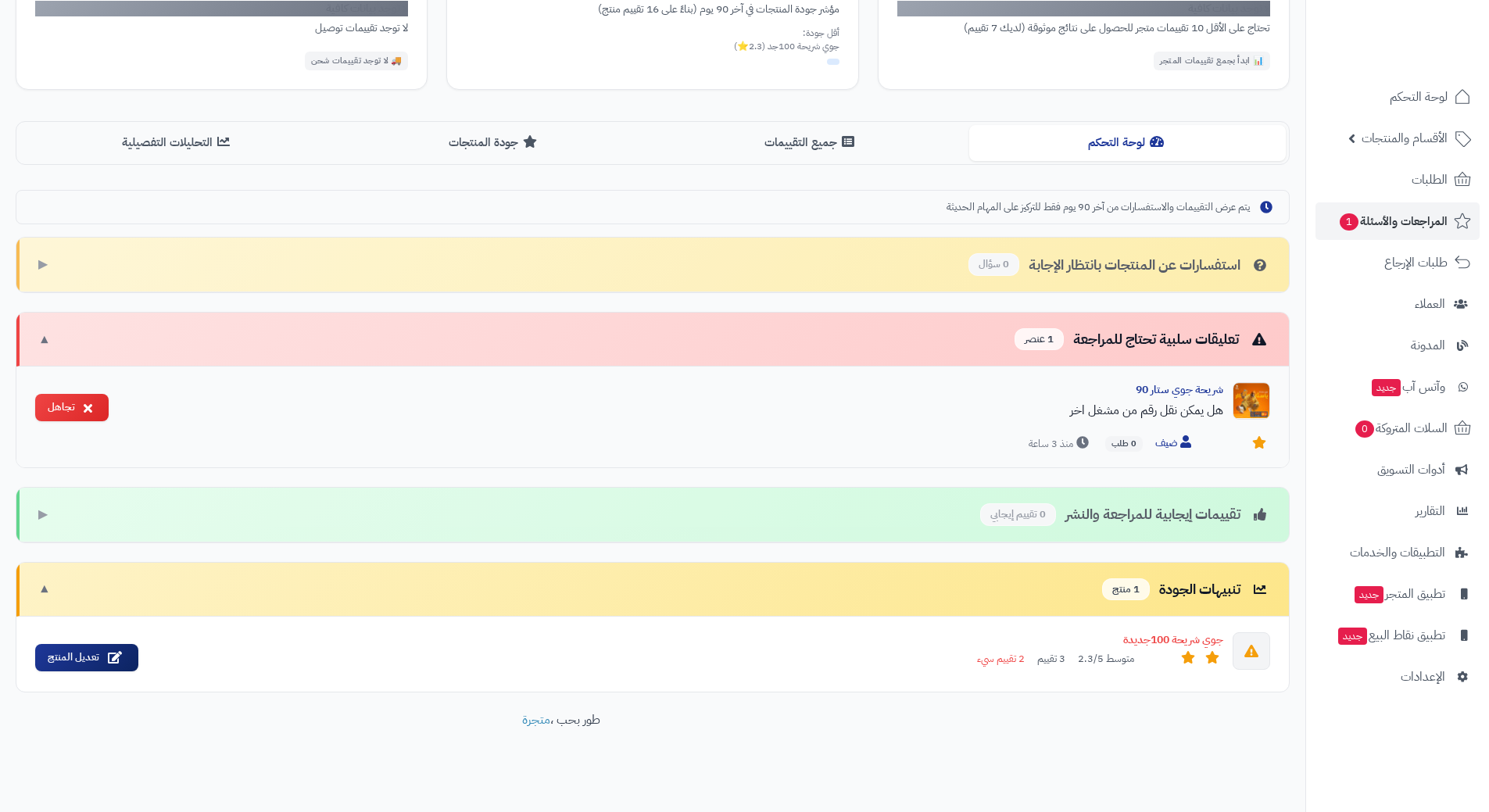
scroll to position [277, 0]
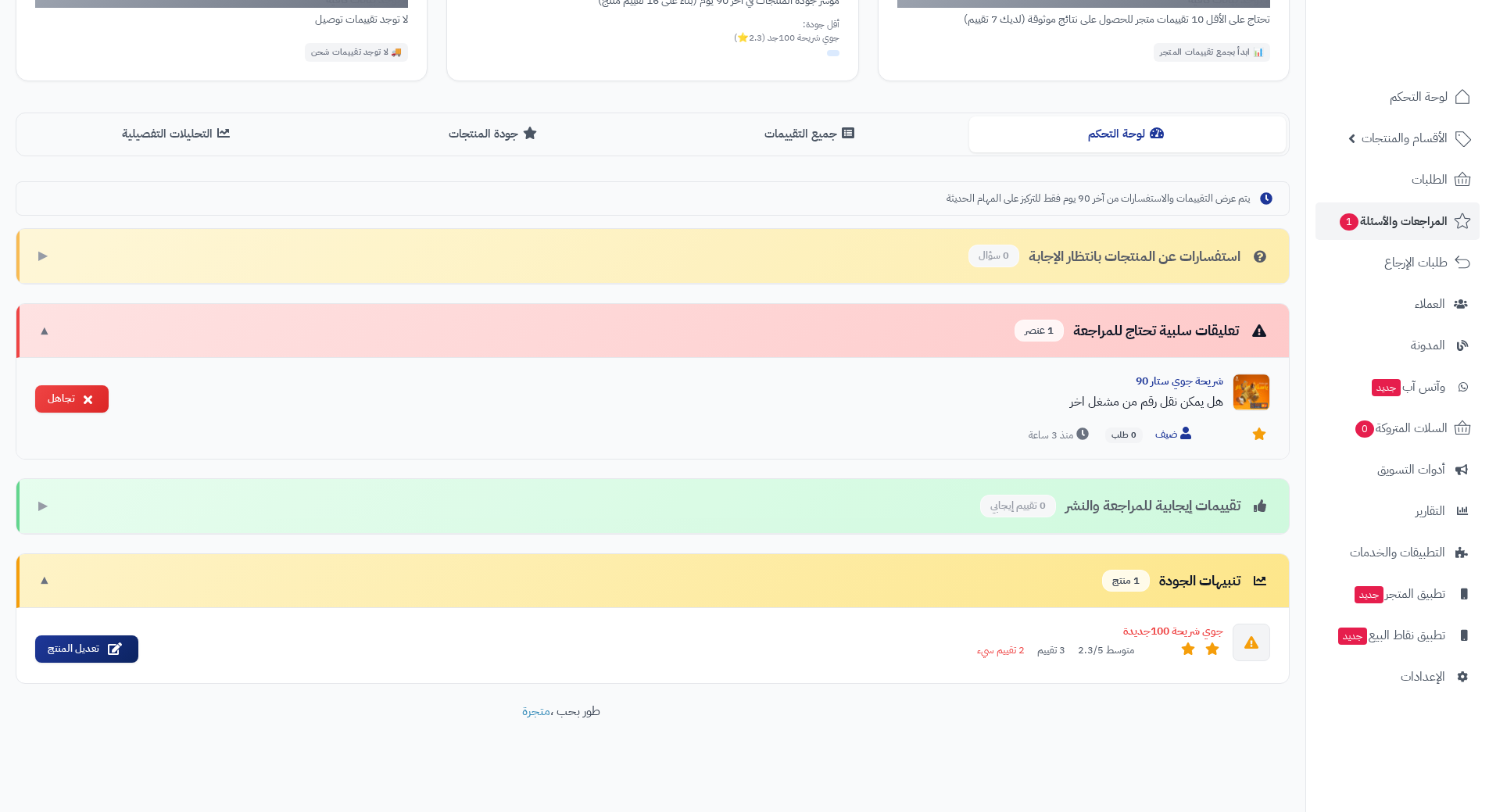
click at [860, 405] on div "هل يمكن نقل رقم من مشغل اخر" at bounding box center [673, 401] width 1102 height 19
drag, startPoint x: 1193, startPoint y: 386, endPoint x: 1183, endPoint y: 402, distance: 18.9
click at [1192, 388] on div "شريحة جوي ستار 90" at bounding box center [673, 381] width 1102 height 16
click at [1183, 402] on div "هل يمكن نقل رقم من مشغل اخر" at bounding box center [673, 401] width 1102 height 19
click at [1182, 402] on div "هل يمكن نقل رقم من مشغل اخر" at bounding box center [673, 401] width 1102 height 19
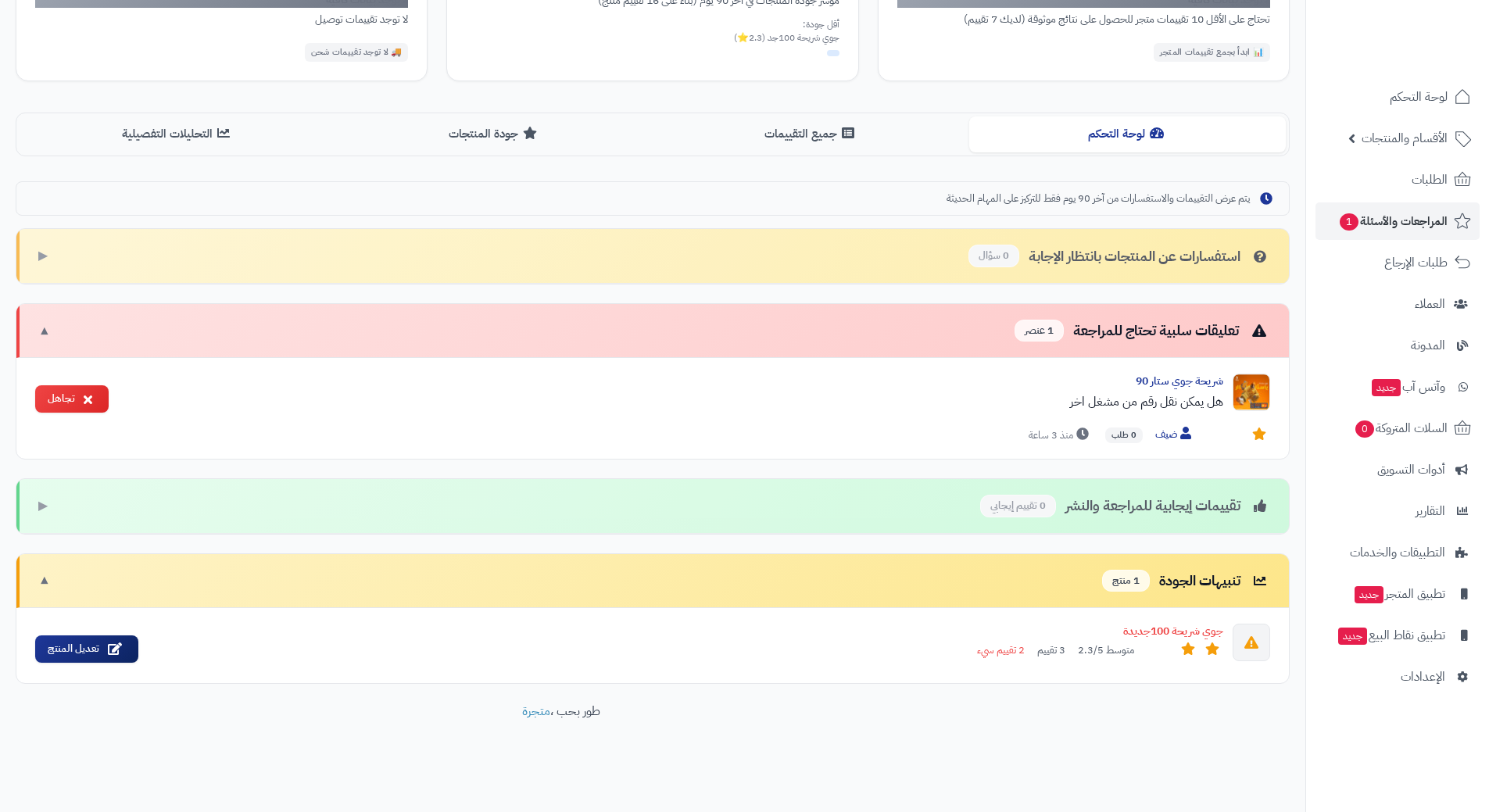
click at [1029, 336] on span "1 عنصر" at bounding box center [1039, 331] width 49 height 22
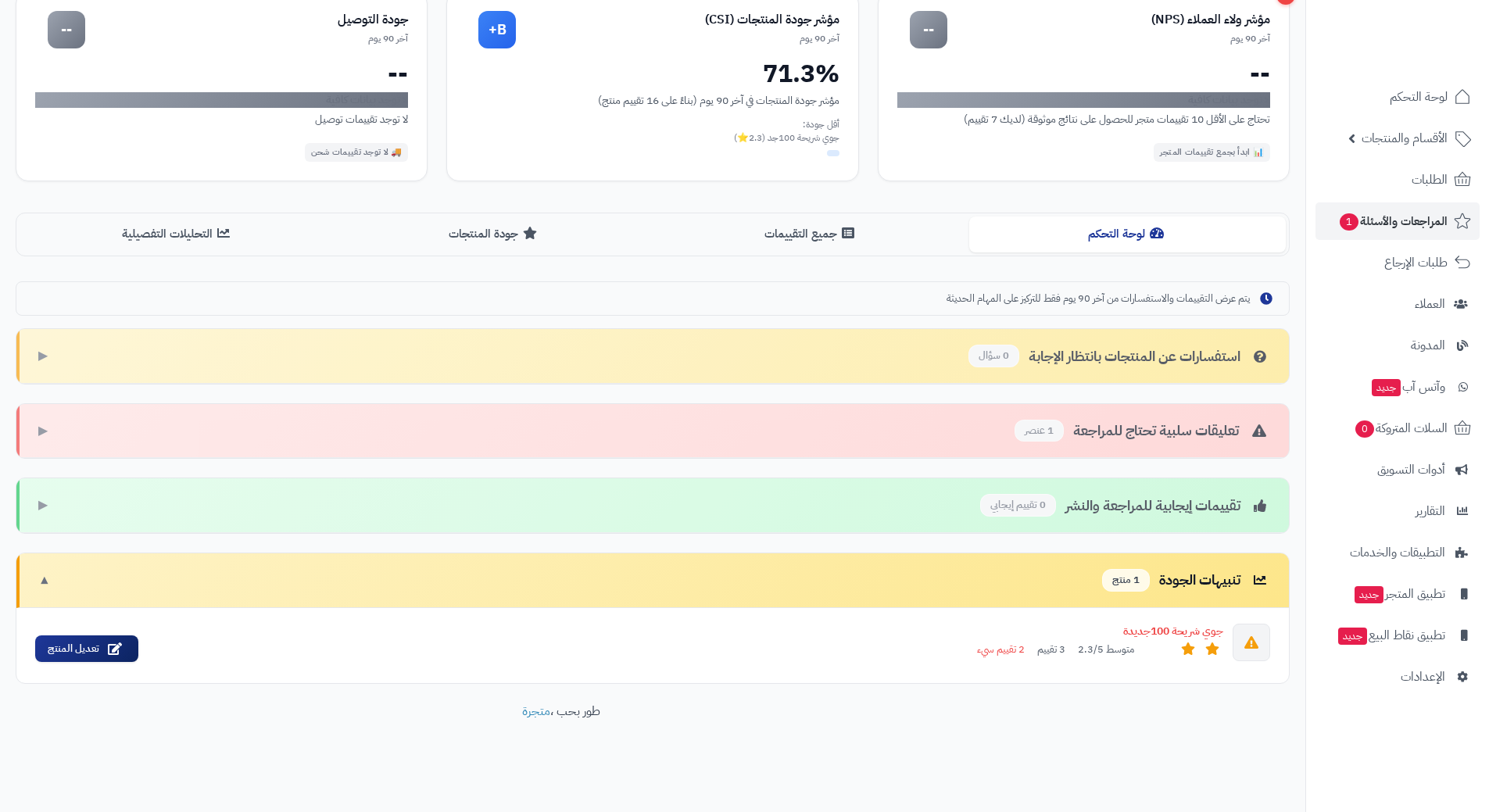
click at [1029, 426] on span "1 عنصر" at bounding box center [1039, 431] width 49 height 22
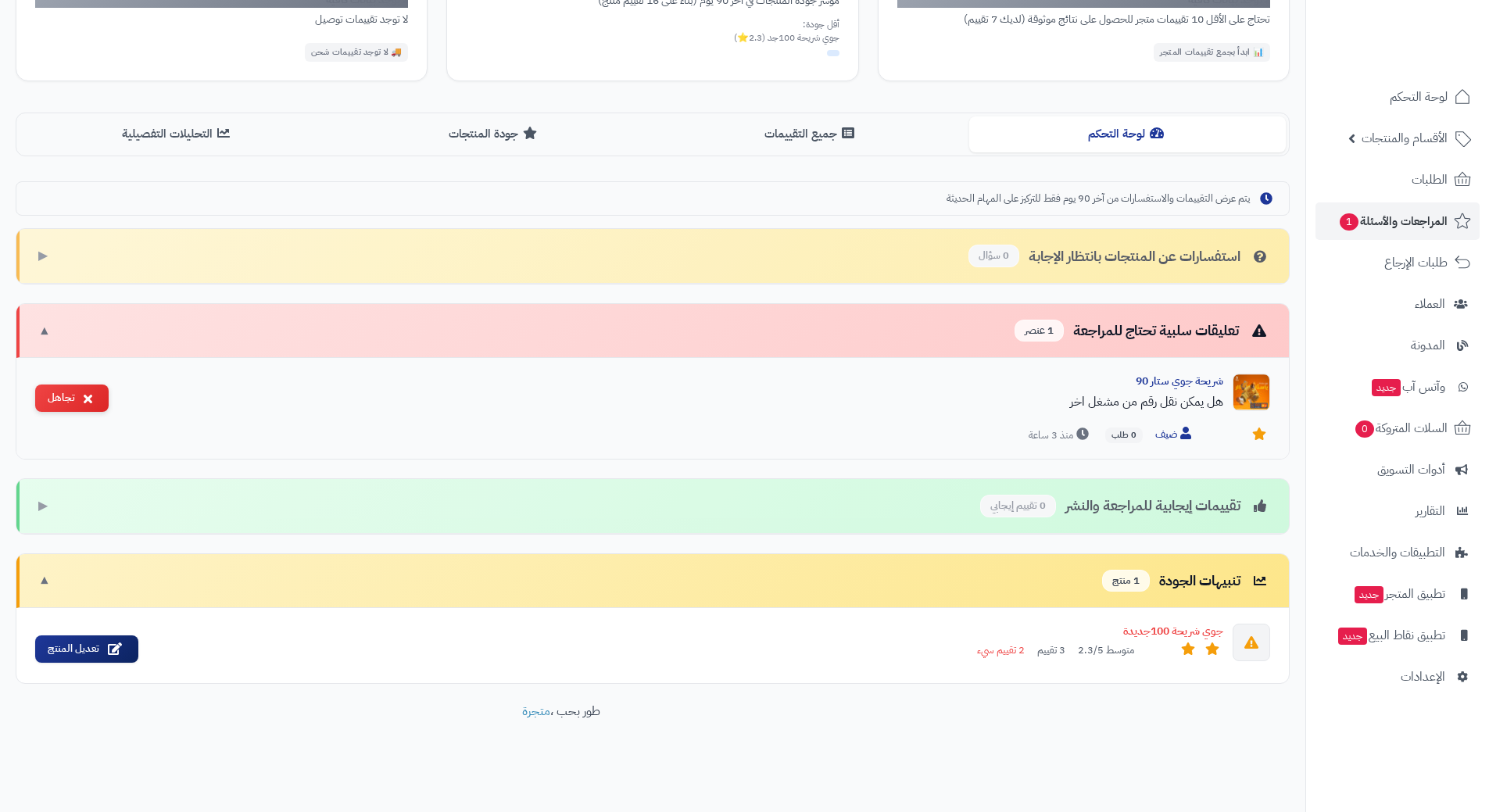
click at [63, 397] on button "تجاهل" at bounding box center [71, 398] width 73 height 27
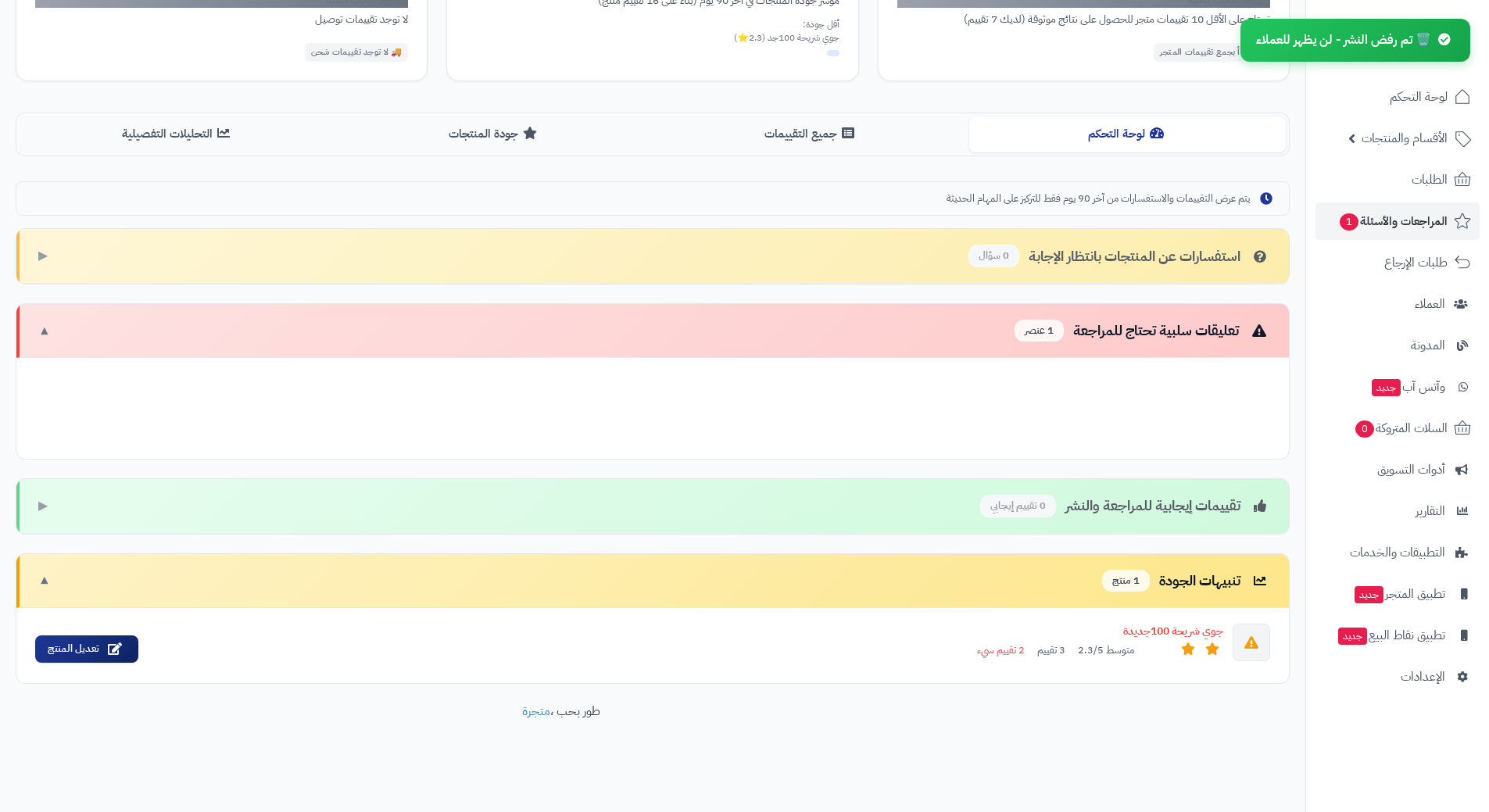
scroll to position [177, 0]
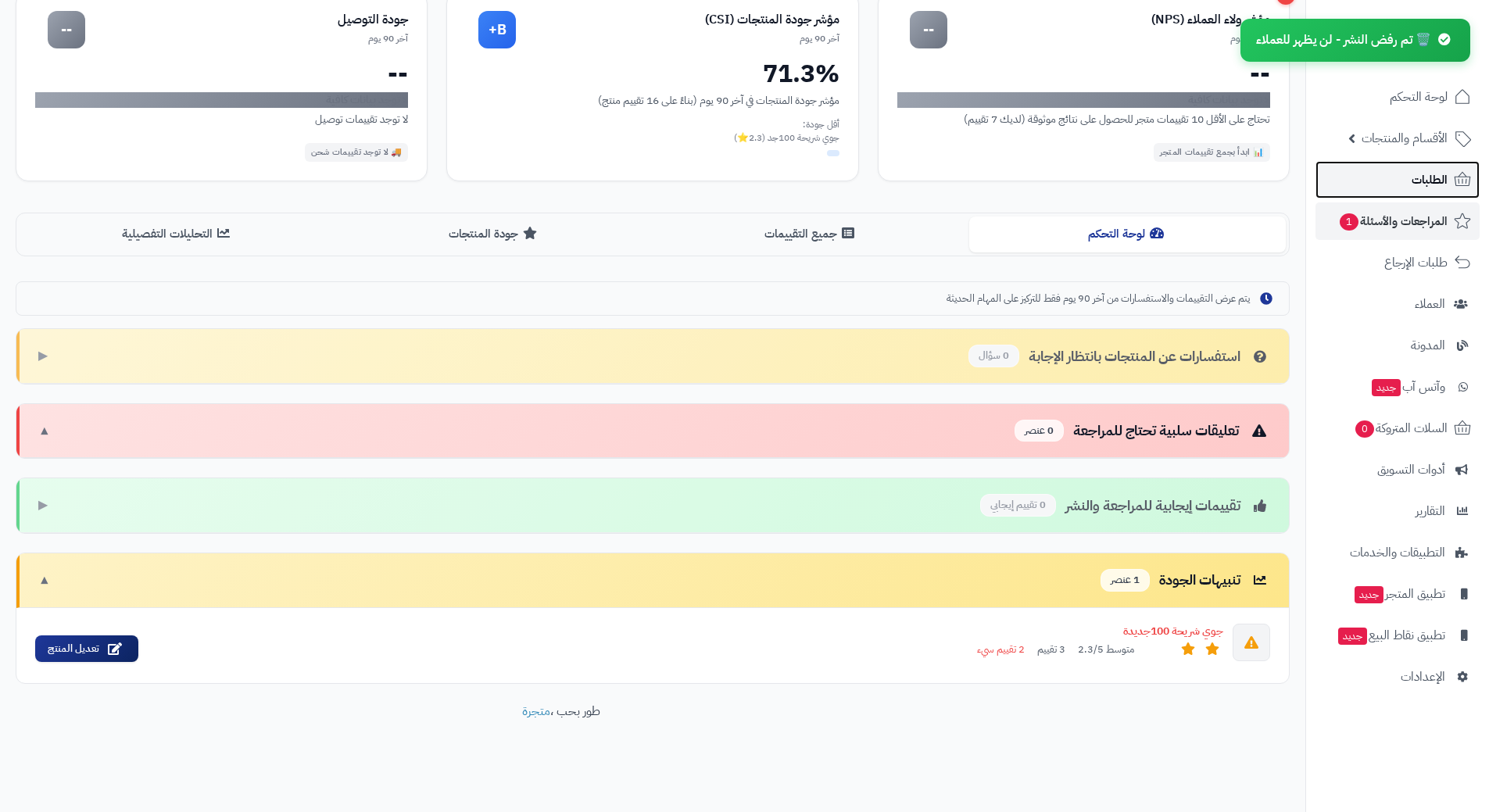
click at [1422, 163] on link "الطلبات" at bounding box center [1398, 180] width 164 height 37
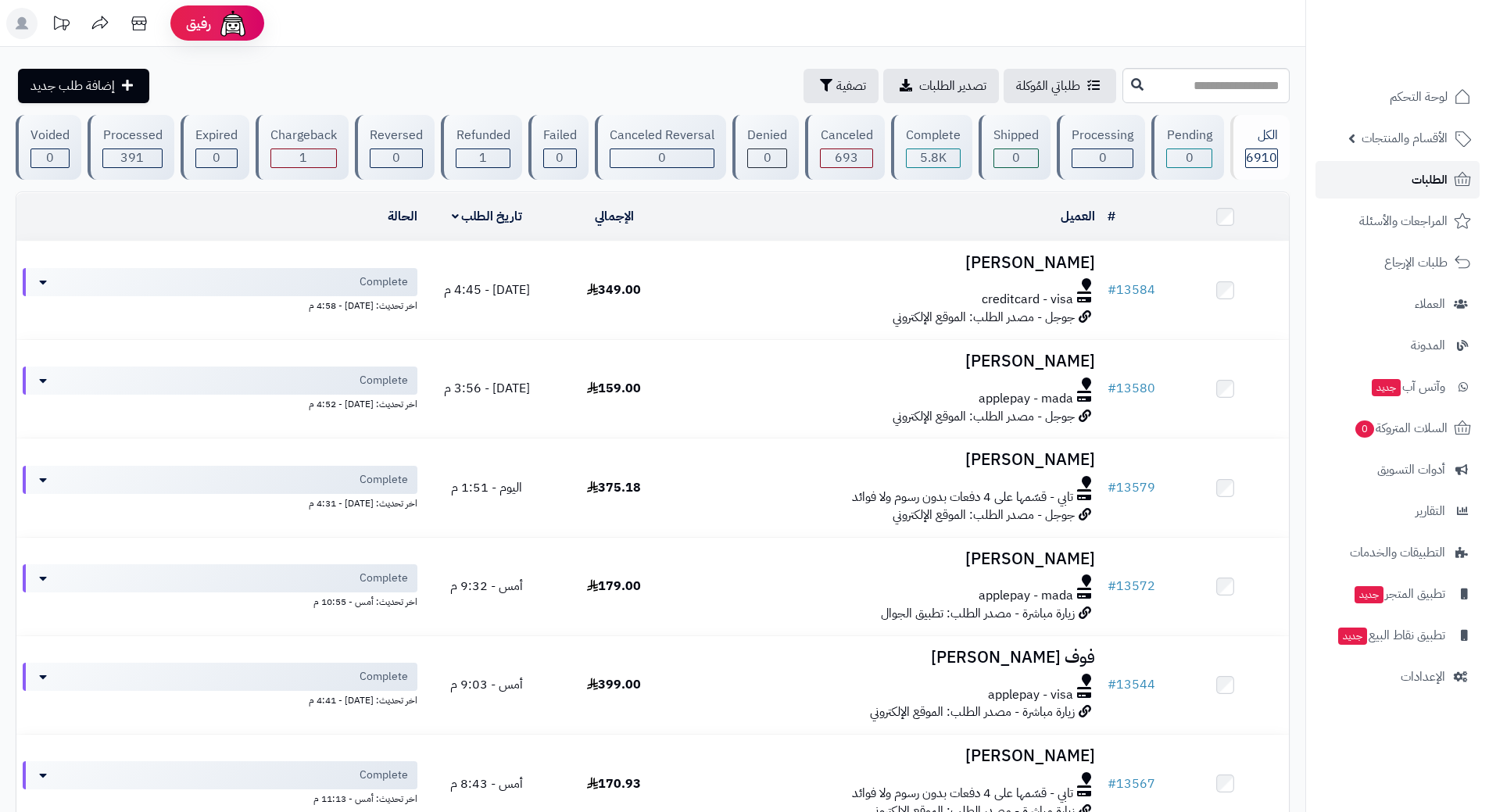
click at [1350, 181] on link "الطلبات" at bounding box center [1398, 180] width 164 height 37
click at [1369, 180] on link "الطلبات" at bounding box center [1398, 180] width 164 height 37
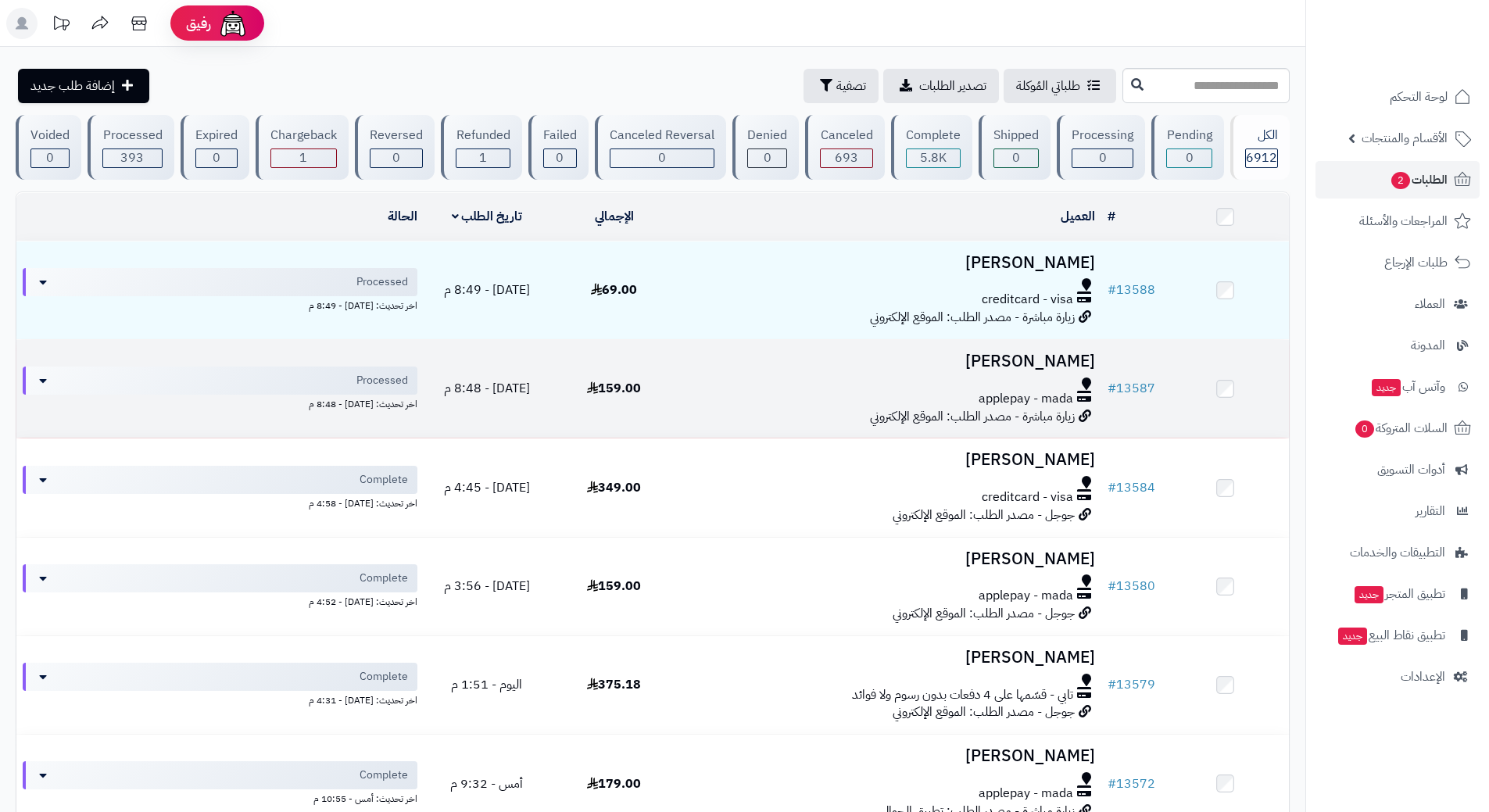
click at [757, 384] on div at bounding box center [890, 383] width 412 height 12
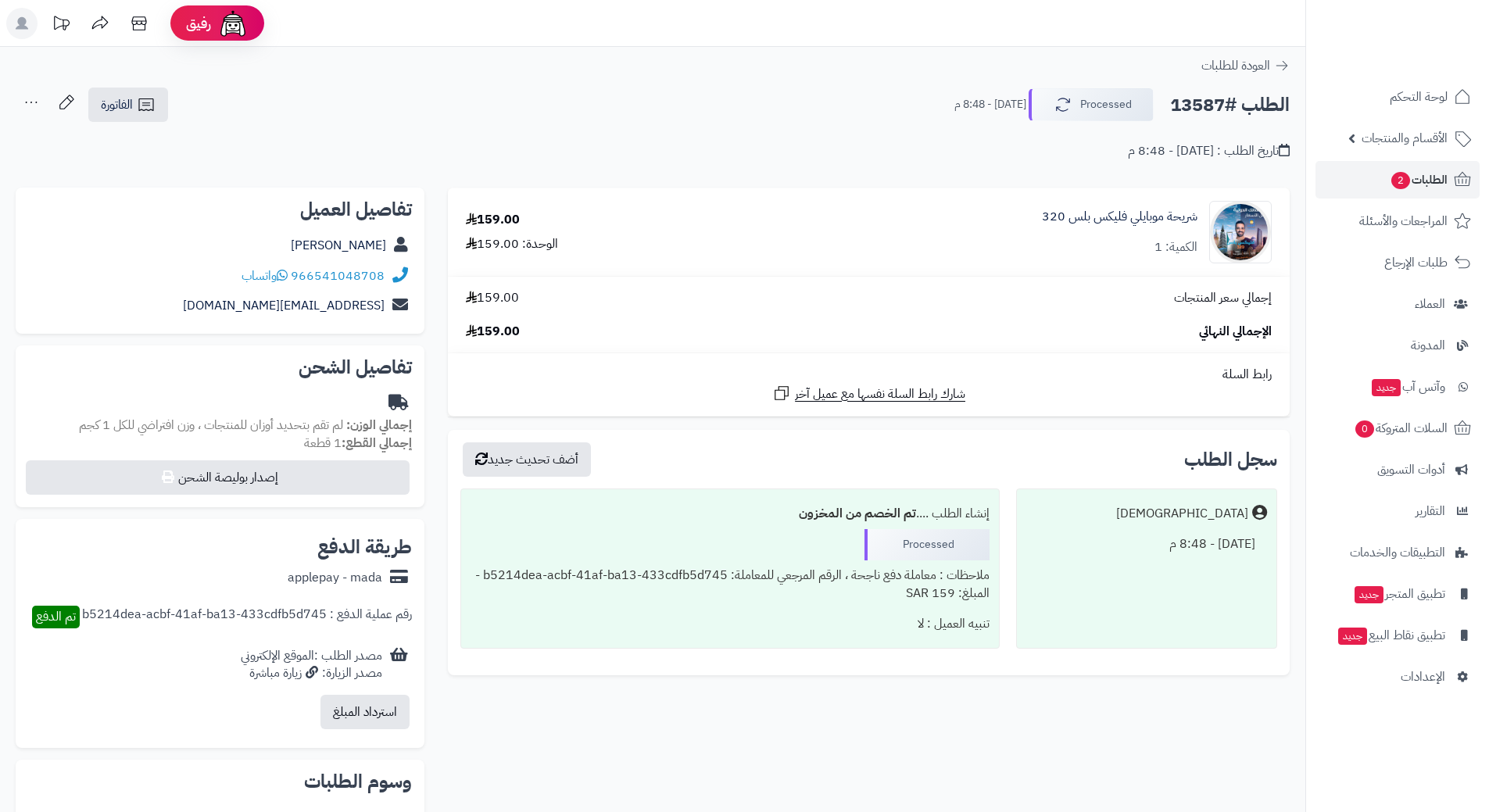
click at [1211, 101] on h2 "الطلب #13587" at bounding box center [1230, 105] width 120 height 32
copy div "الطلب #13587 Processed"
click at [283, 274] on icon at bounding box center [282, 274] width 11 height 12
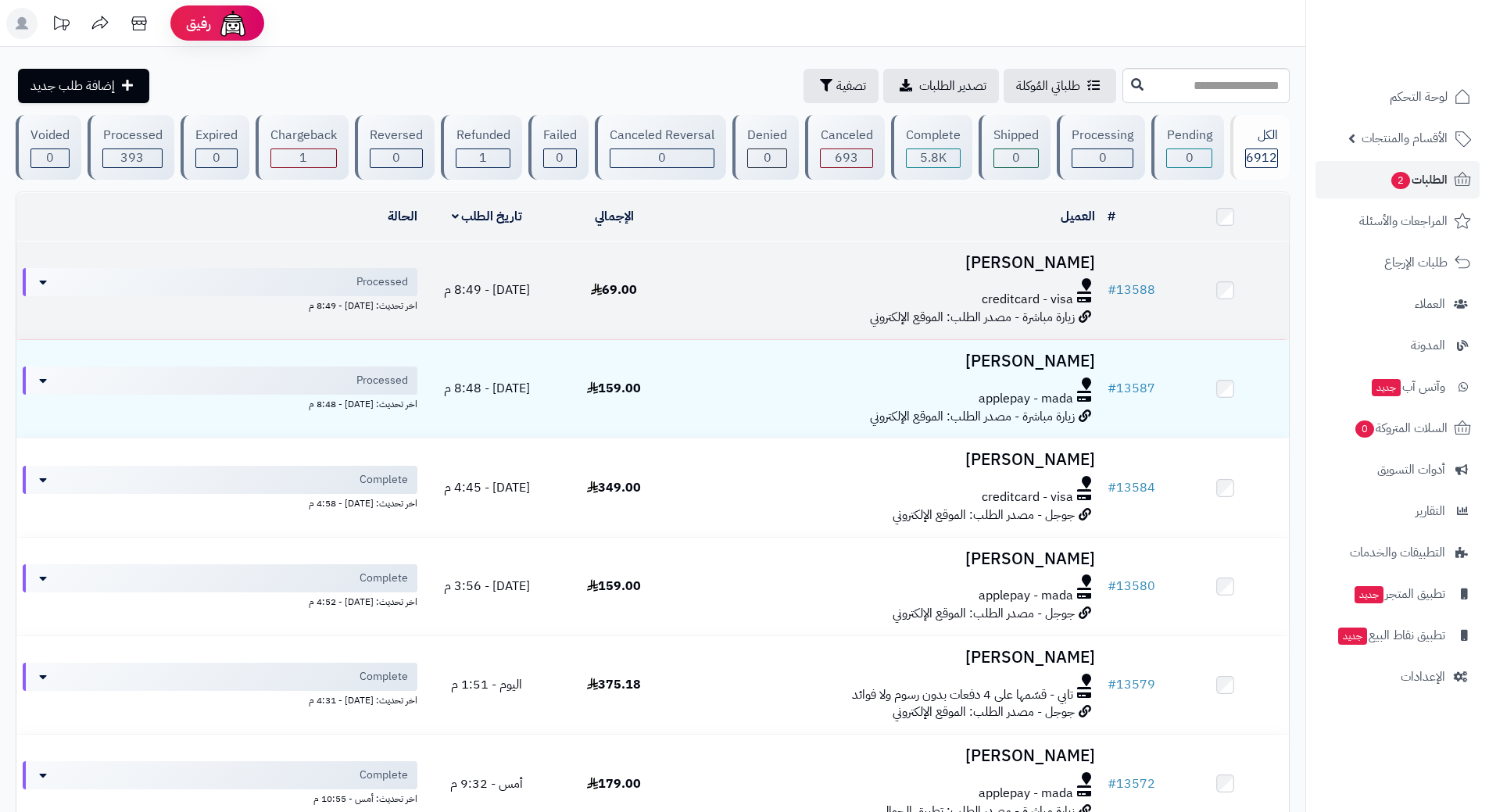
click at [833, 291] on div "creditcard - visa" at bounding box center [890, 300] width 412 height 18
click at [832, 286] on div at bounding box center [890, 284] width 412 height 12
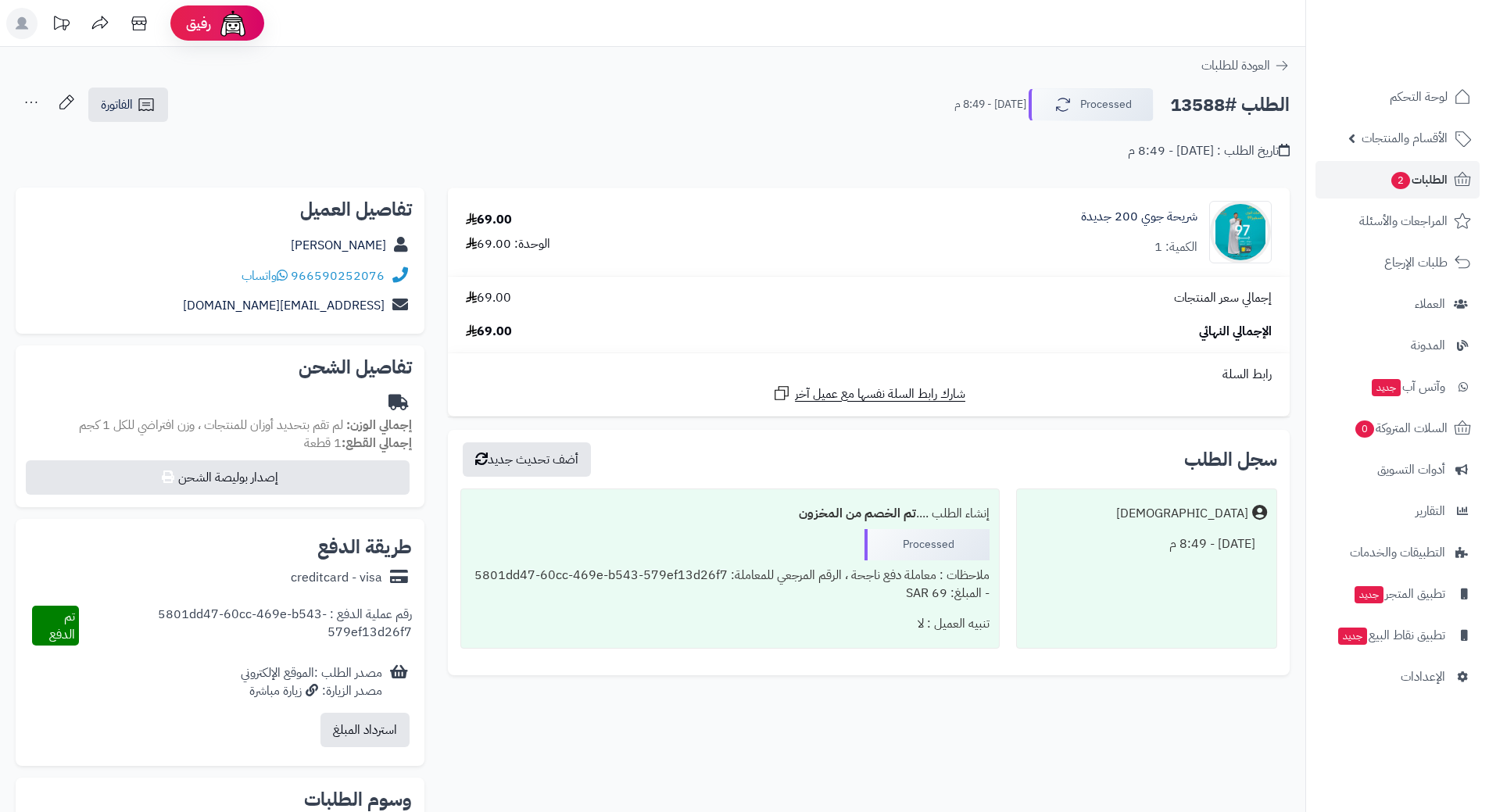
click at [1230, 102] on h2 "الطلب #13588" at bounding box center [1230, 105] width 120 height 32
copy div "الطلب #13588 Processed"
click at [288, 273] on icon at bounding box center [282, 274] width 11 height 12
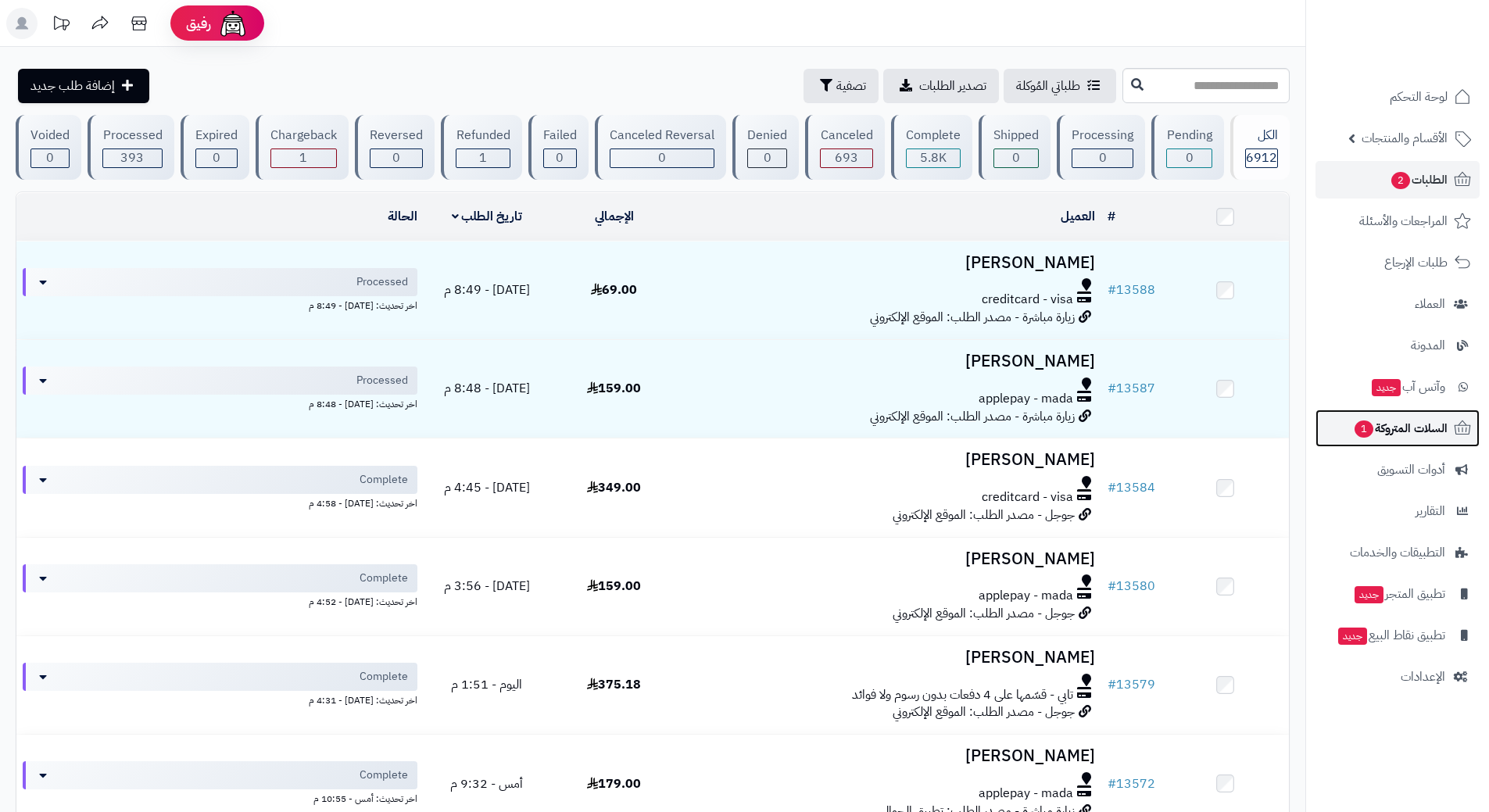
click at [1362, 424] on span "1" at bounding box center [1364, 429] width 19 height 17
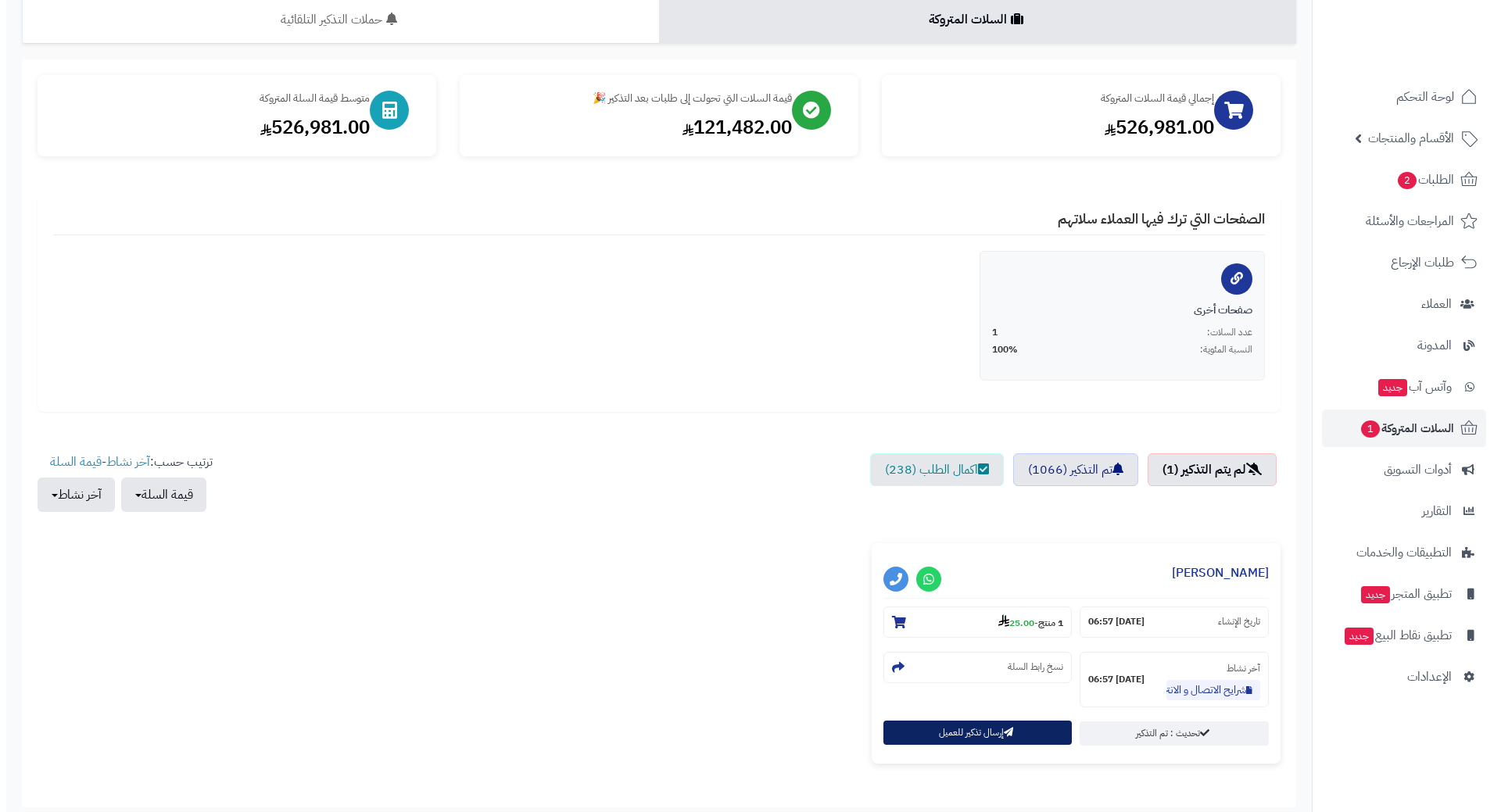
scroll to position [234, 0]
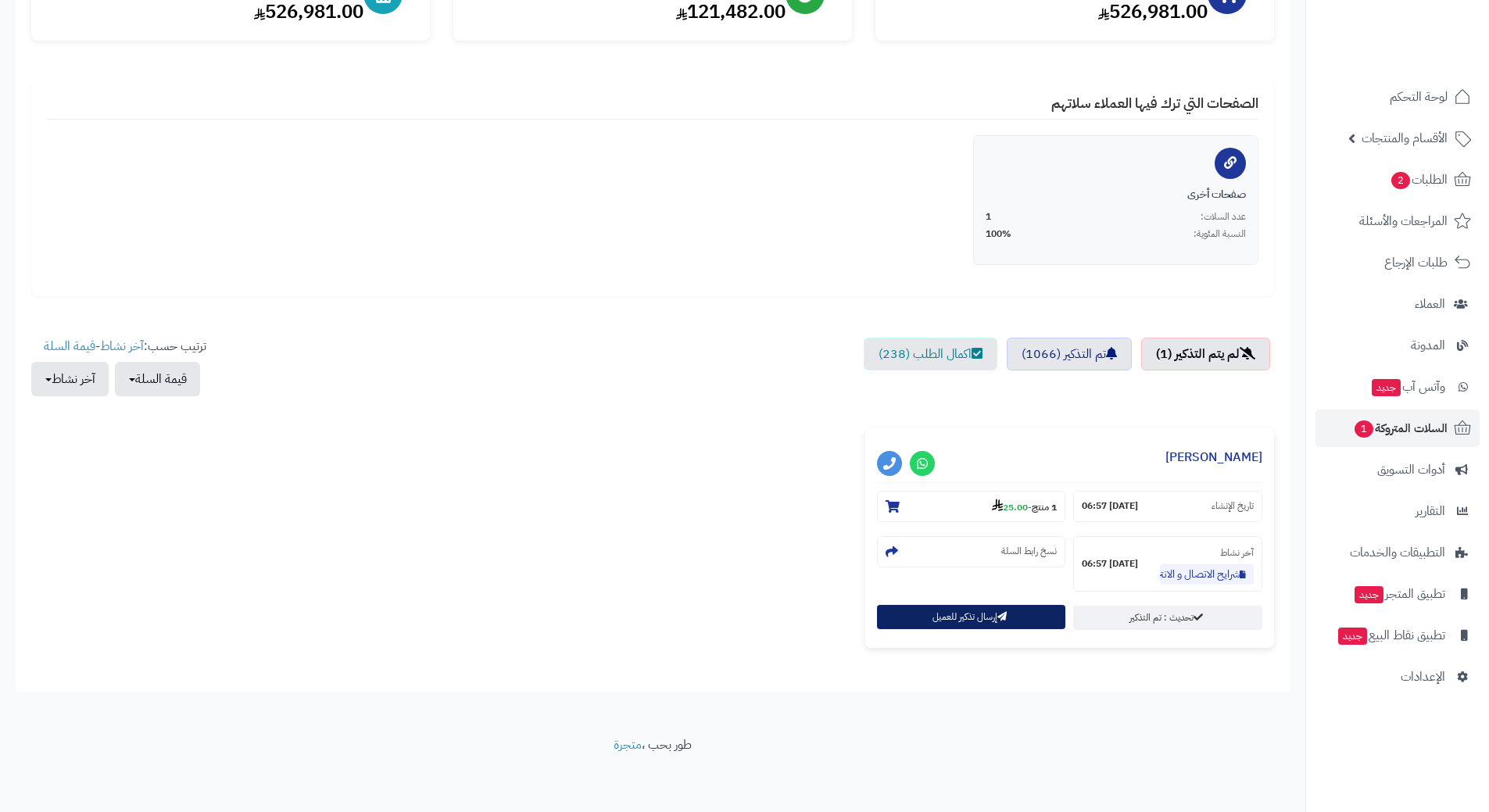
click at [1019, 618] on button "إرسال تذكير للعميل" at bounding box center [972, 617] width 190 height 24
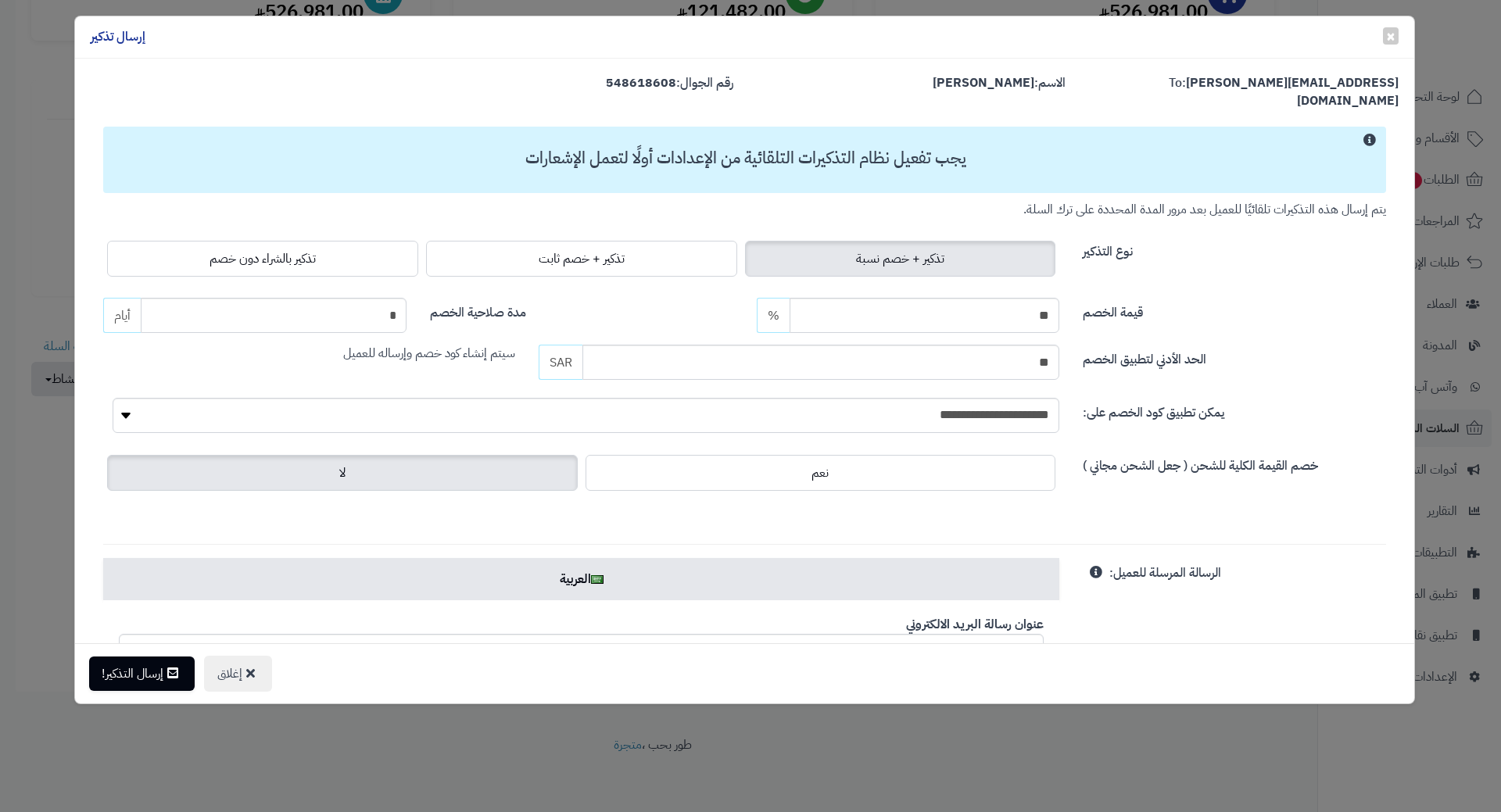
drag, startPoint x: 370, startPoint y: 235, endPoint x: 332, endPoint y: 260, distance: 45.5
click at [370, 241] on label "تذكير بالشراء دون خصم" at bounding box center [263, 258] width 311 height 36
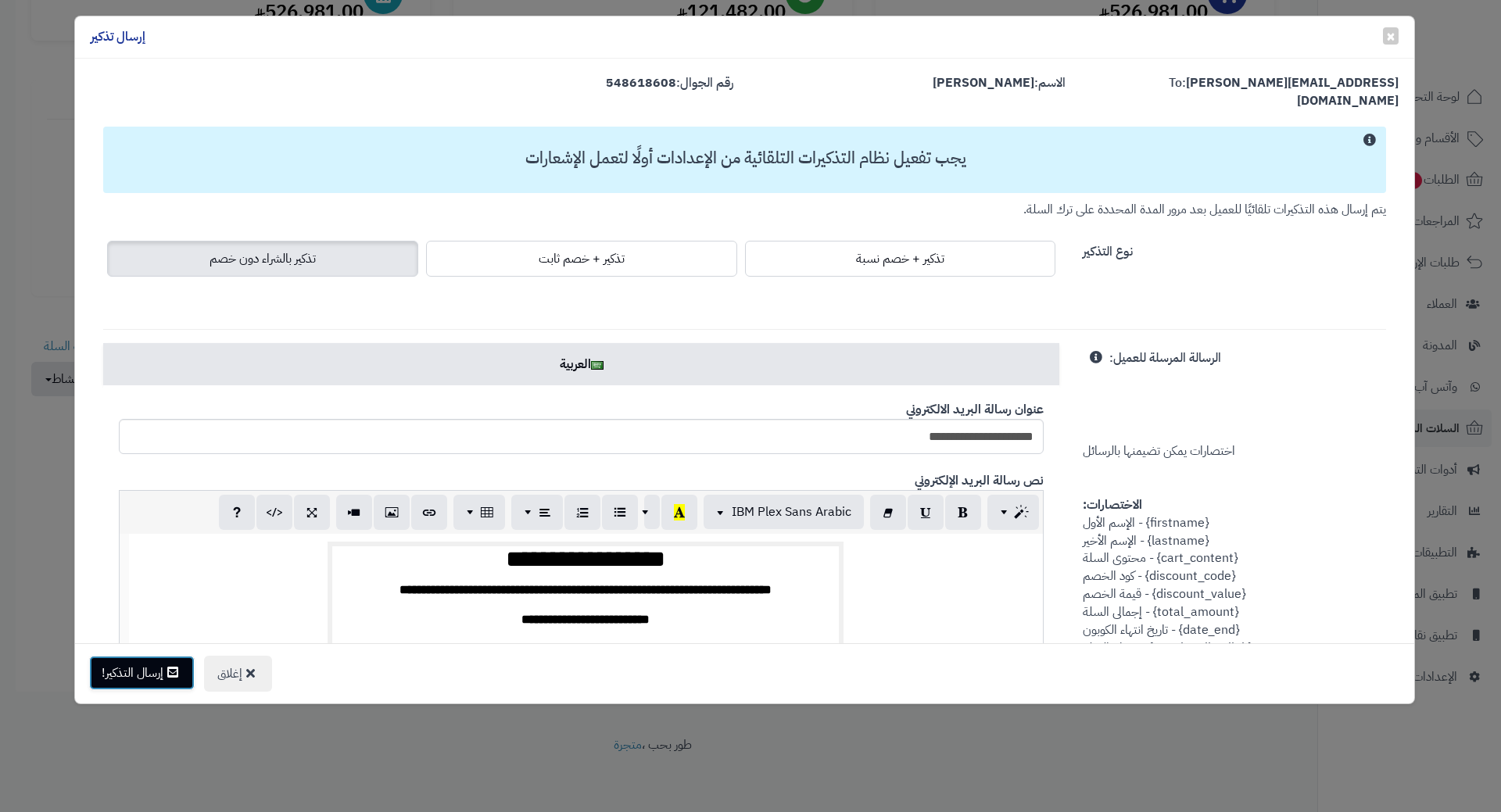
click at [150, 677] on button "إرسال التذكير!" at bounding box center [141, 672] width 106 height 34
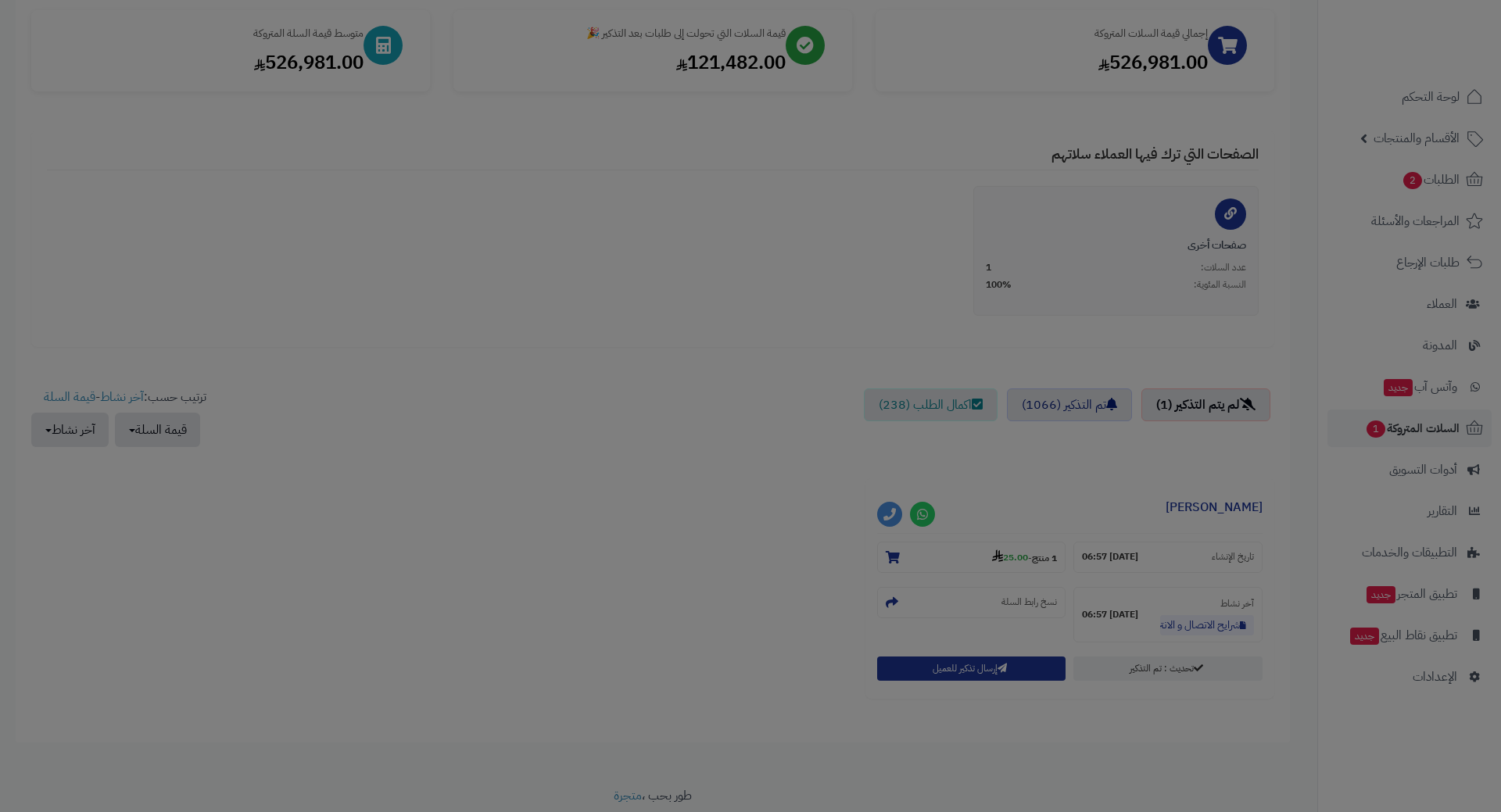
scroll to position [285, 0]
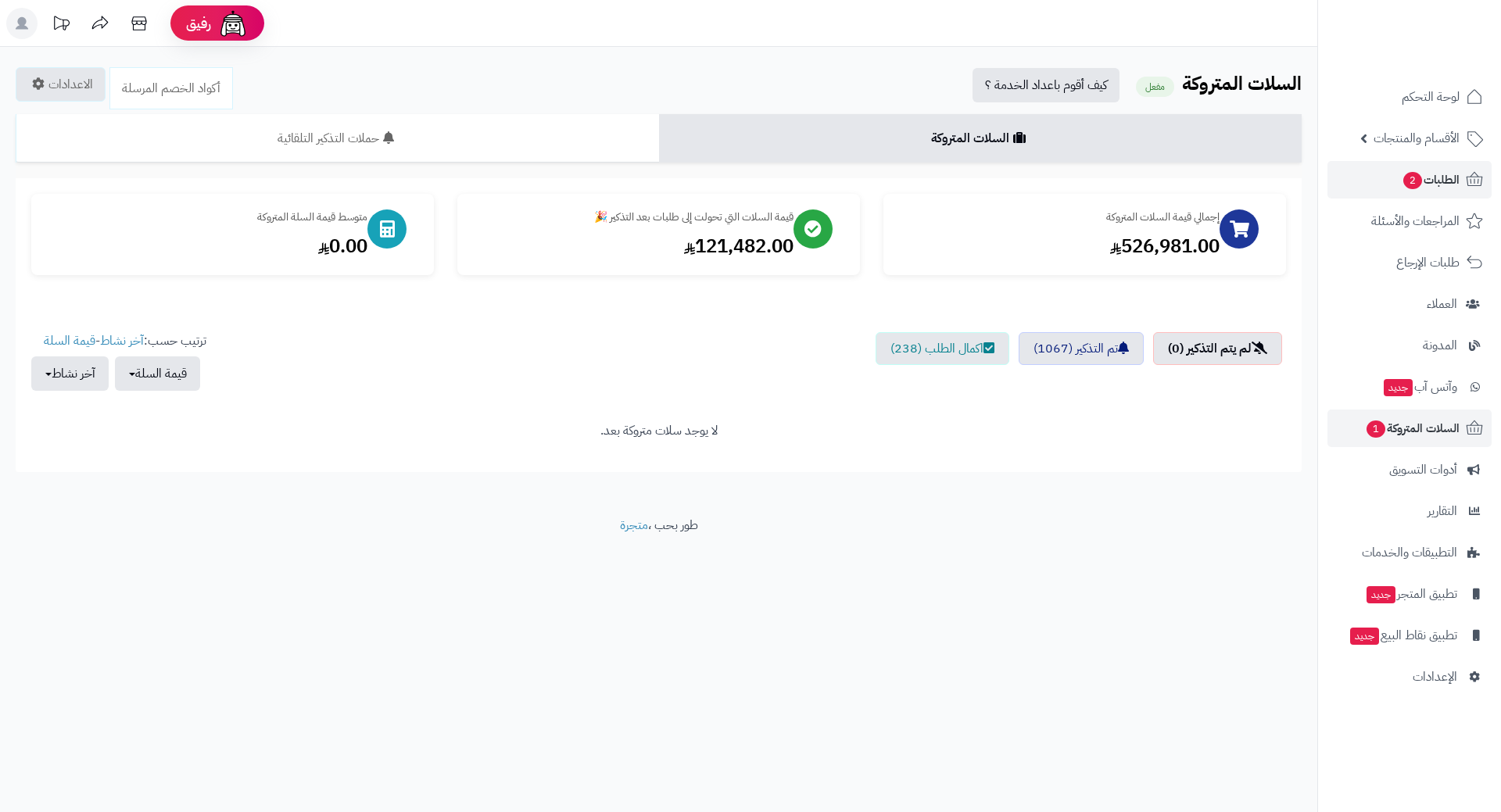
click at [1494, 170] on li "الطلبات 2" at bounding box center [1410, 180] width 183 height 37
click at [1441, 175] on span "الطلبات 2" at bounding box center [1431, 180] width 58 height 22
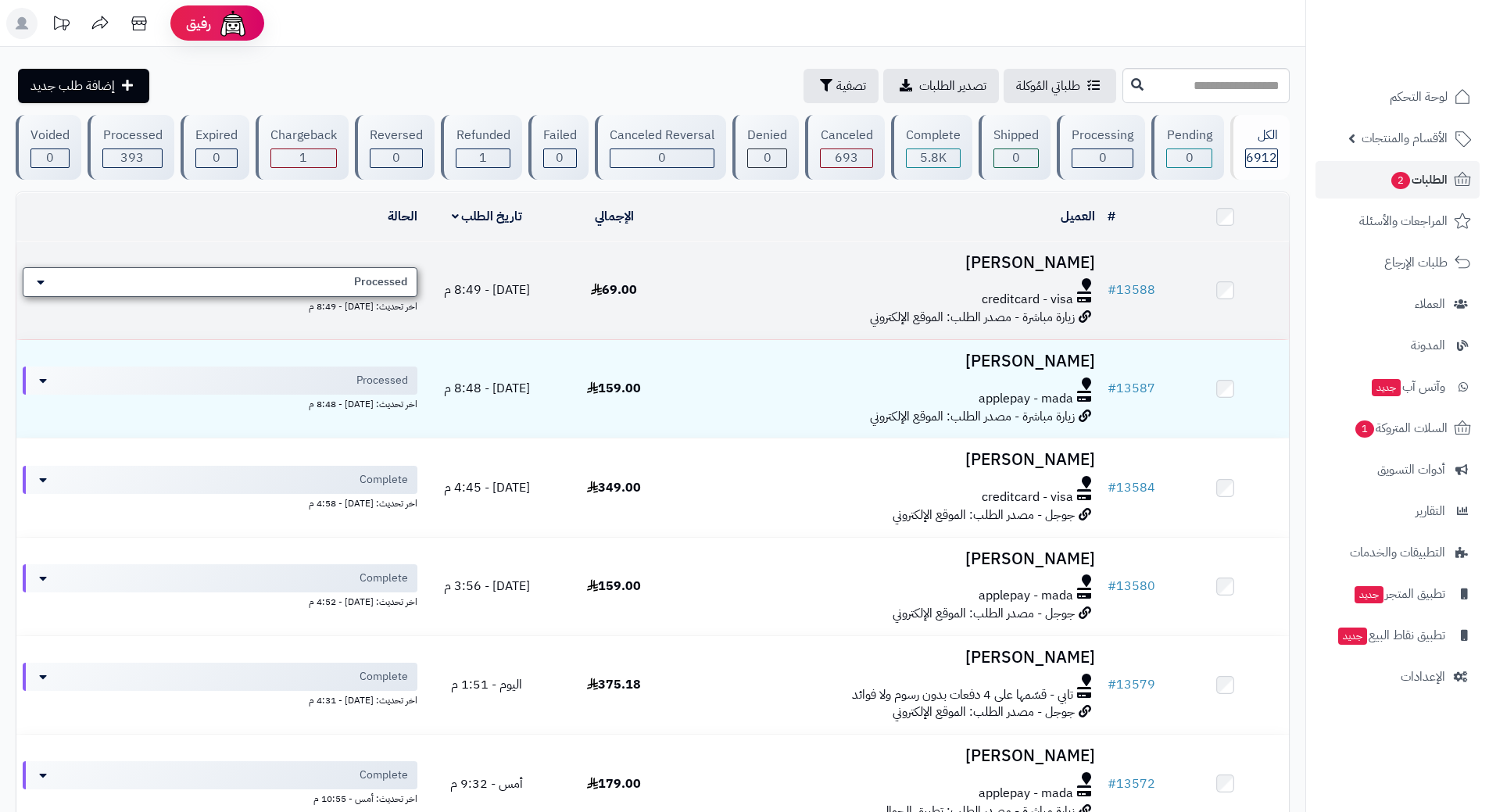
click at [341, 281] on div "Processed" at bounding box center [219, 283] width 395 height 30
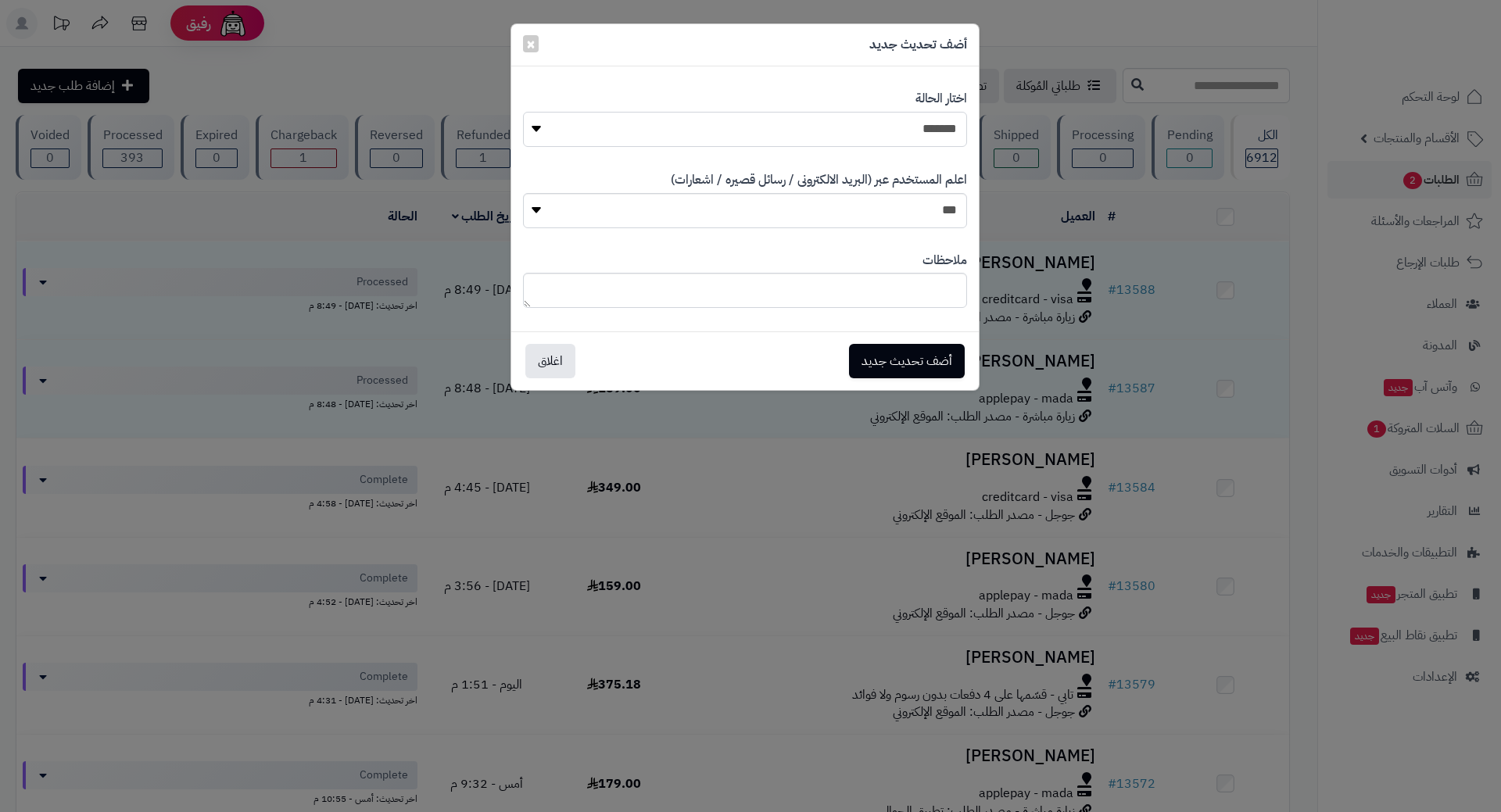
click at [744, 128] on select "**********" at bounding box center [745, 129] width 444 height 35
select select "*"
click at [523, 111] on select "**********" at bounding box center [745, 129] width 444 height 35
click at [885, 355] on button "أضف تحديث جديد" at bounding box center [906, 361] width 116 height 34
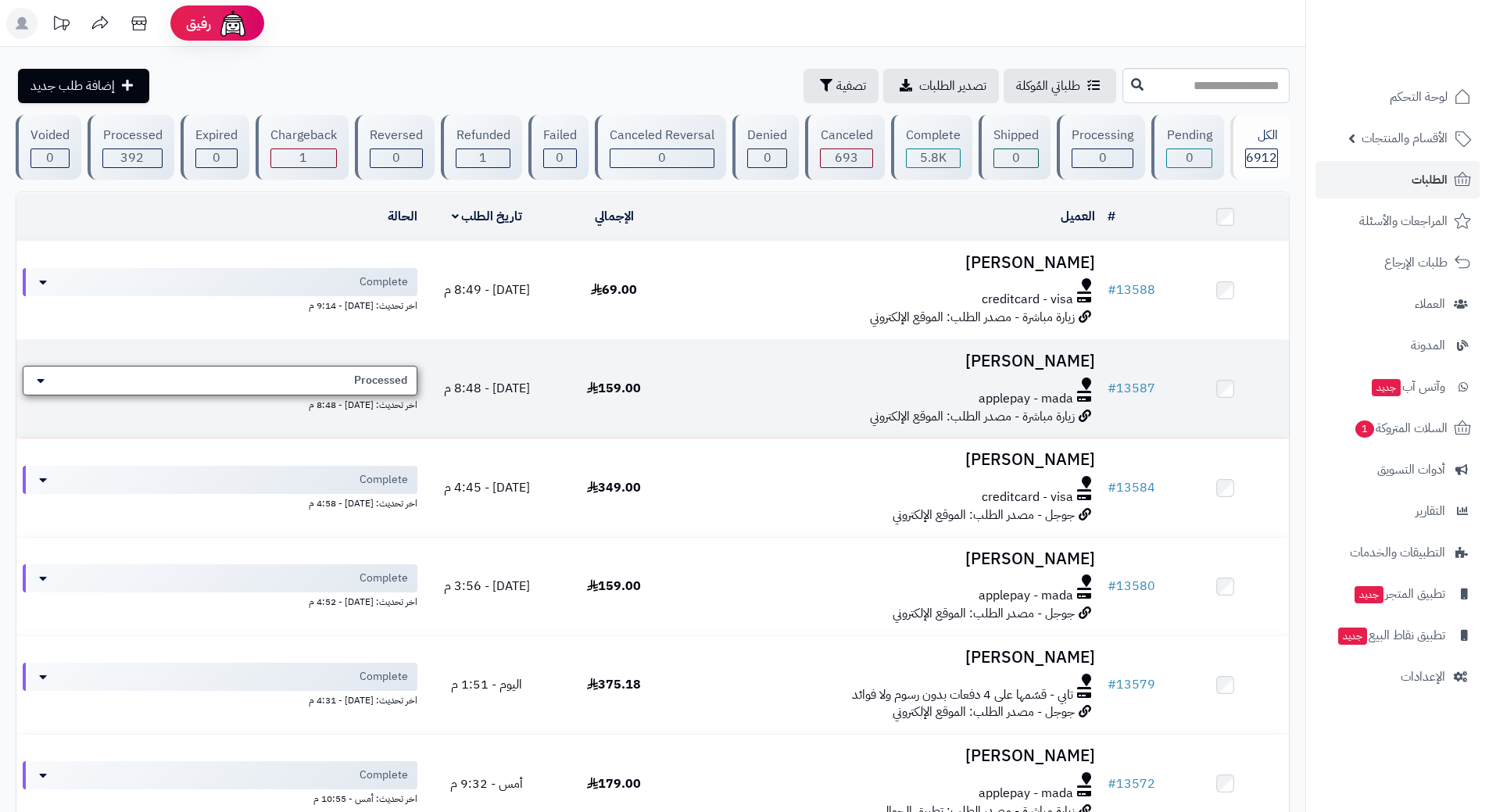
click at [334, 386] on div "Processed" at bounding box center [219, 381] width 395 height 30
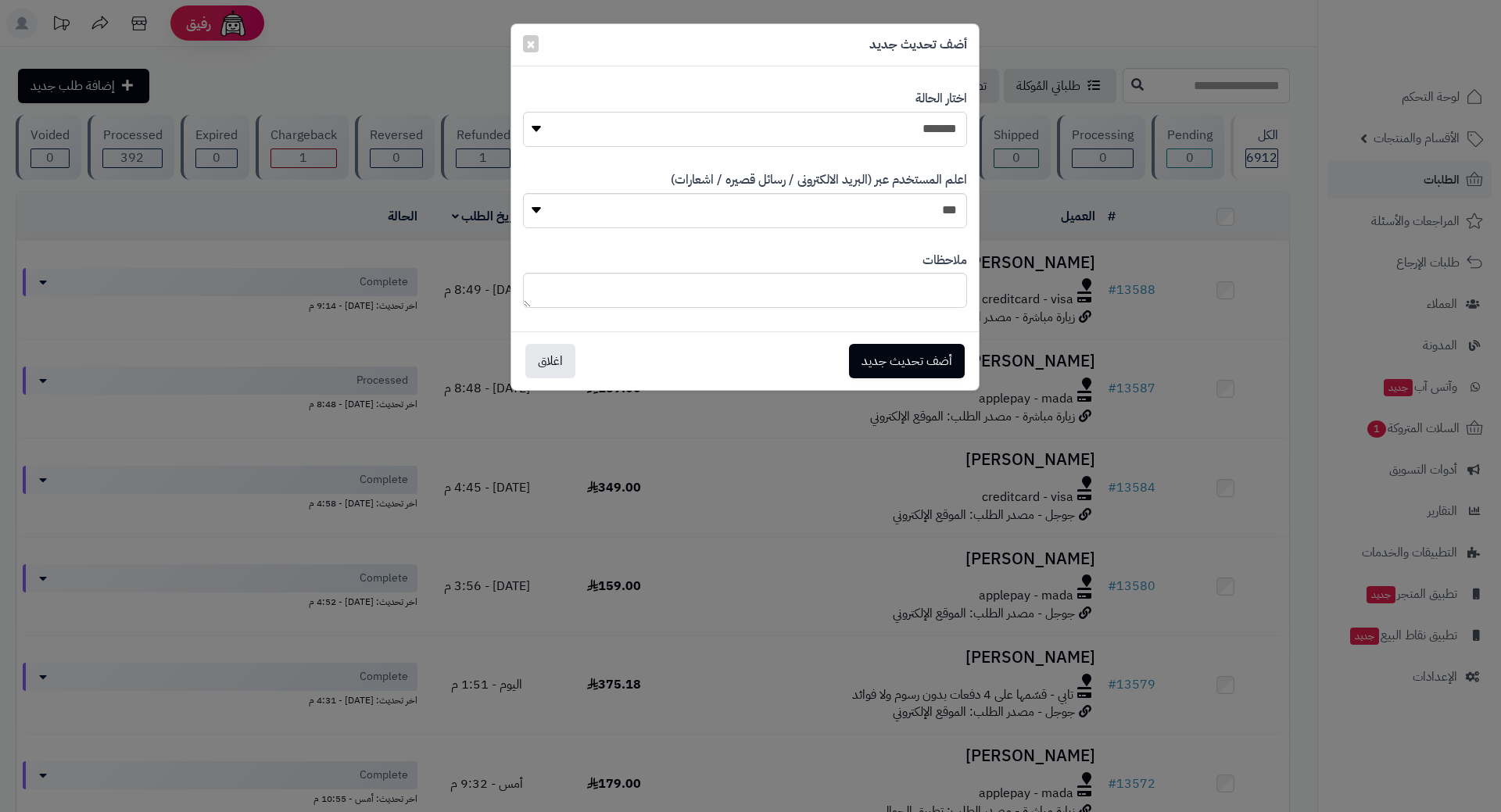
click at [784, 139] on select "**********" at bounding box center [745, 129] width 444 height 35
select select "*"
click at [523, 111] on select "**********" at bounding box center [745, 129] width 444 height 35
click at [885, 367] on button "أضف تحديث جديد" at bounding box center [906, 360] width 116 height 34
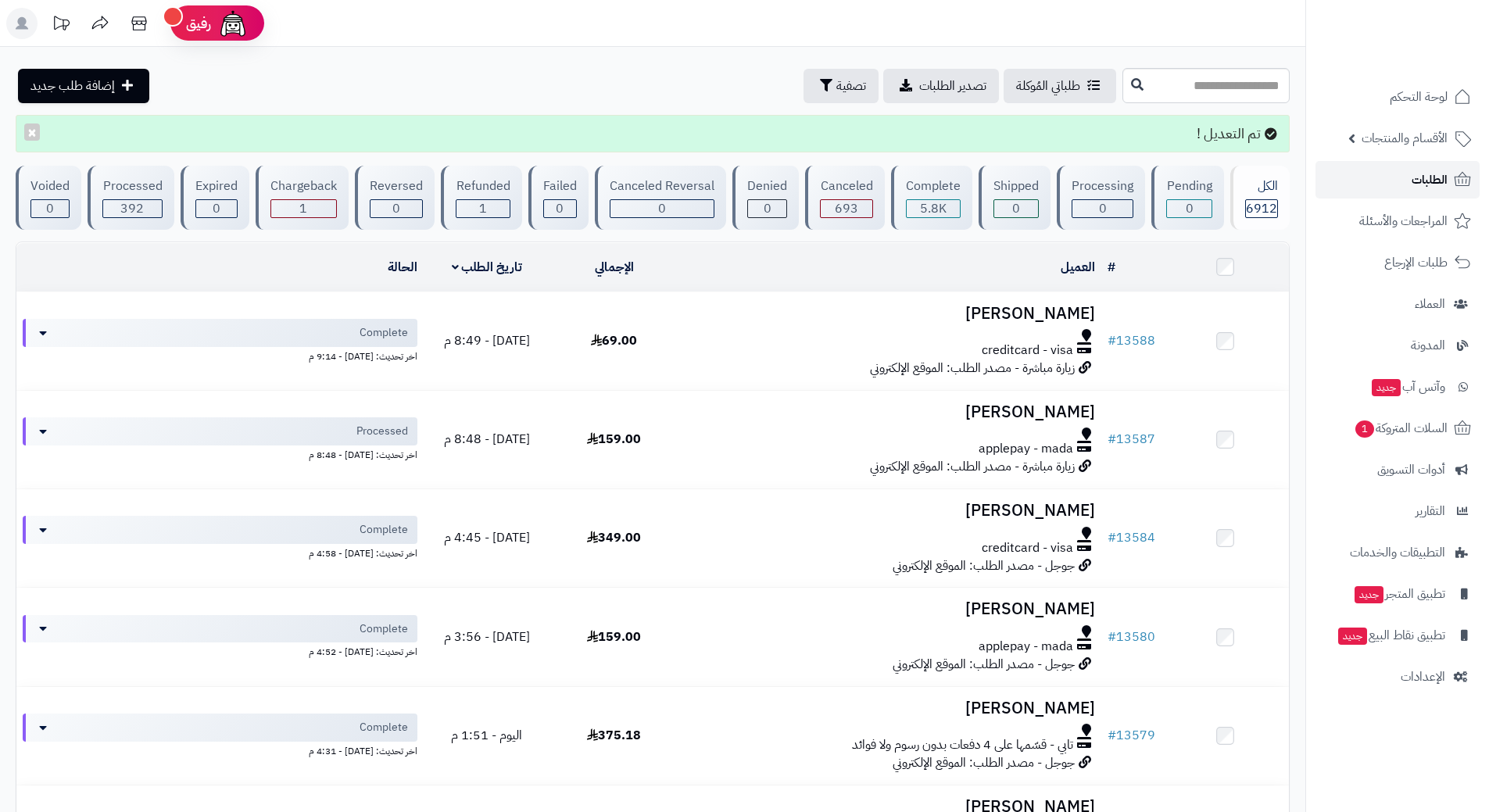
click at [1360, 180] on link "الطلبات" at bounding box center [1398, 180] width 164 height 37
click at [1360, 186] on link "الطلبات" at bounding box center [1398, 180] width 164 height 37
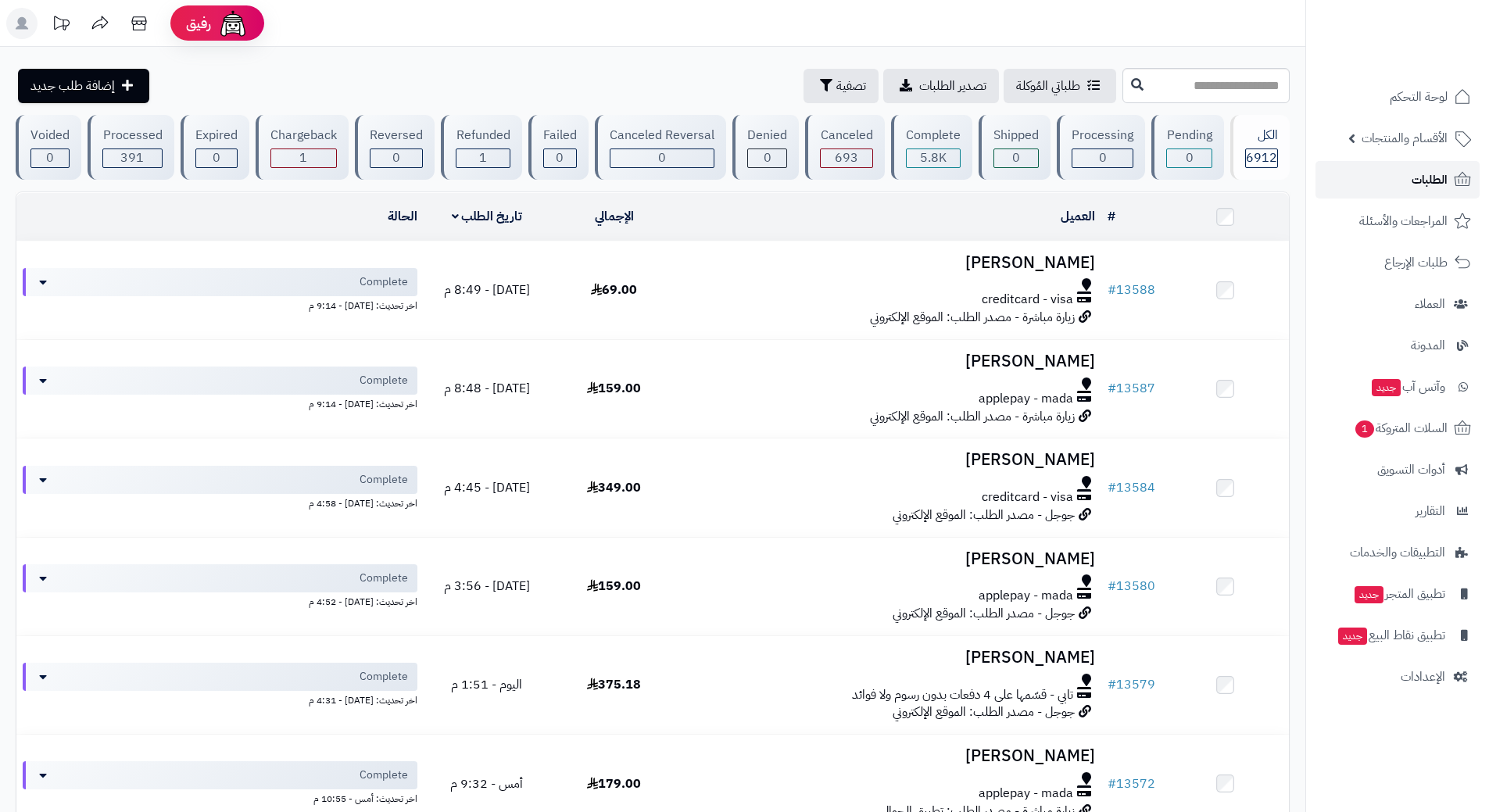
click at [1374, 182] on link "الطلبات" at bounding box center [1398, 180] width 164 height 37
click at [1367, 426] on span "1" at bounding box center [1364, 429] width 19 height 17
click at [1371, 188] on link "الطلبات" at bounding box center [1398, 180] width 164 height 37
click at [1339, 167] on link "الطلبات" at bounding box center [1398, 180] width 164 height 37
click at [1383, 440] on link "السلات المتروكة 1" at bounding box center [1398, 428] width 164 height 37
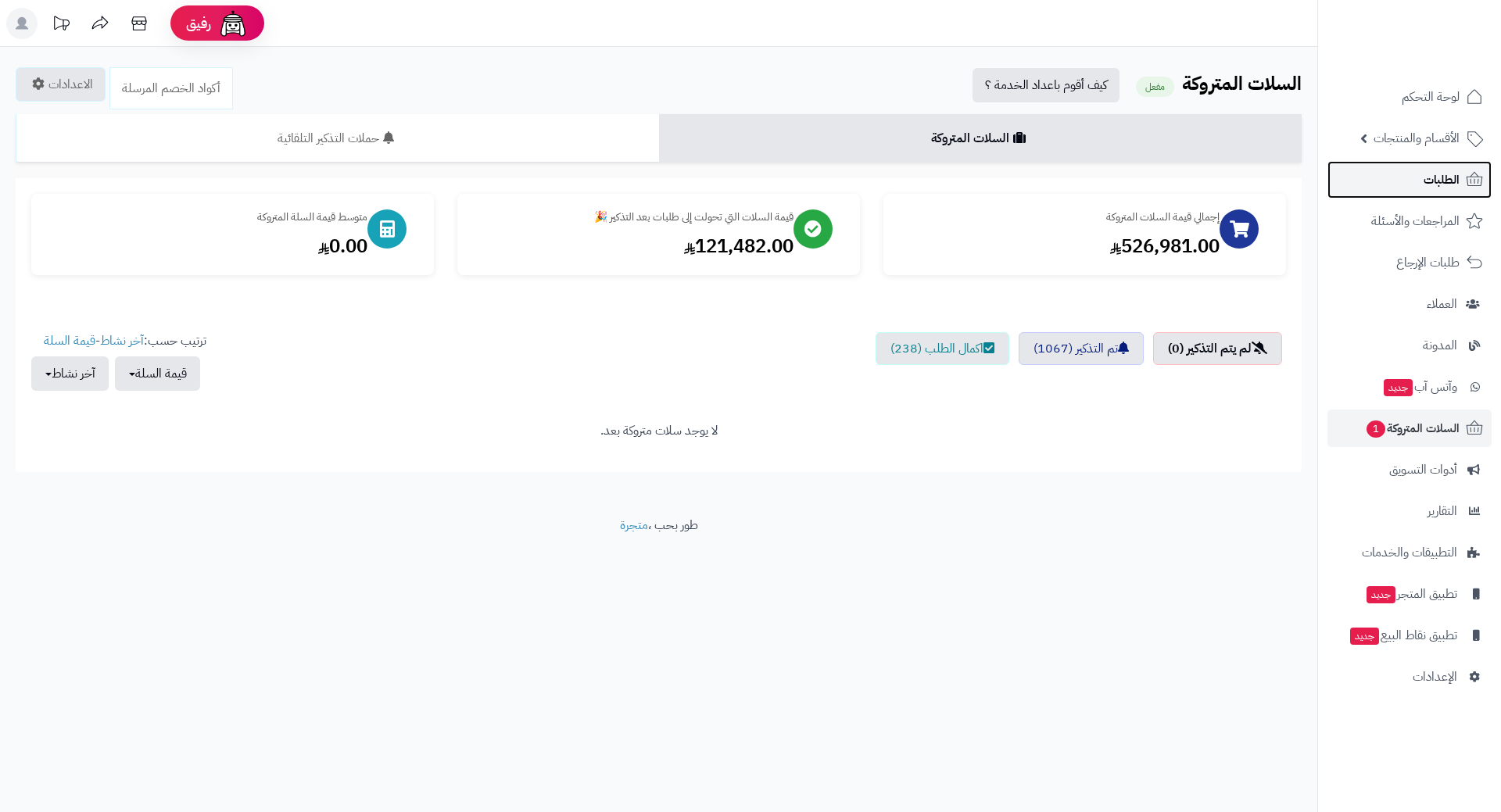
click at [1401, 176] on link "الطلبات" at bounding box center [1410, 180] width 164 height 37
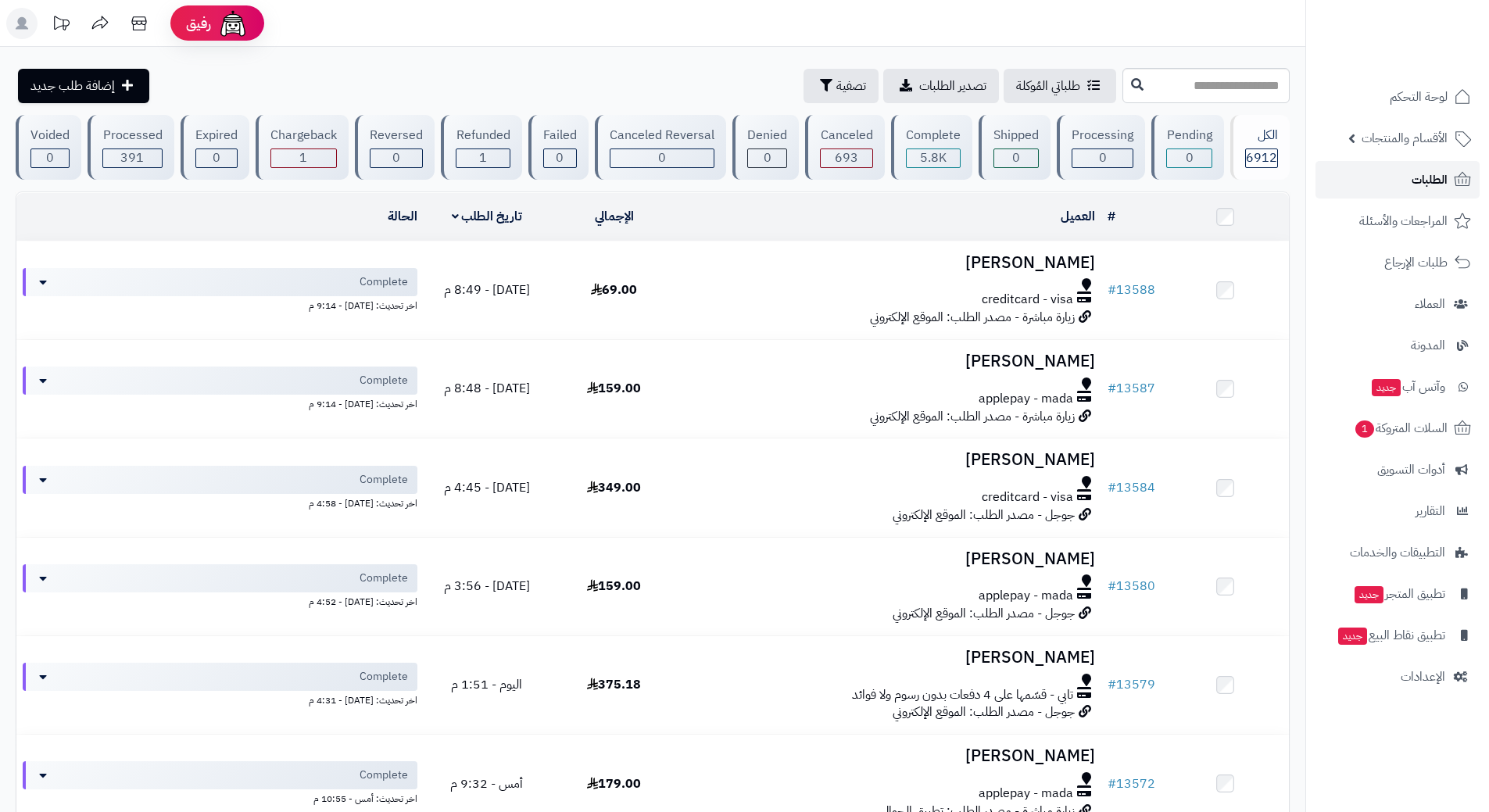
click at [1396, 177] on link "الطلبات" at bounding box center [1398, 180] width 164 height 37
click at [1391, 166] on link "الطلبات" at bounding box center [1398, 180] width 164 height 37
click at [1368, 185] on link "الطلبات" at bounding box center [1398, 180] width 164 height 37
click at [1371, 179] on link "الطلبات" at bounding box center [1398, 180] width 164 height 37
drag, startPoint x: 0, startPoint y: 0, endPoint x: 1371, endPoint y: 179, distance: 1382.6
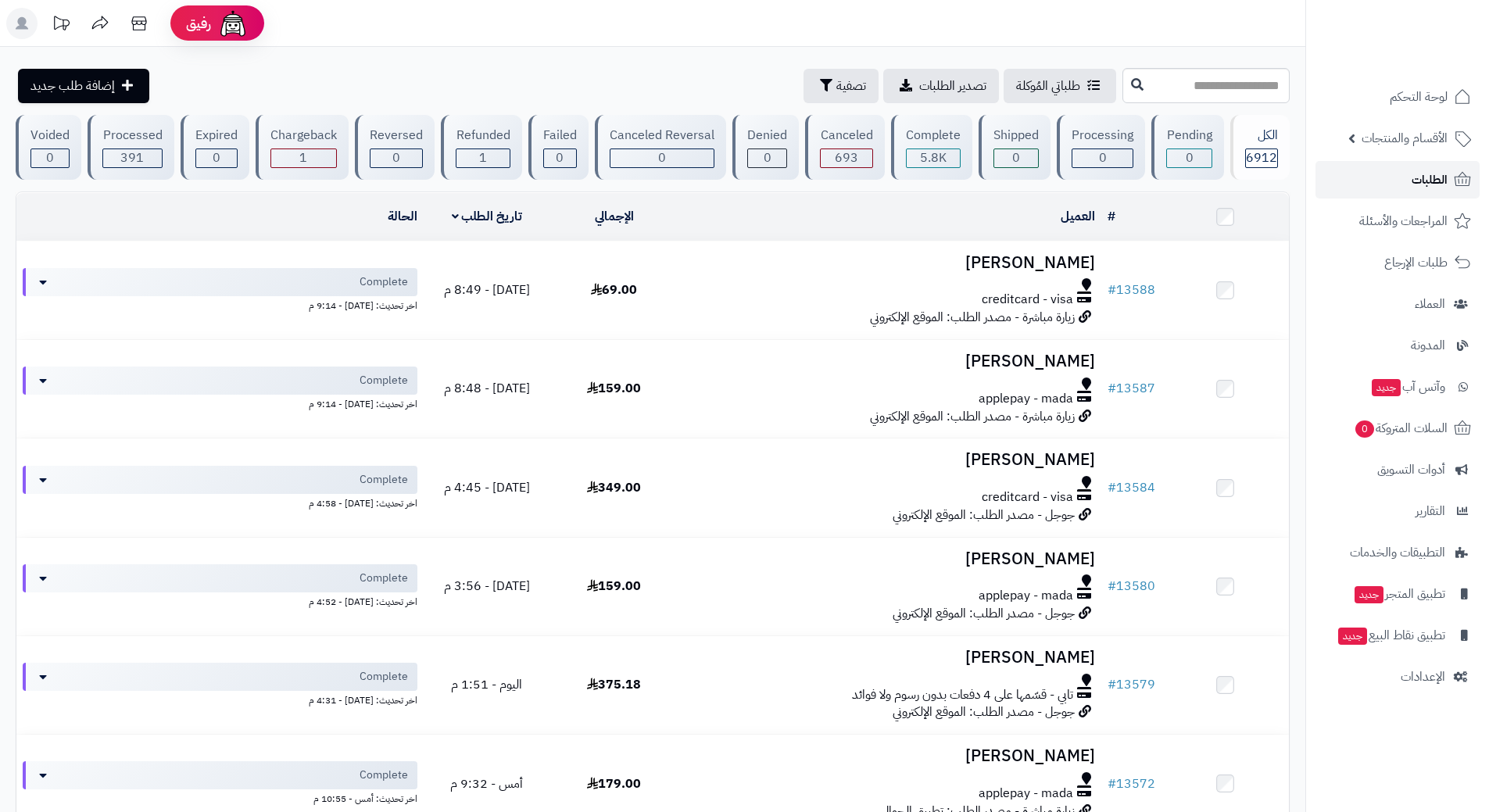
click at [1371, 179] on link "الطلبات" at bounding box center [1398, 180] width 164 height 37
